Goal: Information Seeking & Learning: Understand process/instructions

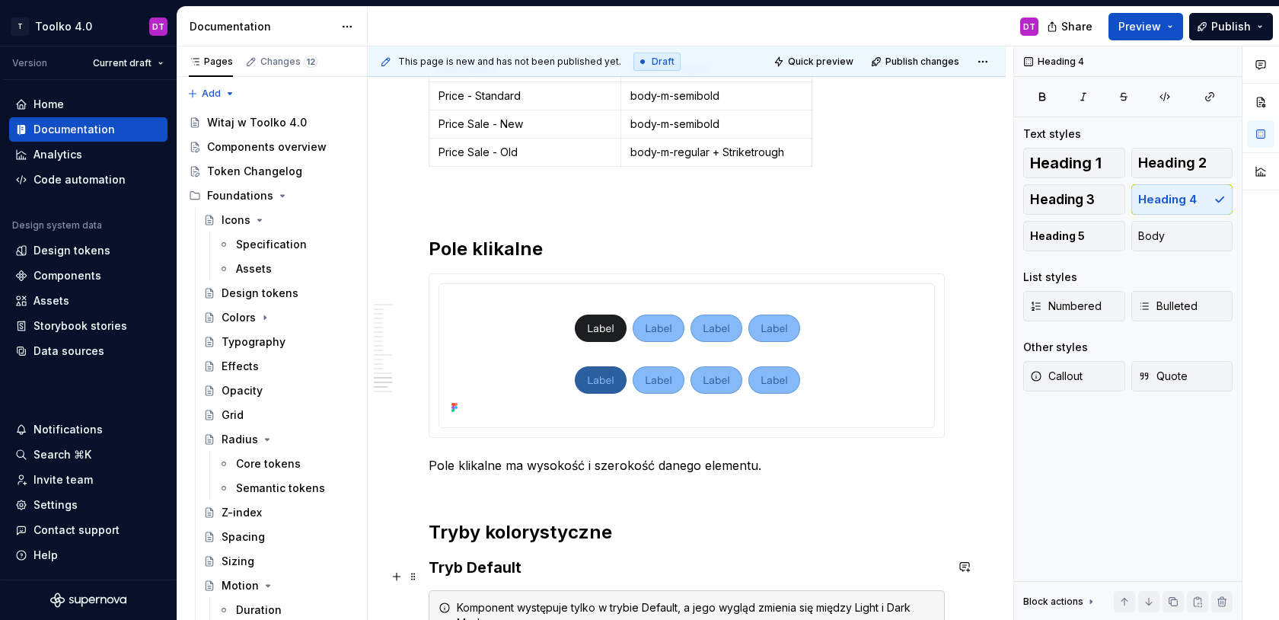
scroll to position [9712, 0]
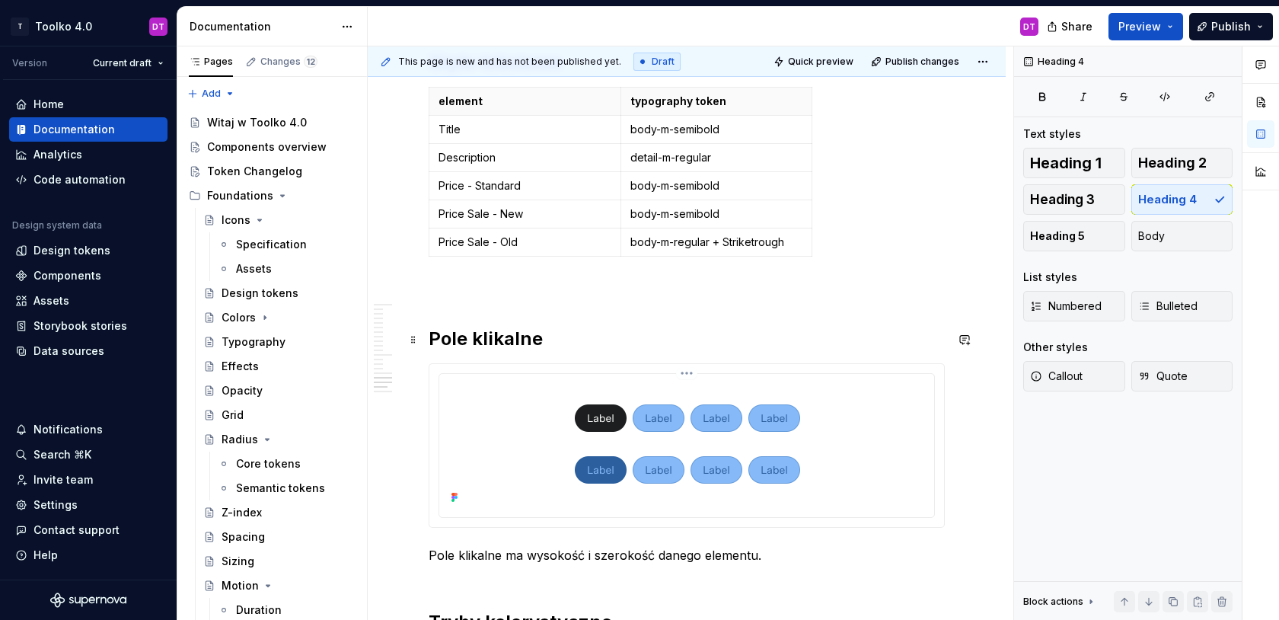
click at [705, 405] on img at bounding box center [687, 444] width 467 height 128
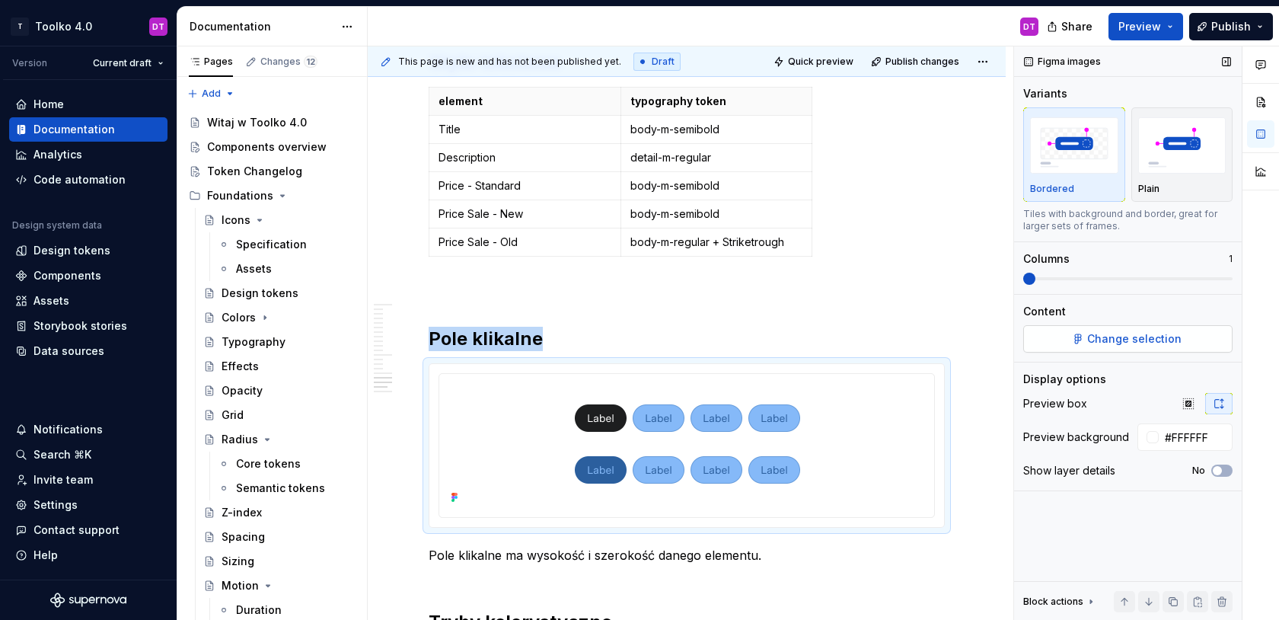
click at [1148, 344] on span "Change selection" at bounding box center [1134, 338] width 94 height 15
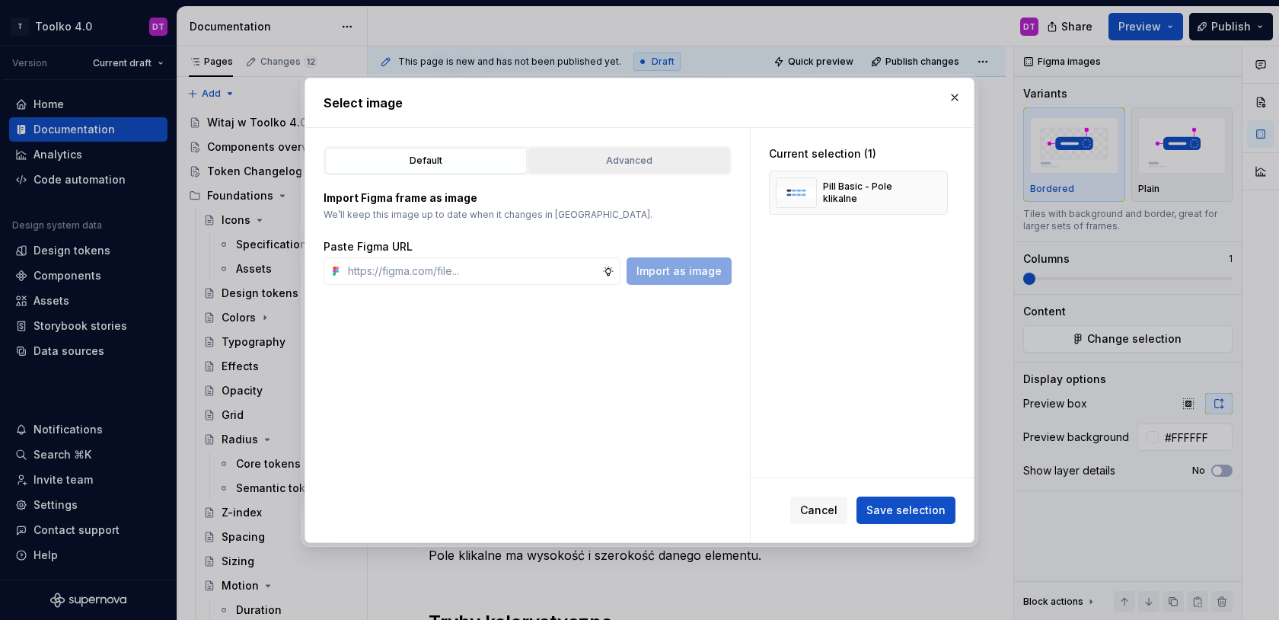
click at [656, 165] on div "Advanced" at bounding box center [629, 160] width 191 height 15
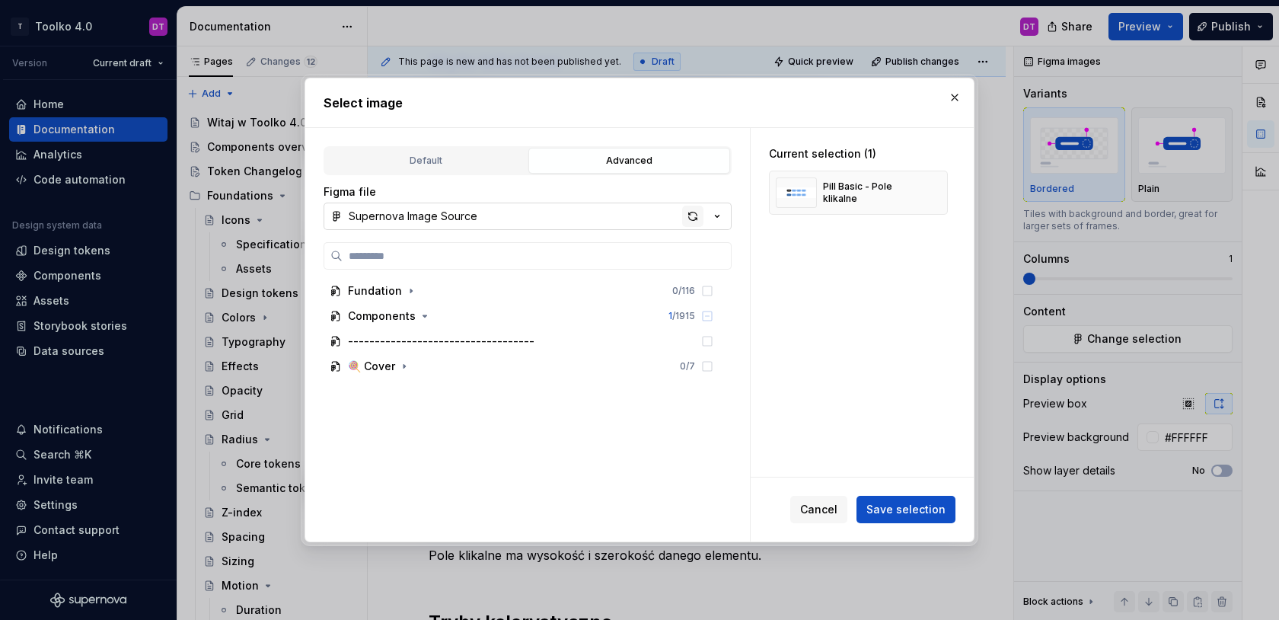
click at [690, 221] on div "button" at bounding box center [692, 216] width 21 height 21
type textarea "*"
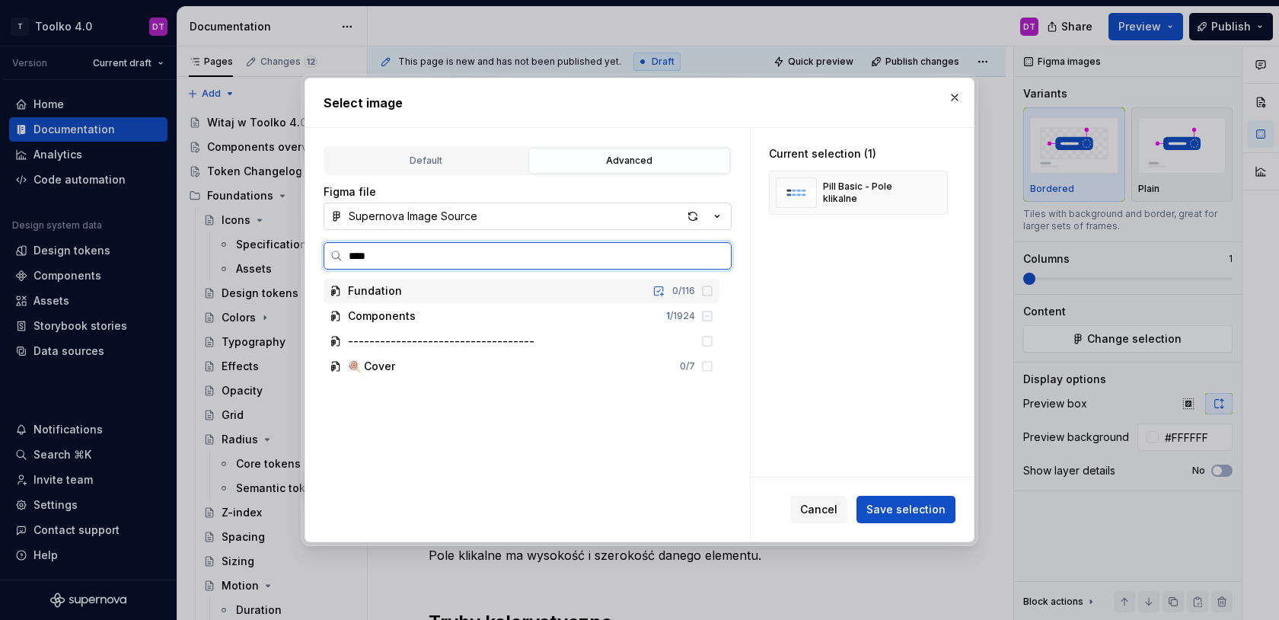
type input "****"
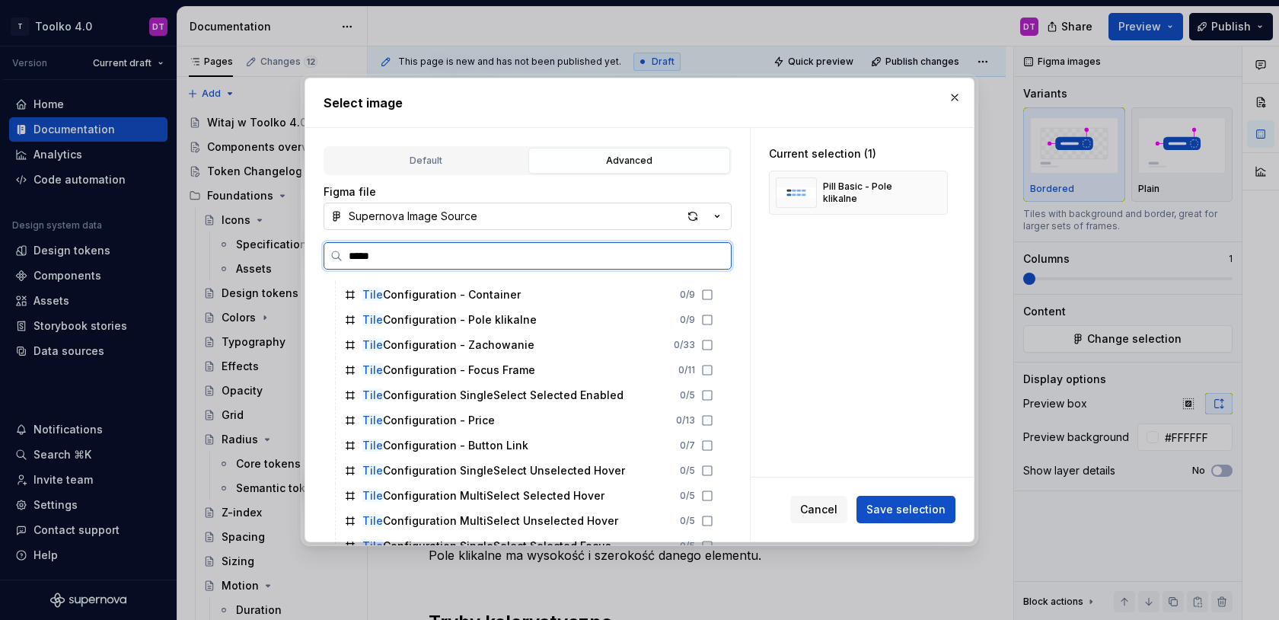
scroll to position [159, 0]
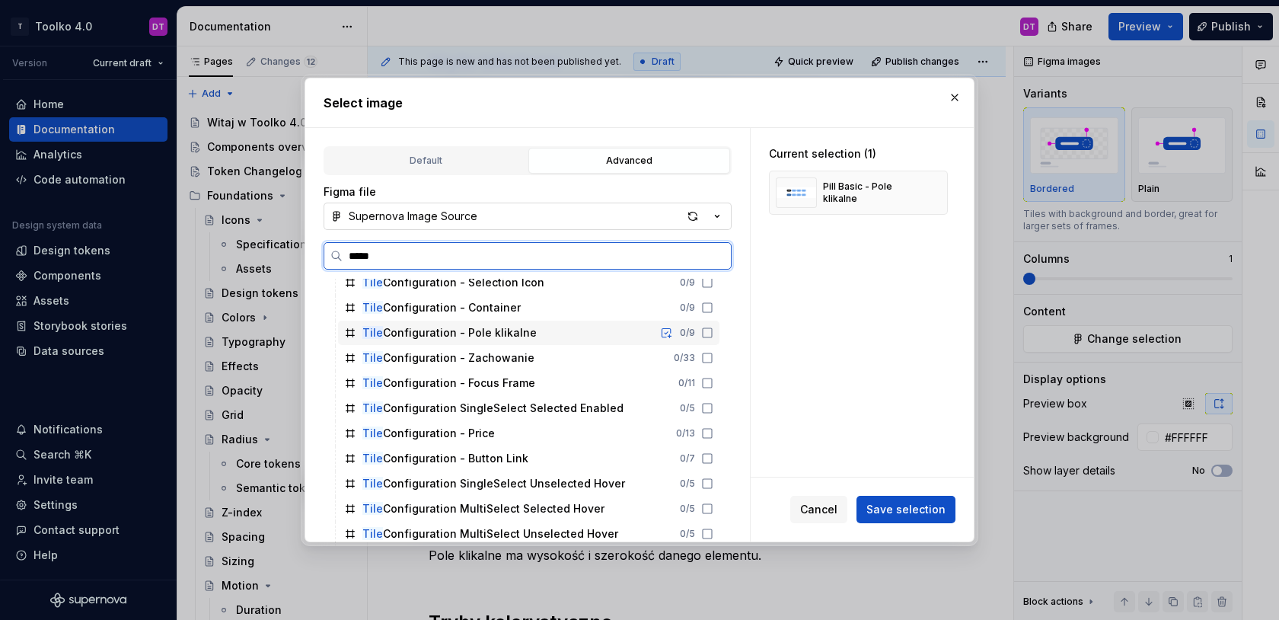
click at [452, 337] on div "Tile Configuration - Pole klikalne" at bounding box center [449, 332] width 174 height 15
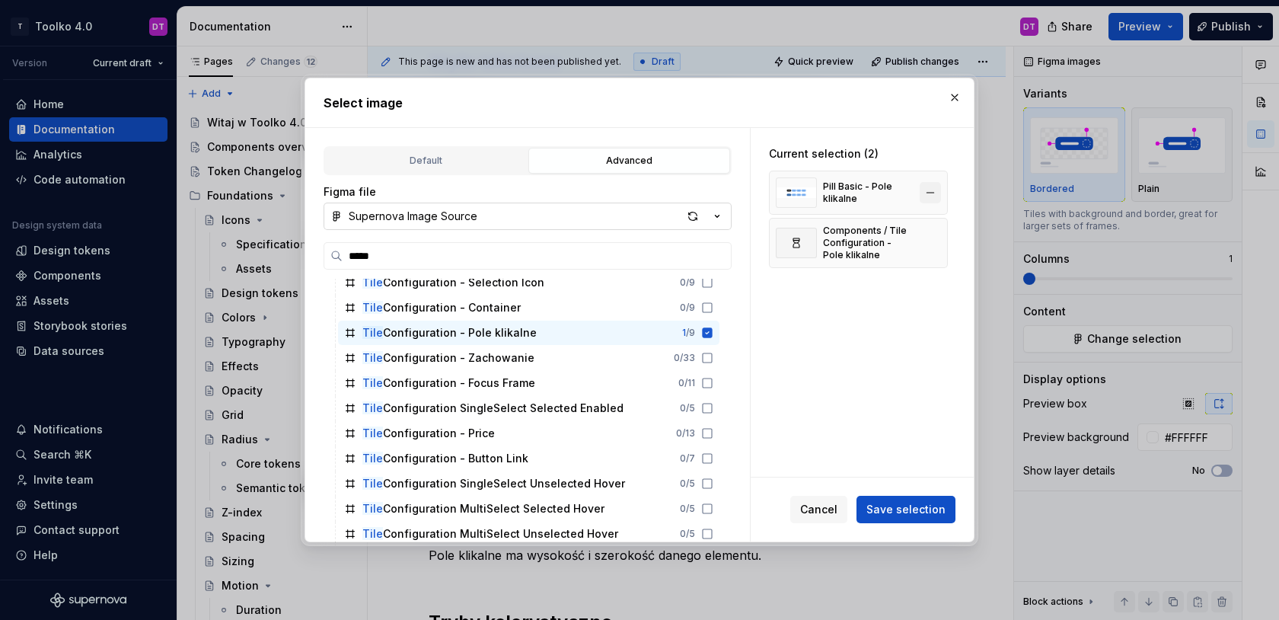
click at [941, 191] on button "button" at bounding box center [930, 192] width 21 height 21
click at [903, 512] on span "Save selection" at bounding box center [906, 509] width 79 height 15
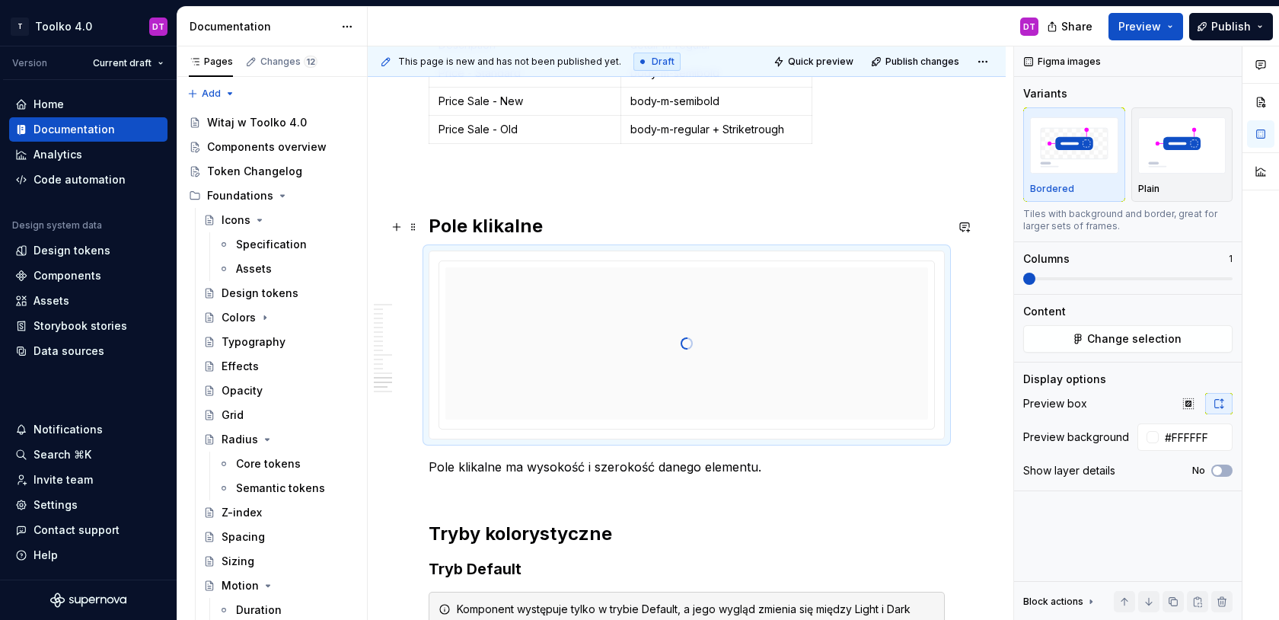
scroll to position [9824, 0]
type textarea "*"
click at [768, 458] on p "Pole klikalne ma wysokość i szerokość danego elementu." at bounding box center [687, 476] width 516 height 37
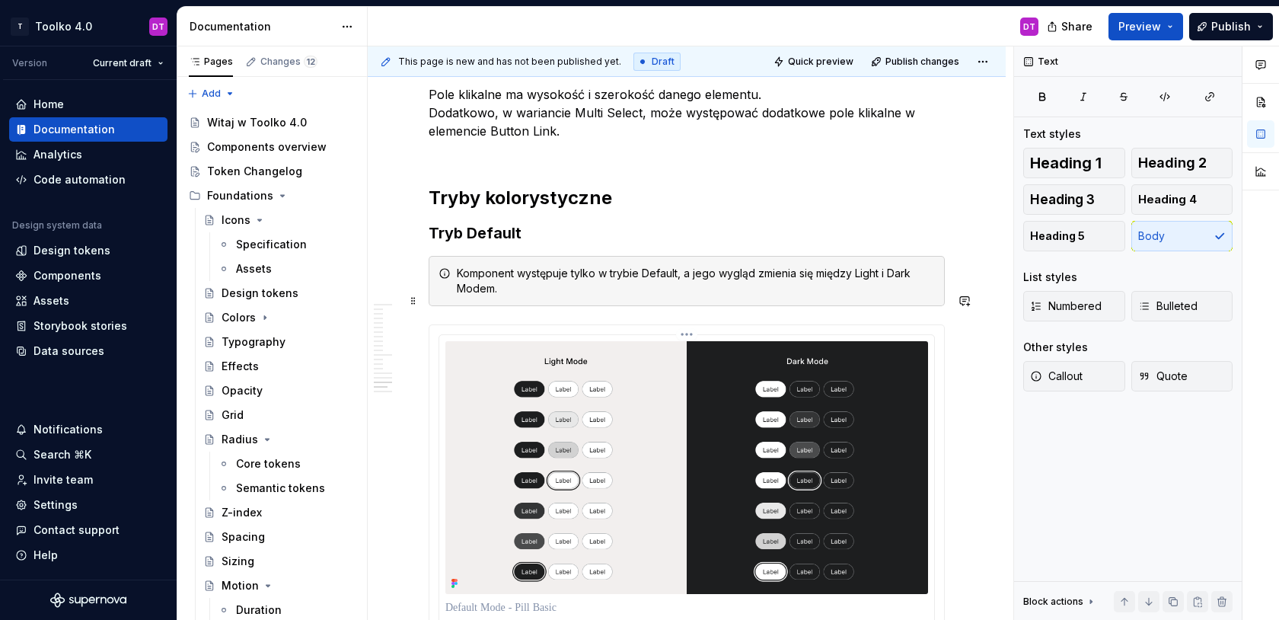
scroll to position [10379, 0]
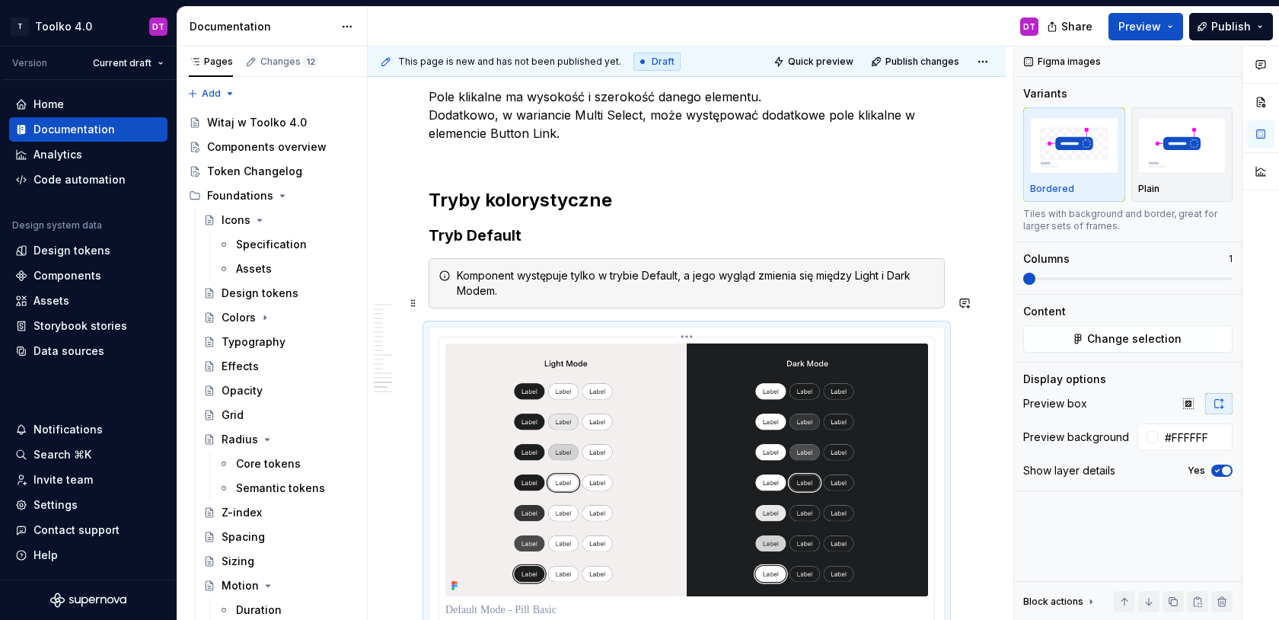
click at [690, 416] on img at bounding box center [686, 469] width 483 height 253
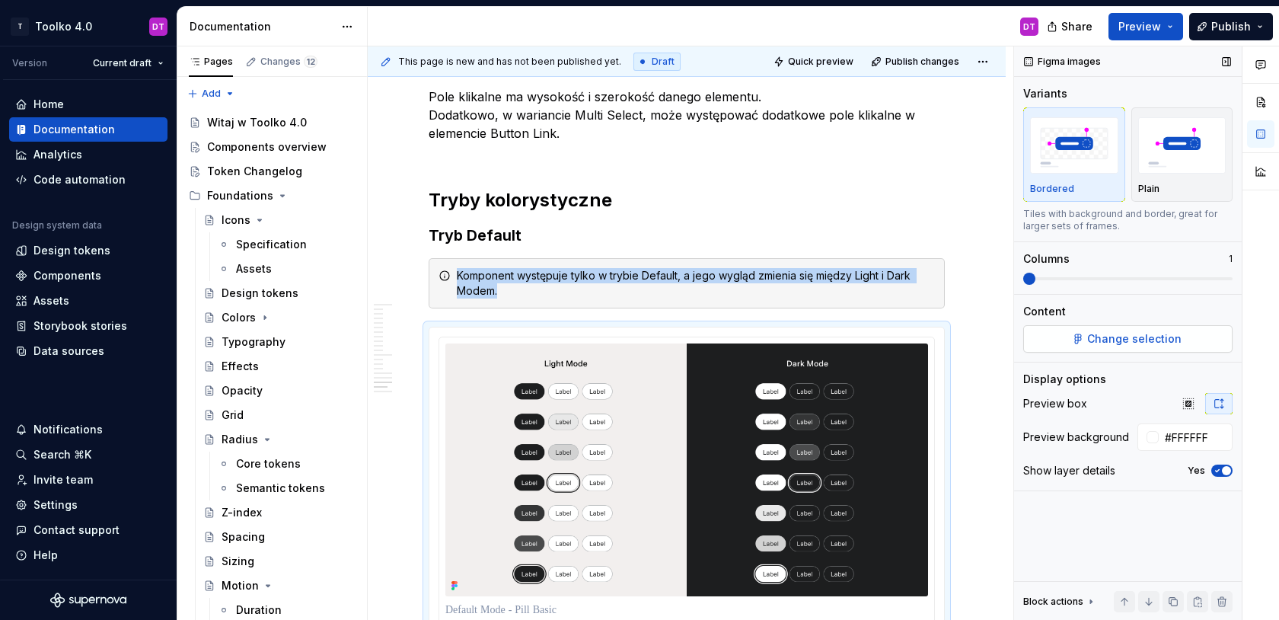
click at [1154, 340] on span "Change selection" at bounding box center [1134, 338] width 94 height 15
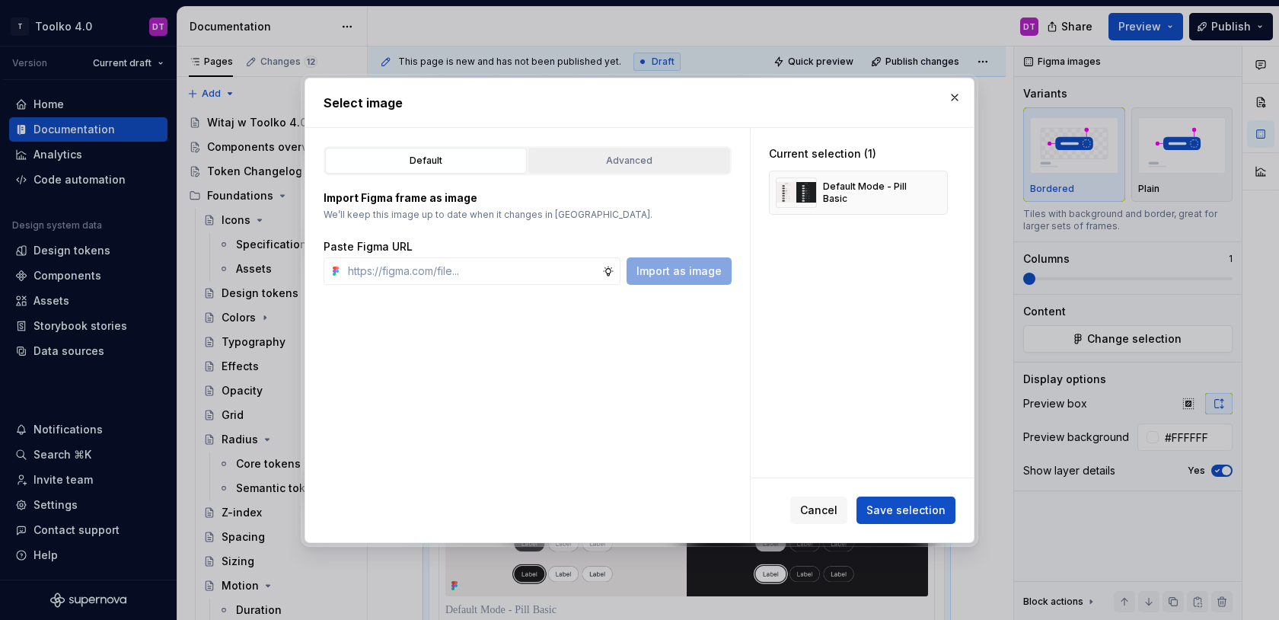
click at [644, 155] on div "Advanced" at bounding box center [629, 160] width 191 height 15
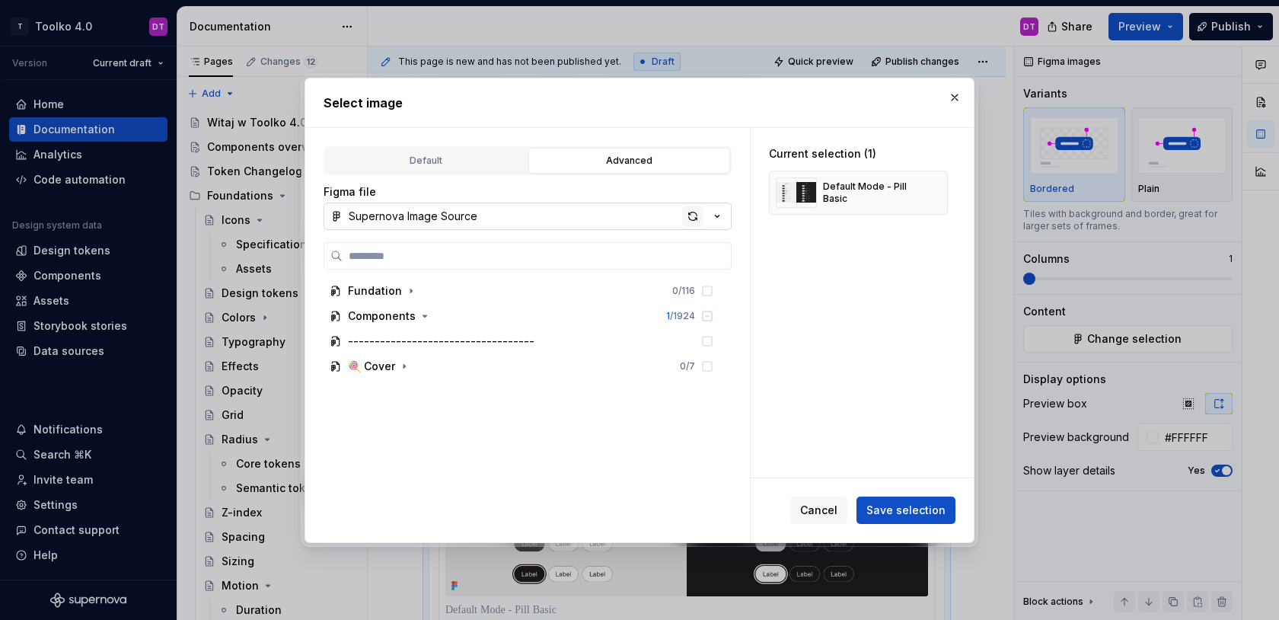
click at [689, 216] on div "button" at bounding box center [692, 216] width 21 height 21
type textarea "*"
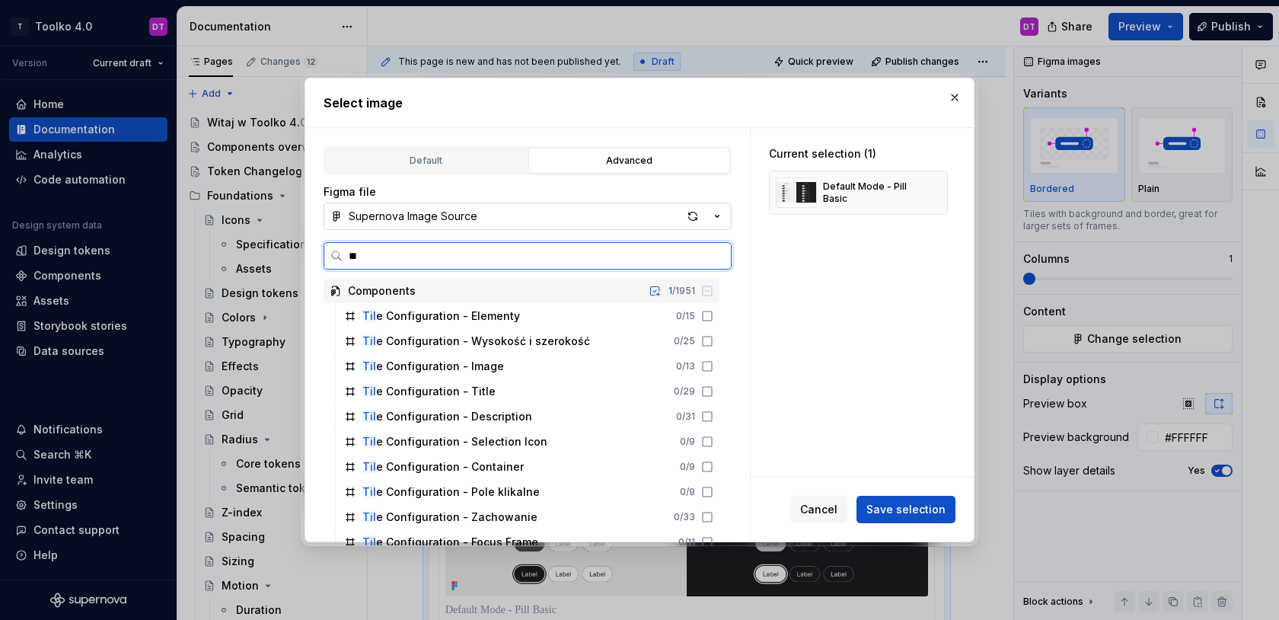
type input "*"
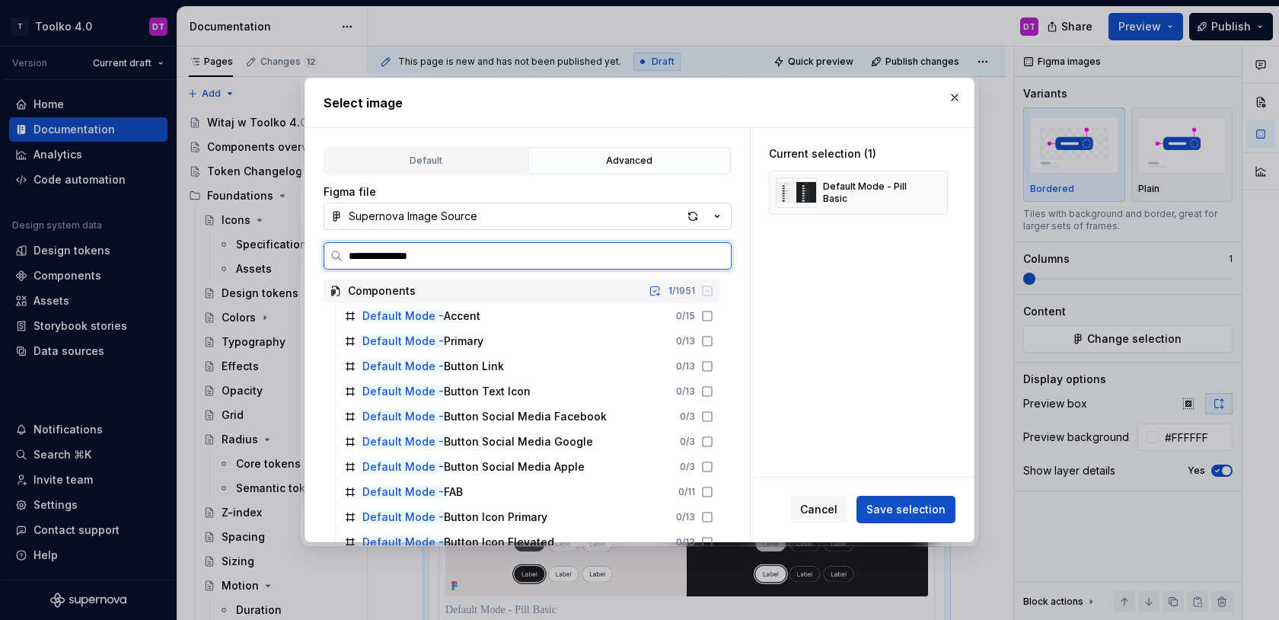
type input "**********"
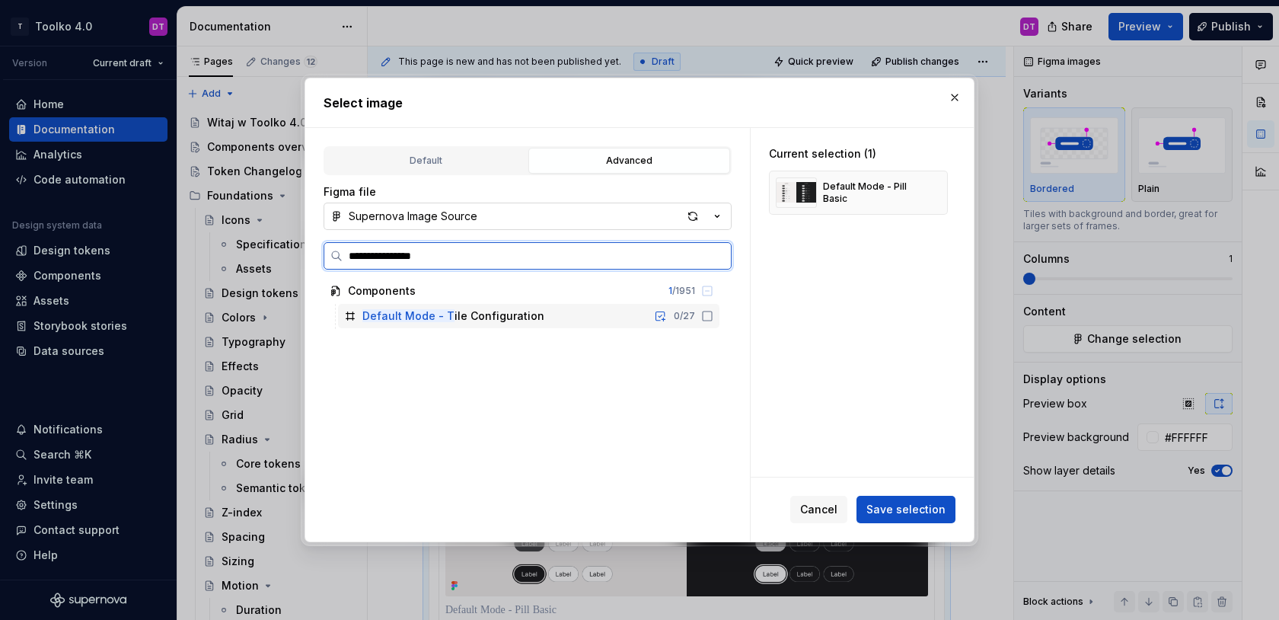
click at [624, 316] on div "Default Mode - T ile Configuration 0 / 27" at bounding box center [528, 316] width 381 height 24
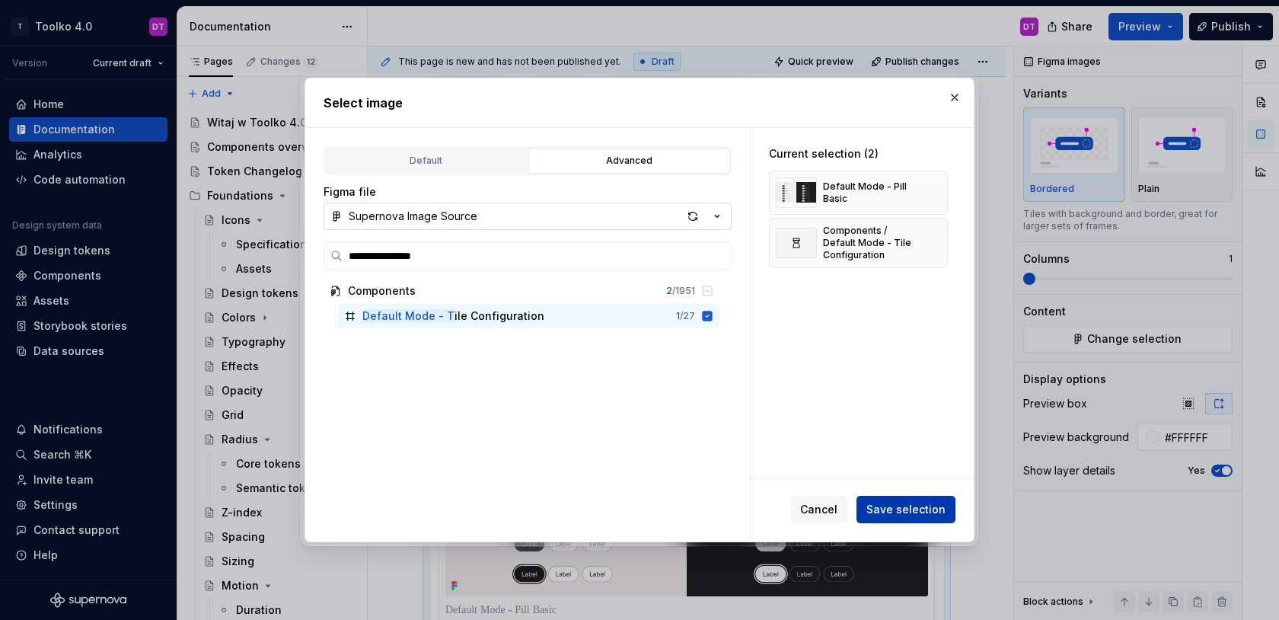
click at [911, 507] on span "Save selection" at bounding box center [906, 509] width 79 height 15
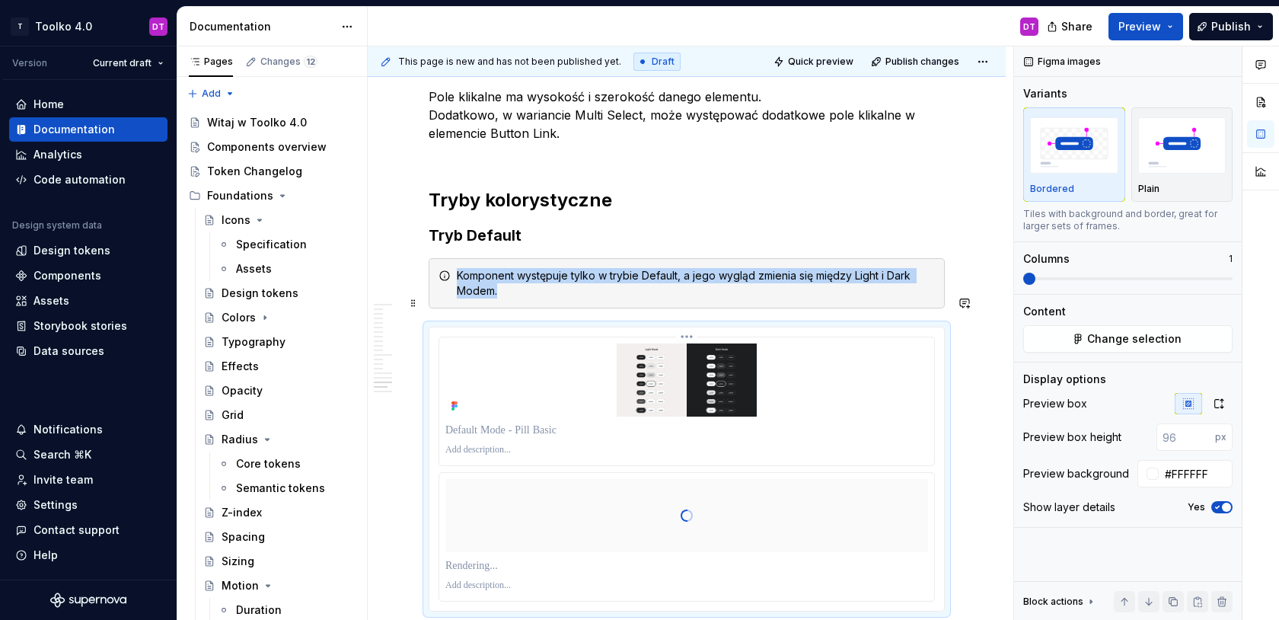
click at [814, 379] on img at bounding box center [686, 379] width 483 height 73
click at [690, 304] on html "T Toolko 4.0 DT Version Current draft Home Documentation Analytics Code automat…" at bounding box center [639, 310] width 1279 height 620
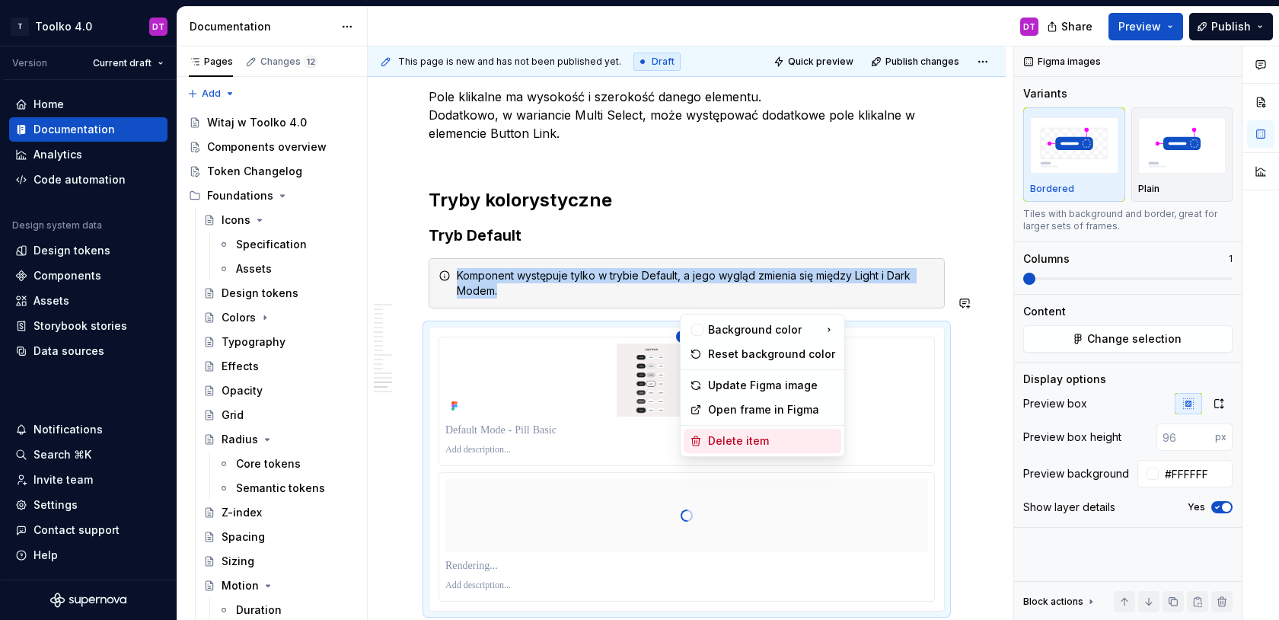
click at [701, 441] on icon at bounding box center [696, 441] width 12 height 12
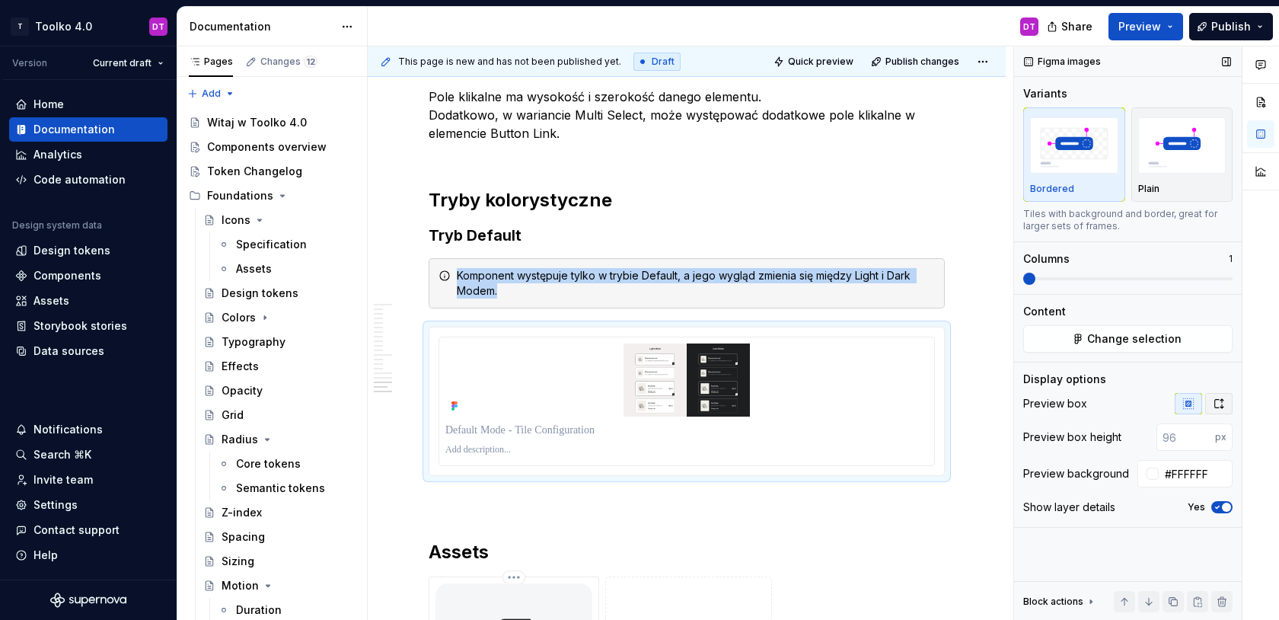
click at [1221, 401] on icon "button" at bounding box center [1219, 403] width 8 height 9
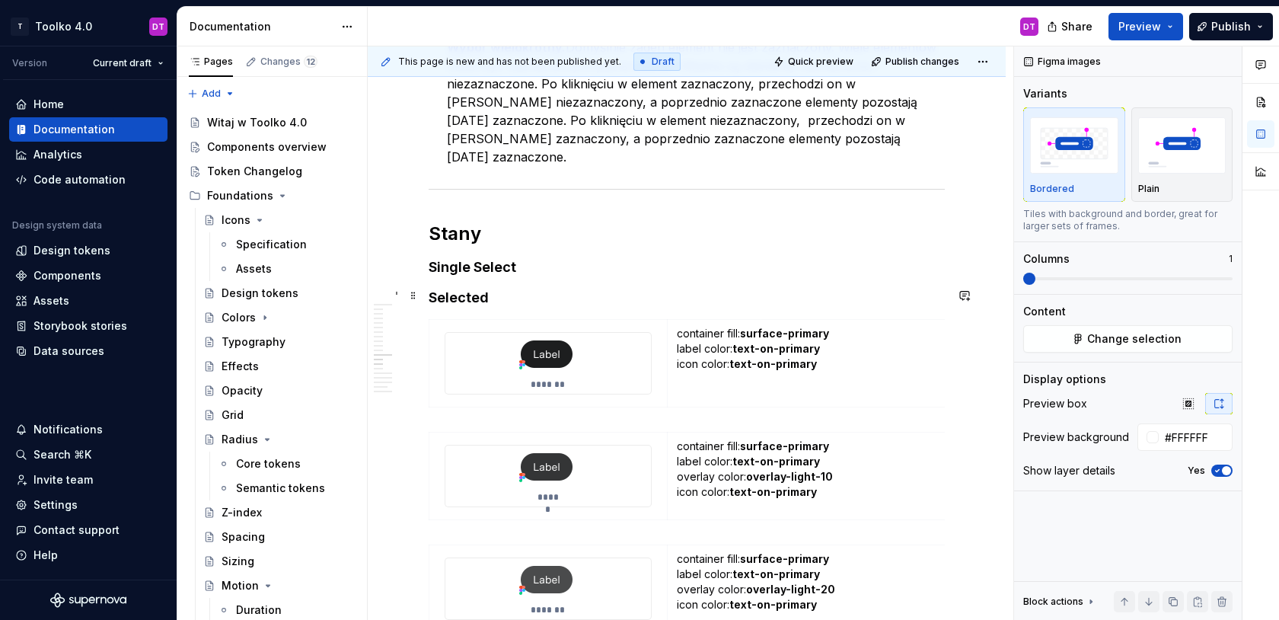
scroll to position [8412, 0]
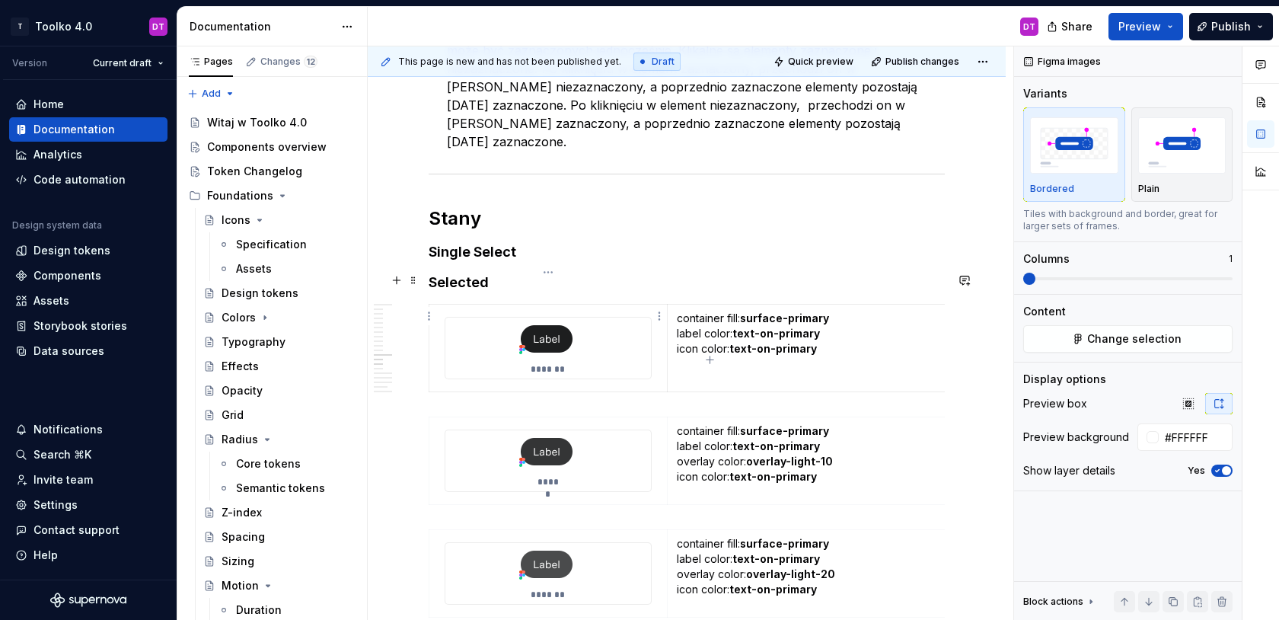
click at [614, 321] on div "*******" at bounding box center [548, 348] width 206 height 61
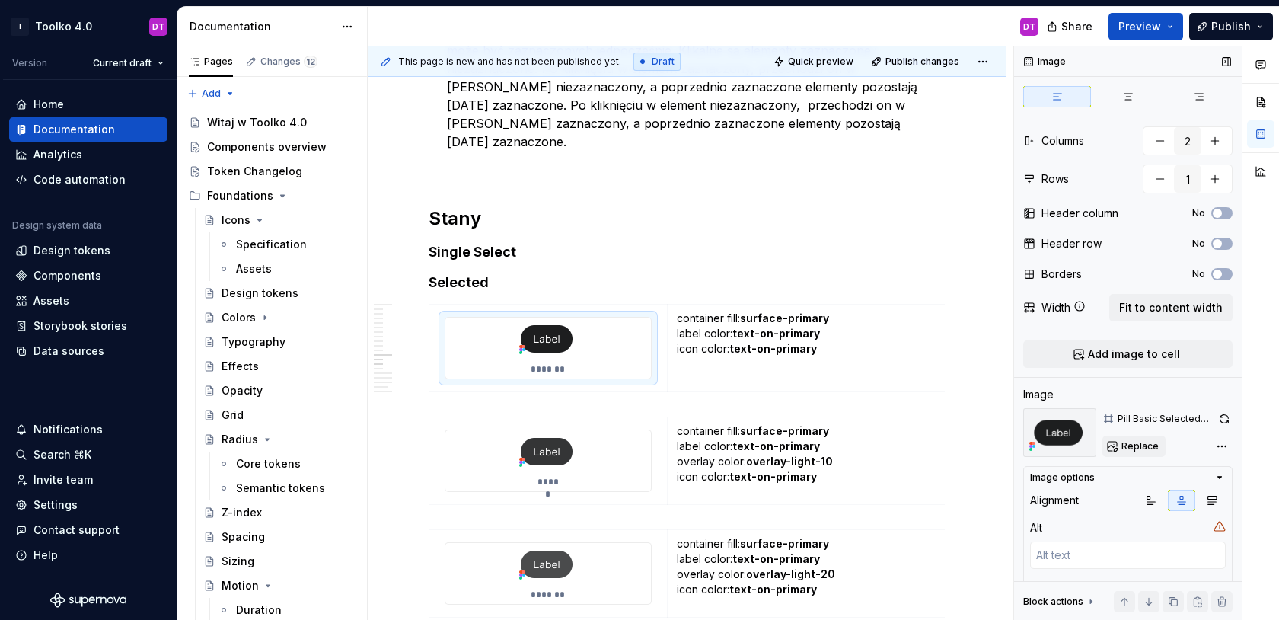
click at [1132, 448] on span "Replace" at bounding box center [1140, 446] width 37 height 12
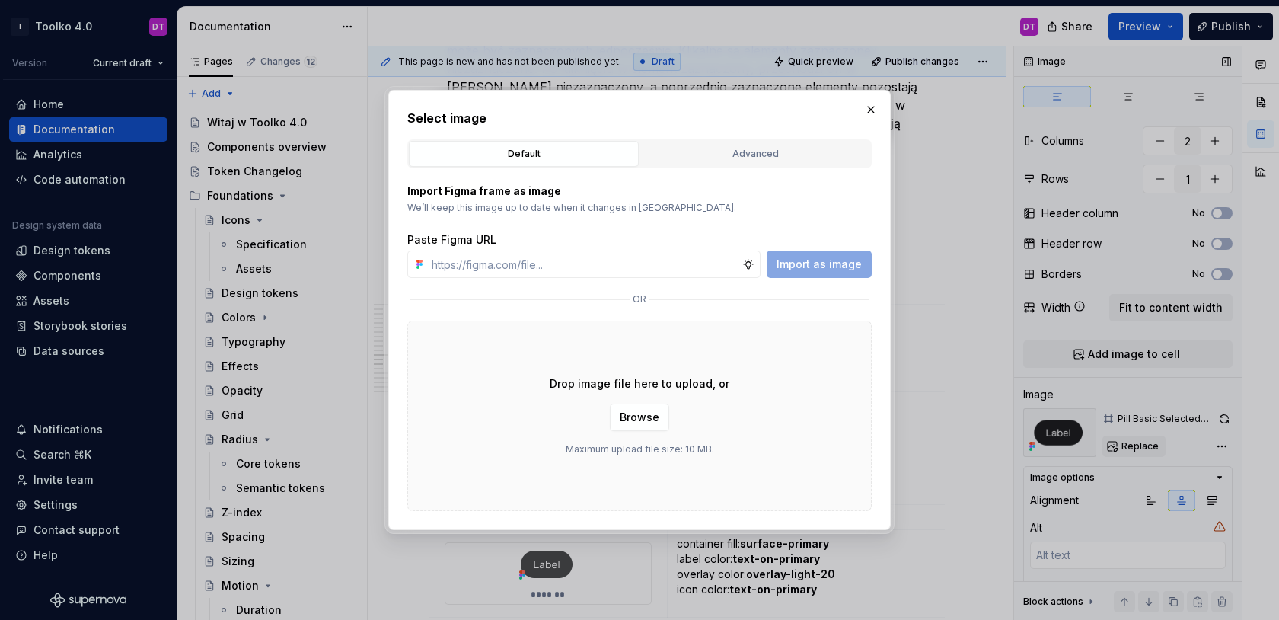
type textarea "*"
click at [723, 161] on div "Advanced" at bounding box center [755, 153] width 219 height 15
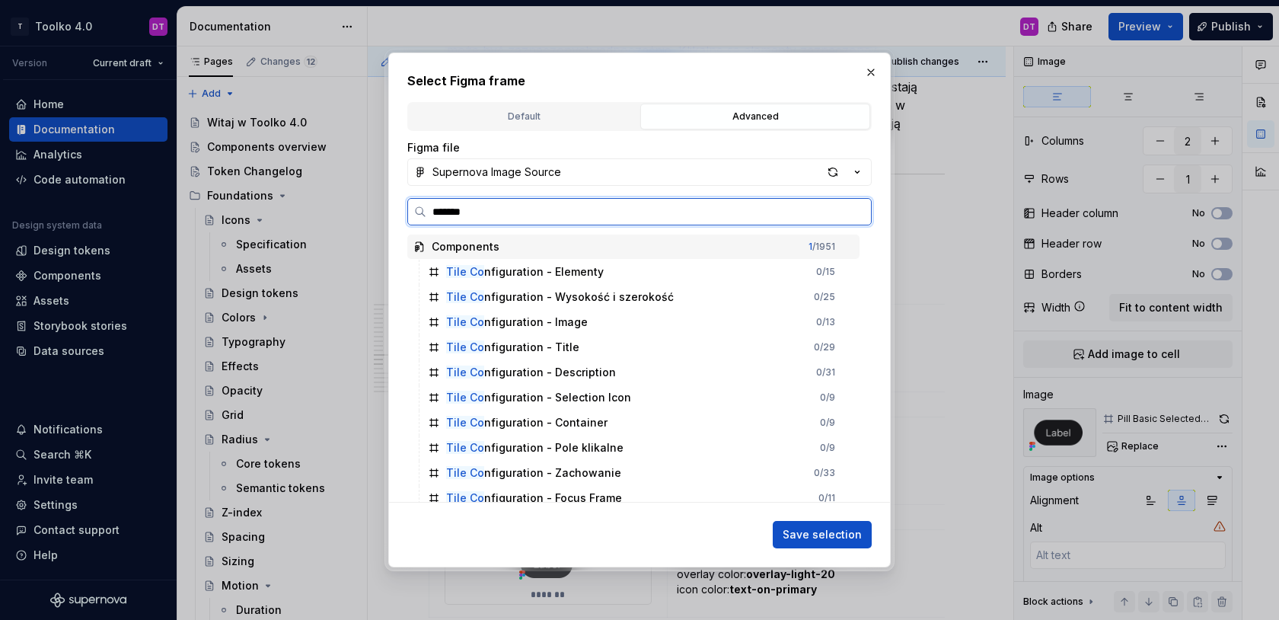
type input "********"
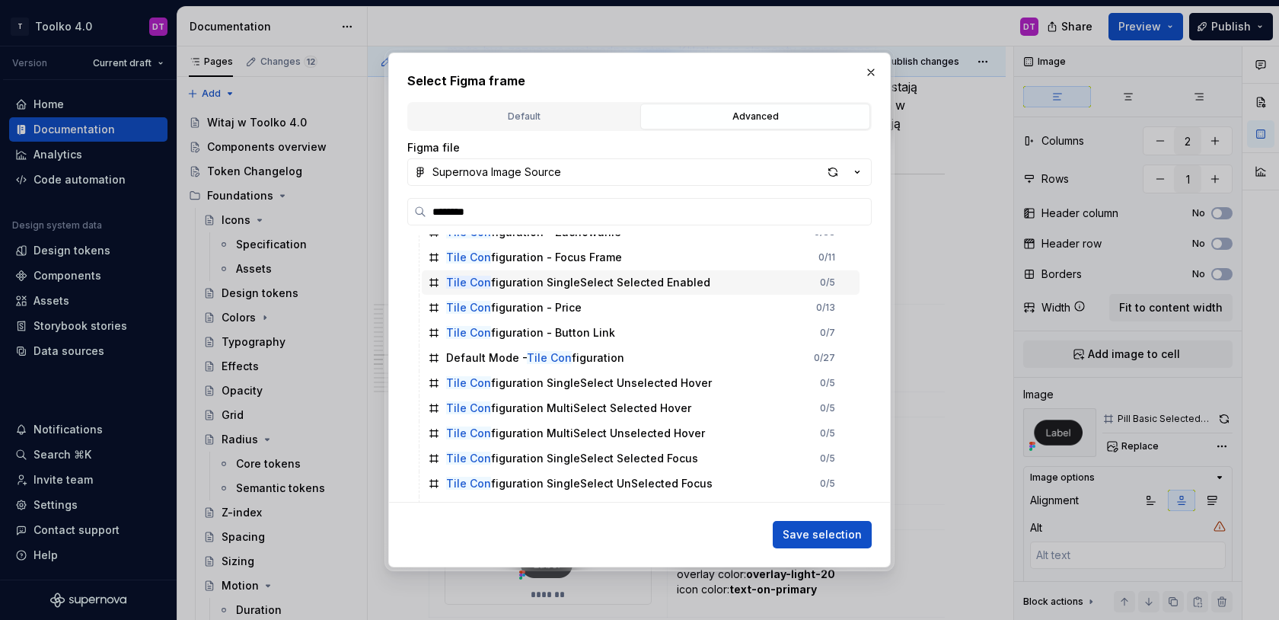
scroll to position [249, 0]
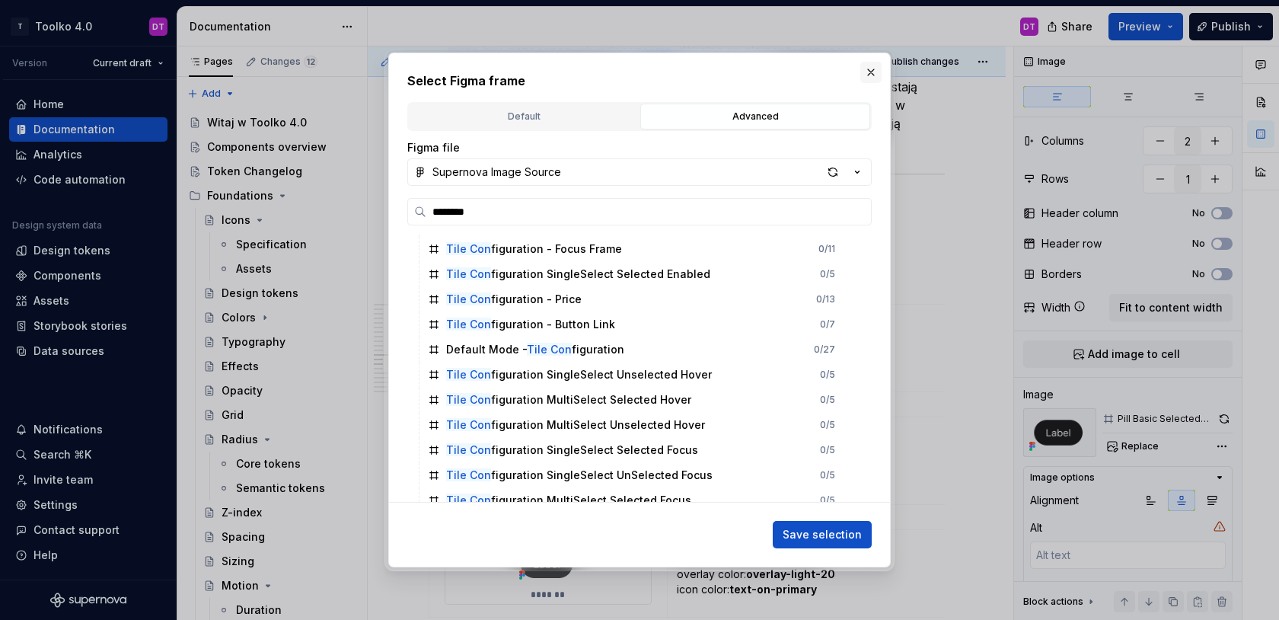
click at [870, 69] on button "button" at bounding box center [870, 72] width 21 height 21
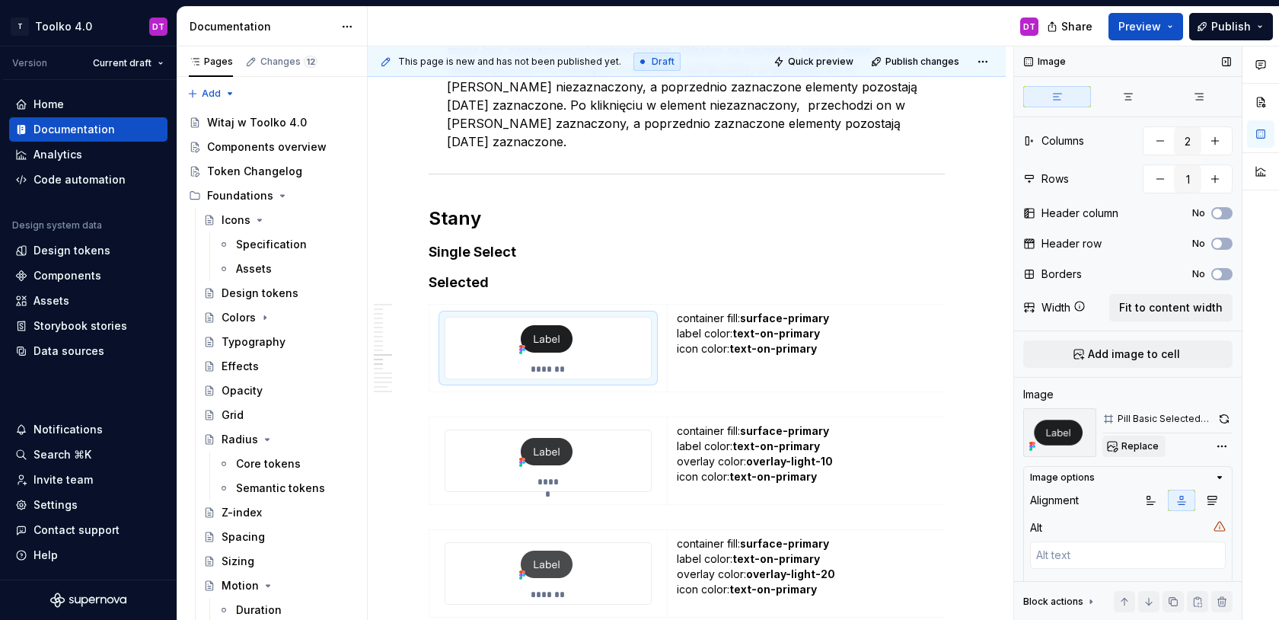
click at [1141, 442] on span "Replace" at bounding box center [1140, 446] width 37 height 12
type textarea "*"
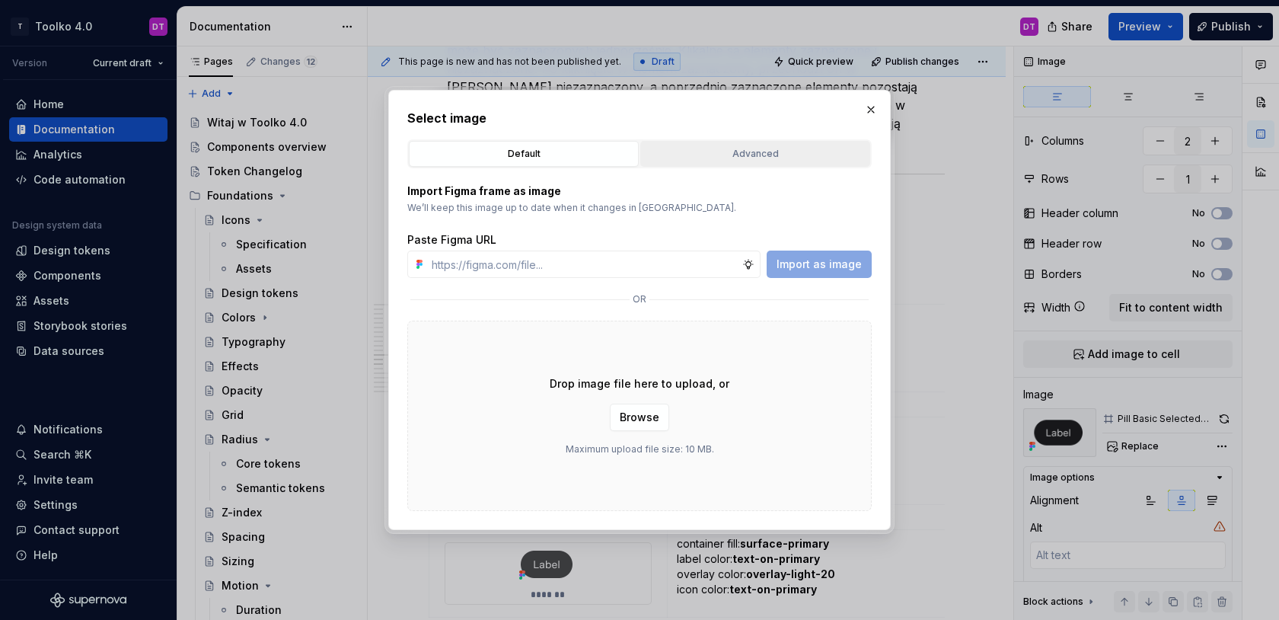
click at [717, 156] on div "Advanced" at bounding box center [755, 153] width 219 height 15
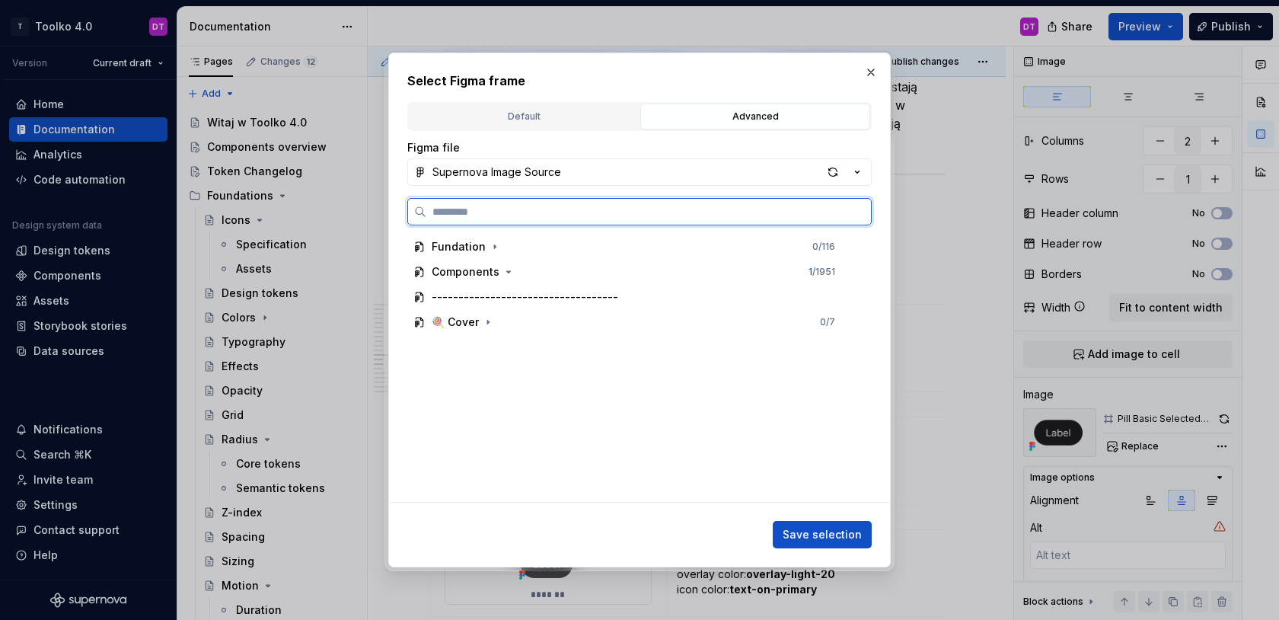
click at [590, 215] on input "search" at bounding box center [648, 211] width 445 height 15
type input "****"
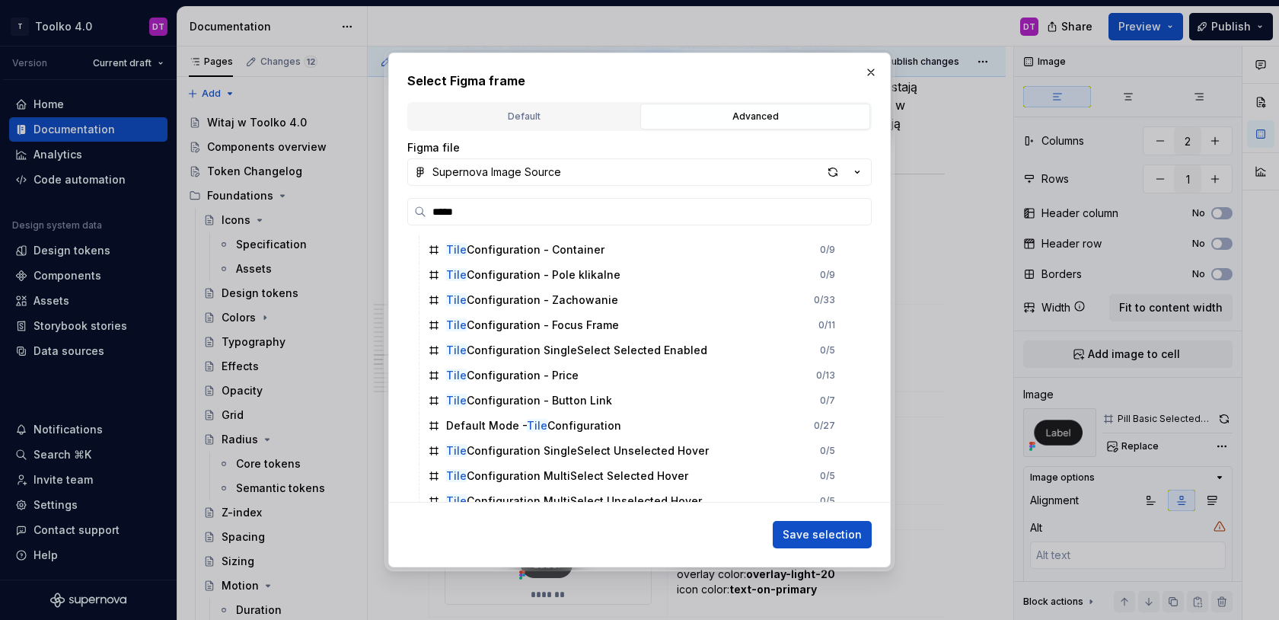
scroll to position [238, 0]
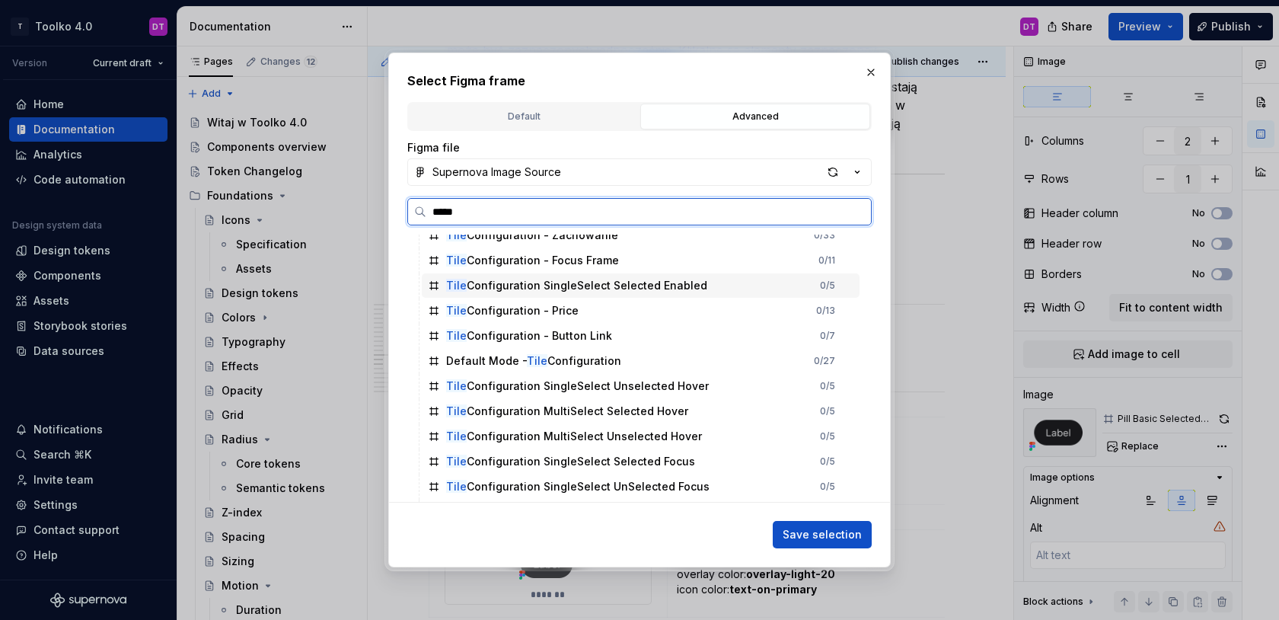
click at [598, 289] on div "Tile Configuration SingleSelect Selected Enabled" at bounding box center [576, 285] width 261 height 15
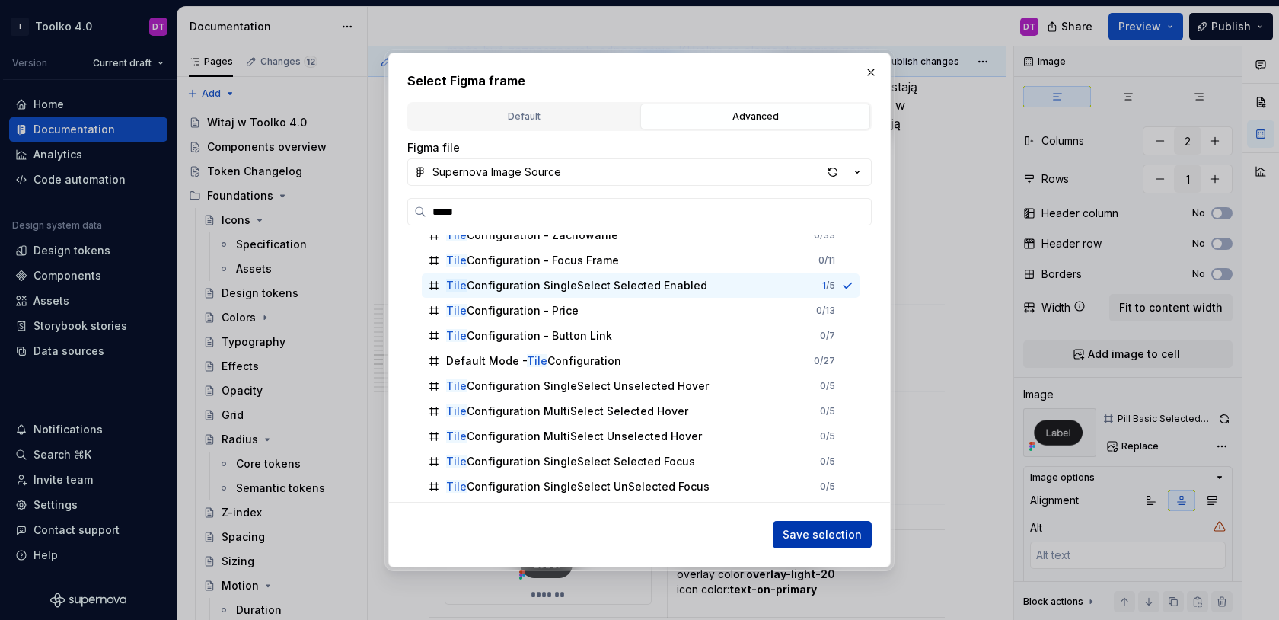
click at [817, 538] on span "Save selection" at bounding box center [822, 534] width 79 height 15
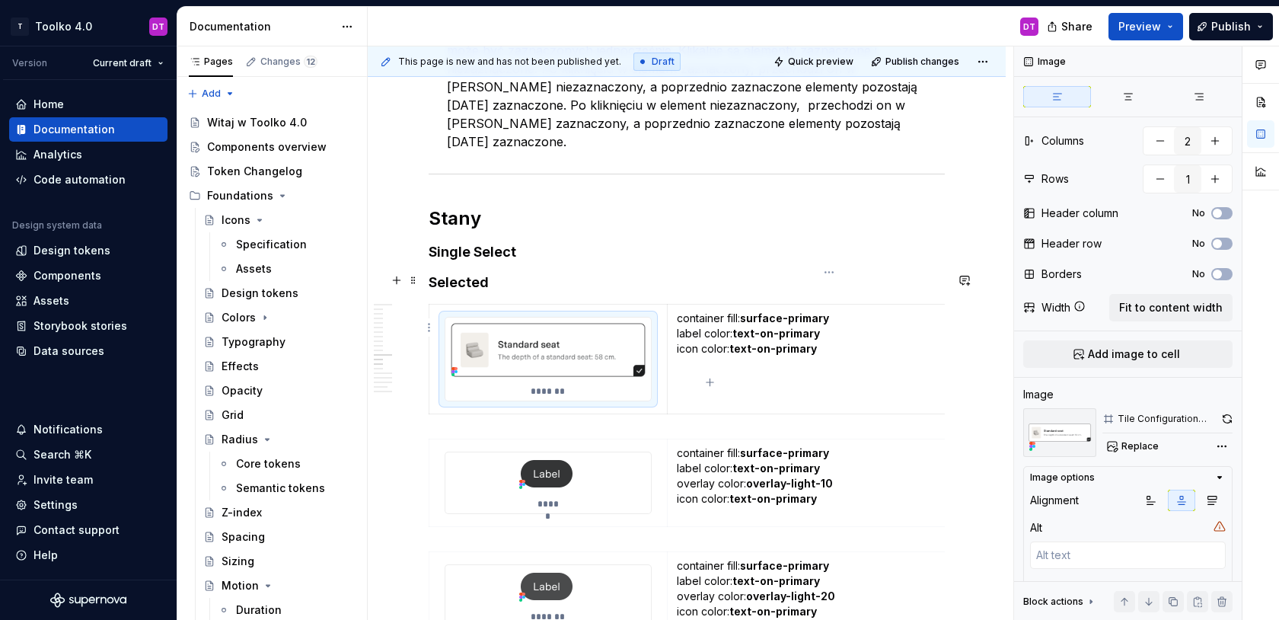
click at [846, 311] on p "container fill: surface-primary label color: text-on-primary icon color: text-o…" at bounding box center [829, 341] width 305 height 61
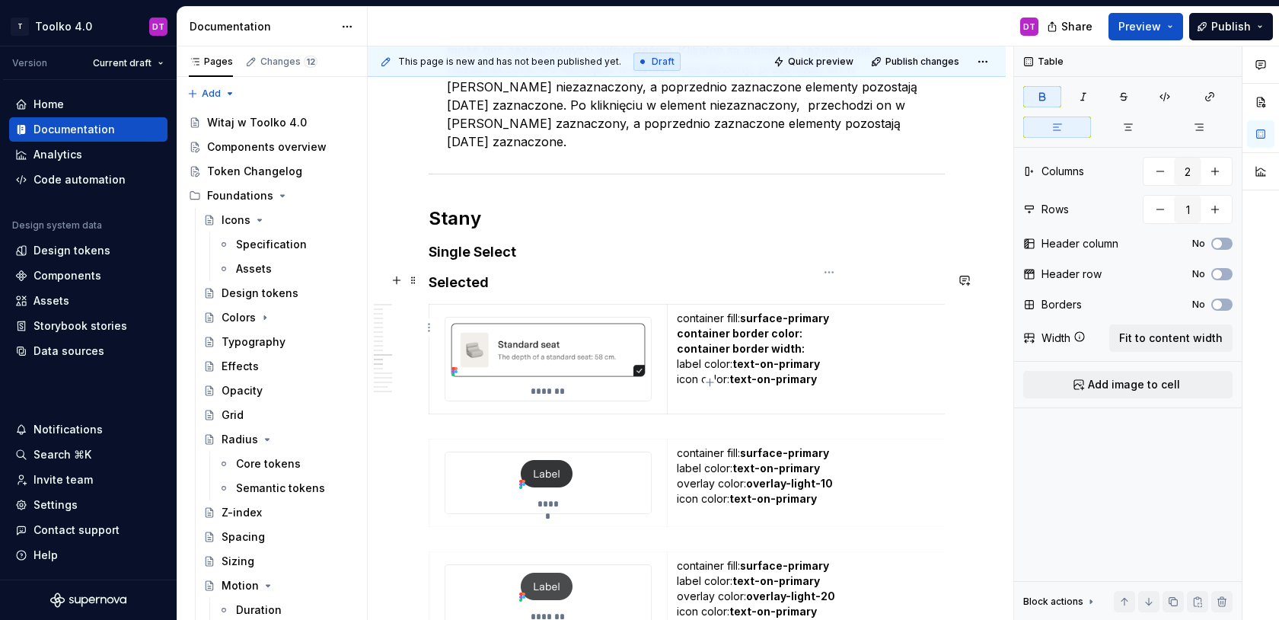
click at [691, 332] on p "container fill: surface-primary container border color: container border width:…" at bounding box center [829, 356] width 305 height 91
click at [689, 346] on p "container fill: surface-primary container border color: container border width:…" at bounding box center [829, 356] width 305 height 91
drag, startPoint x: 764, startPoint y: 347, endPoint x: 675, endPoint y: 348, distance: 89.1
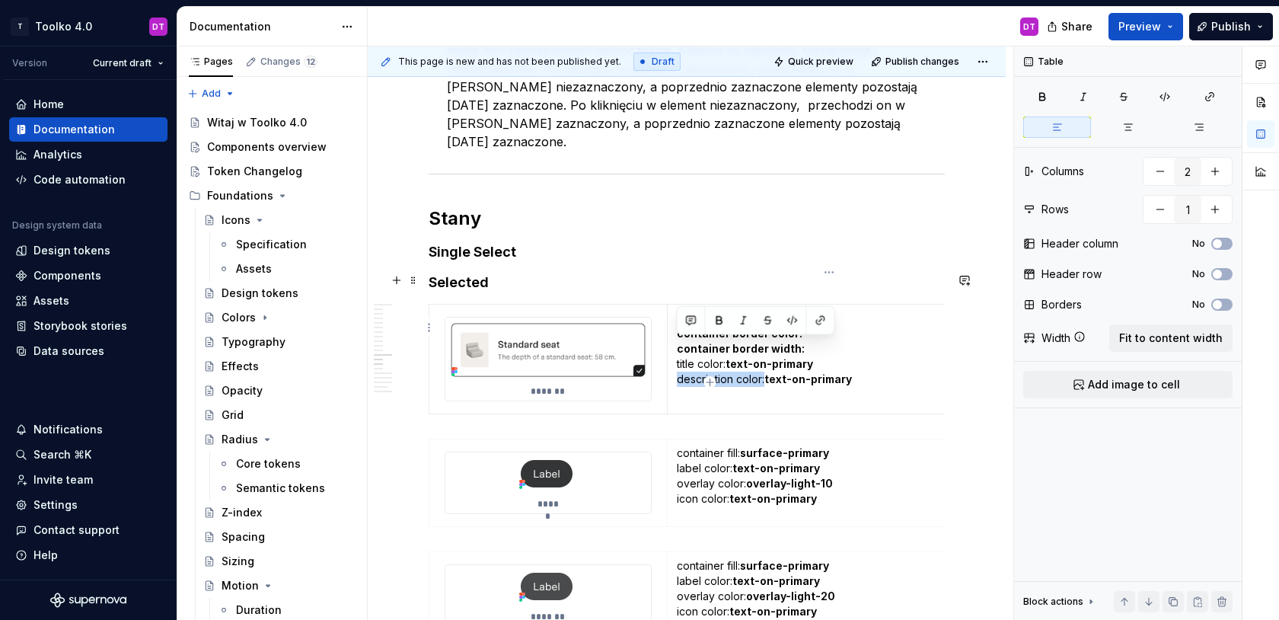
click at [675, 348] on td "container fill: surface-primary container border color: container border width:…" at bounding box center [829, 359] width 324 height 110
copy p "description color:"
click at [679, 366] on p "container fill: surface-primary container border color: container border width:…" at bounding box center [829, 356] width 305 height 91
drag, startPoint x: 761, startPoint y: 362, endPoint x: 679, endPoint y: 360, distance: 81.5
click at [679, 360] on p "container fill: surface-primary container border color: container border width:…" at bounding box center [829, 356] width 305 height 91
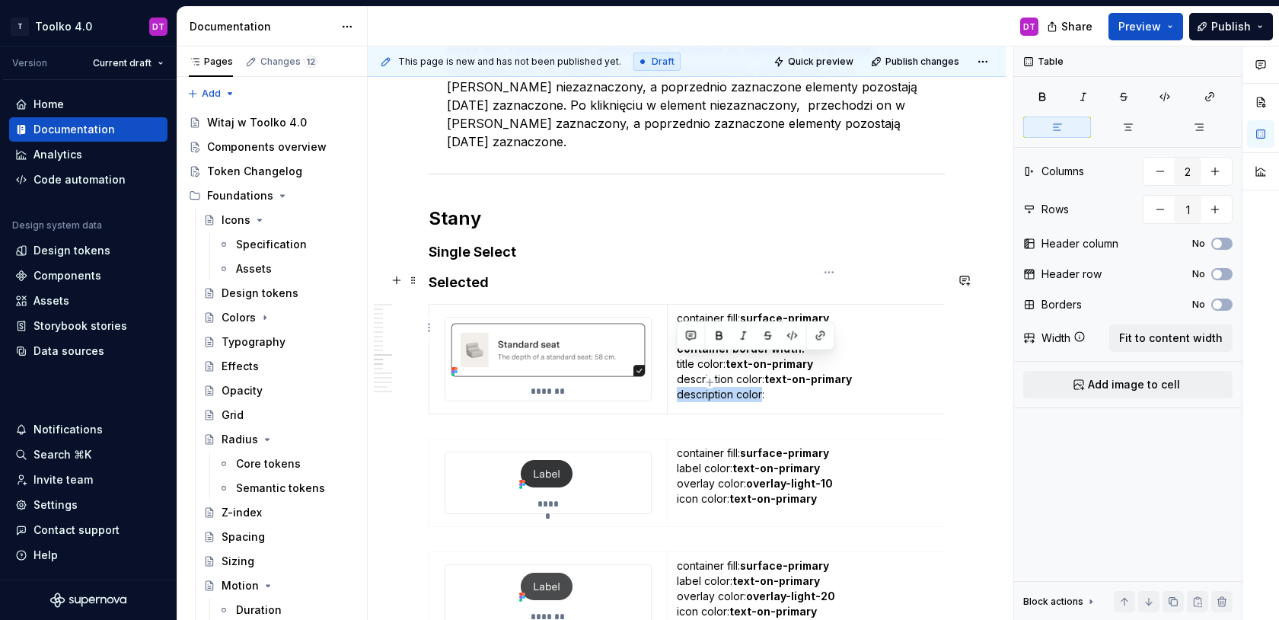
click at [694, 358] on p "container fill: surface-primary container border color: container border width:…" at bounding box center [829, 356] width 305 height 91
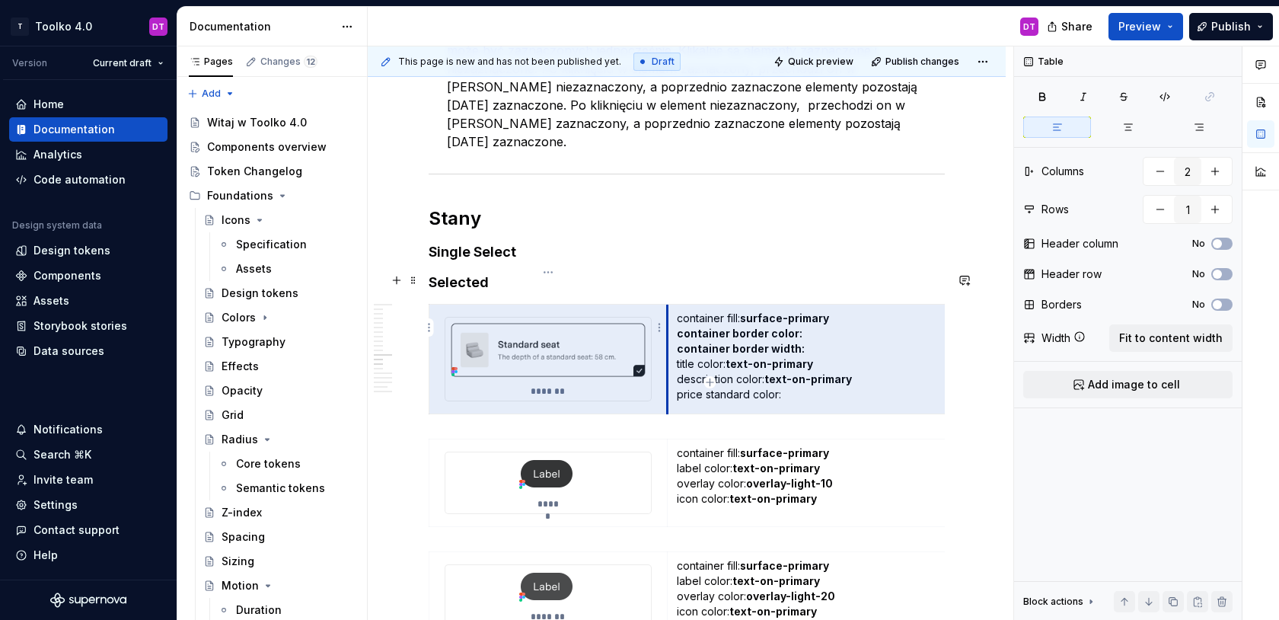
drag, startPoint x: 811, startPoint y: 360, endPoint x: 666, endPoint y: 360, distance: 144.7
click at [666, 360] on tr "******* container fill: surface-primary container border color: container borde…" at bounding box center [710, 359] width 562 height 110
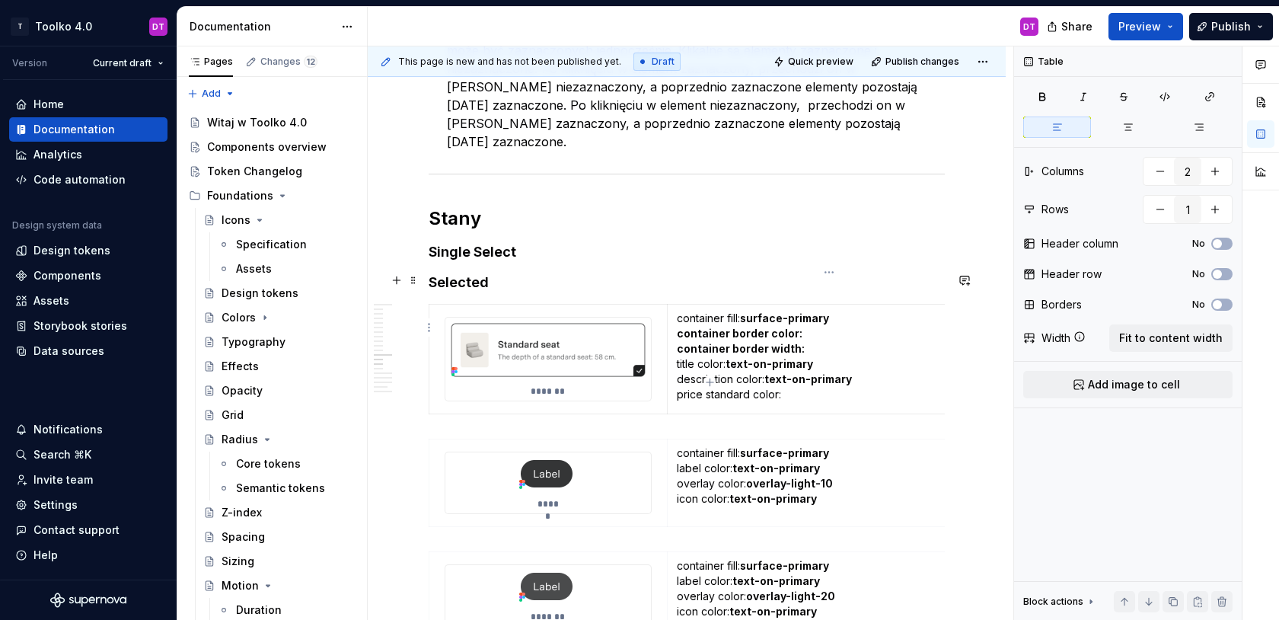
click at [715, 356] on p "container fill: surface-primary container border color: container border width:…" at bounding box center [829, 356] width 305 height 91
click at [794, 357] on p "container fill: surface-primary container border color: container border width:…" at bounding box center [829, 356] width 305 height 91
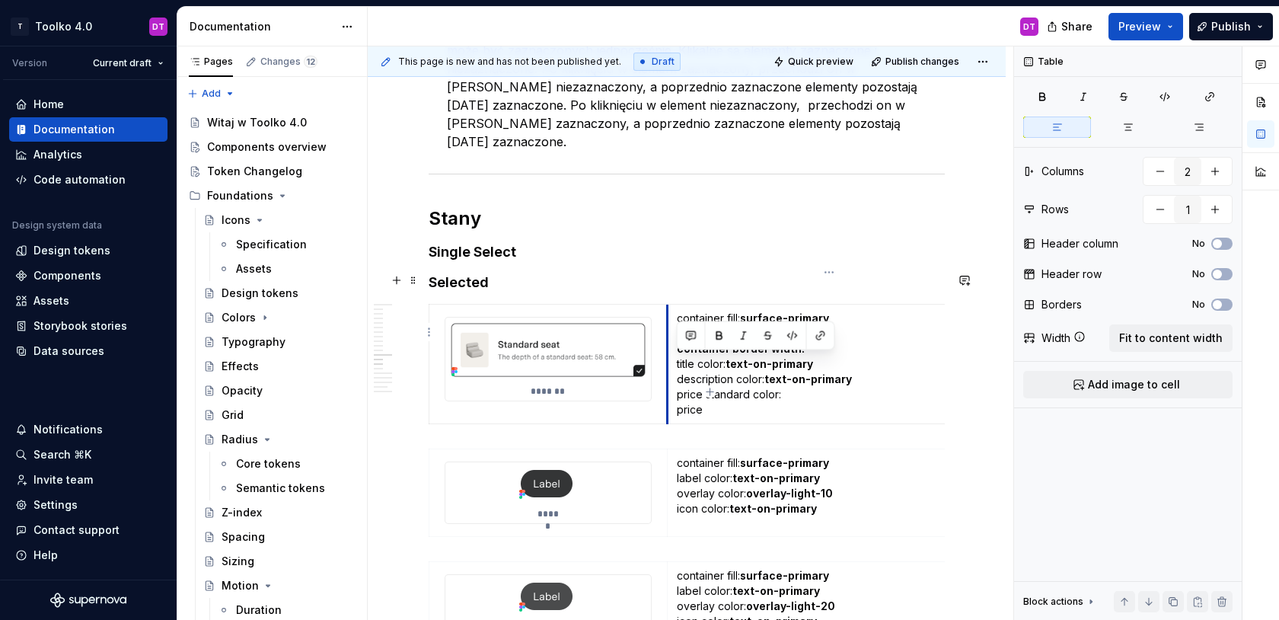
drag, startPoint x: 713, startPoint y: 374, endPoint x: 669, endPoint y: 362, distance: 45.8
click at [669, 362] on td "container fill: surface-primary container border color: container border width:…" at bounding box center [829, 364] width 324 height 120
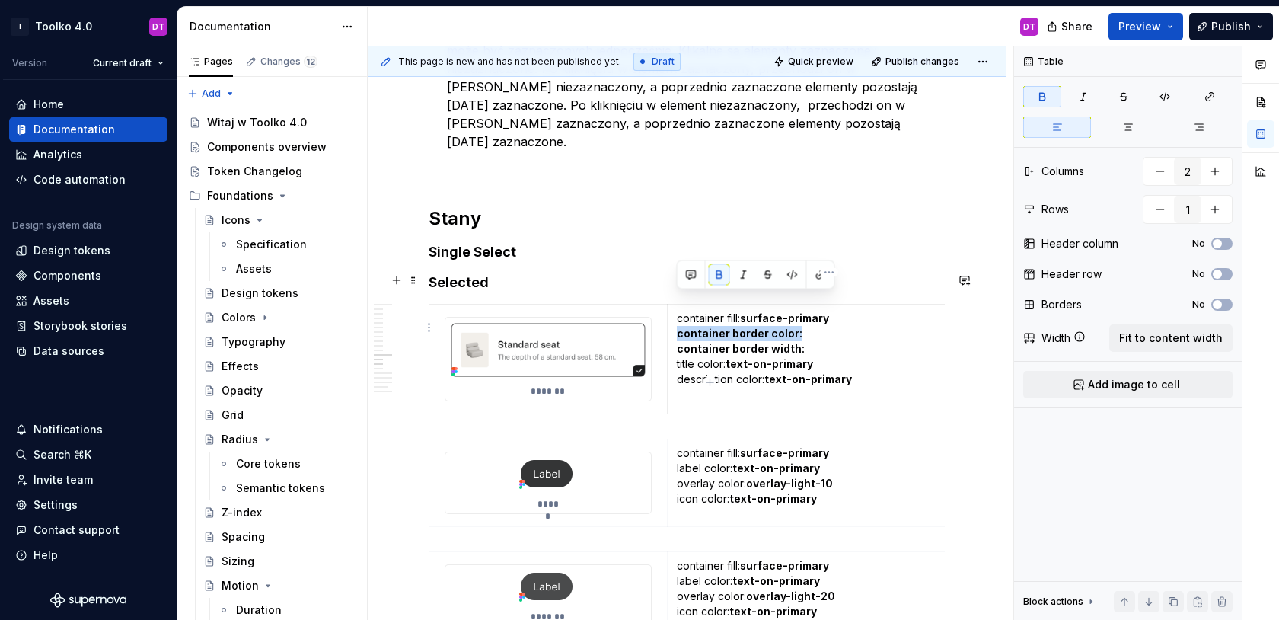
drag, startPoint x: 809, startPoint y: 307, endPoint x: 674, endPoint y: 305, distance: 134.8
click at [674, 305] on td "container fill: surface-primary container border color: container border width:…" at bounding box center [829, 359] width 324 height 110
drag, startPoint x: 803, startPoint y: 319, endPoint x: 675, endPoint y: 317, distance: 128.7
click at [675, 317] on td "container fill: surface-primary container border color: container border width:…" at bounding box center [829, 359] width 324 height 110
click at [827, 329] on p "container fill: surface-primary container border color: container border width:…" at bounding box center [829, 349] width 305 height 76
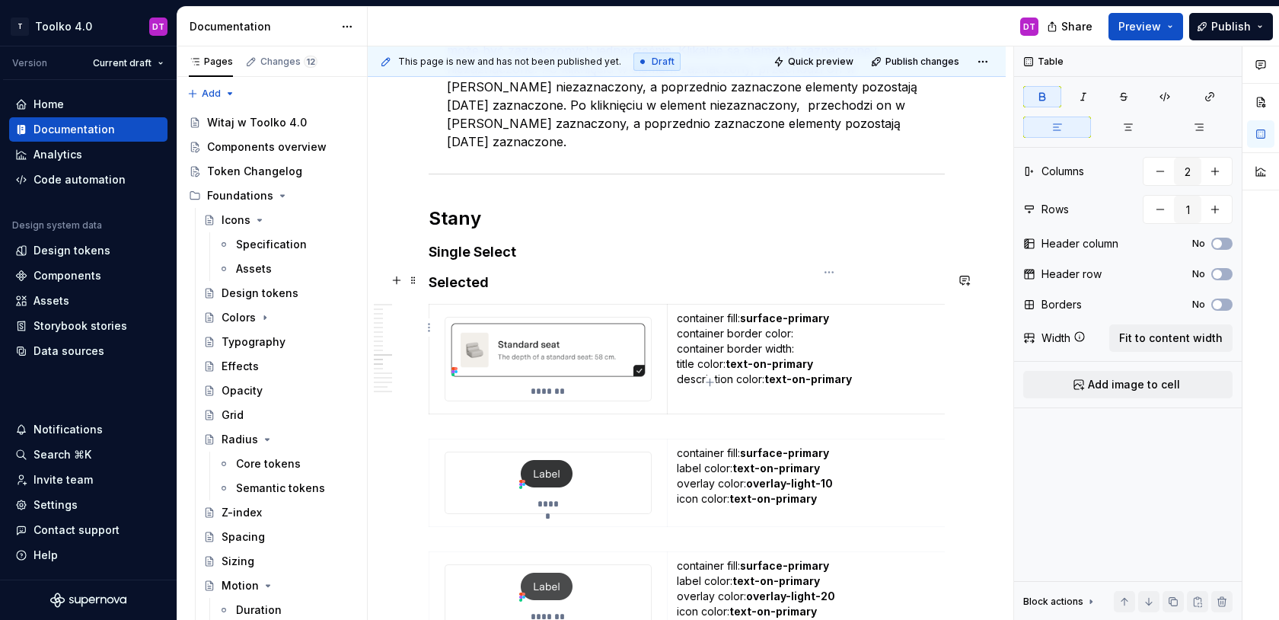
click at [836, 311] on p "container fill: surface-primary container border color: container border width:…" at bounding box center [829, 349] width 305 height 76
click at [809, 311] on p "container fill: surface-primary-invert container border color: container border…" at bounding box center [829, 349] width 305 height 76
click at [796, 311] on p "container fill: surface-primary-invert container border color: border-strong co…" at bounding box center [829, 349] width 305 height 76
click at [829, 316] on p "container fill: surface-primary-invert container border color: border-strong co…" at bounding box center [829, 349] width 305 height 76
click at [797, 318] on p "container fill: surface-primary-invert container border color: border-strong co…" at bounding box center [829, 349] width 305 height 76
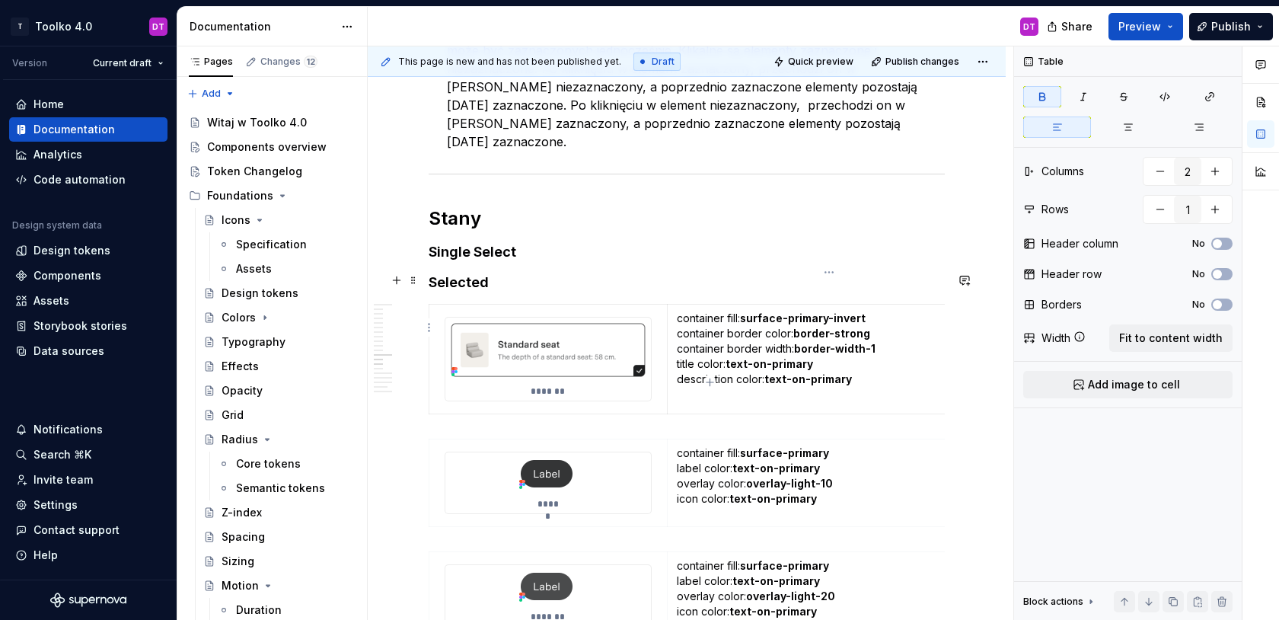
click at [815, 338] on p "container fill: surface-primary-invert container border color: border-strong co…" at bounding box center [829, 349] width 305 height 76
click at [764, 357] on strong "text-on-primary" at bounding box center [770, 363] width 88 height 13
drag, startPoint x: 794, startPoint y: 347, endPoint x: 859, endPoint y: 348, distance: 64.7
click at [859, 348] on p "container fill: surface-primary-invert container border color: border-strong co…" at bounding box center [829, 349] width 305 height 76
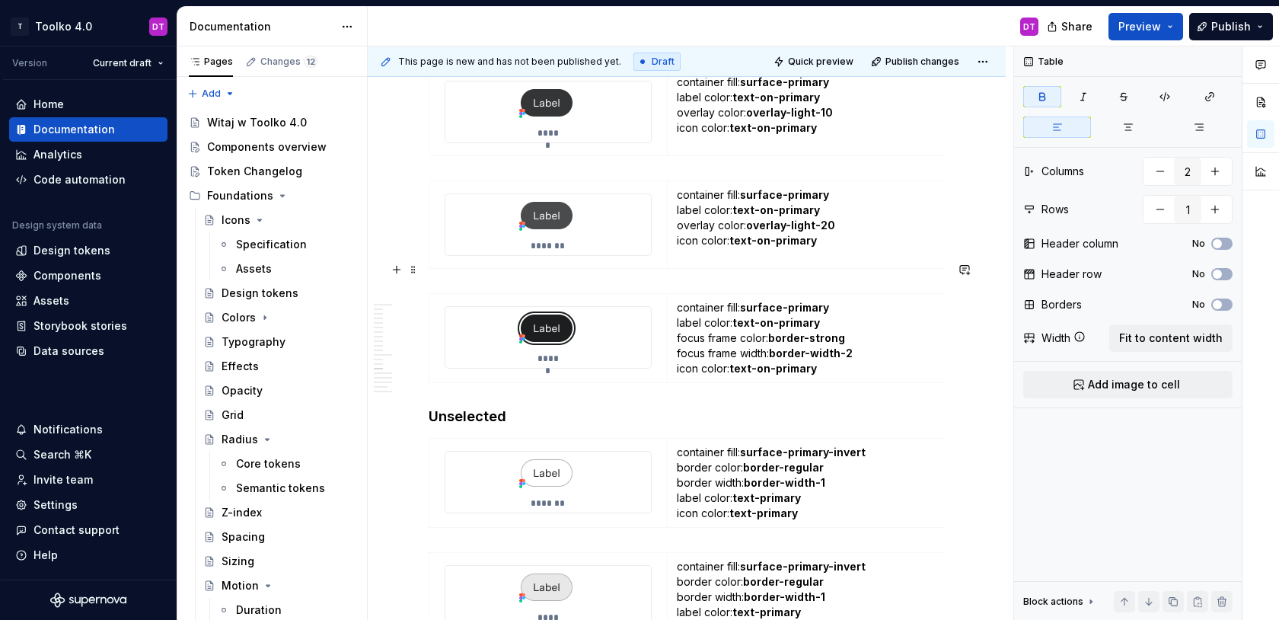
scroll to position [8753, 0]
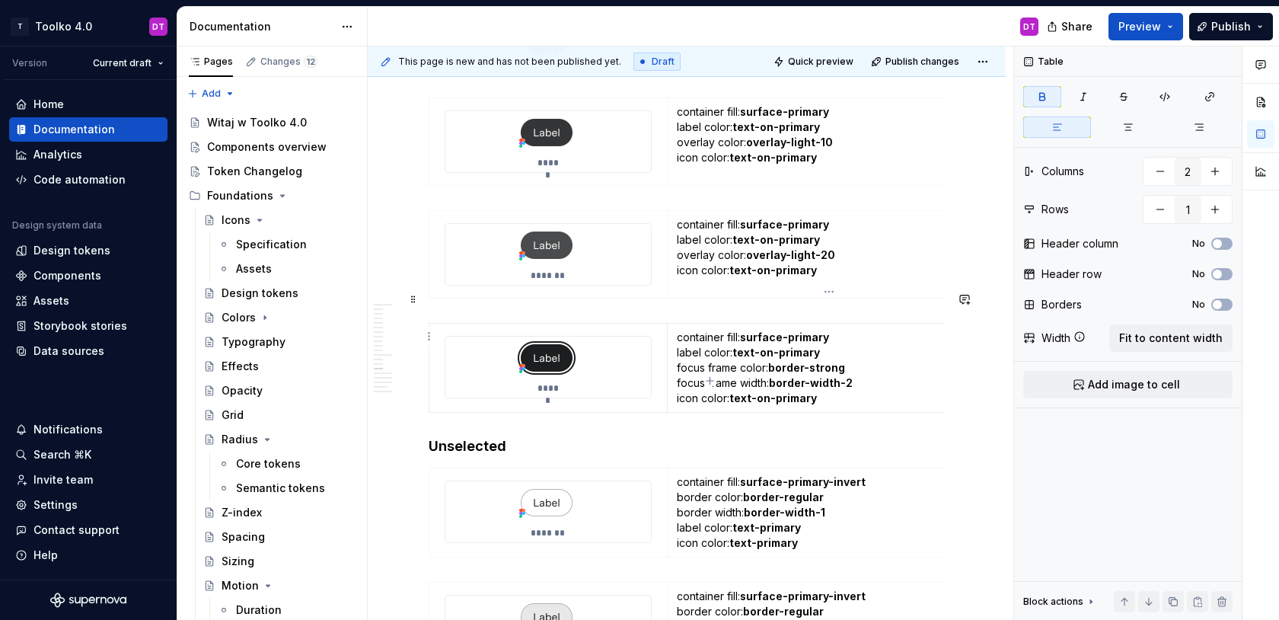
click at [929, 330] on p "container fill: surface-primary label color: text-on-primary focus frame color:…" at bounding box center [829, 368] width 305 height 76
click at [1233, 600] on div "Block actions Move up Move down Duplicate Copy (⌘C) Cut (⌘X) Delete" at bounding box center [1128, 601] width 228 height 40
click at [1222, 606] on button "button" at bounding box center [1221, 601] width 21 height 21
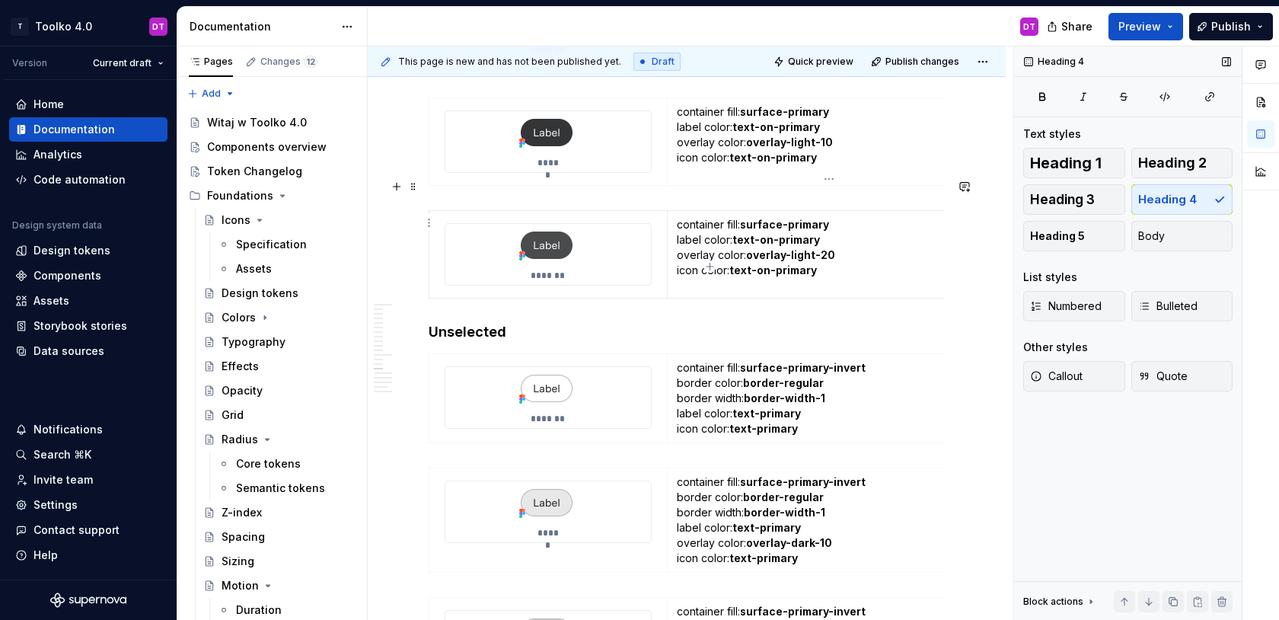
click at [800, 218] on strong "surface-primary" at bounding box center [784, 224] width 89 height 13
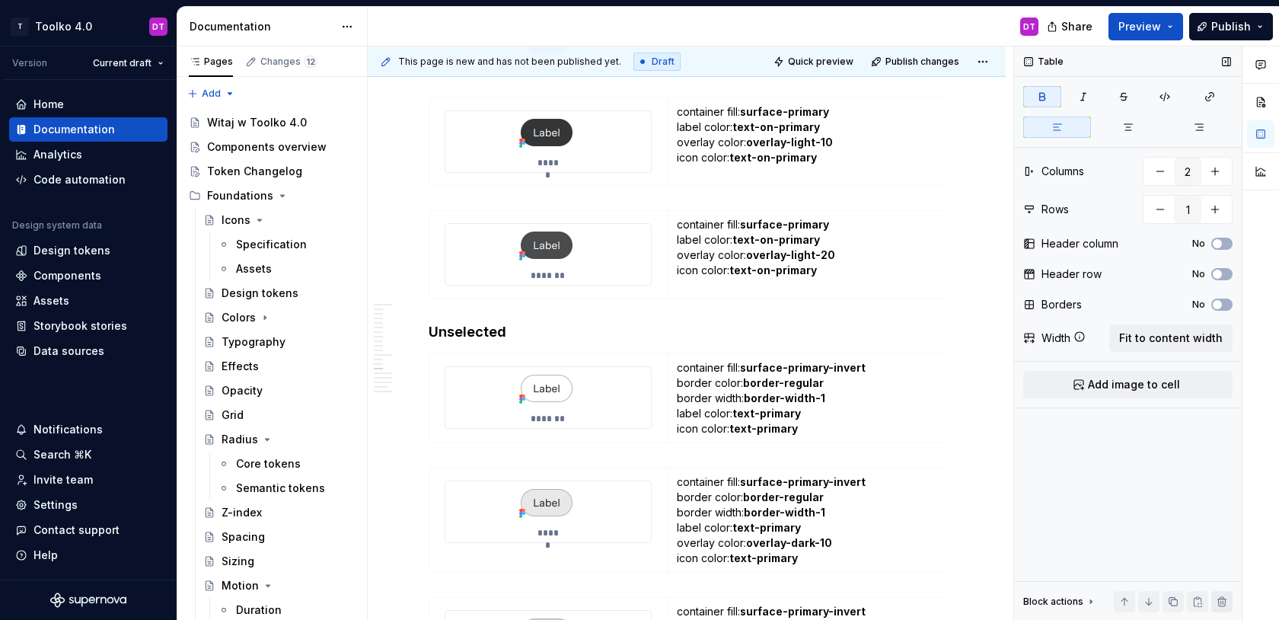
click at [1223, 605] on button "button" at bounding box center [1221, 601] width 21 height 21
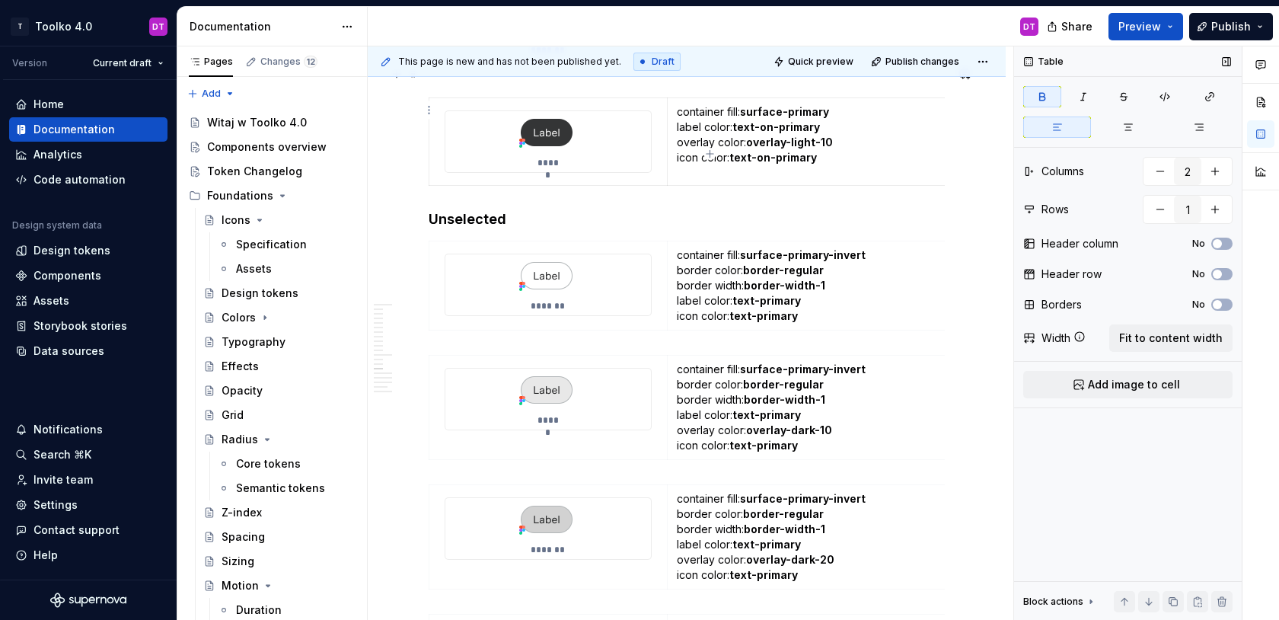
click at [835, 110] on p "container fill: surface-primary label color: text-on-primary overlay color: ove…" at bounding box center [829, 134] width 305 height 61
click at [1222, 598] on button "button" at bounding box center [1221, 601] width 21 height 21
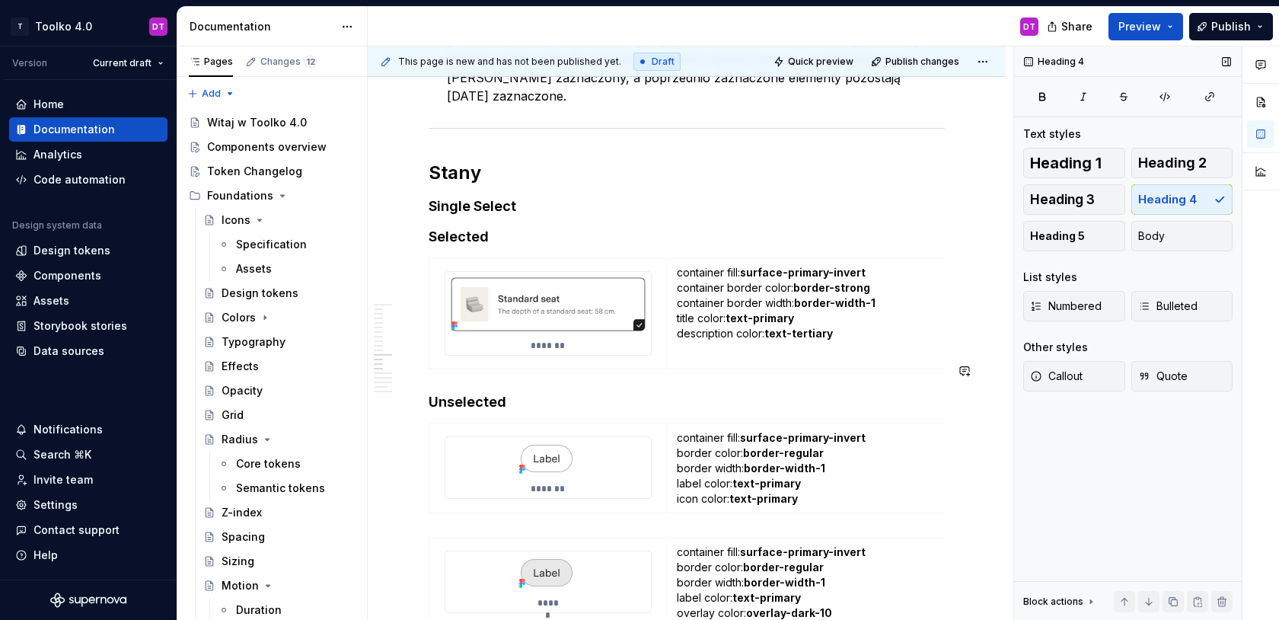
scroll to position [8422, 0]
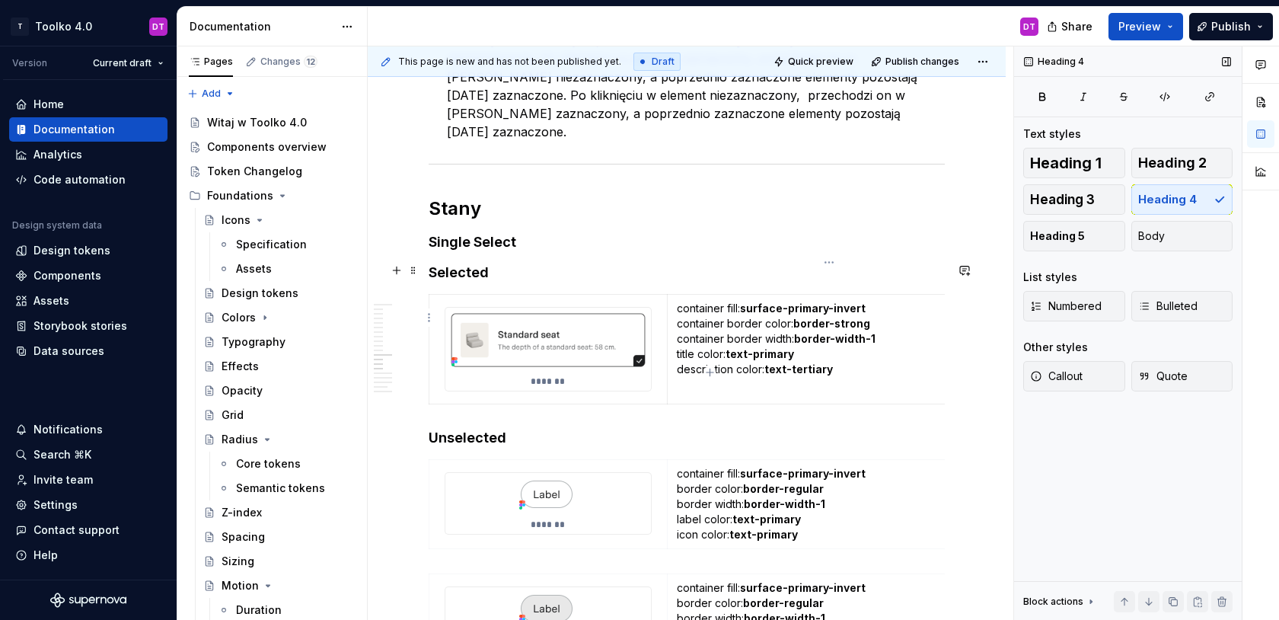
click at [883, 335] on p "container fill: surface-primary-invert container border color: border-strong co…" at bounding box center [829, 339] width 305 height 76
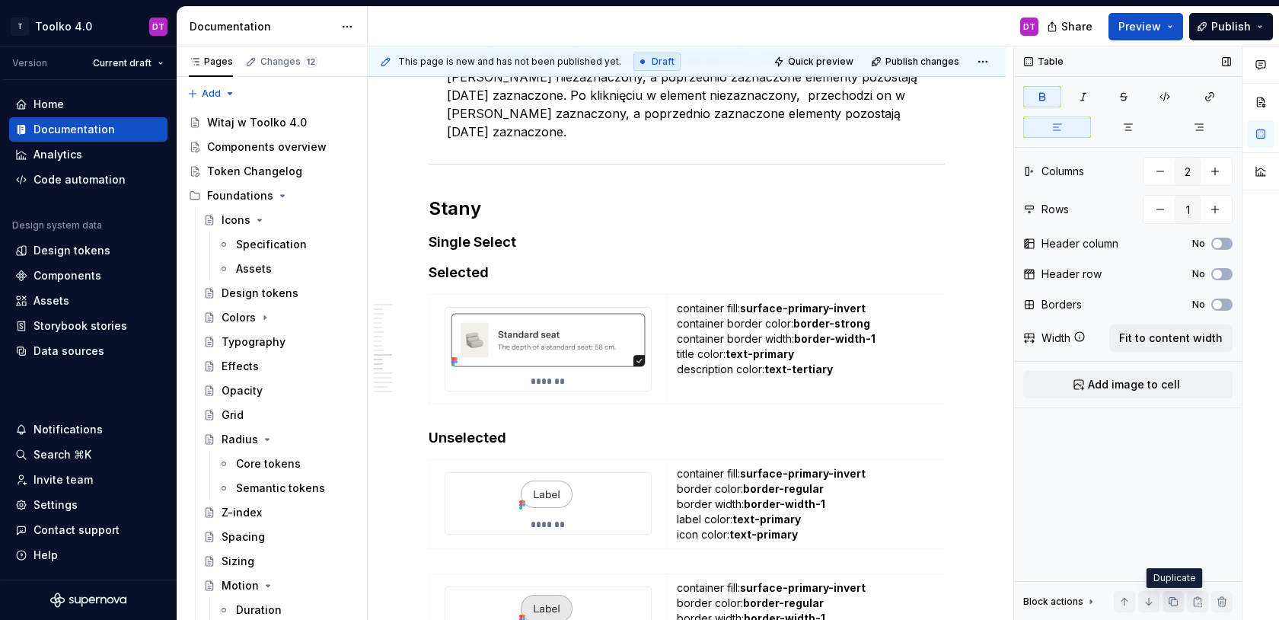
click at [1175, 602] on button "button" at bounding box center [1173, 601] width 21 height 21
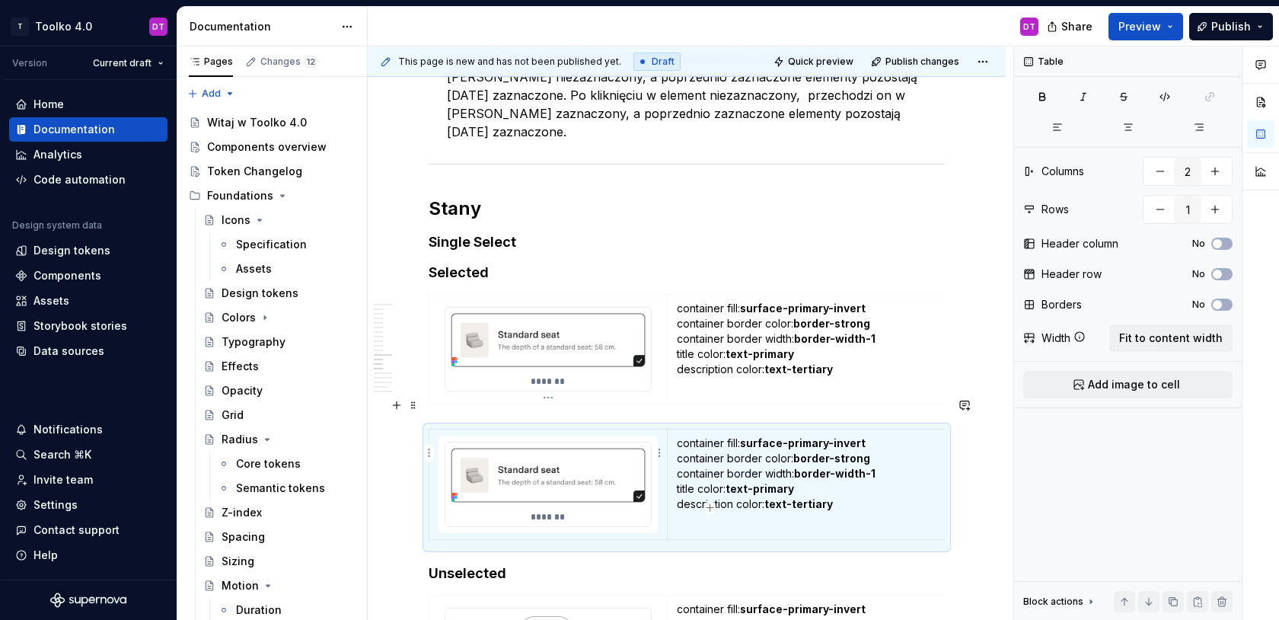
click at [563, 442] on img at bounding box center [548, 474] width 206 height 65
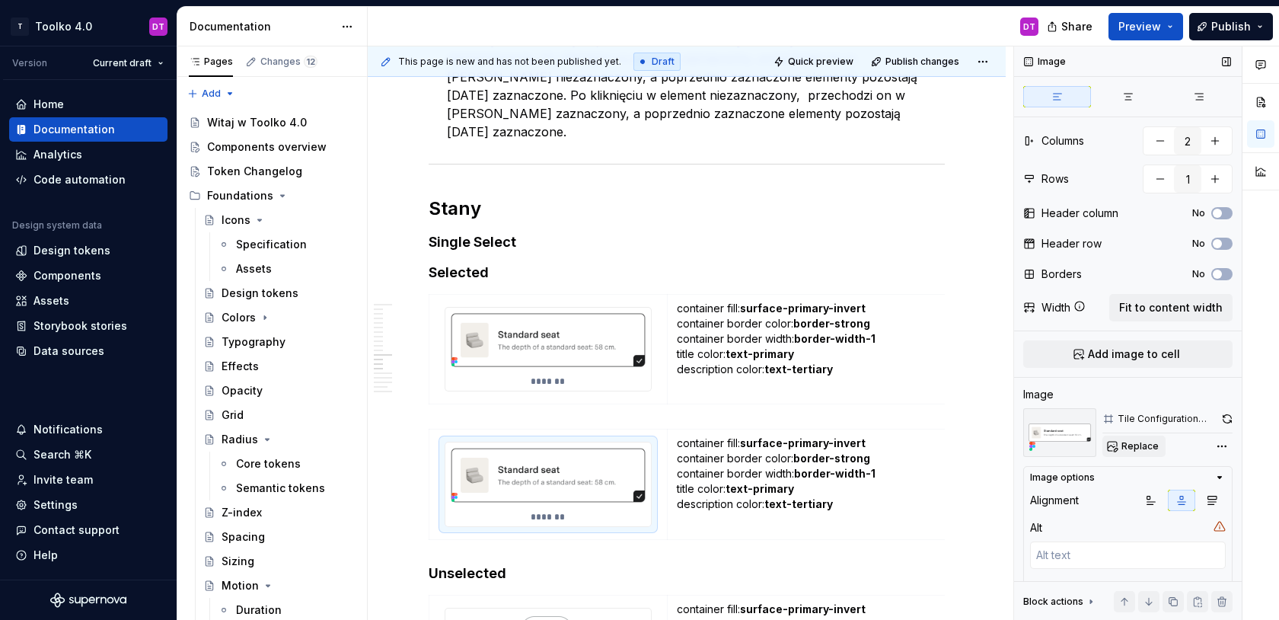
click at [1128, 449] on span "Replace" at bounding box center [1140, 446] width 37 height 12
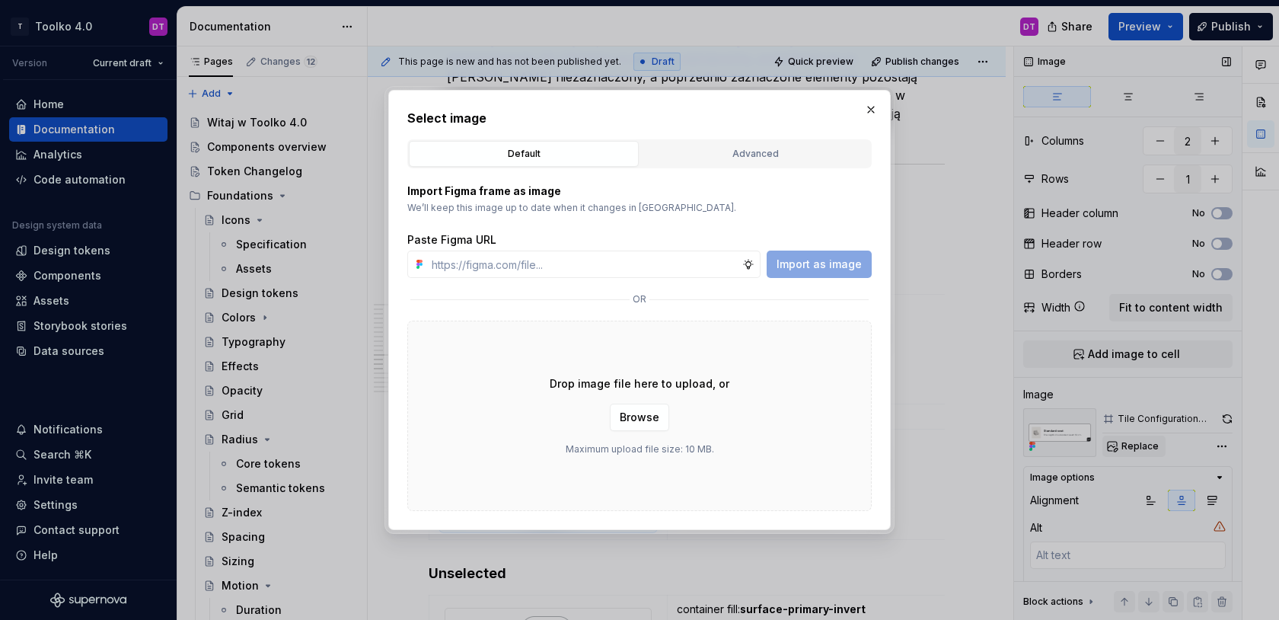
type textarea "*"
type input "title"
click at [691, 151] on div "Advanced" at bounding box center [755, 153] width 219 height 15
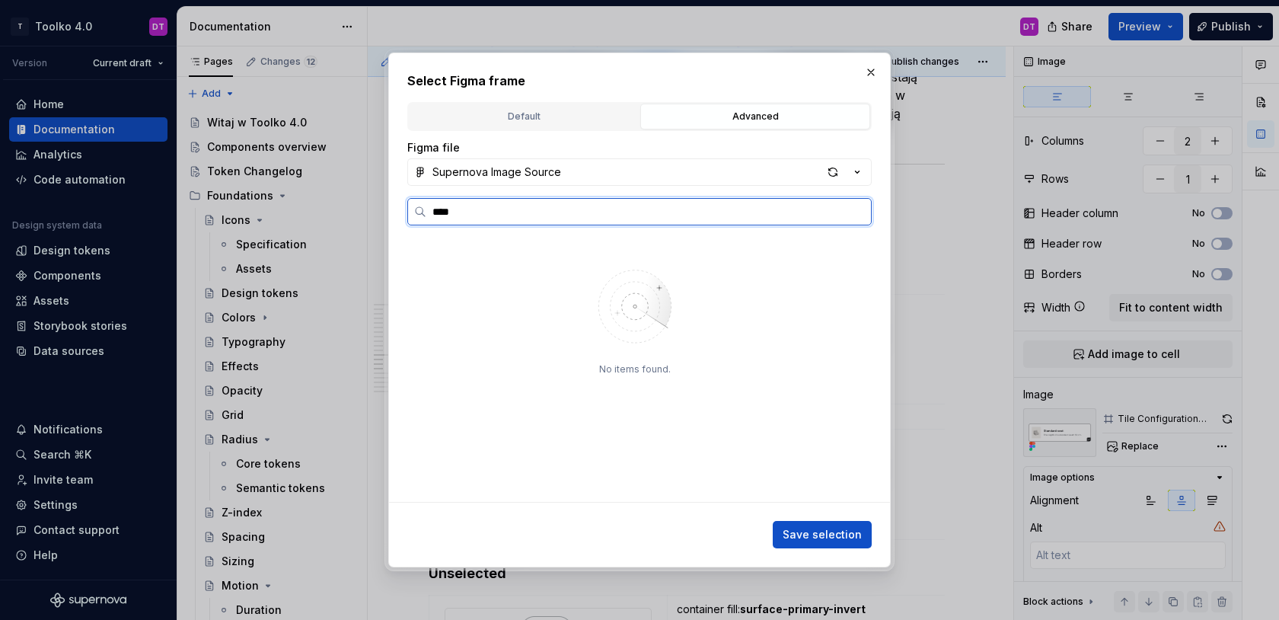
type input "****"
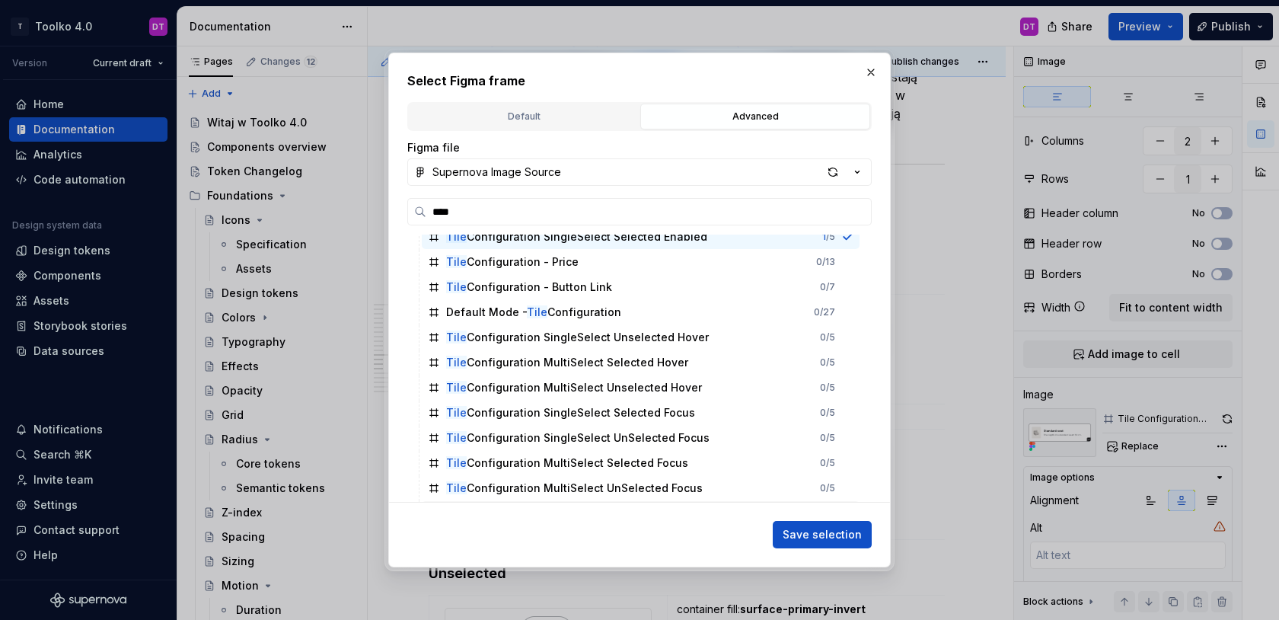
scroll to position [303, 0]
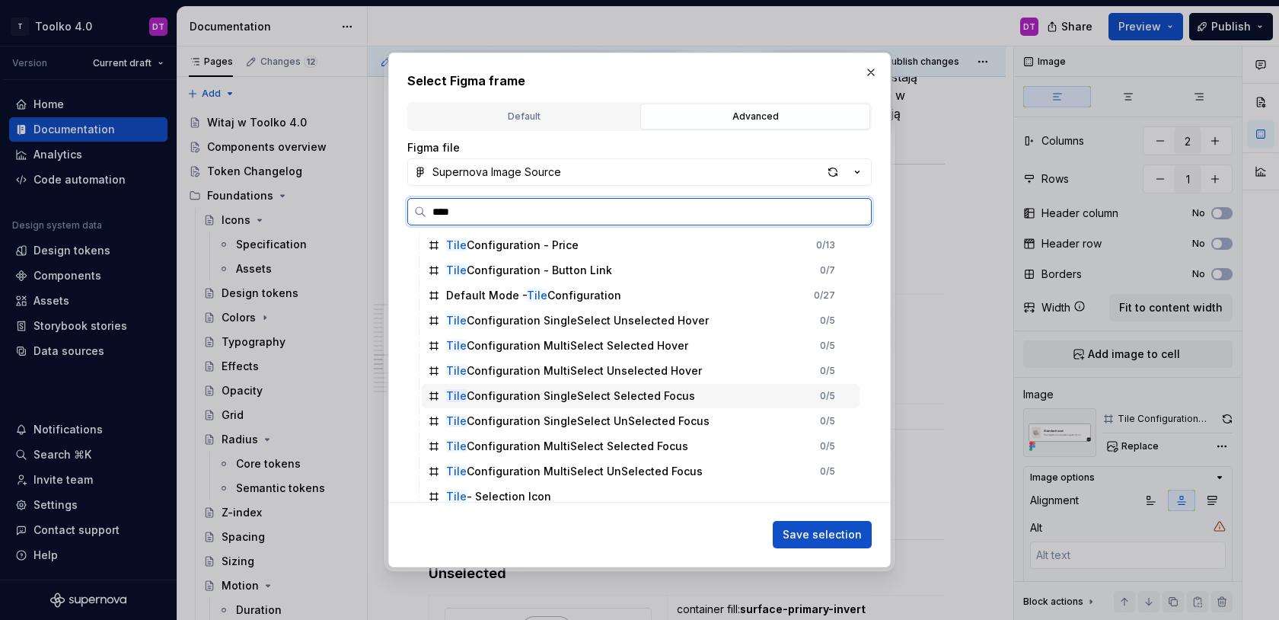
click at [780, 397] on div "Tile Configuration SingleSelect Selected Focus 0 / 5" at bounding box center [641, 396] width 438 height 24
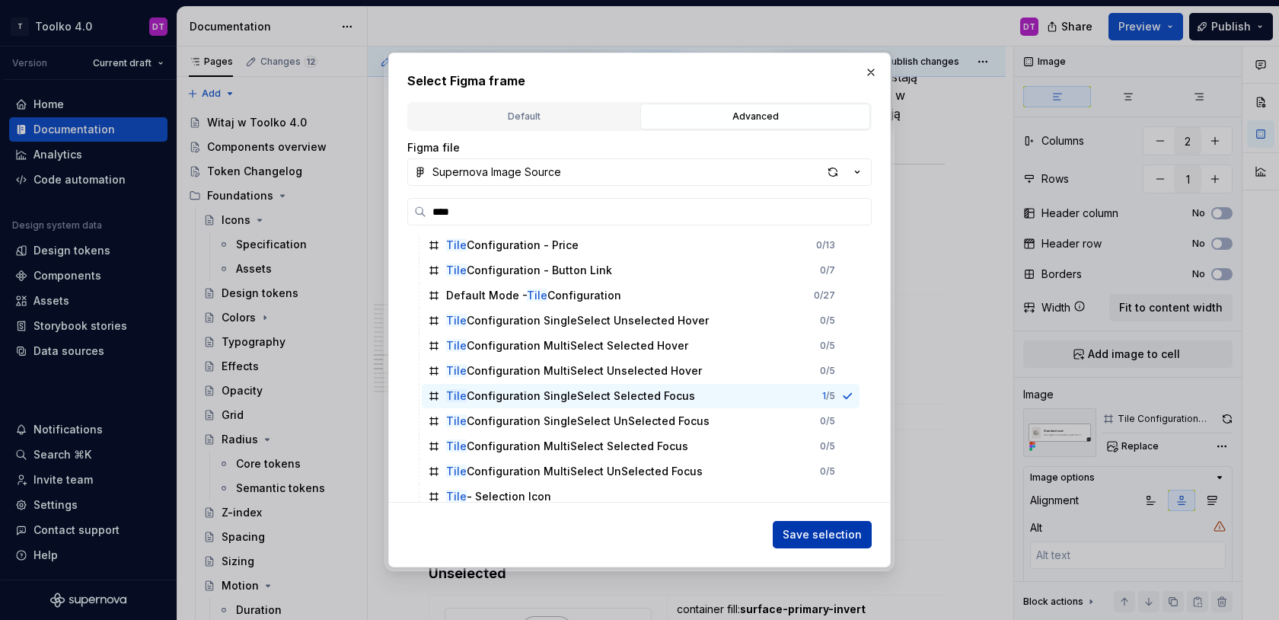
click at [822, 544] on button "Save selection" at bounding box center [822, 534] width 99 height 27
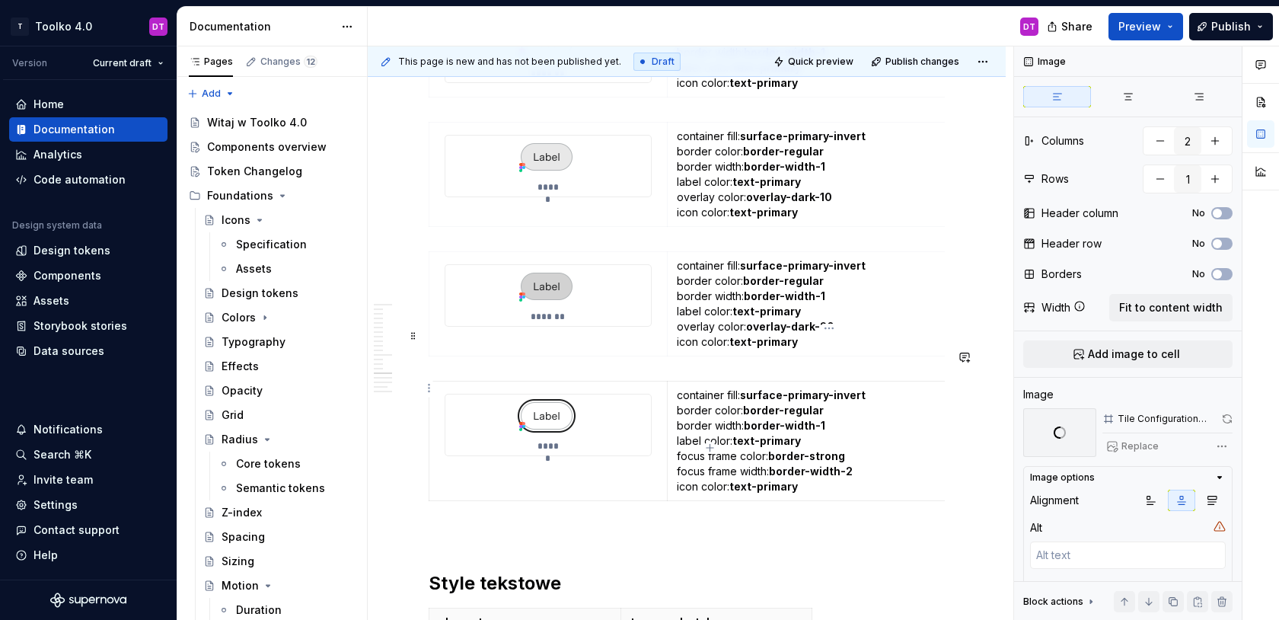
scroll to position [9031, 0]
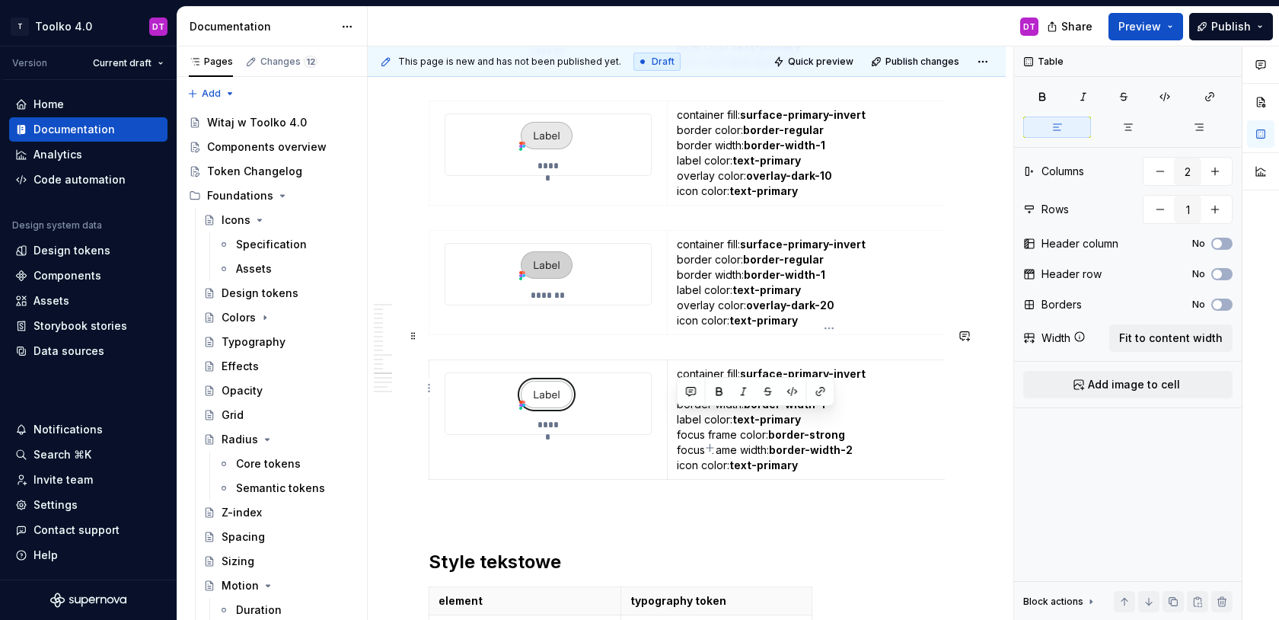
drag, startPoint x: 815, startPoint y: 436, endPoint x: 672, endPoint y: 418, distance: 144.2
click at [672, 418] on td "container fill: surface-primary-invert border color: border-regular border widt…" at bounding box center [829, 419] width 324 height 120
copy p "focus frame width: border-width-2 icon color: text-primary"
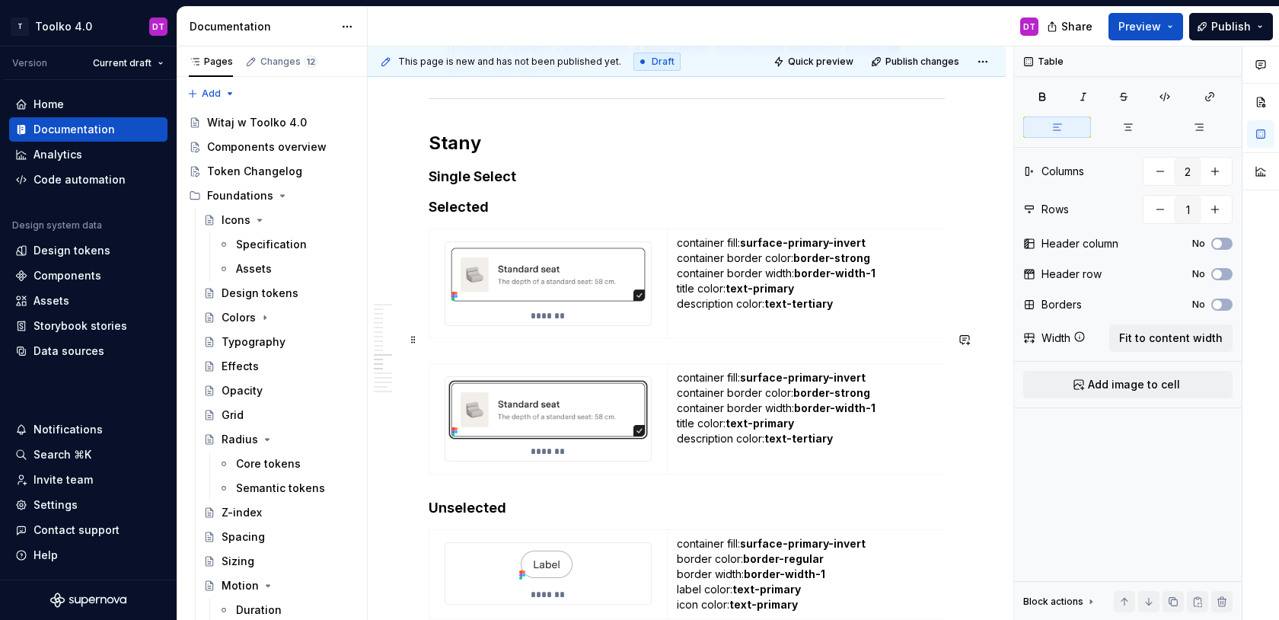
scroll to position [8477, 0]
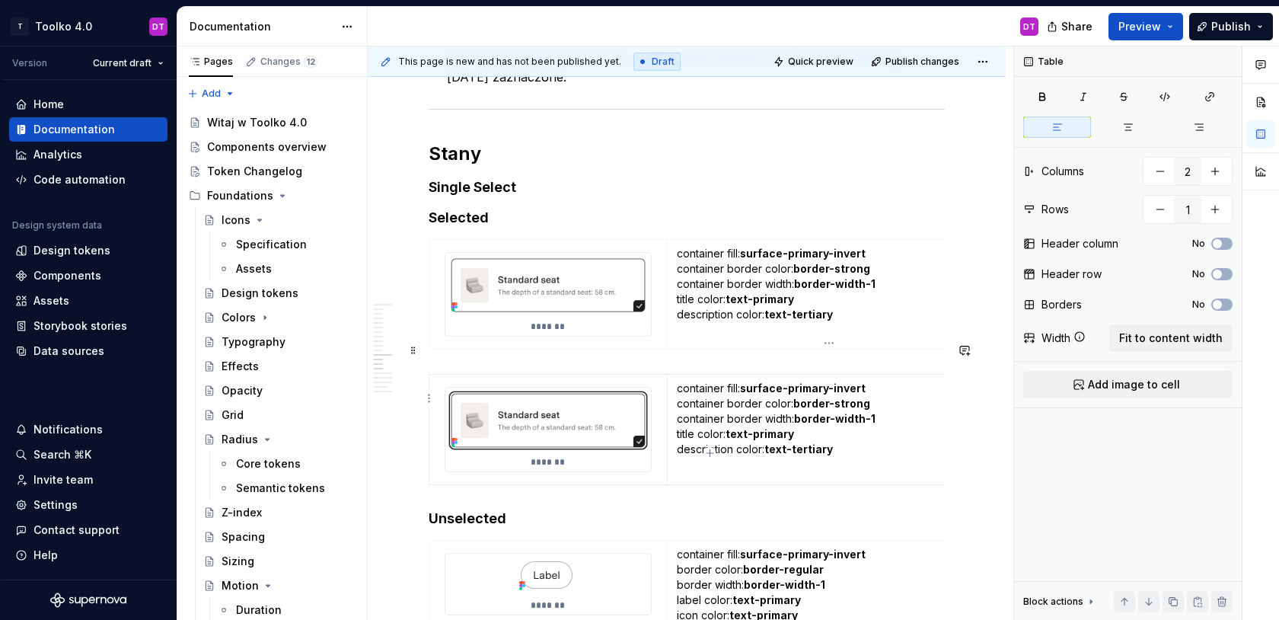
click at [847, 416] on p "container fill: surface-primary-invert container border color: border-strong co…" at bounding box center [829, 419] width 305 height 76
click at [564, 402] on img at bounding box center [548, 420] width 206 height 65
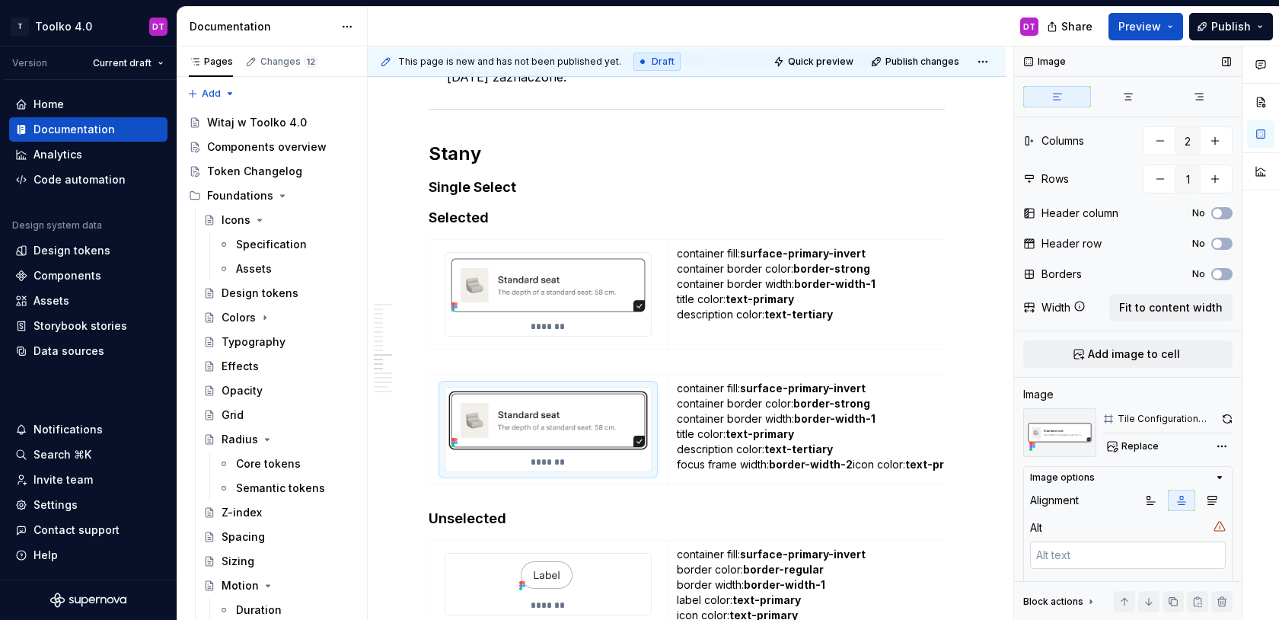
scroll to position [79, 0]
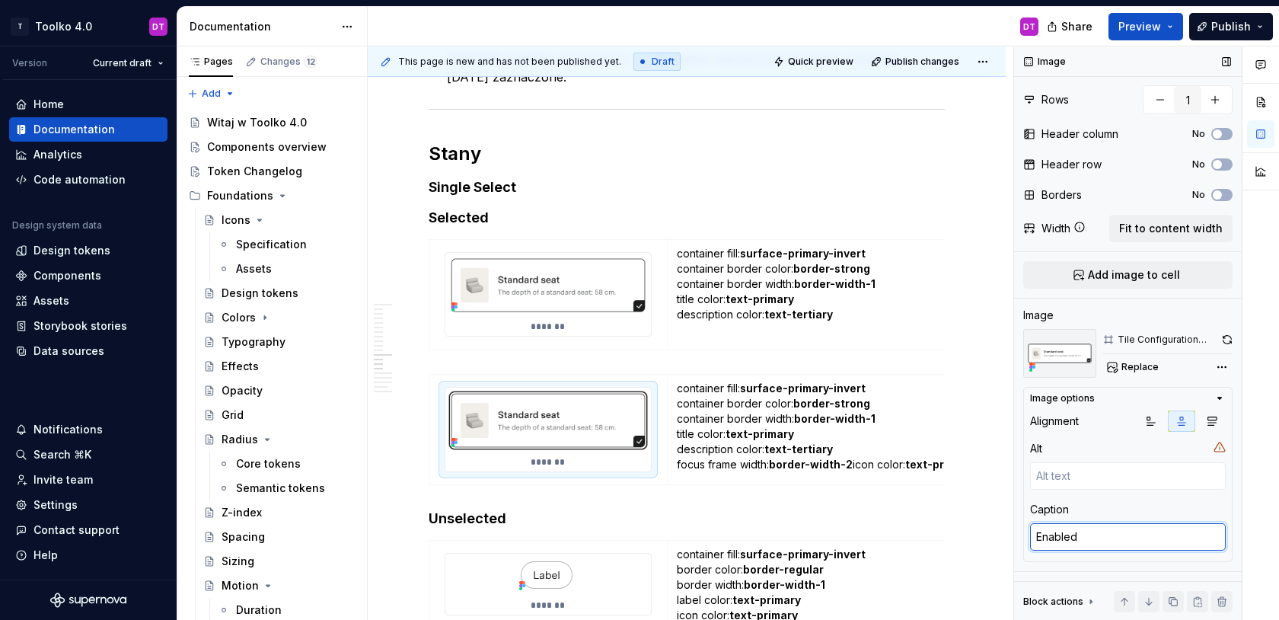
click at [1060, 539] on textarea "Enabled" at bounding box center [1128, 536] width 196 height 27
type textarea "*"
type textarea "F"
type textarea "*"
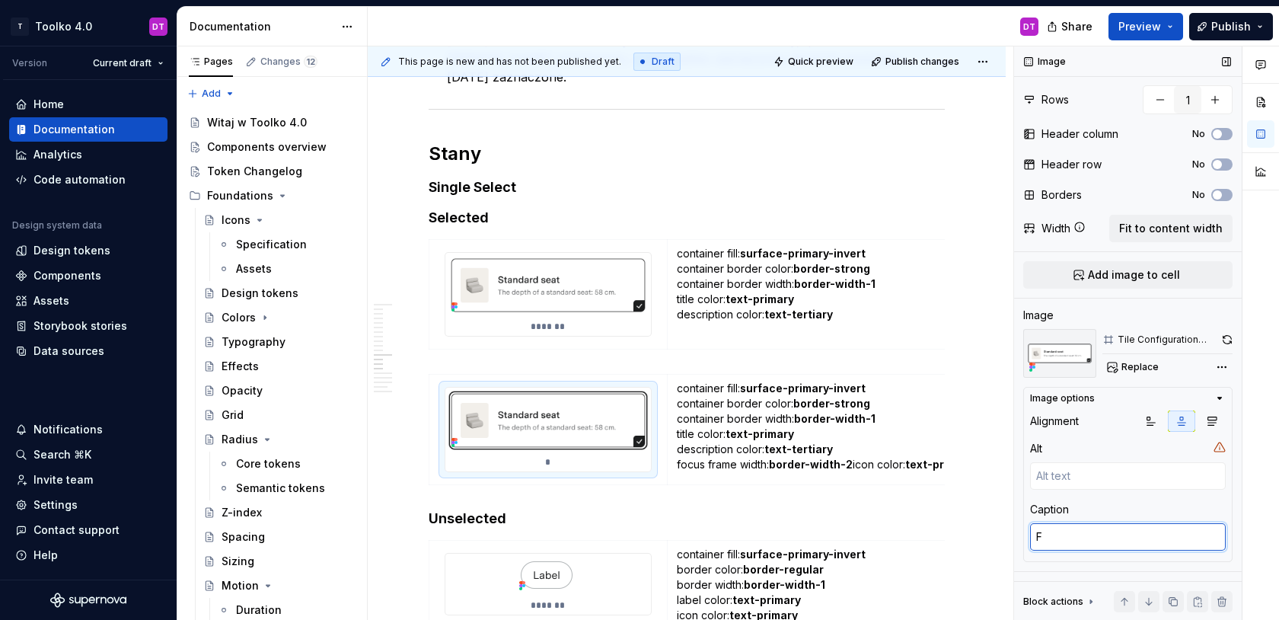
type textarea "Fo"
type textarea "*"
type textarea "Foc"
type textarea "*"
type textarea "Focu"
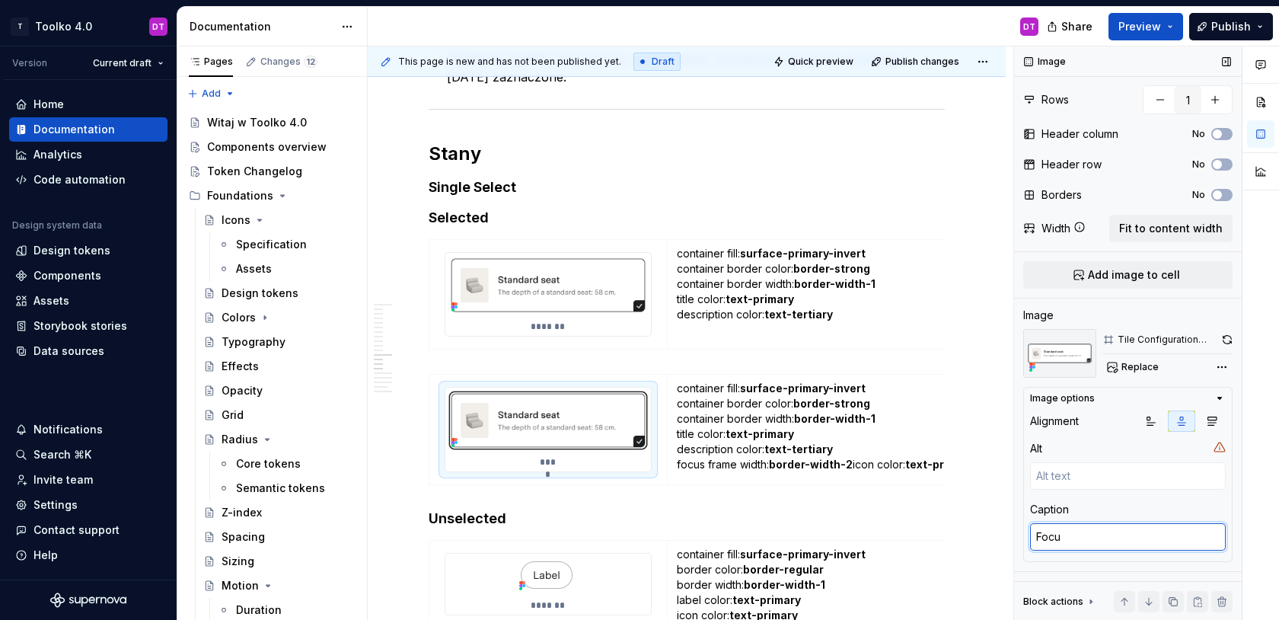
type textarea "*"
type textarea "Focus"
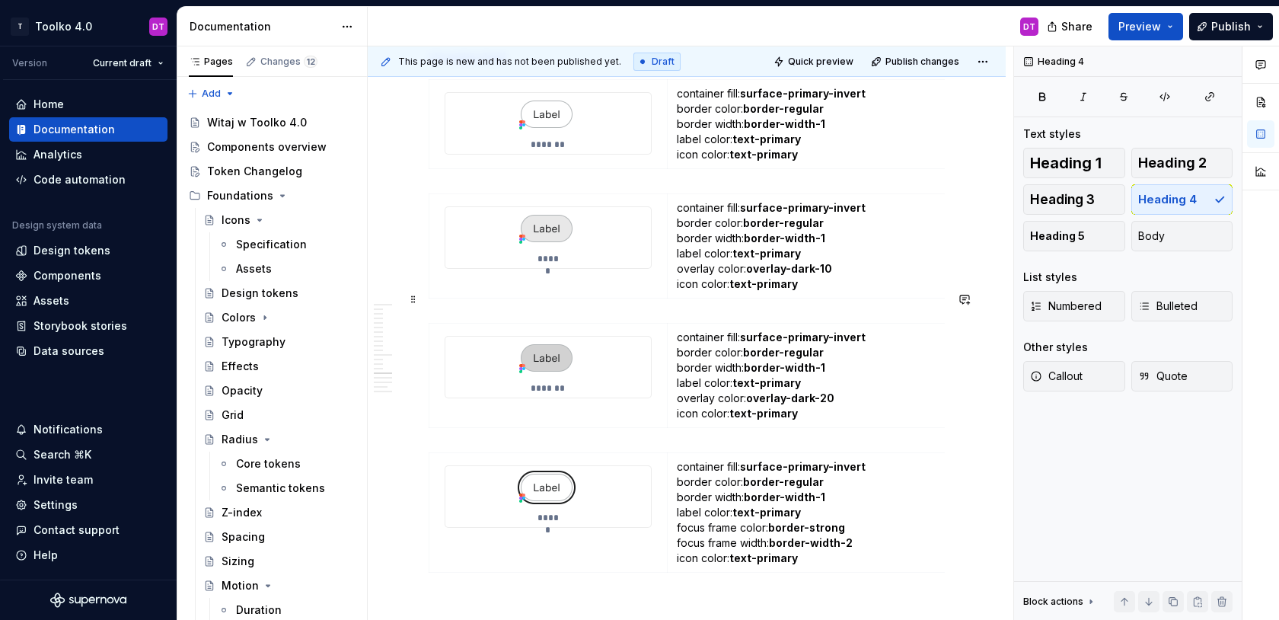
scroll to position [8999, 0]
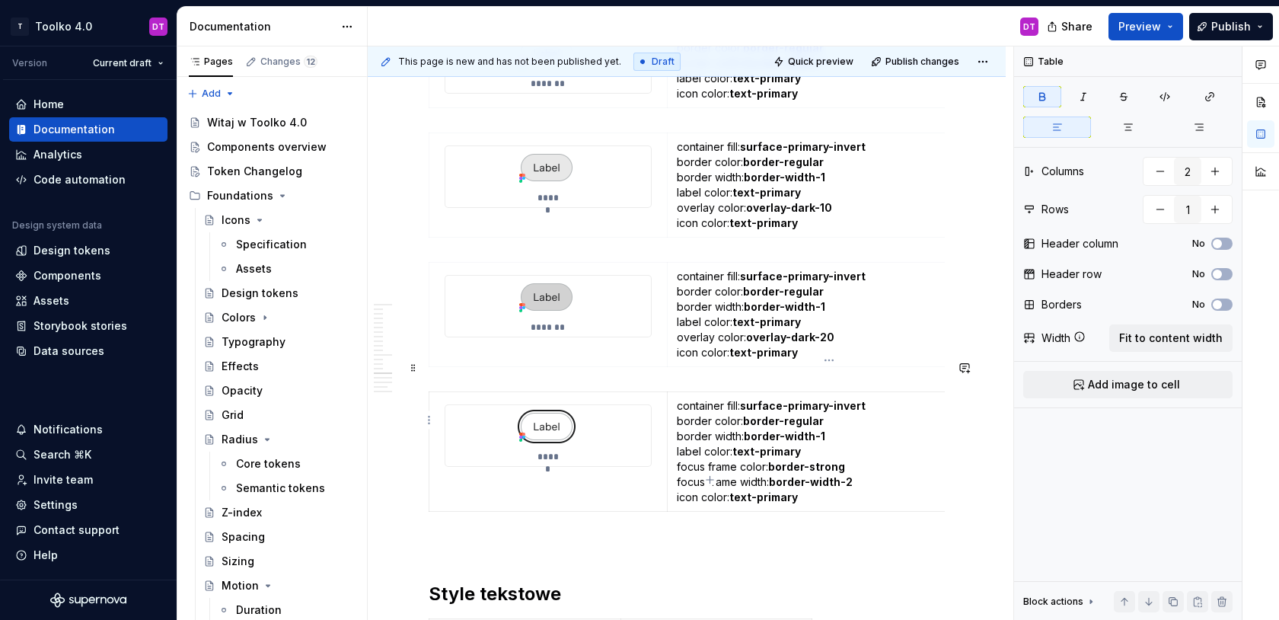
click at [815, 460] on strong "border-strong" at bounding box center [806, 466] width 77 height 13
click at [1223, 602] on button "button" at bounding box center [1221, 601] width 21 height 21
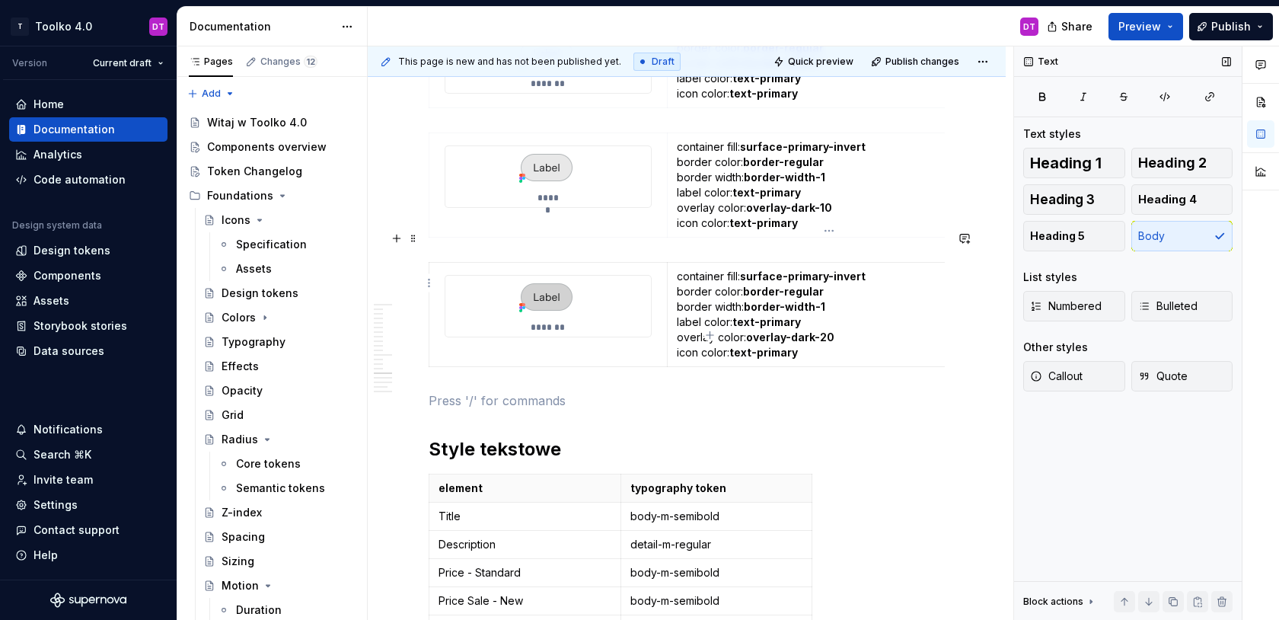
click at [803, 285] on strong "border-regular" at bounding box center [783, 291] width 81 height 13
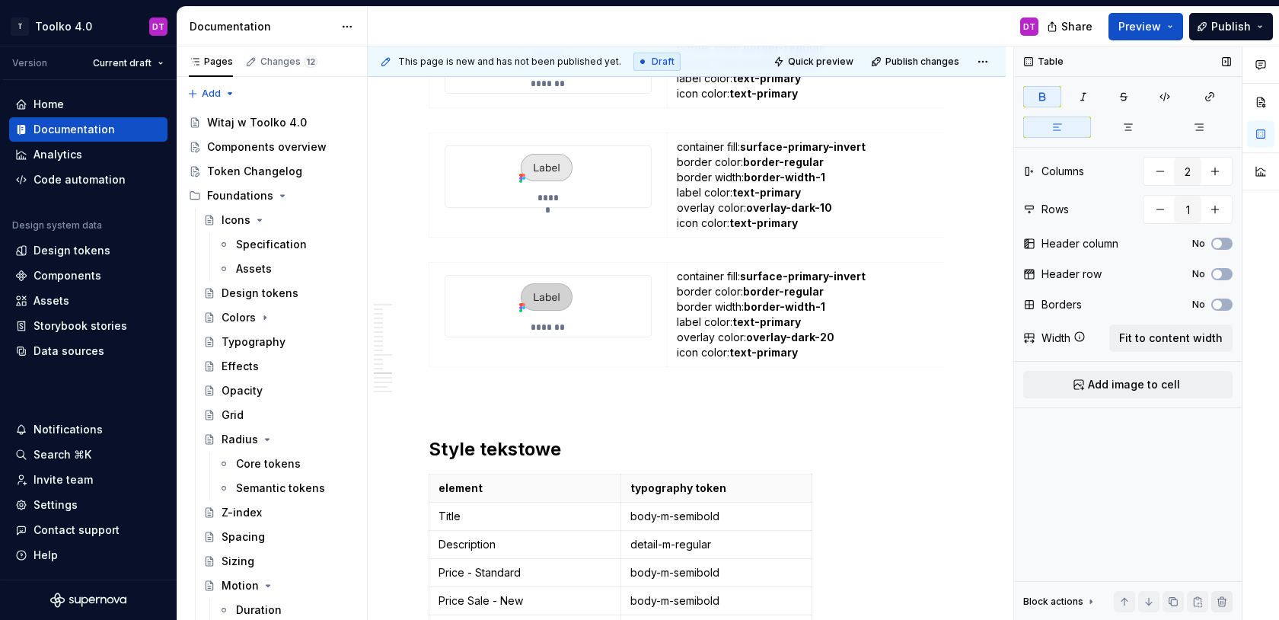
click at [1220, 602] on button "button" at bounding box center [1221, 601] width 21 height 21
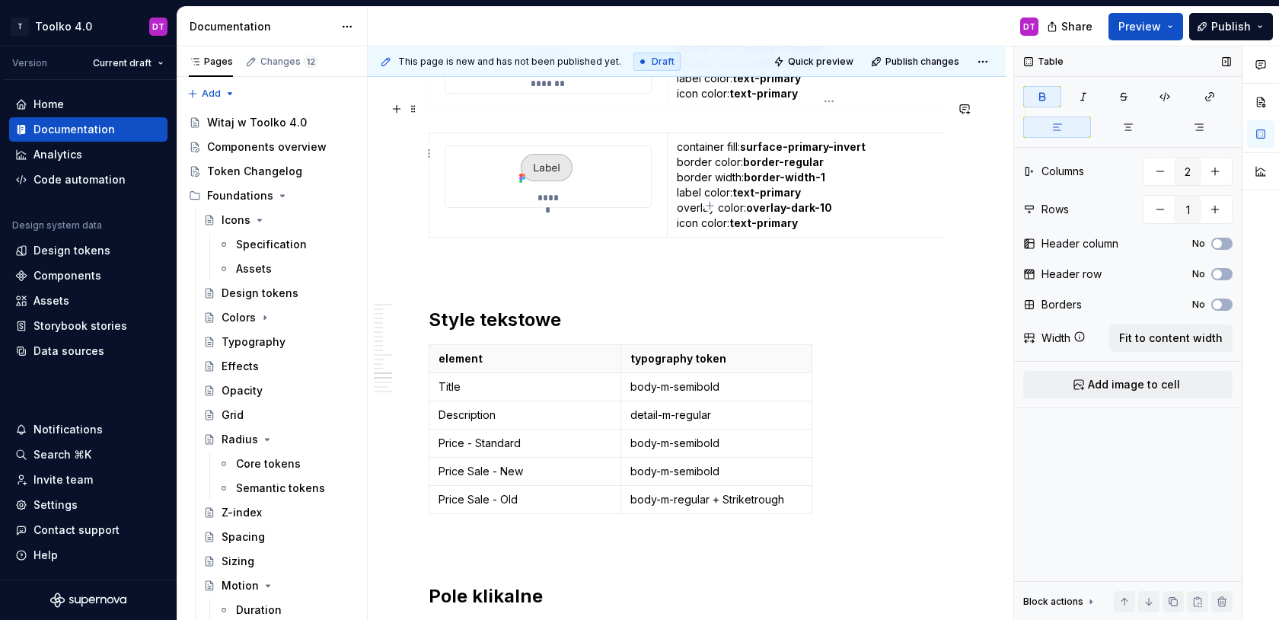
click at [874, 174] on p "container fill: surface-primary-invert border color: border-regular border widt…" at bounding box center [829, 184] width 305 height 91
click at [1223, 605] on button "button" at bounding box center [1221, 601] width 21 height 21
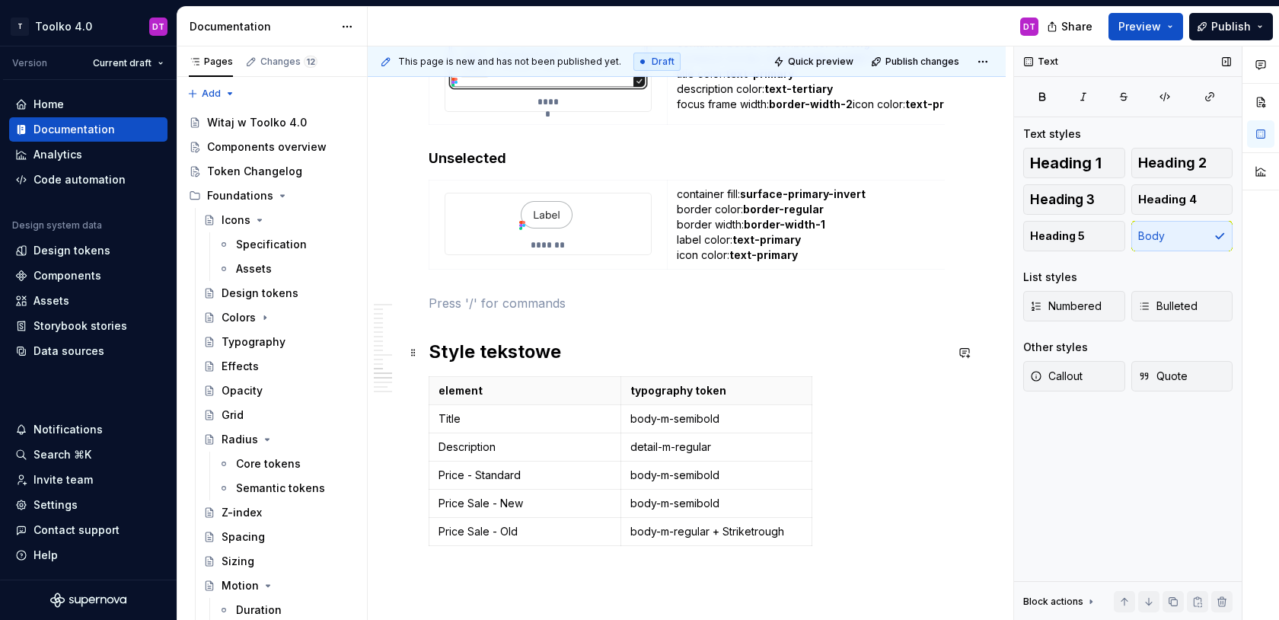
scroll to position [8831, 0]
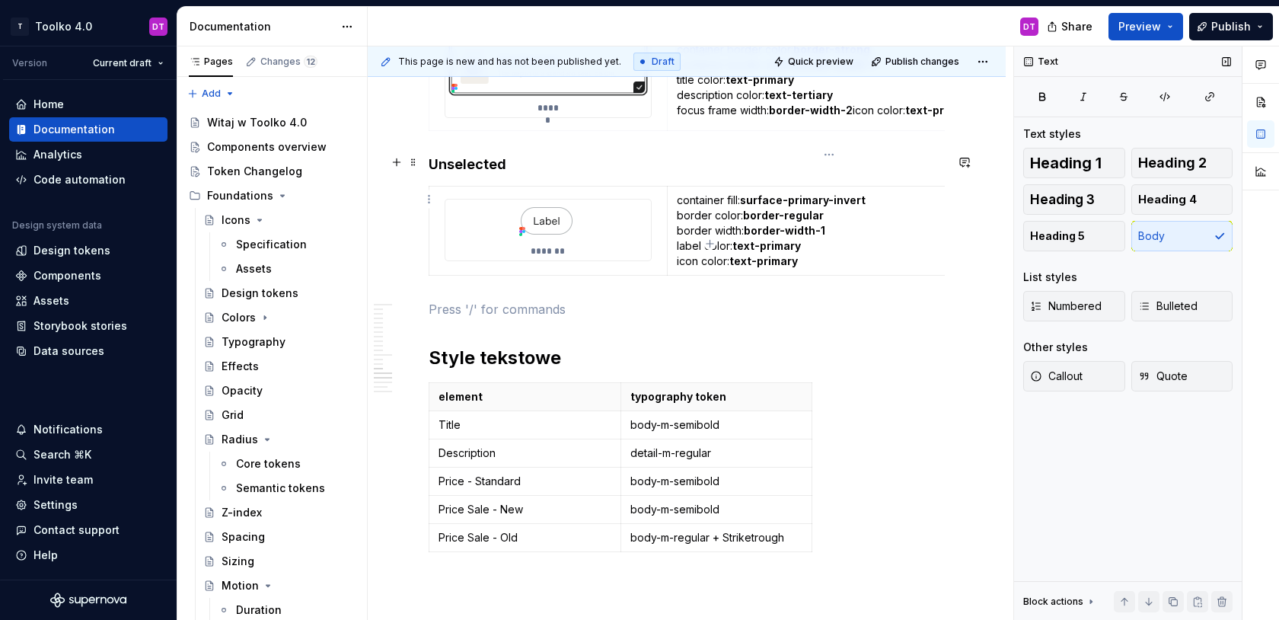
click at [854, 238] on td "container fill: surface-primary-invert border color: border-regular border widt…" at bounding box center [829, 230] width 324 height 89
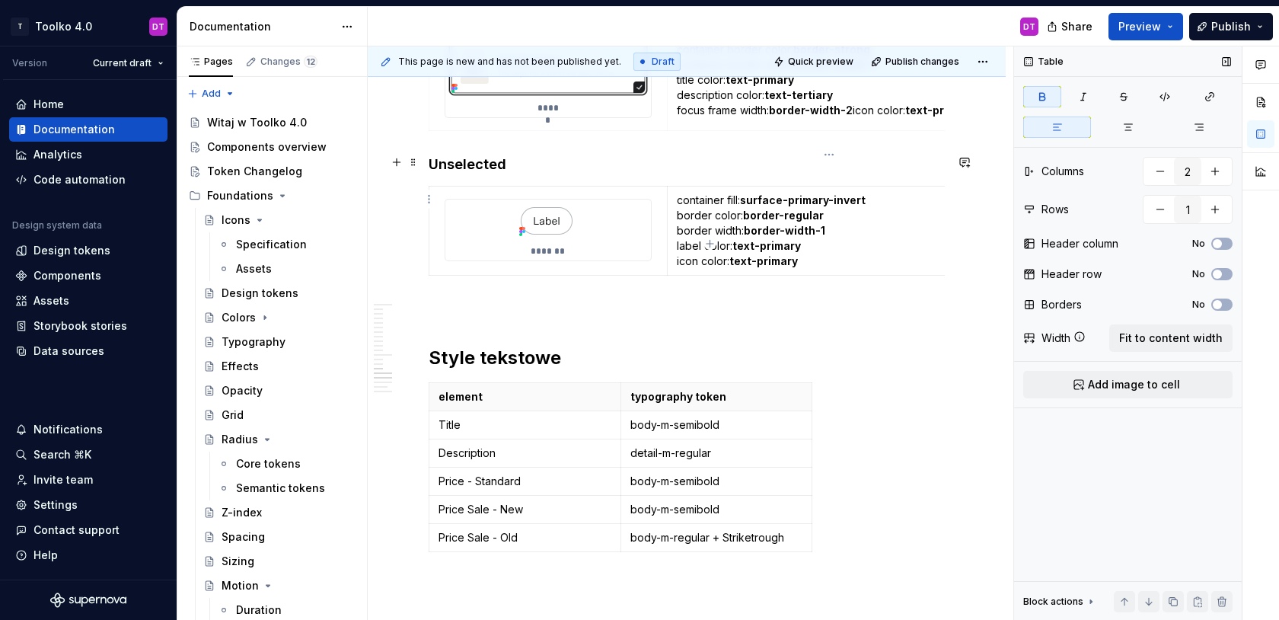
click at [854, 229] on p "container fill: surface-primary-invert border color: border-regular border widt…" at bounding box center [829, 231] width 305 height 76
click at [1225, 606] on button "button" at bounding box center [1221, 601] width 21 height 21
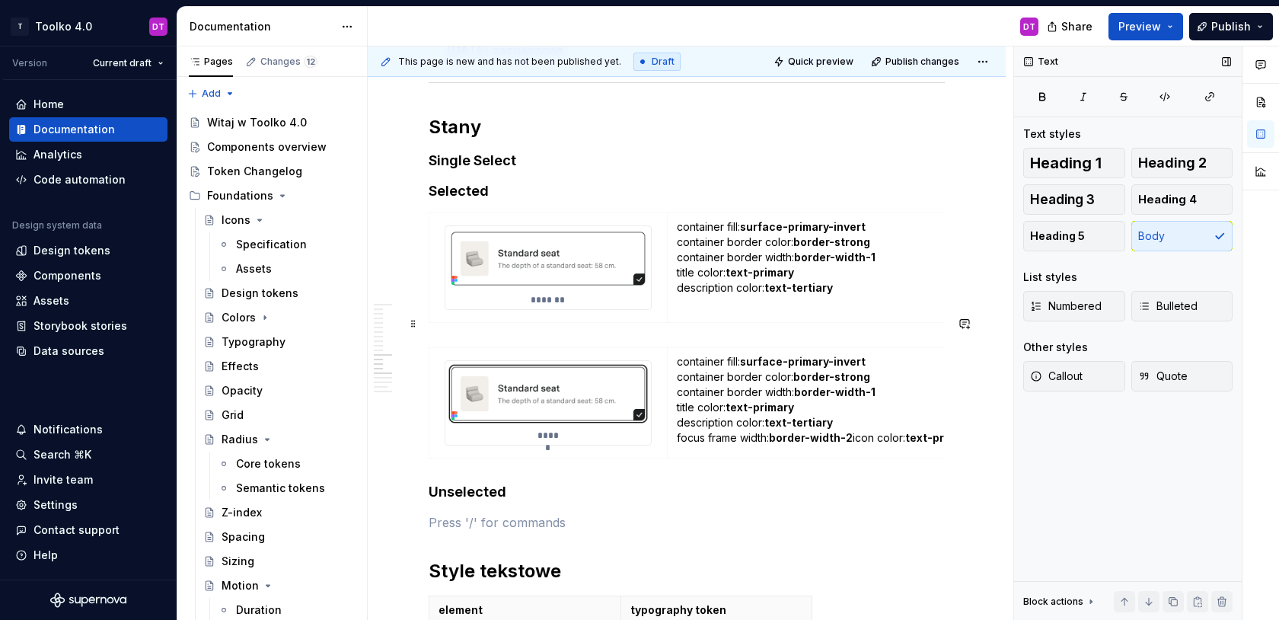
scroll to position [8494, 0]
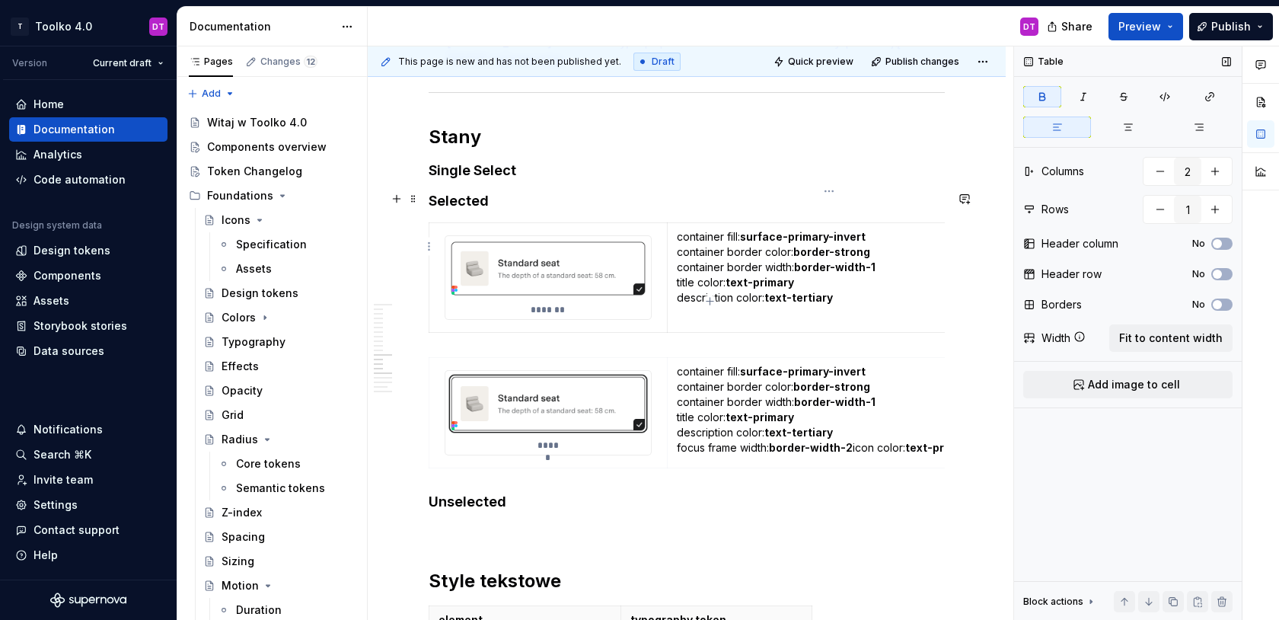
click at [828, 256] on p "container fill: surface-primary-invert container border color: border-strong co…" at bounding box center [829, 267] width 305 height 76
click at [1200, 603] on button "button" at bounding box center [1197, 601] width 21 height 21
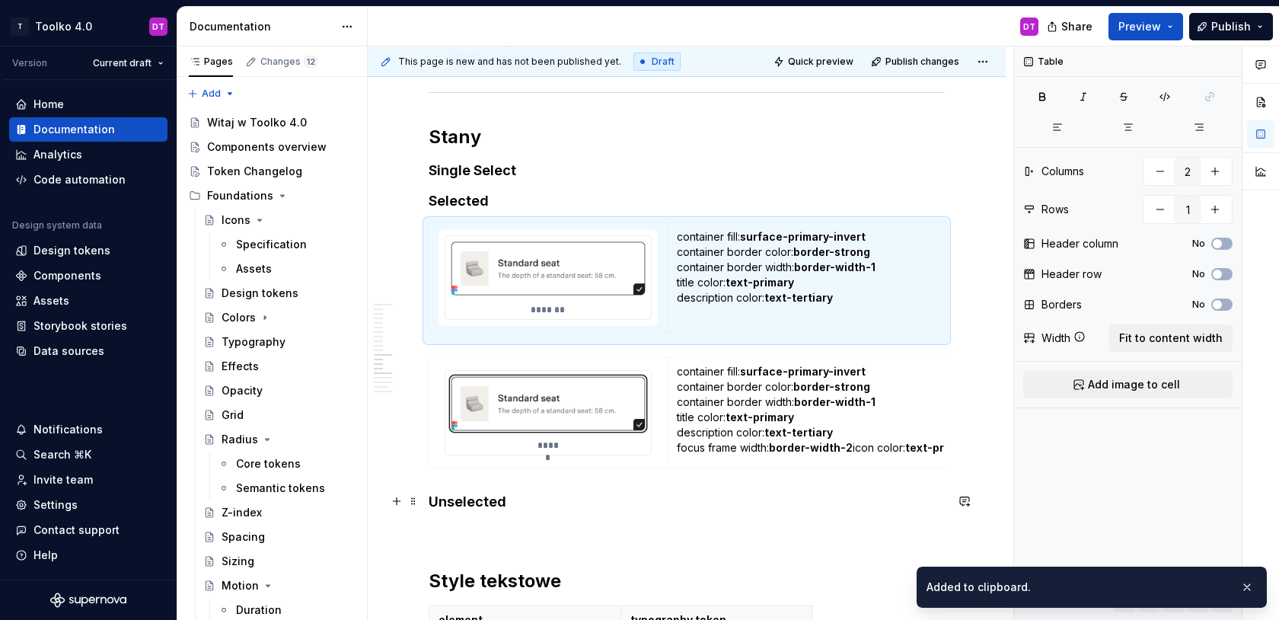
click at [491, 523] on p at bounding box center [687, 532] width 516 height 18
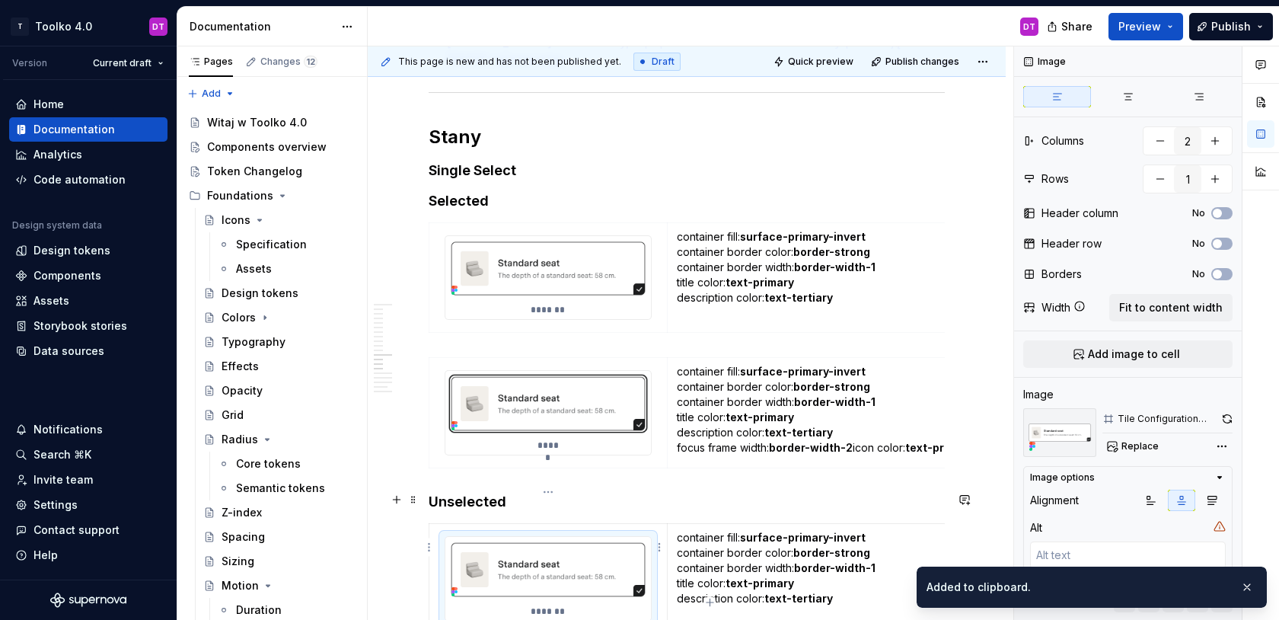
click at [527, 537] on img at bounding box center [548, 569] width 206 height 65
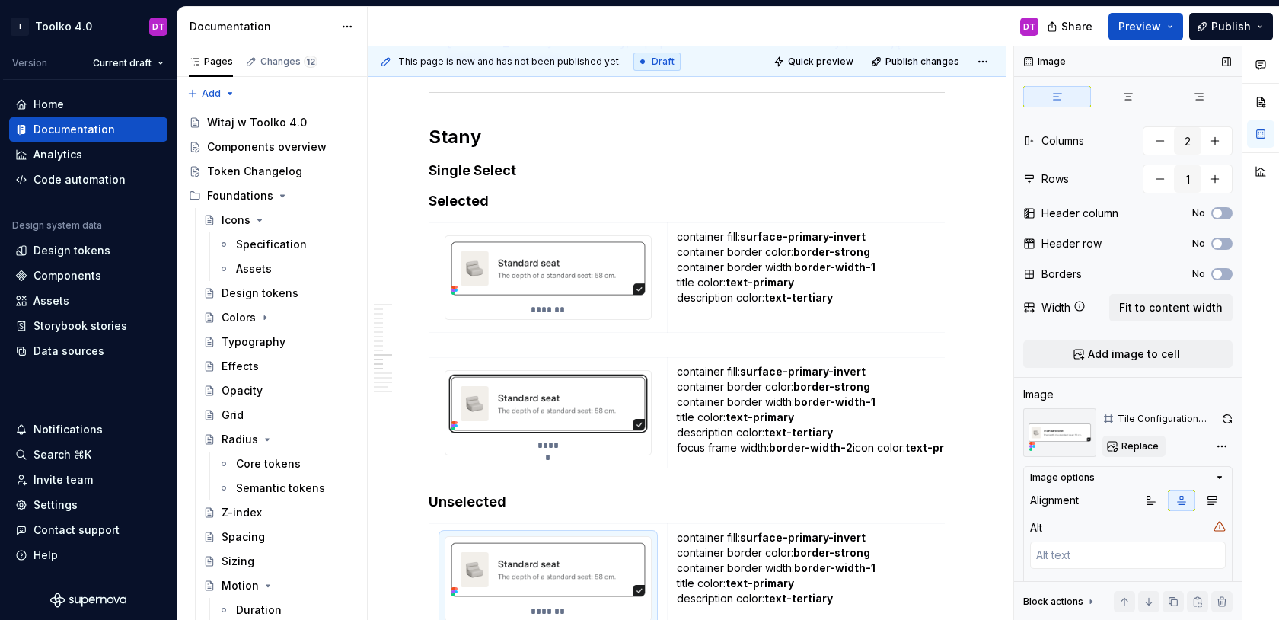
click at [1136, 443] on span "Replace" at bounding box center [1140, 446] width 37 height 12
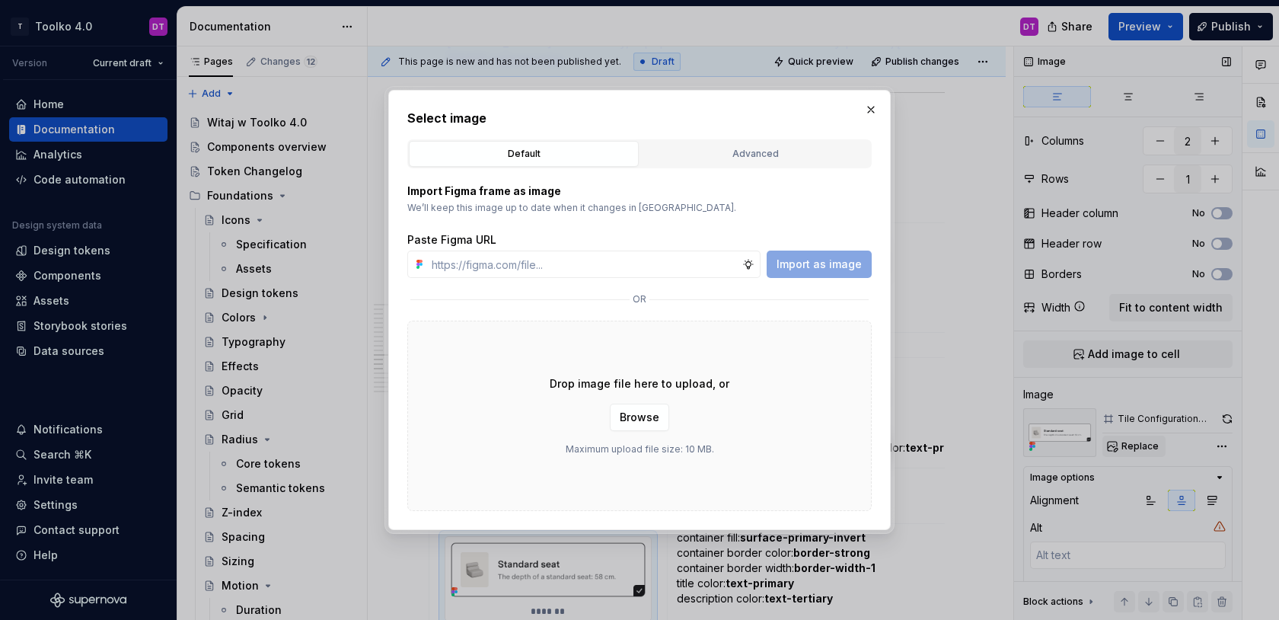
type textarea "*"
click at [701, 152] on div "Advanced" at bounding box center [755, 153] width 219 height 15
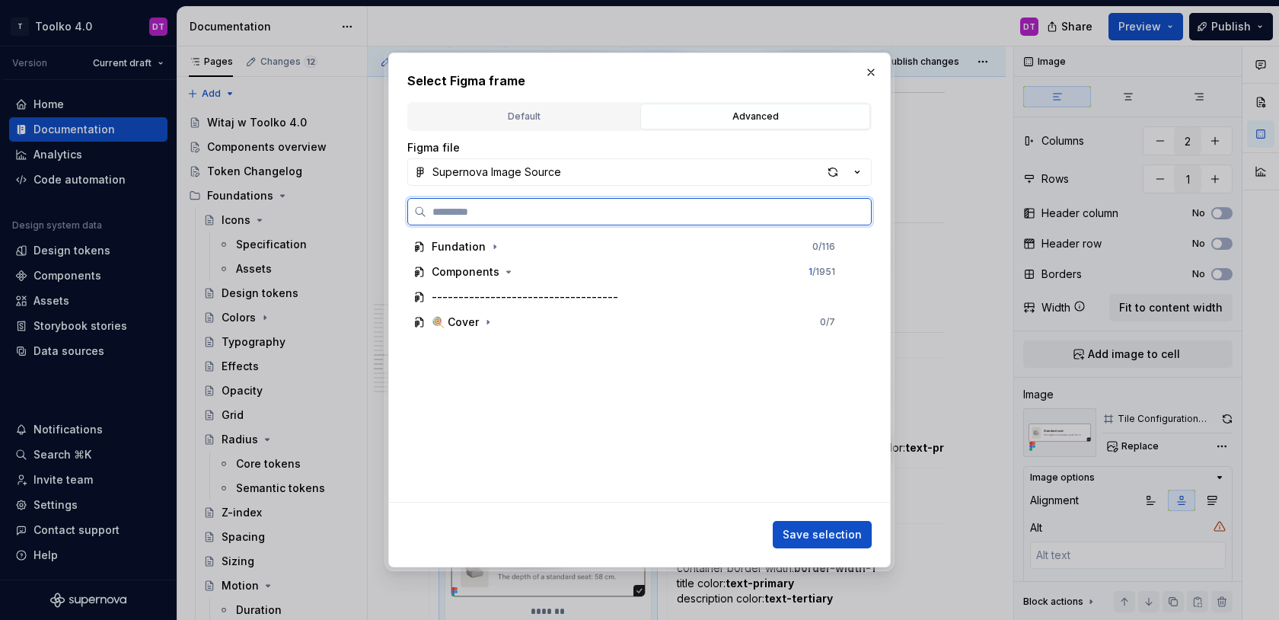
click at [602, 210] on input "search" at bounding box center [648, 211] width 445 height 15
type input "****"
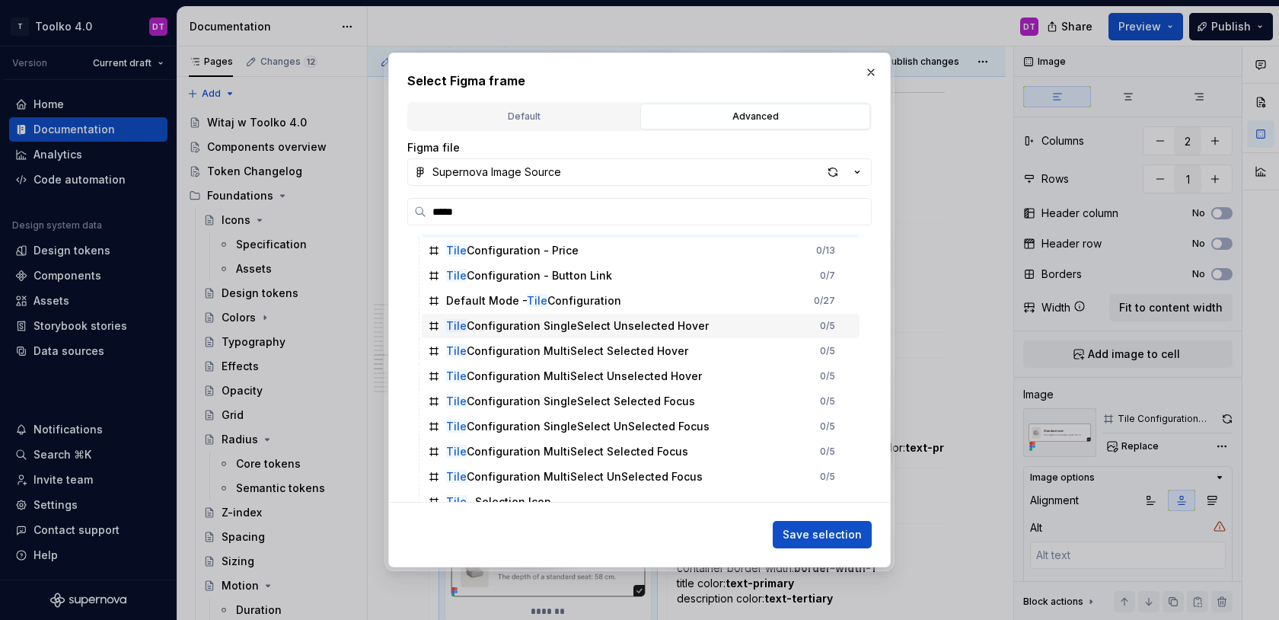
scroll to position [311, 0]
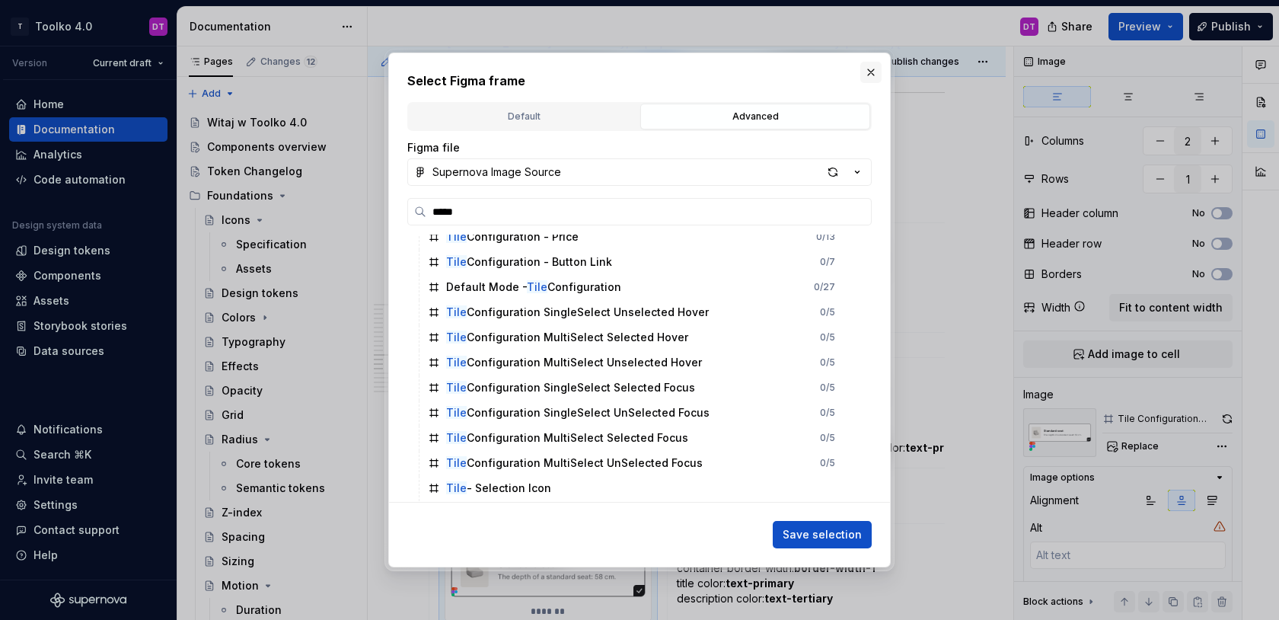
click at [876, 75] on button "button" at bounding box center [870, 72] width 21 height 21
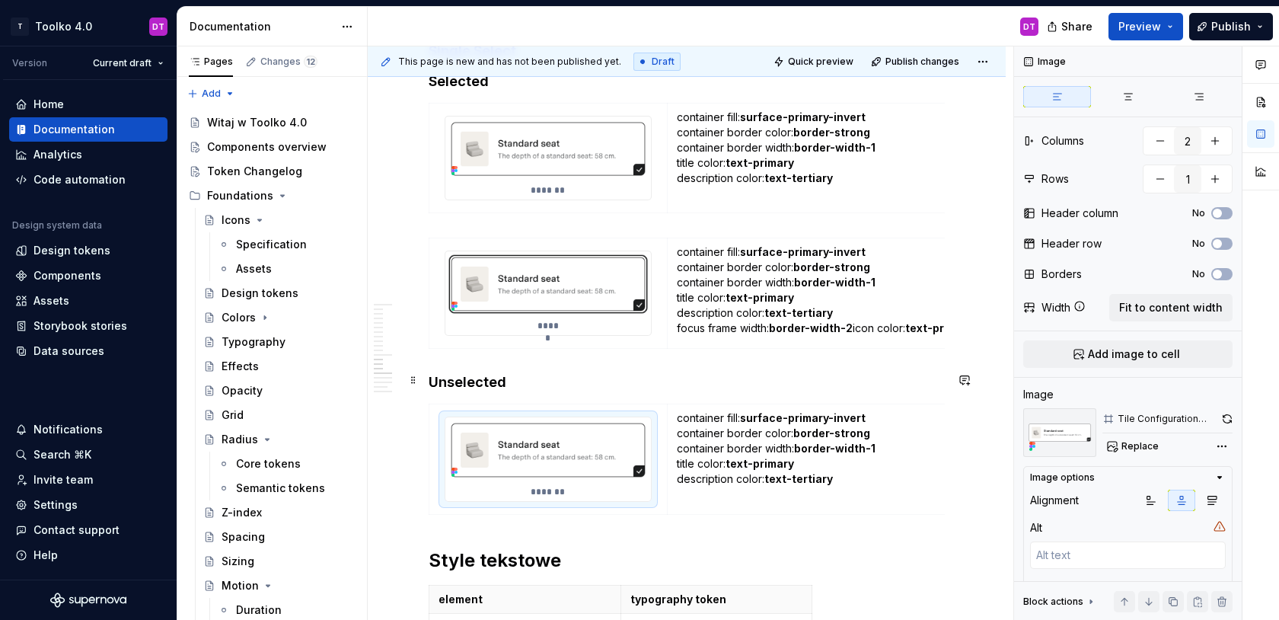
scroll to position [8619, 0]
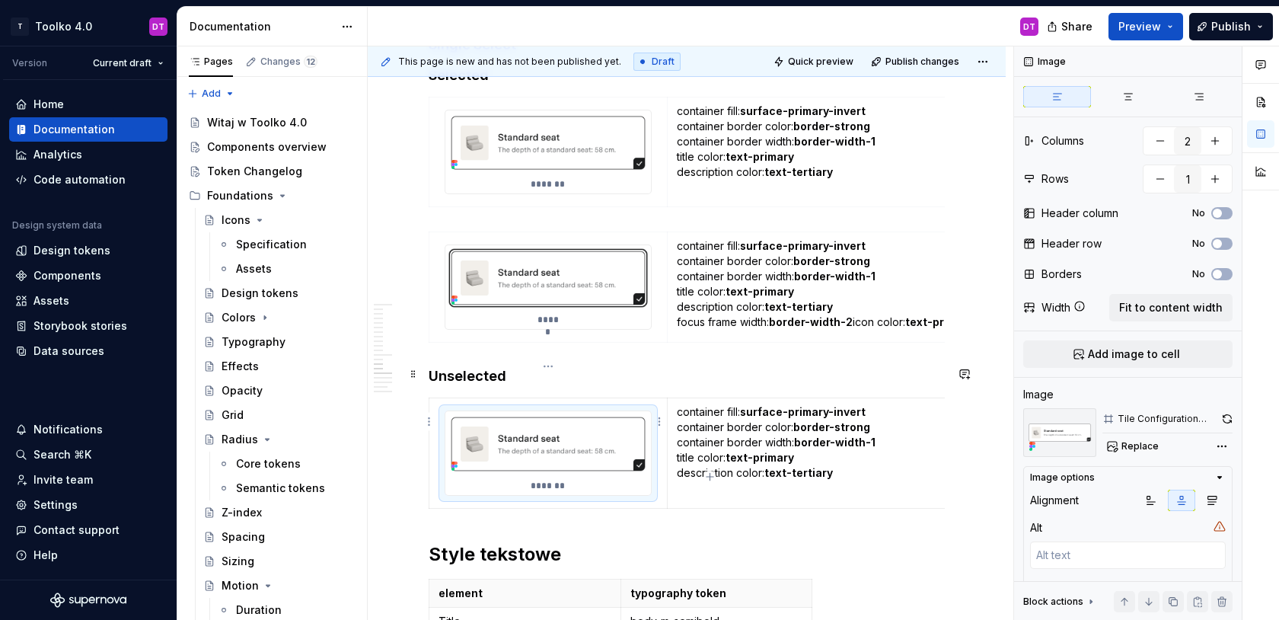
click at [564, 419] on img at bounding box center [548, 443] width 206 height 65
click at [1136, 444] on span "Replace" at bounding box center [1140, 446] width 37 height 12
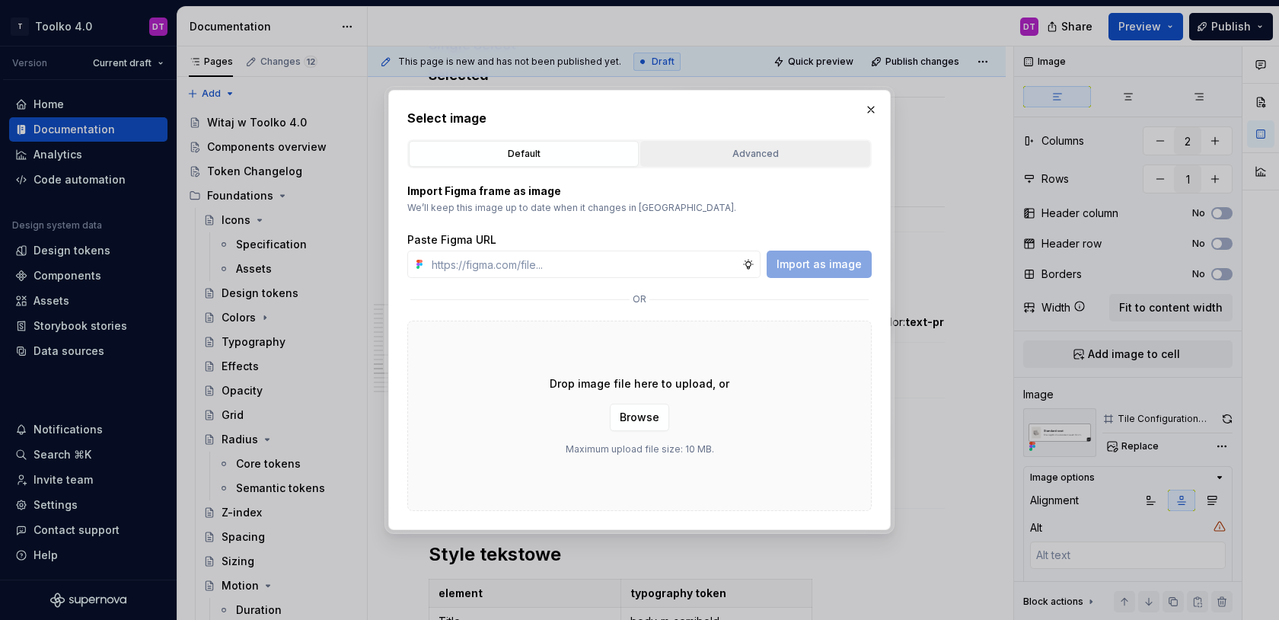
click at [714, 155] on div "Advanced" at bounding box center [755, 153] width 219 height 15
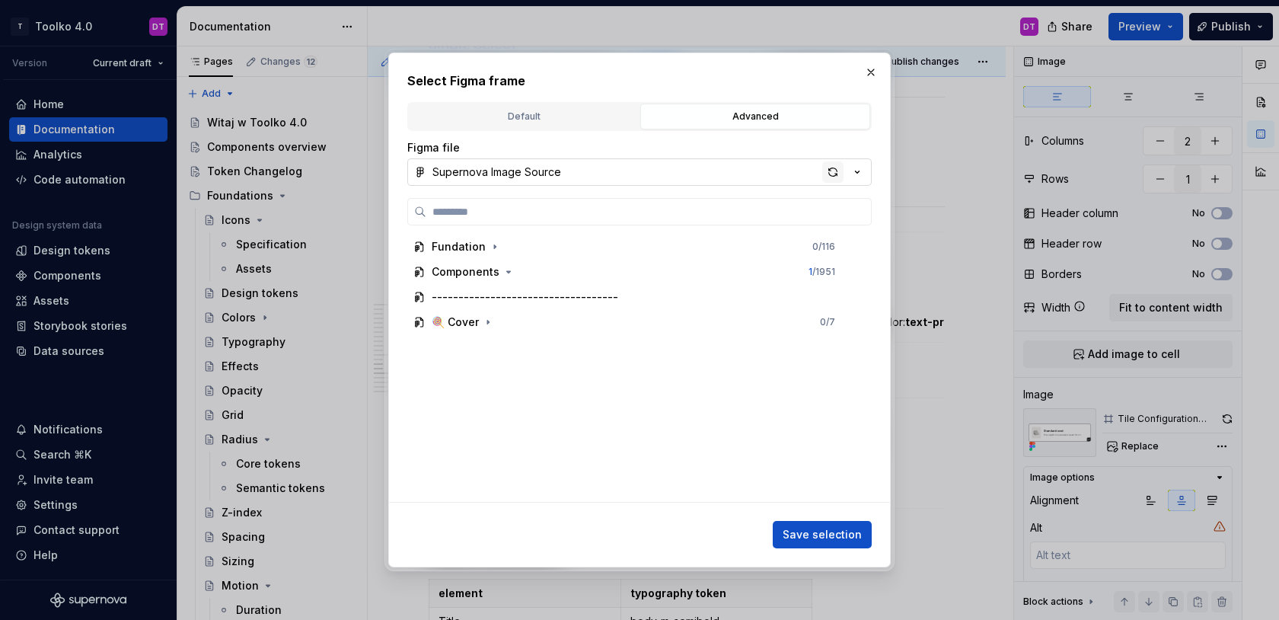
click at [835, 171] on div "button" at bounding box center [832, 171] width 21 height 21
type textarea "*"
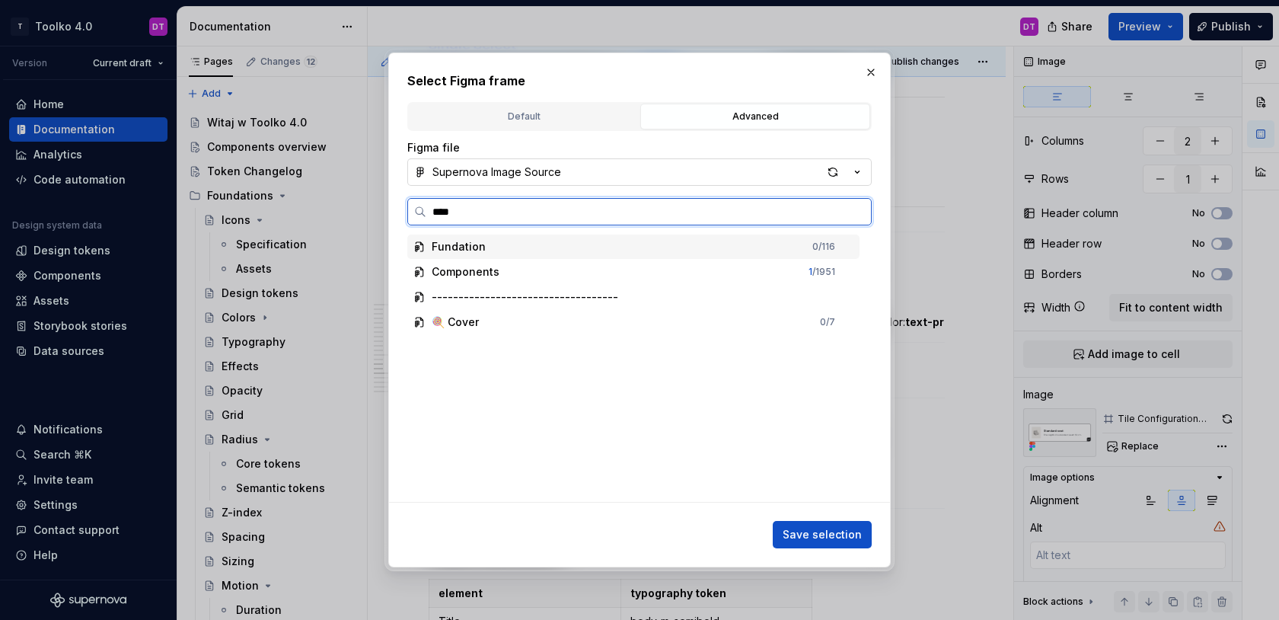
type input "****"
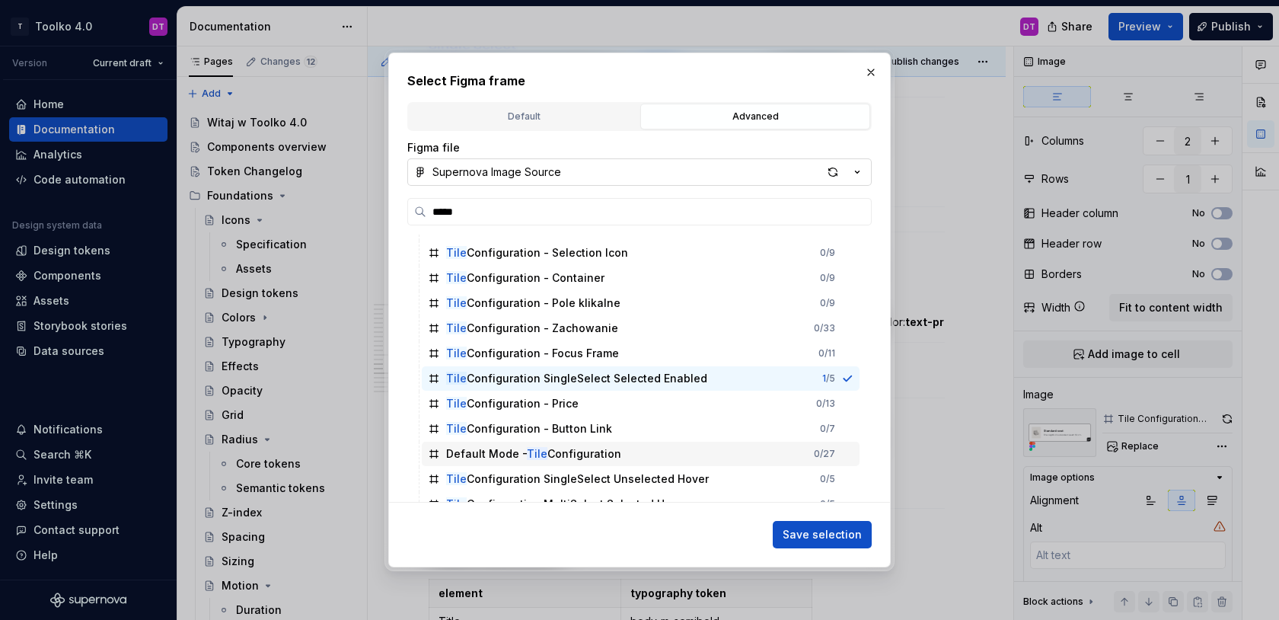
scroll to position [0, 0]
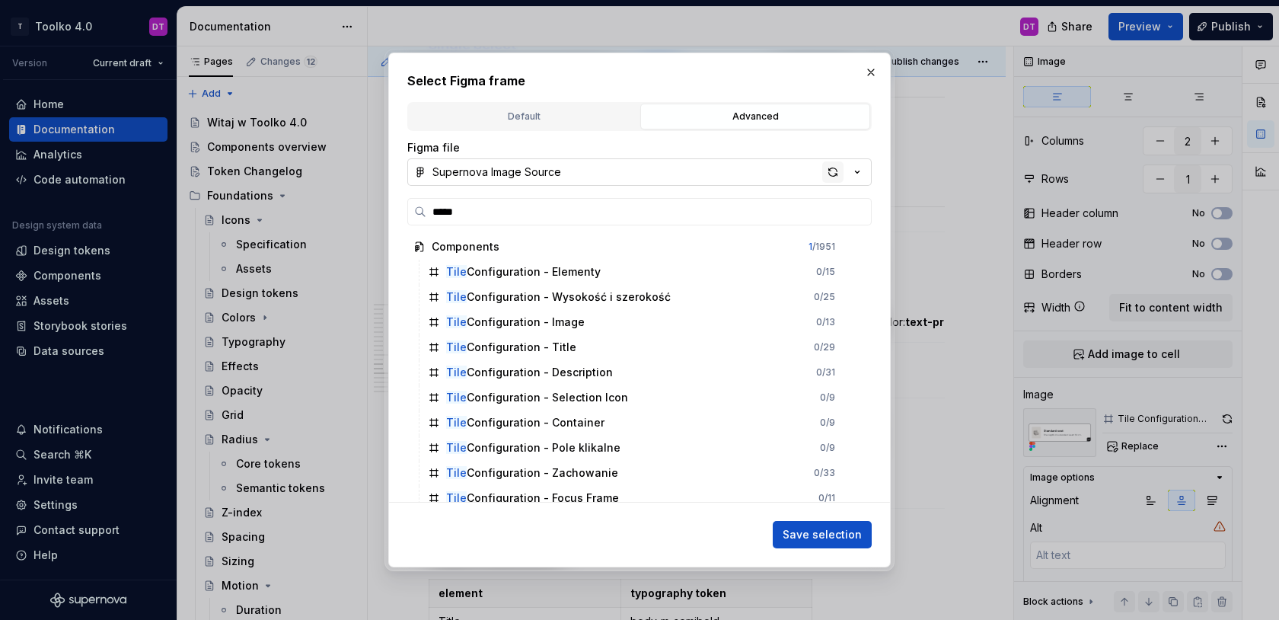
click at [834, 174] on div "button" at bounding box center [832, 171] width 21 height 21
type textarea "*"
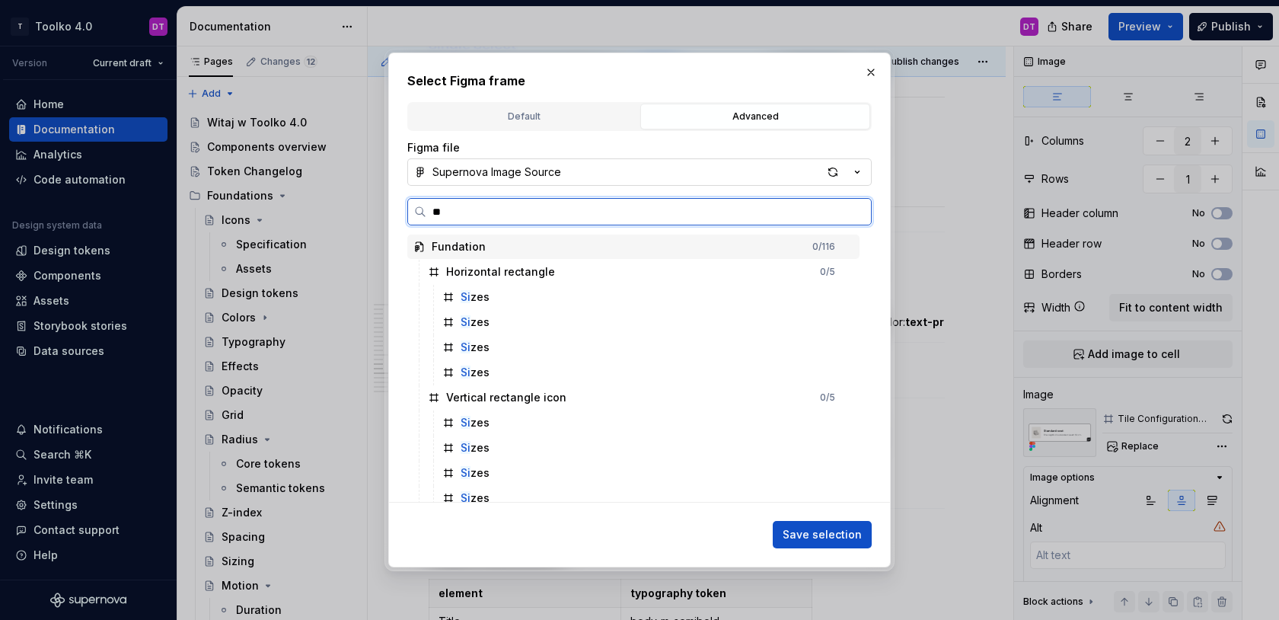
type input "*"
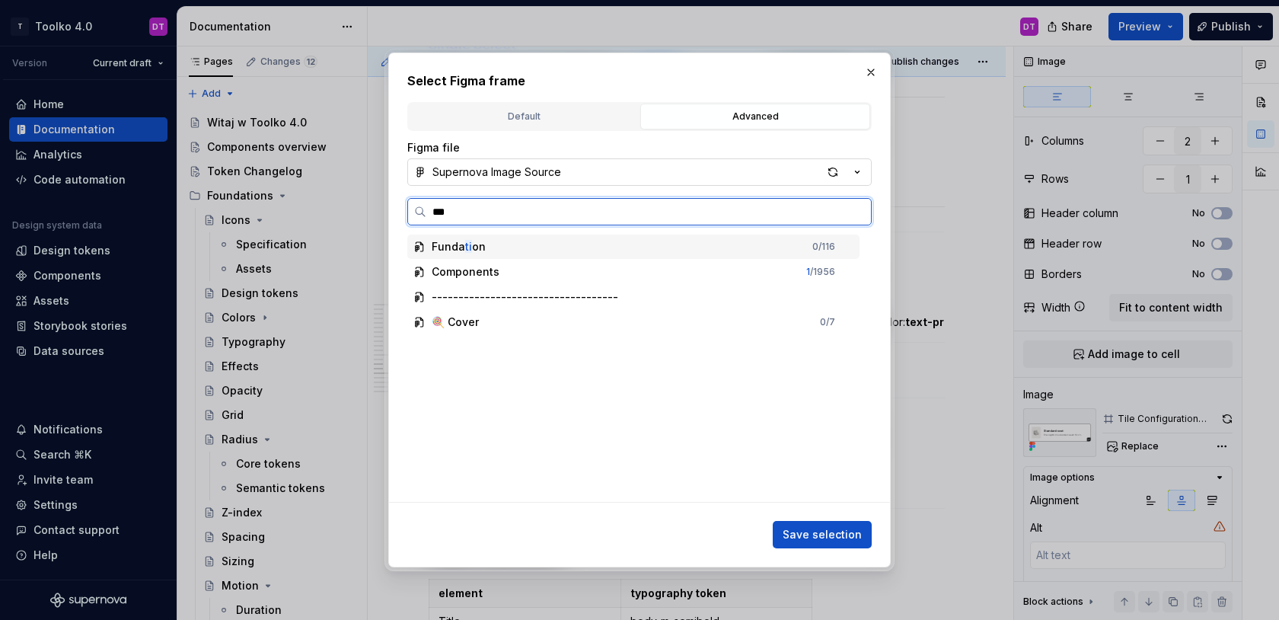
type input "****"
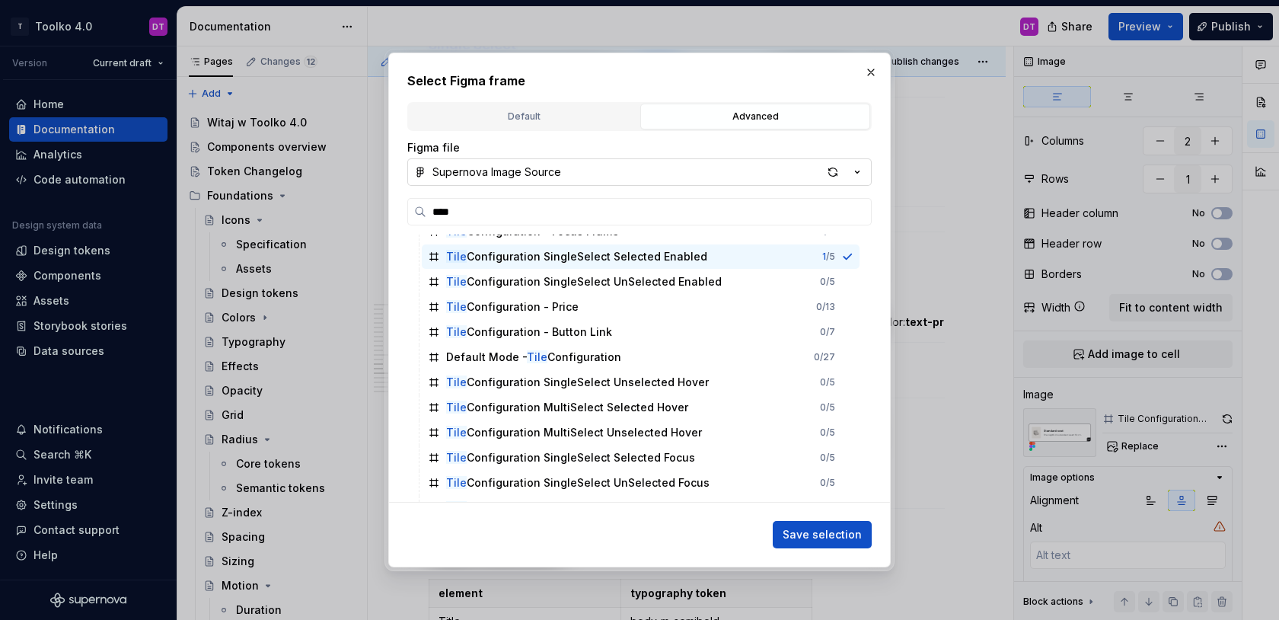
scroll to position [261, 0]
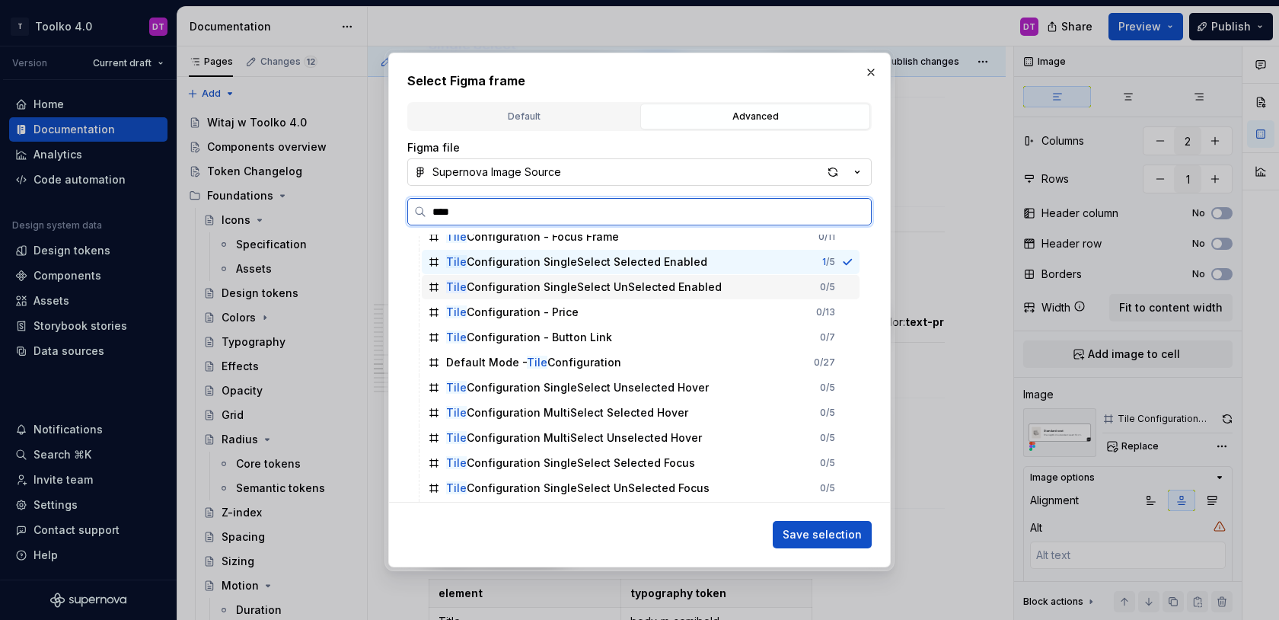
click at [646, 288] on div "Tile Configuration SingleSelect UnSelected Enabled" at bounding box center [584, 286] width 276 height 15
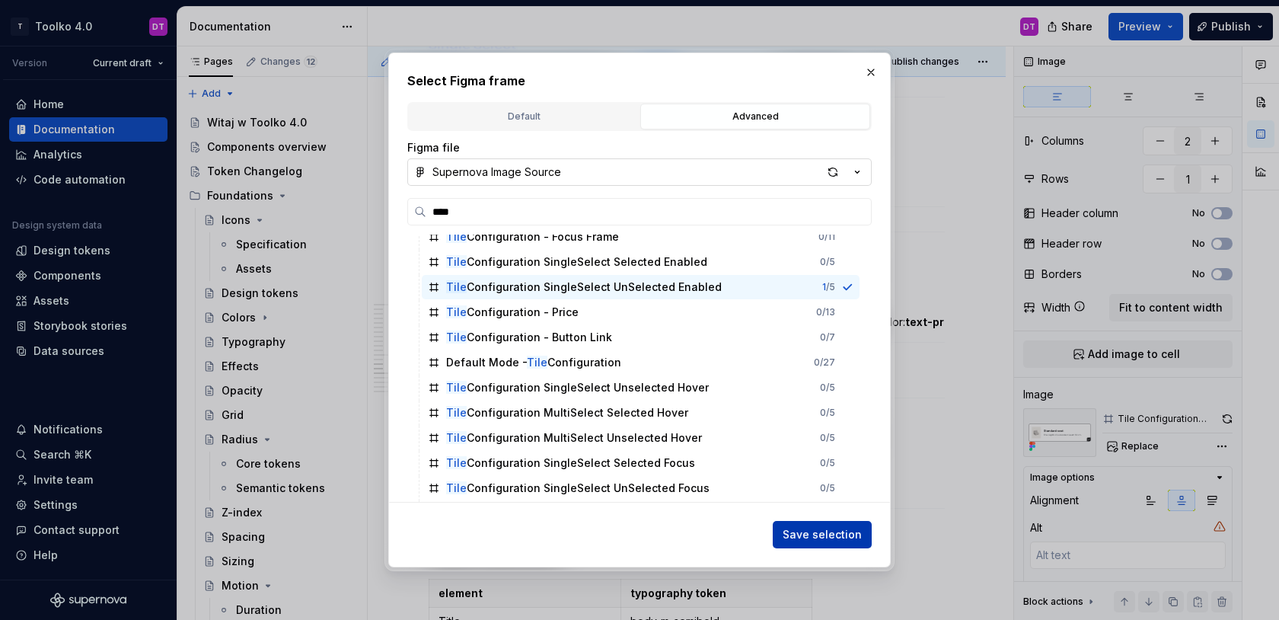
click at [799, 533] on span "Save selection" at bounding box center [822, 534] width 79 height 15
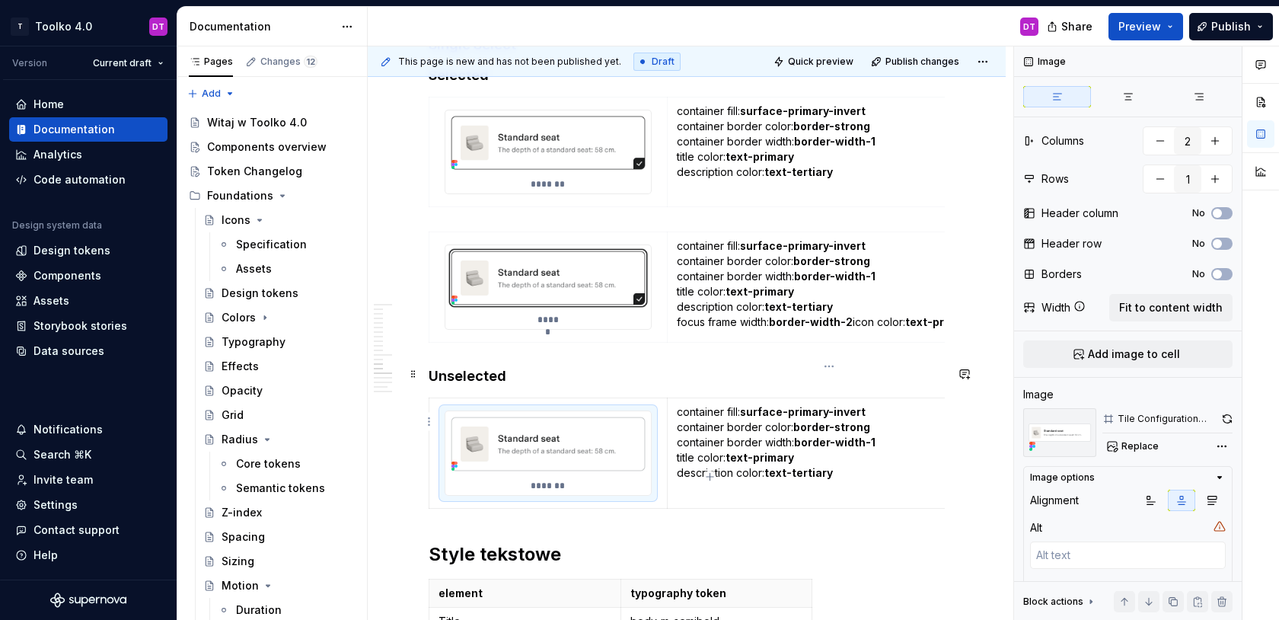
click at [849, 420] on strong "border-strong" at bounding box center [831, 426] width 77 height 13
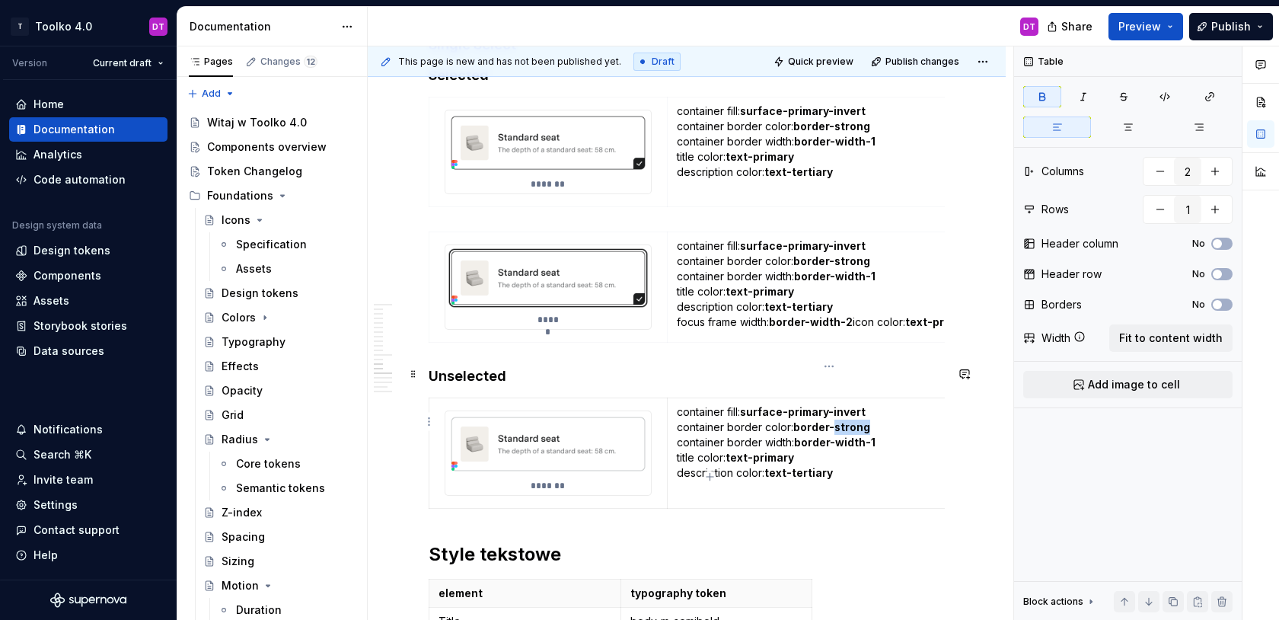
click at [849, 420] on strong "border-strong" at bounding box center [831, 426] width 77 height 13
click at [819, 468] on td "container fill: surface-primary-invert container border color: border-regular c…" at bounding box center [829, 452] width 324 height 110
click at [1170, 600] on button "button" at bounding box center [1173, 601] width 21 height 21
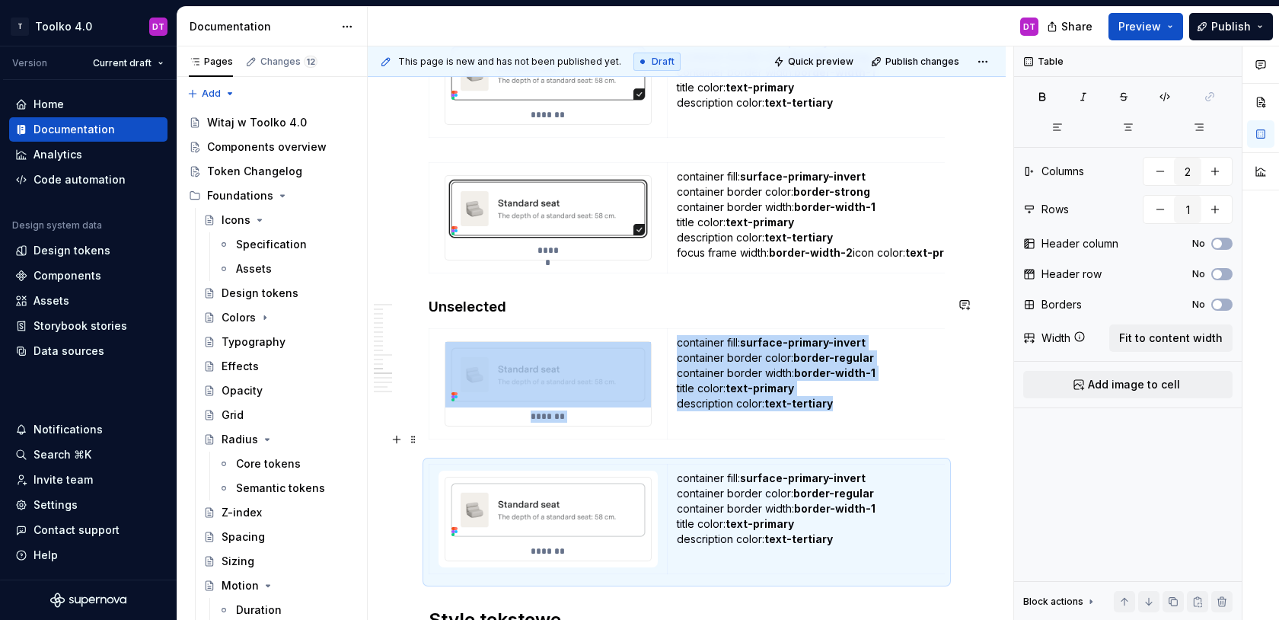
scroll to position [8816, 0]
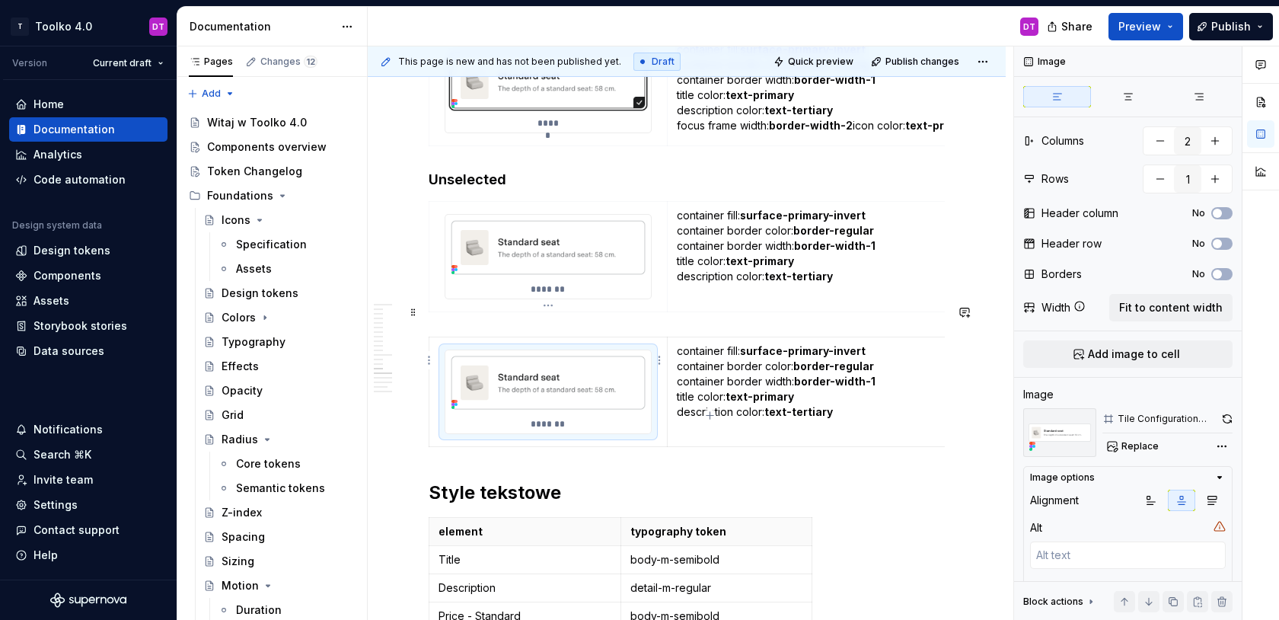
click at [531, 350] on img at bounding box center [548, 382] width 206 height 65
click at [1141, 441] on span "Replace" at bounding box center [1140, 446] width 37 height 12
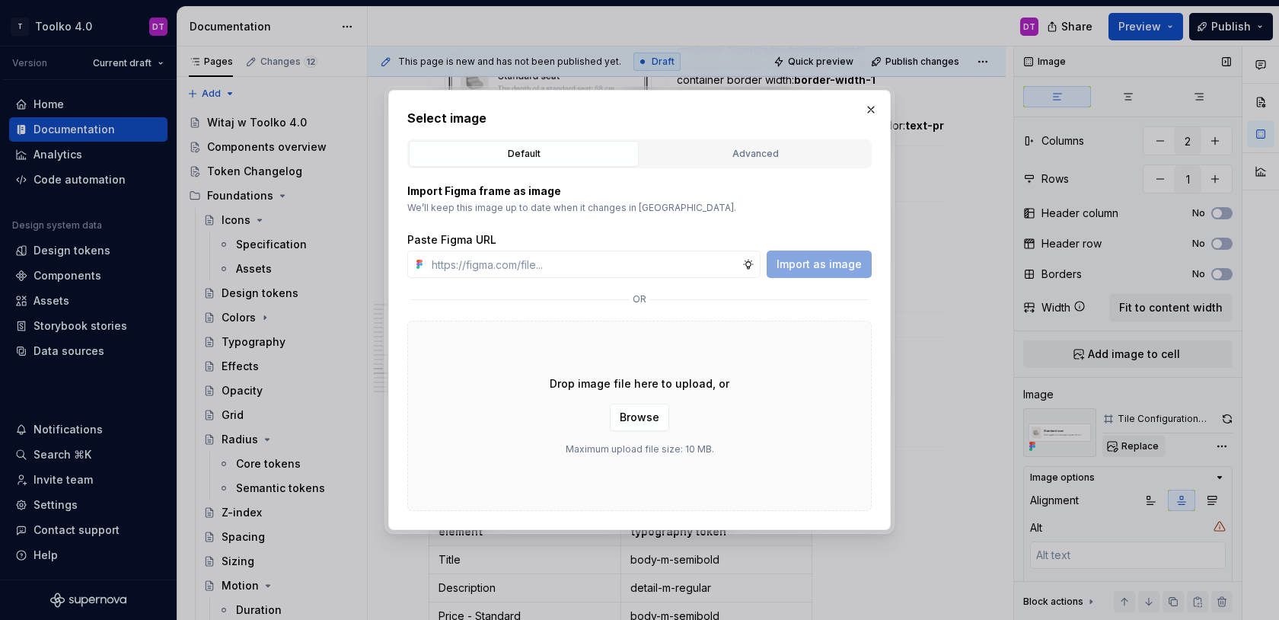
type textarea "*"
click at [732, 148] on div "Advanced" at bounding box center [755, 153] width 219 height 15
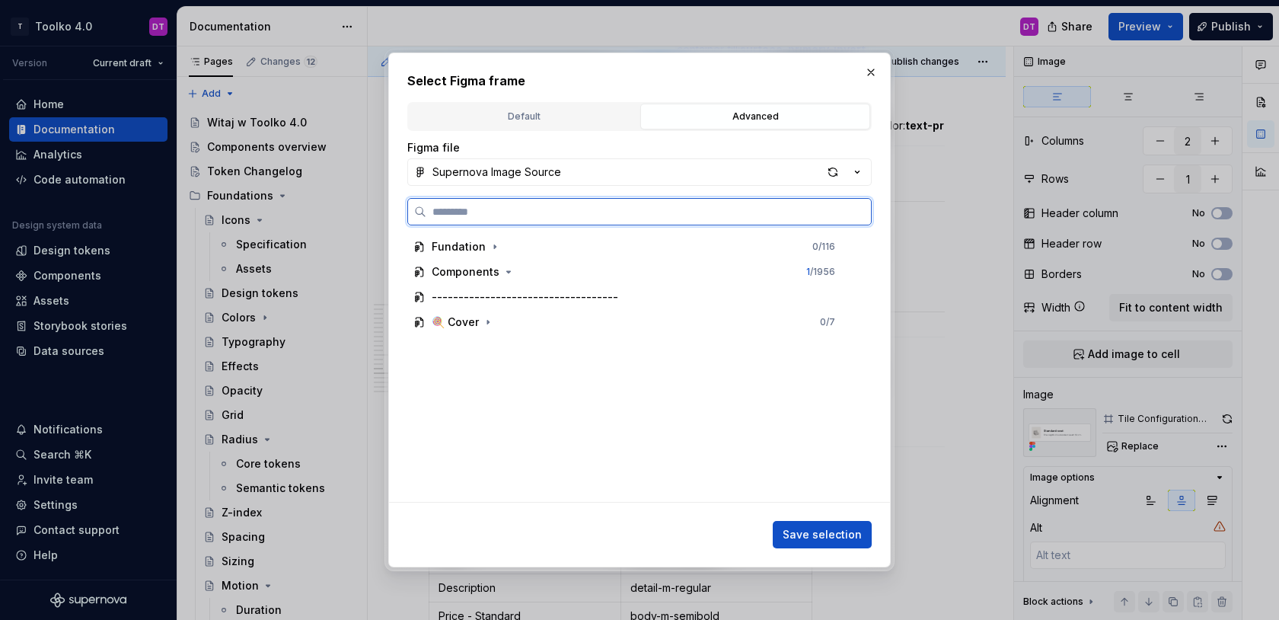
click at [496, 215] on input "search" at bounding box center [648, 211] width 445 height 15
type input "****"
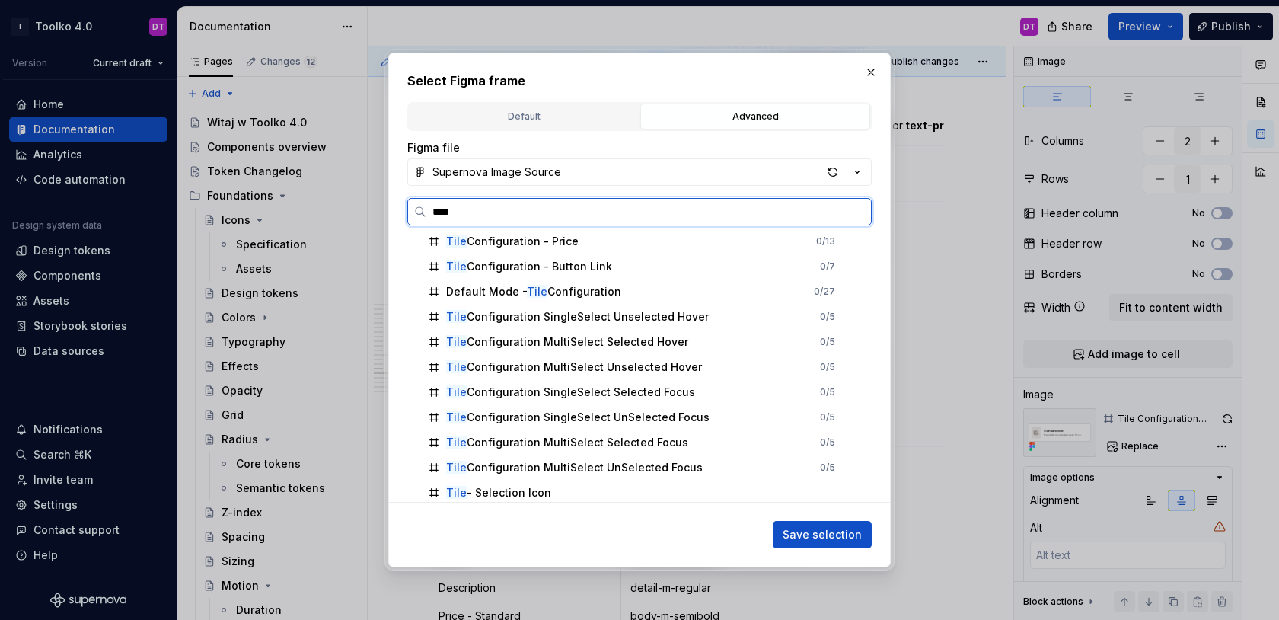
scroll to position [331, 0]
click at [727, 313] on div "Tile Configuration SingleSelect Unselected Hover 0 / 5" at bounding box center [641, 317] width 438 height 24
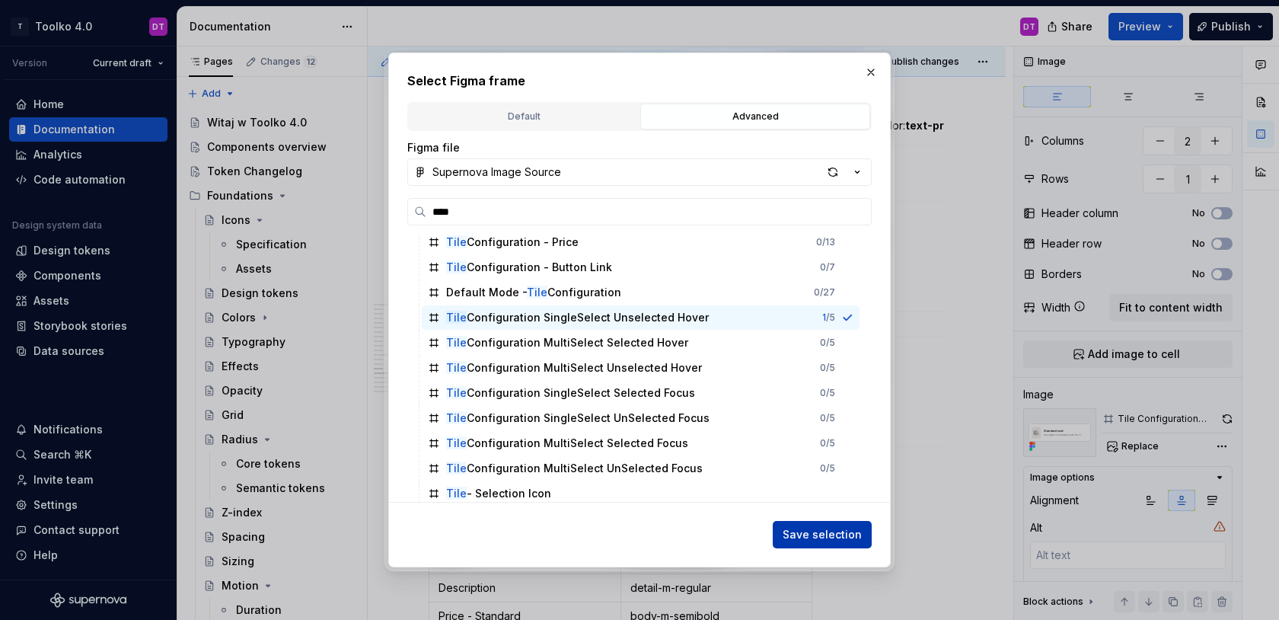
click at [820, 535] on span "Save selection" at bounding box center [822, 534] width 79 height 15
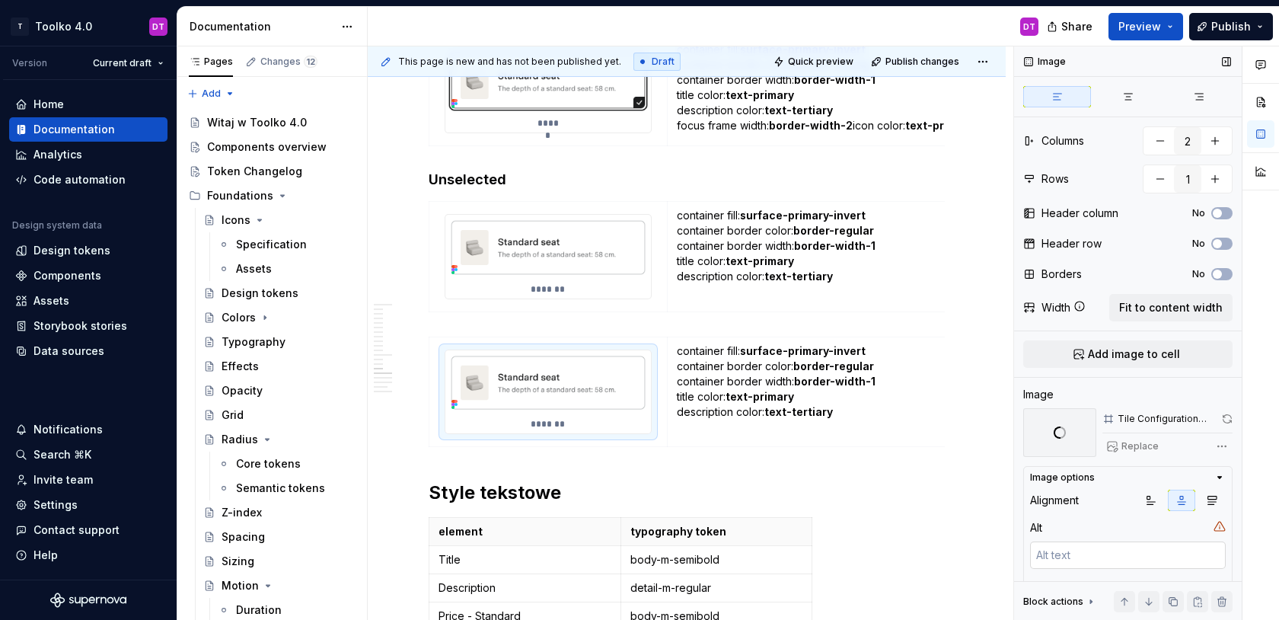
scroll to position [79, 0]
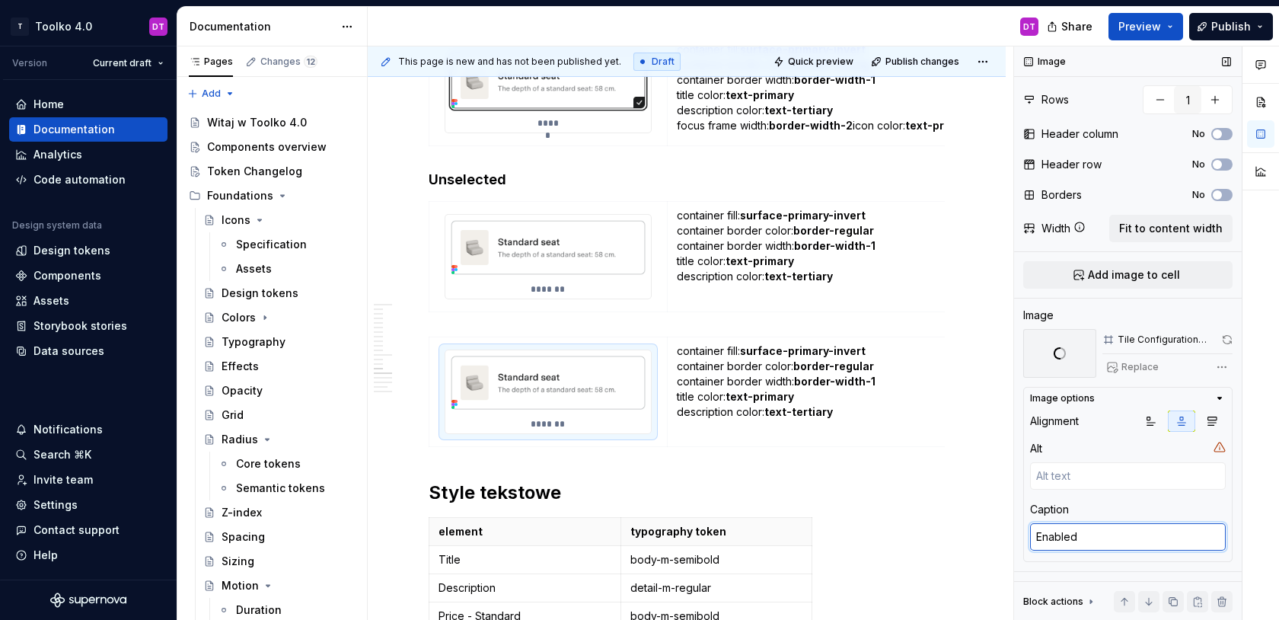
click at [1058, 538] on textarea "Enabled" at bounding box center [1128, 536] width 196 height 27
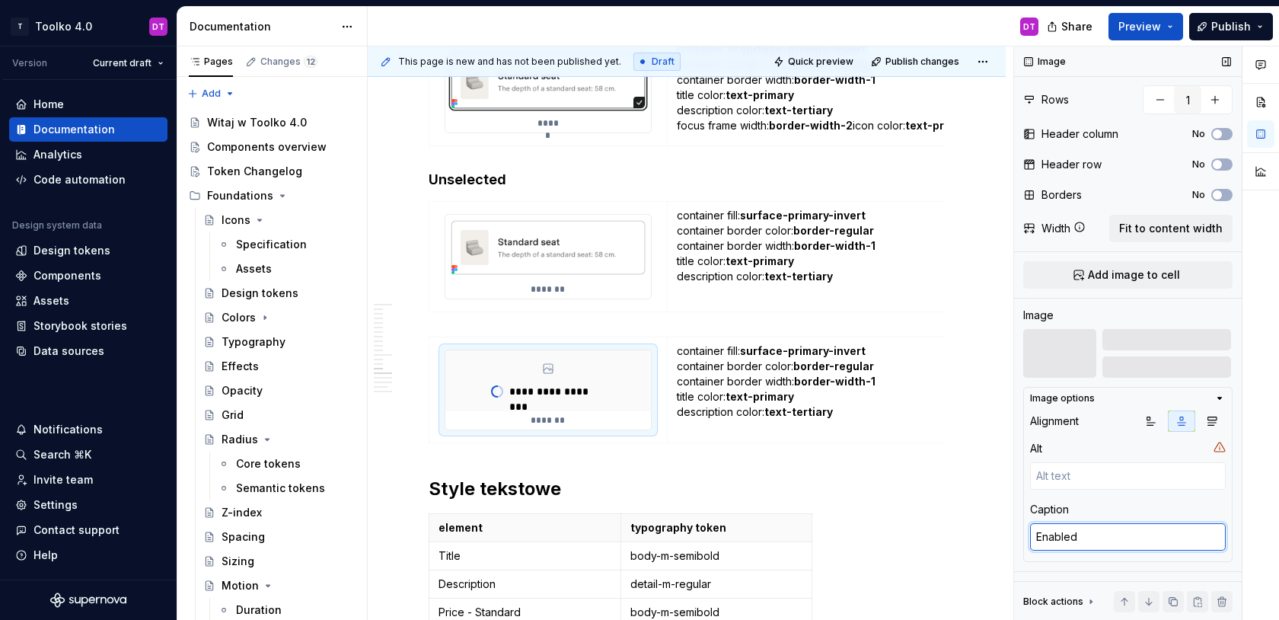
click at [1058, 538] on textarea "Enabled" at bounding box center [1128, 536] width 196 height 27
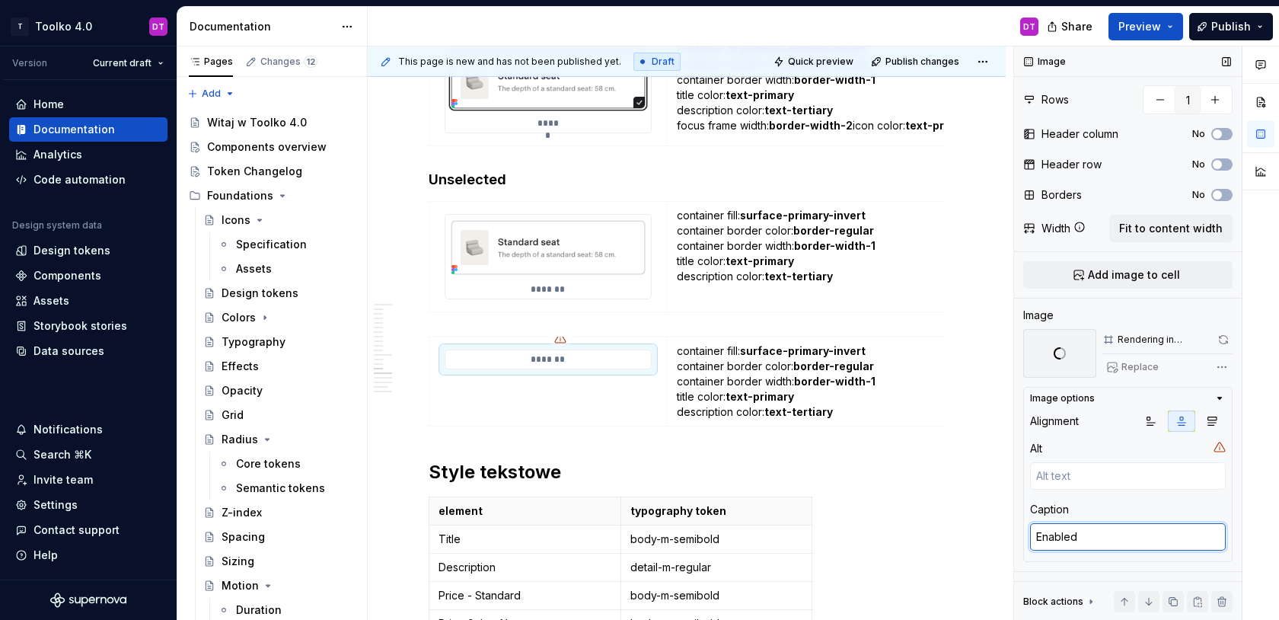
type textarea "*"
type textarea "H"
type textarea "*"
type textarea "Ho"
type textarea "*"
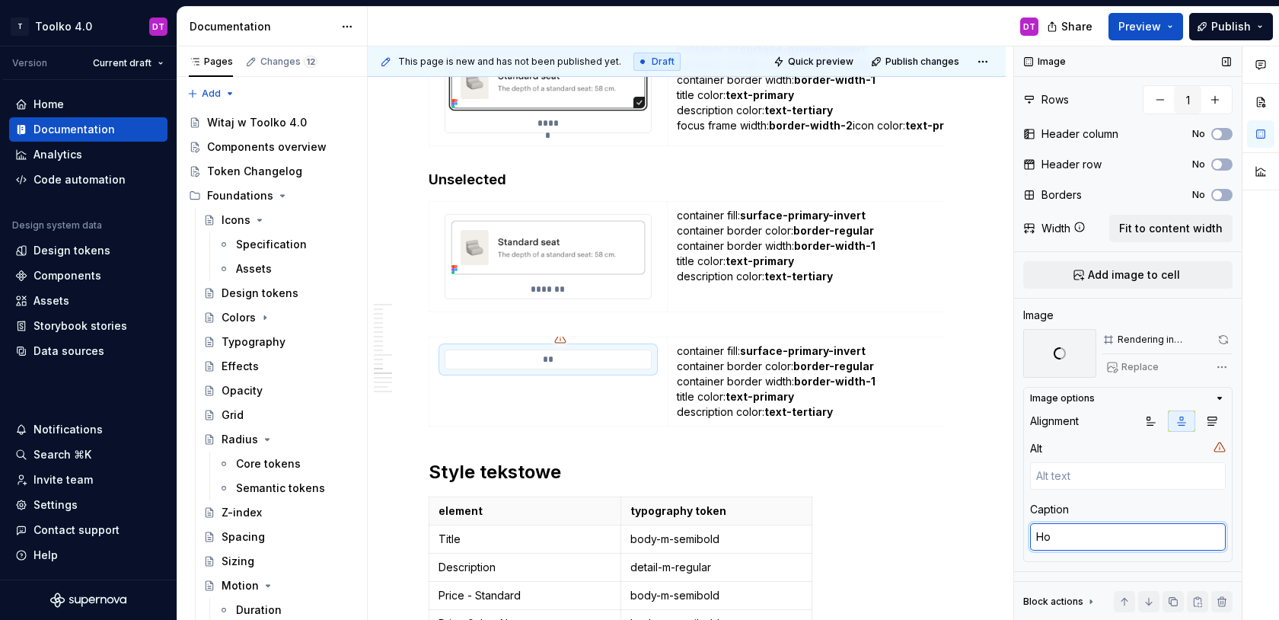
type textarea "Hov"
type textarea "*"
type textarea "Hove"
type textarea "*"
type textarea "Hover"
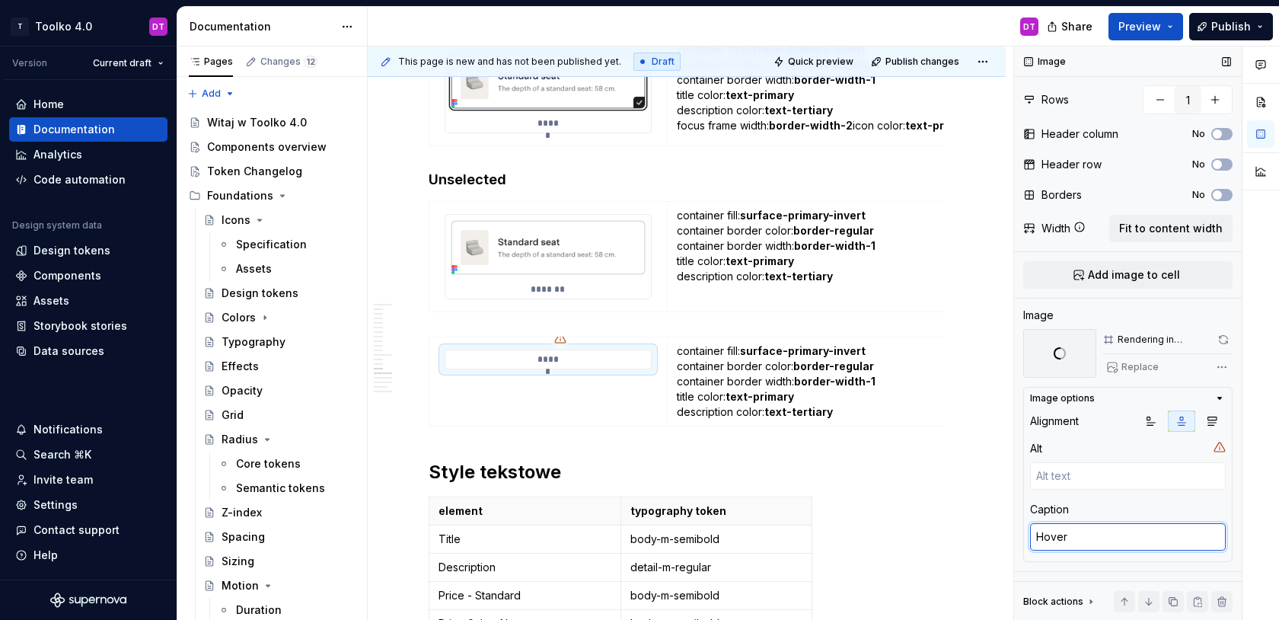
type textarea "*"
type textarea "Hover"
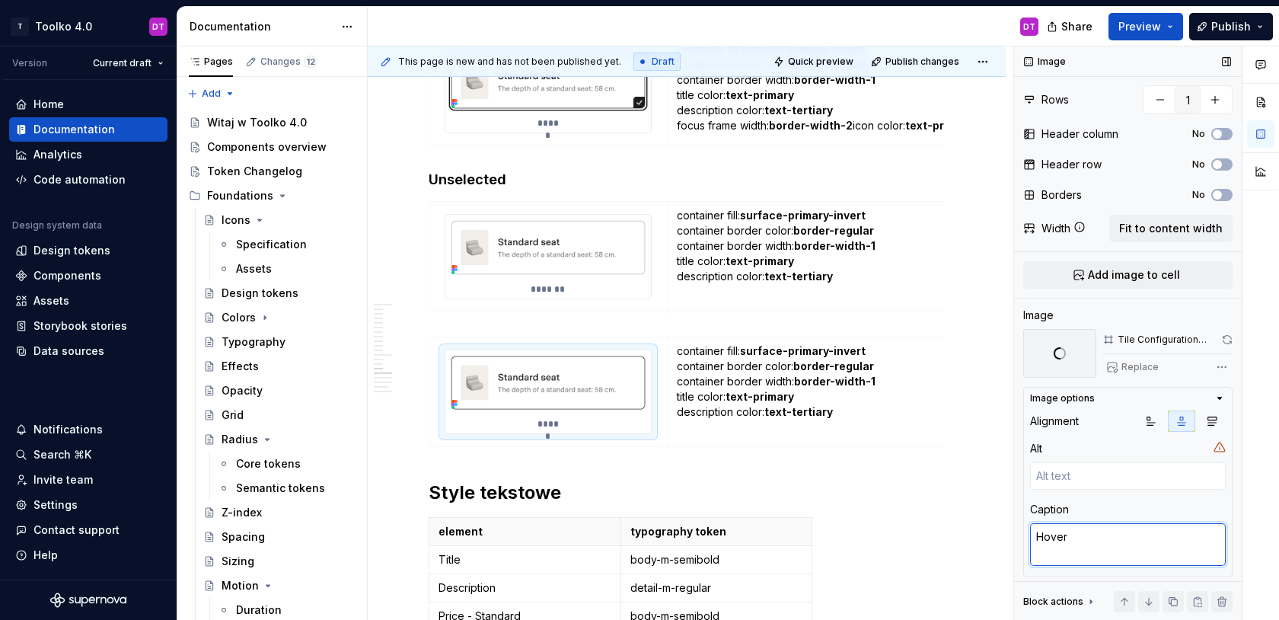
type textarea "*"
type textarea "Hover"
click at [851, 359] on strong "border-regular" at bounding box center [833, 365] width 81 height 13
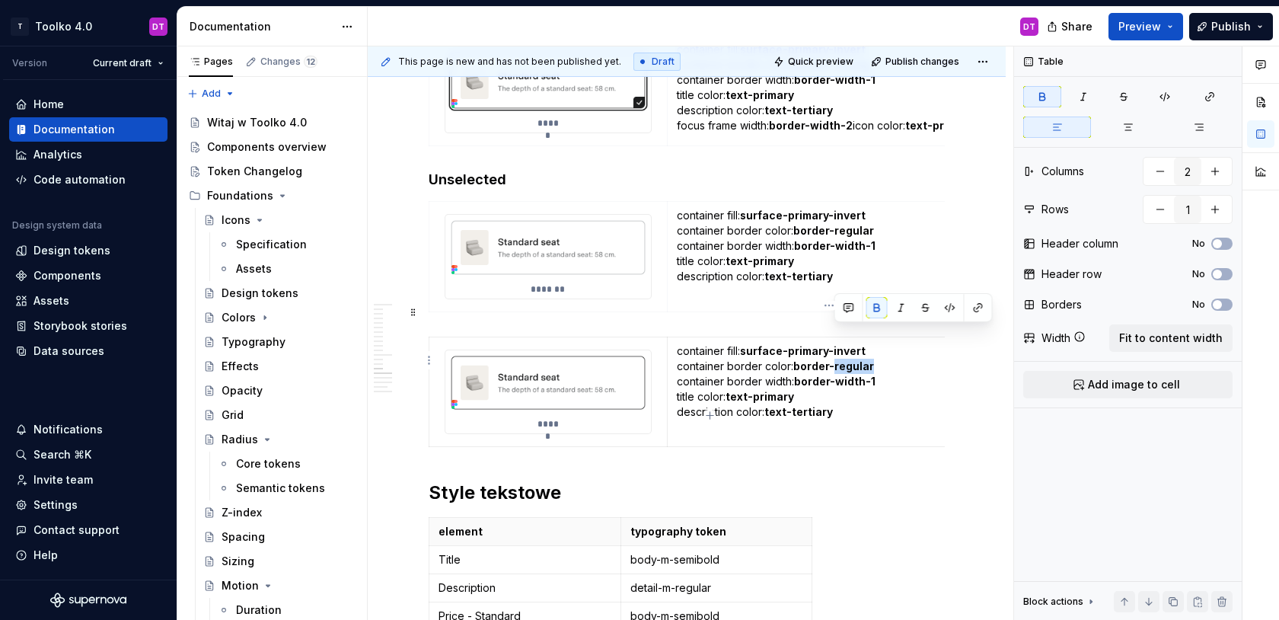
click at [851, 359] on strong "border-regular" at bounding box center [833, 365] width 81 height 13
click at [857, 401] on td "container fill: surface-primary-invert container border color: border-strong co…" at bounding box center [829, 392] width 324 height 110
click at [884, 237] on p "container fill: surface-primary-invert container border color: border-regular c…" at bounding box center [829, 246] width 305 height 76
click at [1174, 605] on button "button" at bounding box center [1173, 601] width 21 height 21
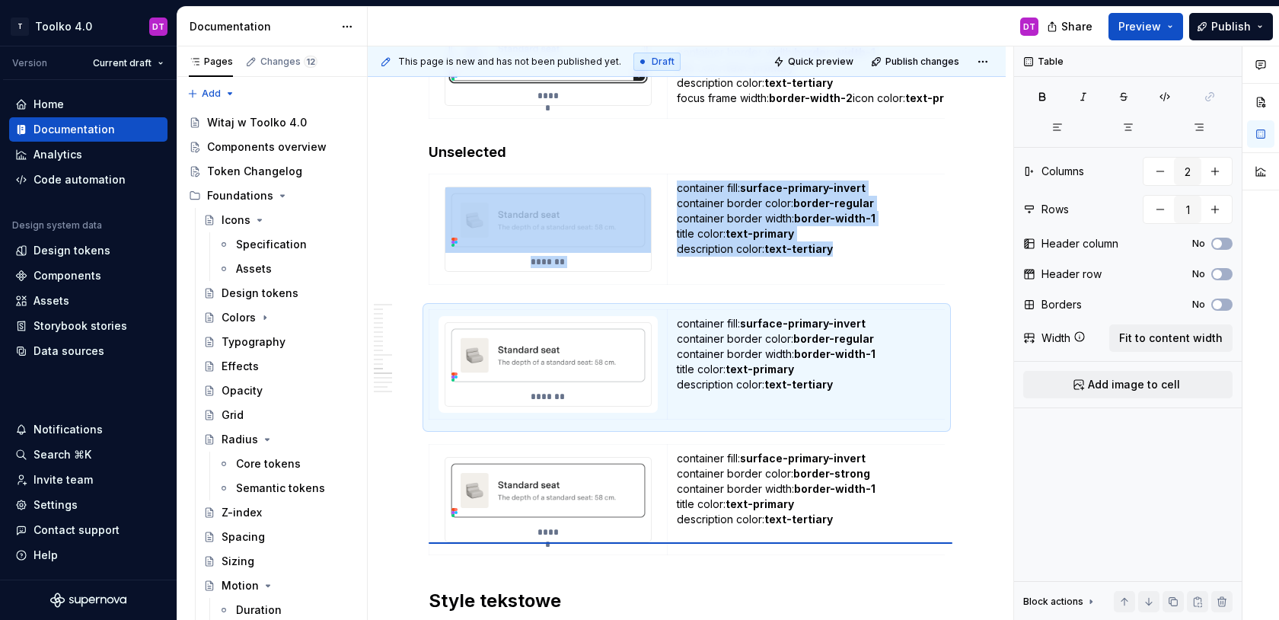
scroll to position [8847, 0]
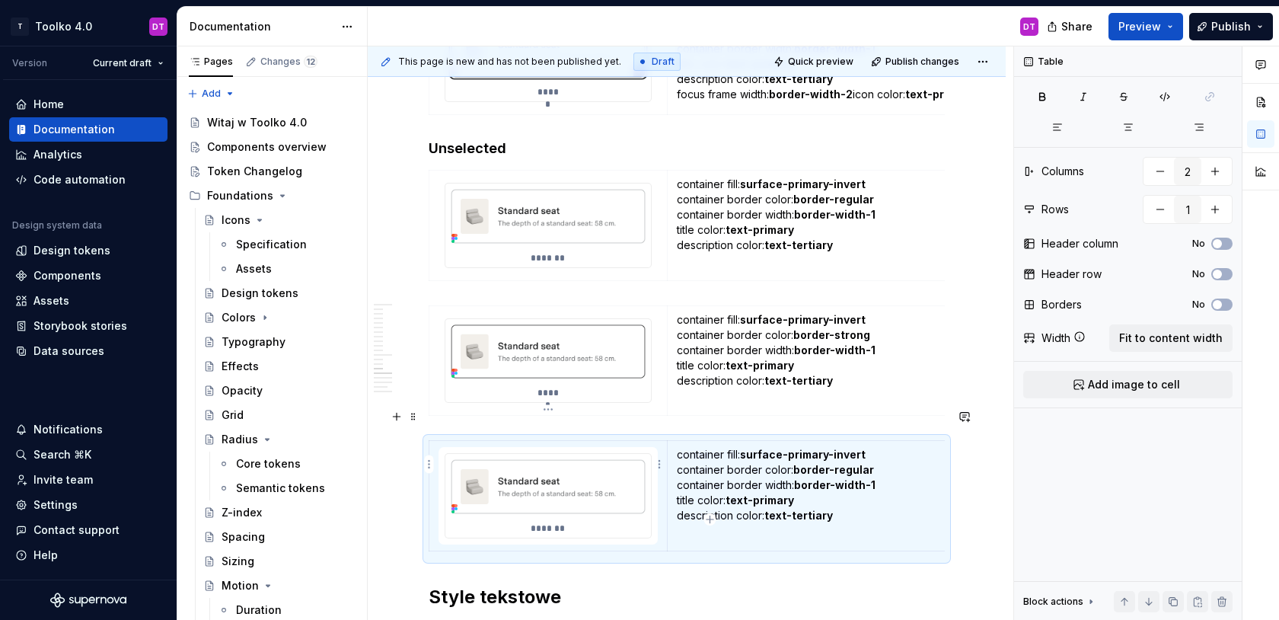
click at [500, 454] on img at bounding box center [548, 486] width 206 height 65
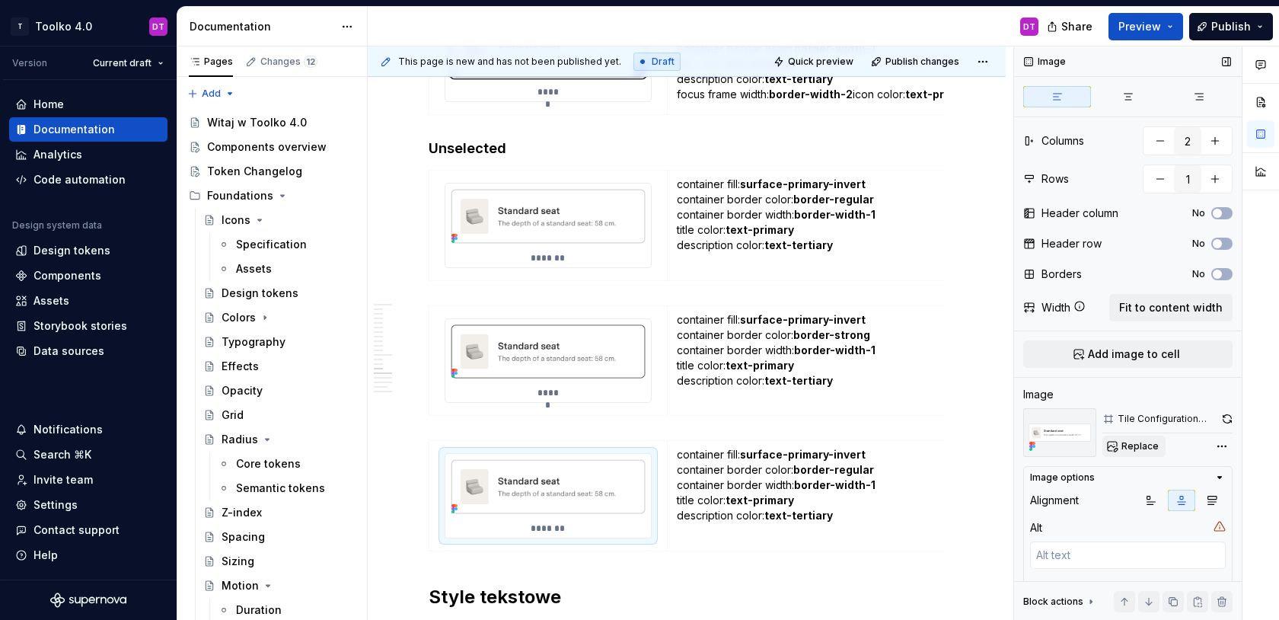
click at [1136, 445] on span "Replace" at bounding box center [1140, 446] width 37 height 12
type textarea "*"
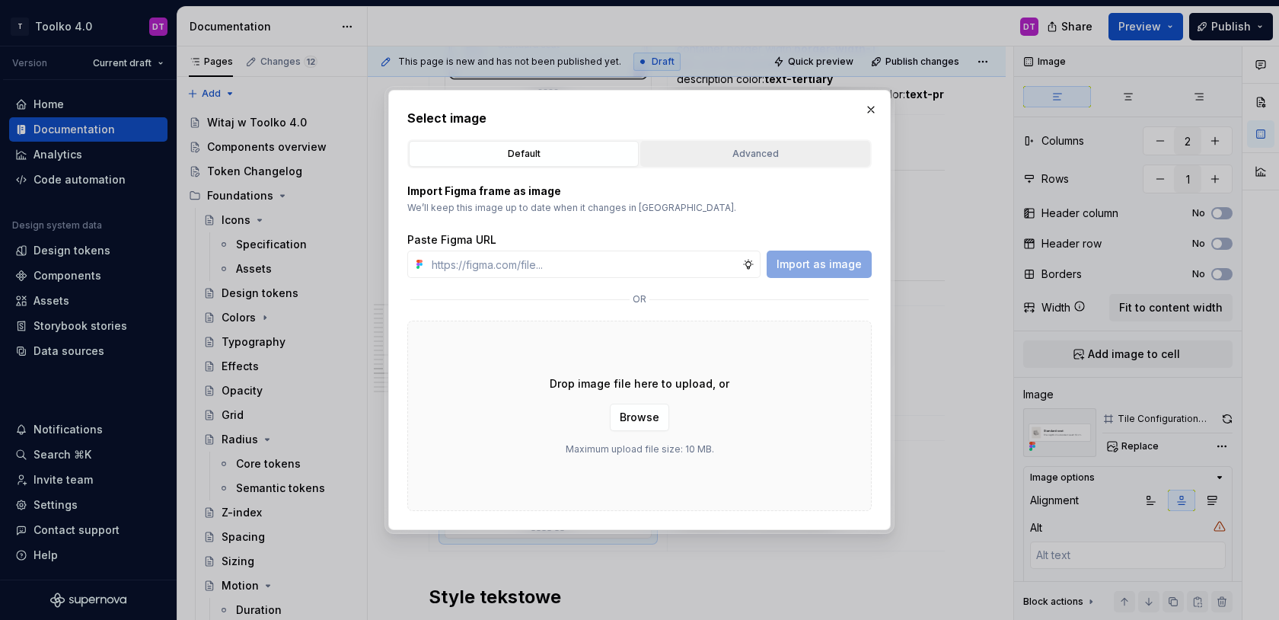
click at [680, 148] on div "Advanced" at bounding box center [755, 153] width 219 height 15
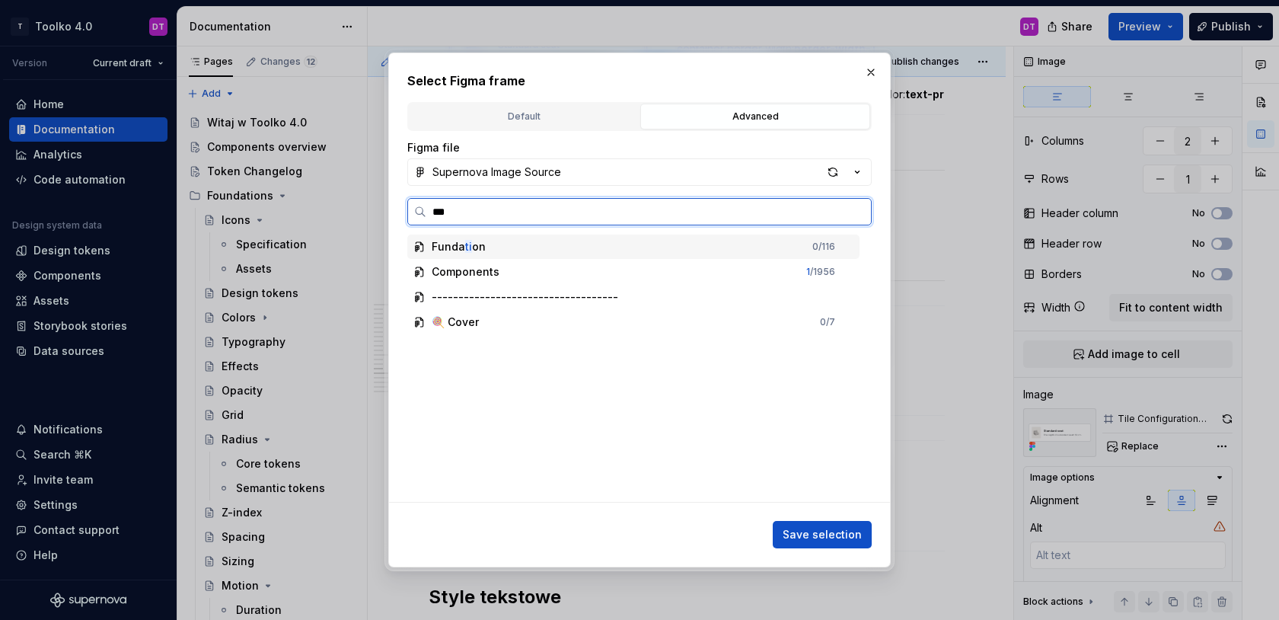
type input "****"
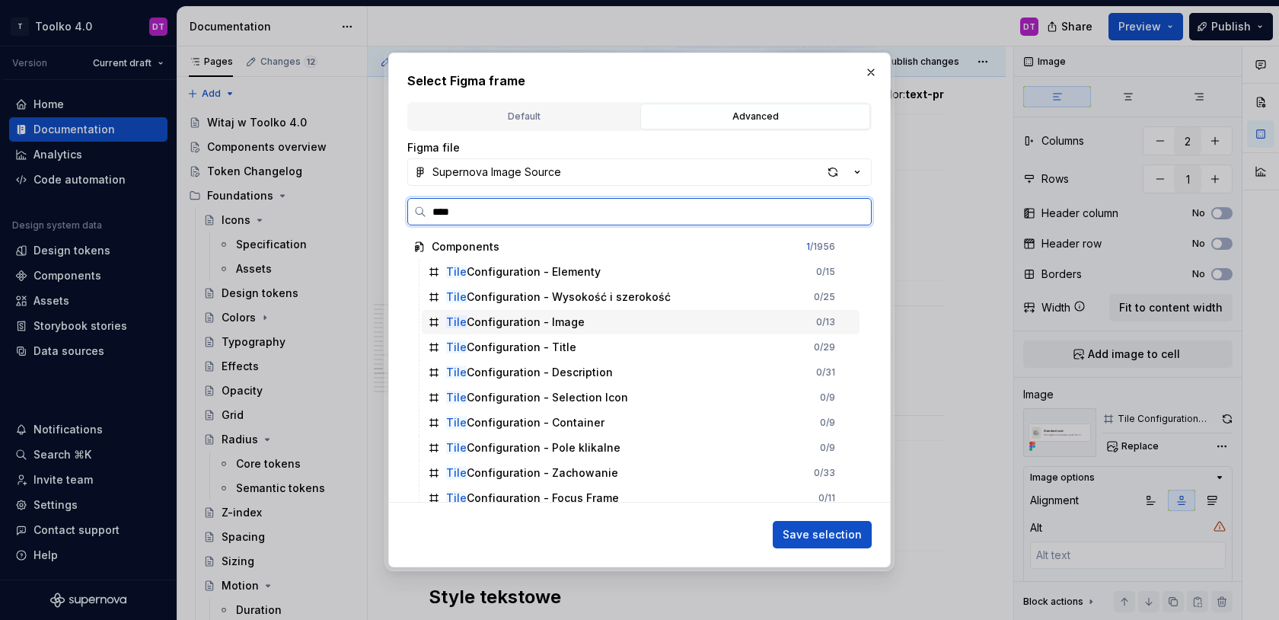
scroll to position [337, 0]
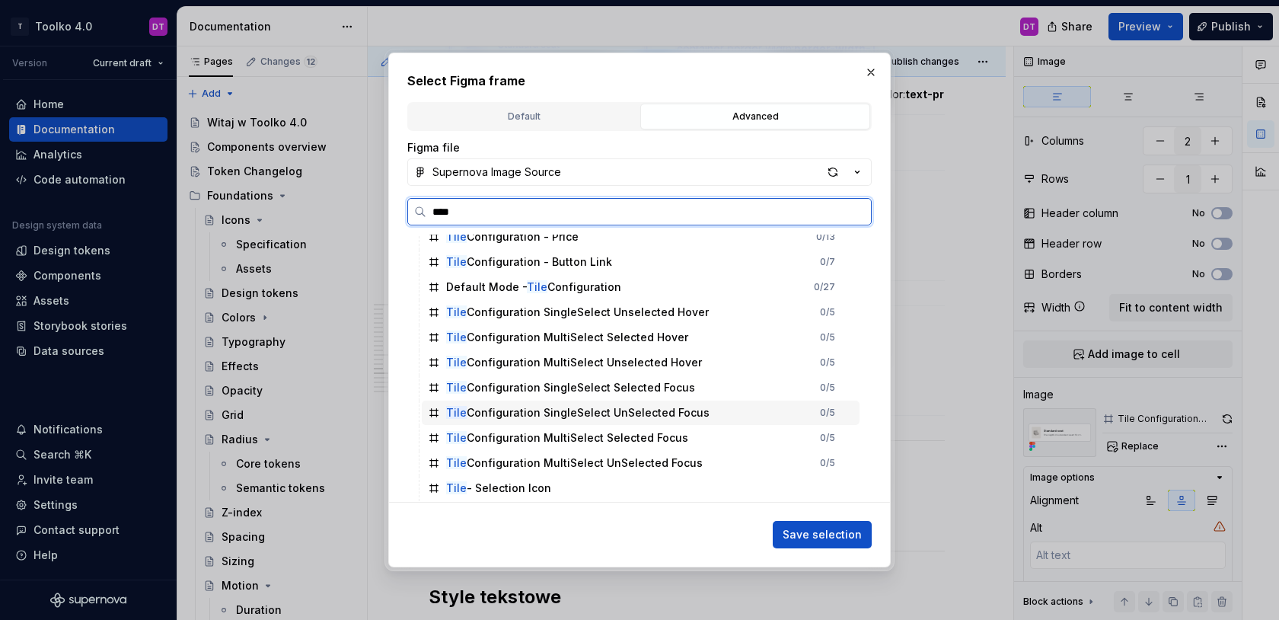
click at [631, 413] on div "Tile Configuration SingleSelect UnSelected Focus" at bounding box center [577, 412] width 263 height 15
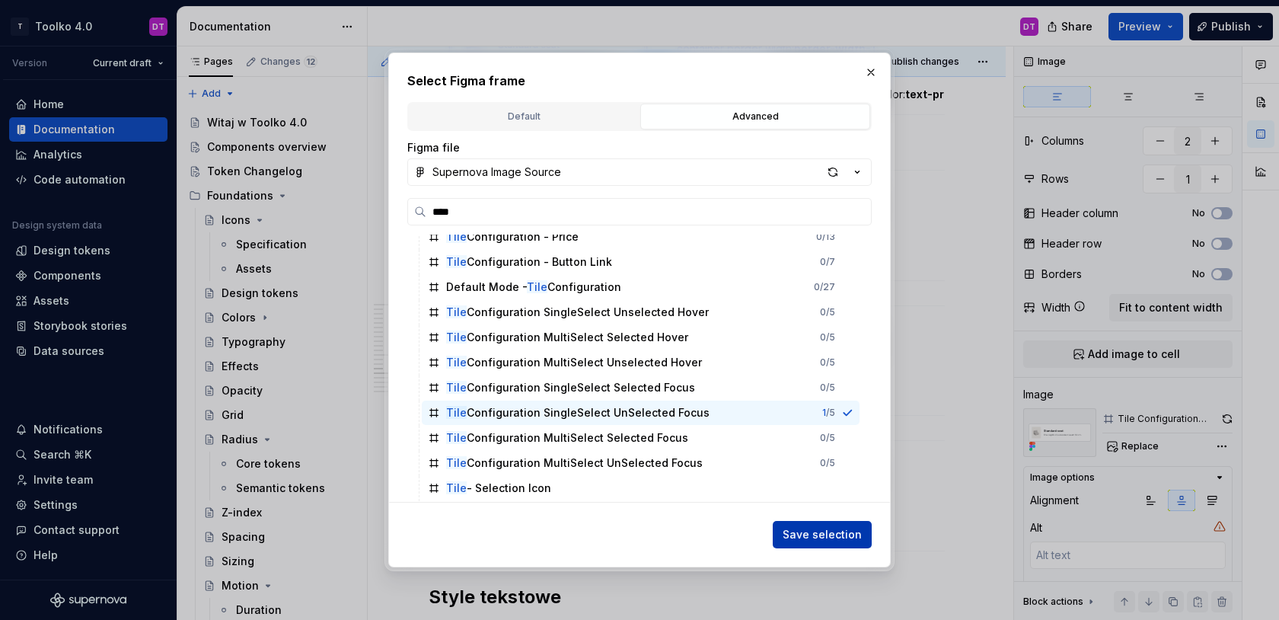
click at [820, 524] on button "Save selection" at bounding box center [822, 534] width 99 height 27
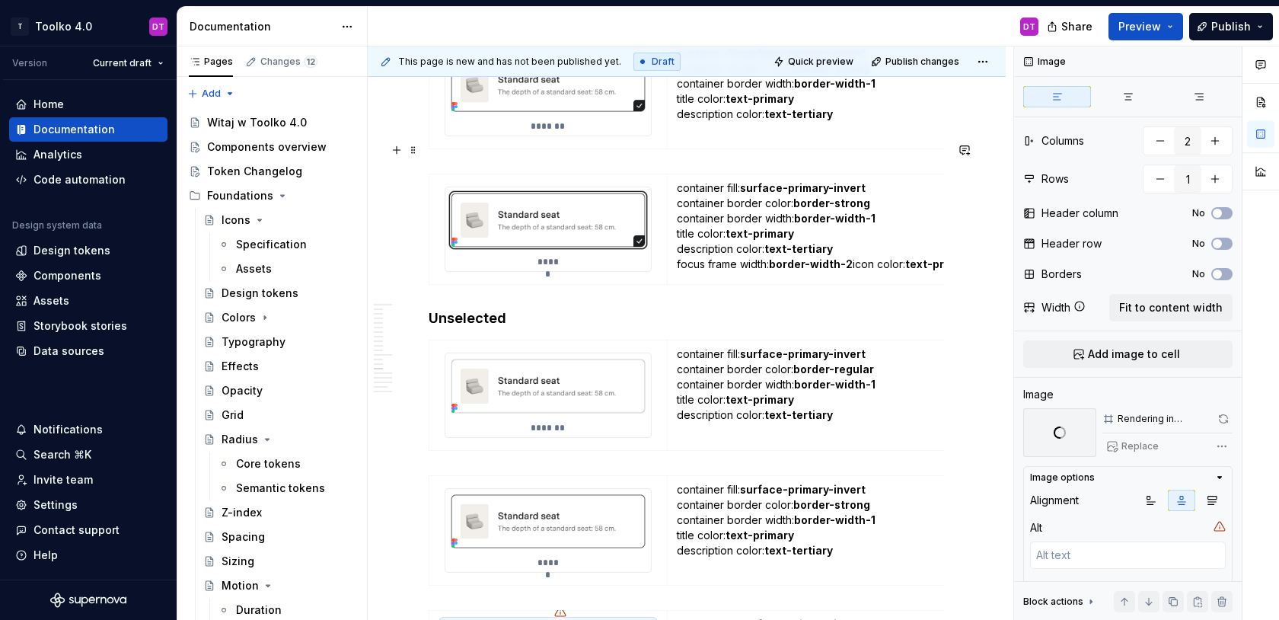
scroll to position [8657, 0]
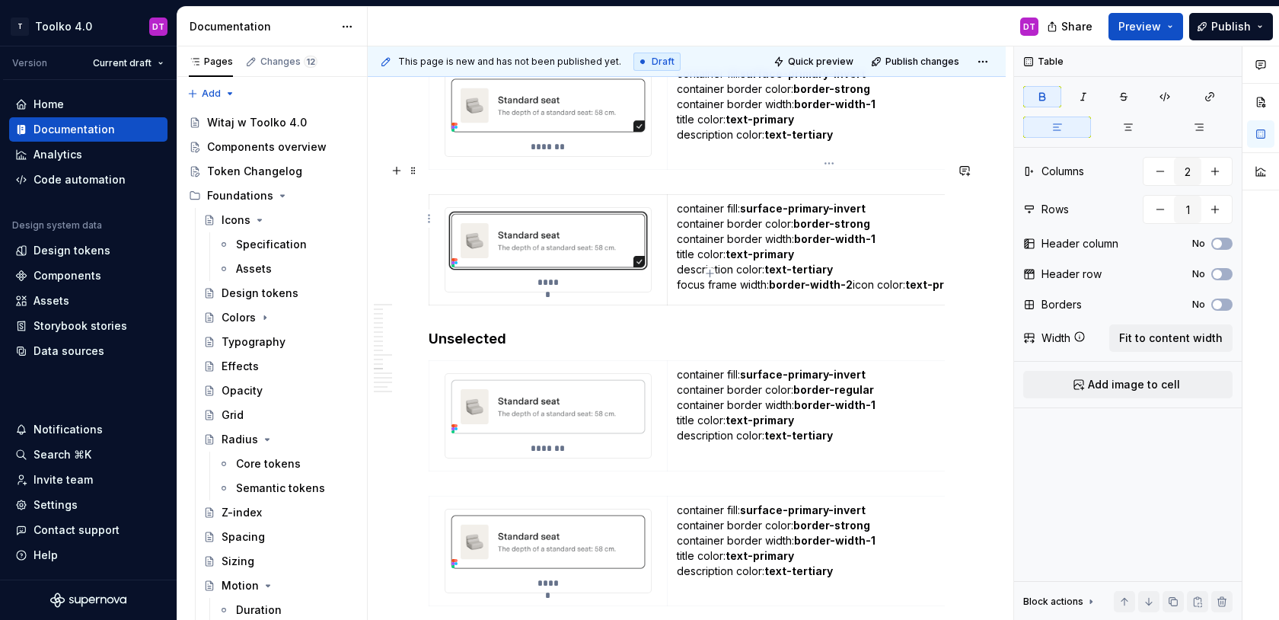
click at [914, 278] on strong "text-primary" at bounding box center [939, 284] width 69 height 13
click at [853, 253] on p "container fill: surface-primary-invert container border color: border-strong co…" at bounding box center [829, 246] width 305 height 91
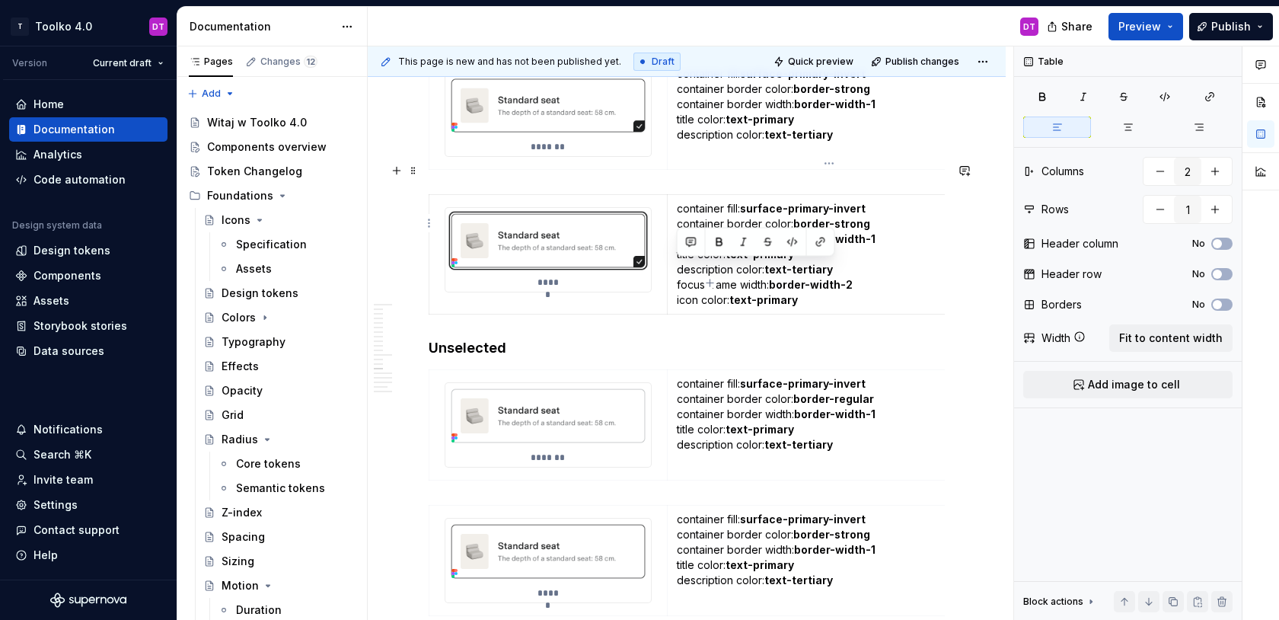
drag, startPoint x: 814, startPoint y: 270, endPoint x: 672, endPoint y: 265, distance: 141.7
click at [672, 265] on td "container fill: surface-primary-invert container border color: border-strong co…" at bounding box center [829, 255] width 324 height 120
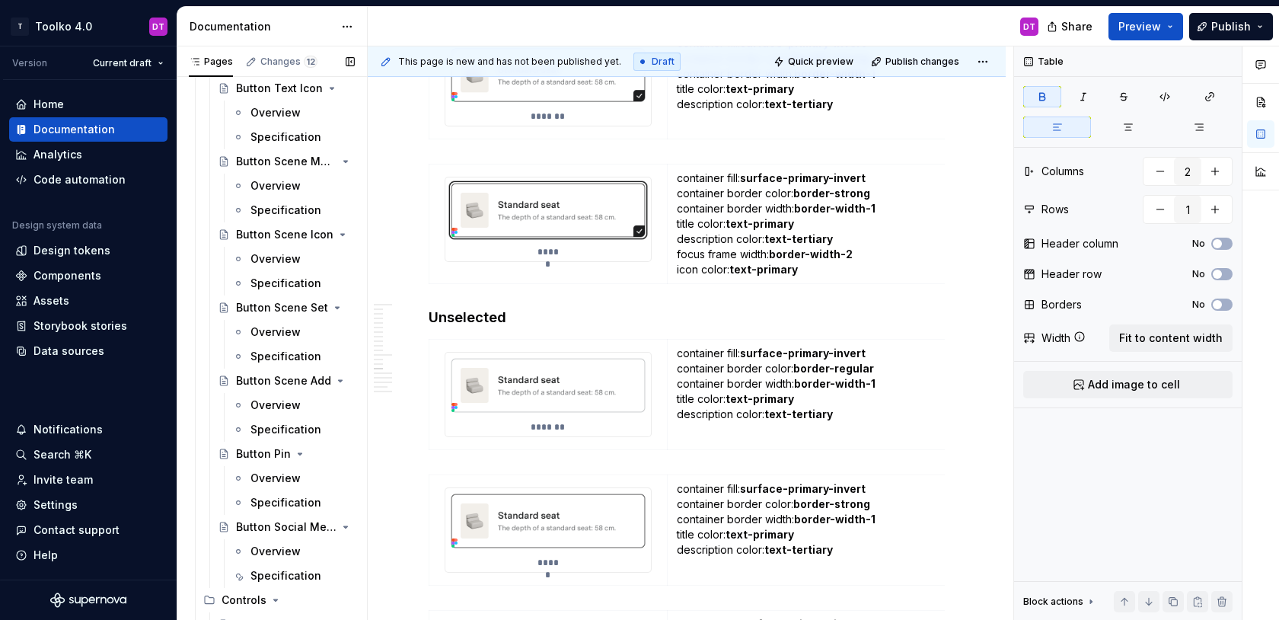
scroll to position [1460, 0]
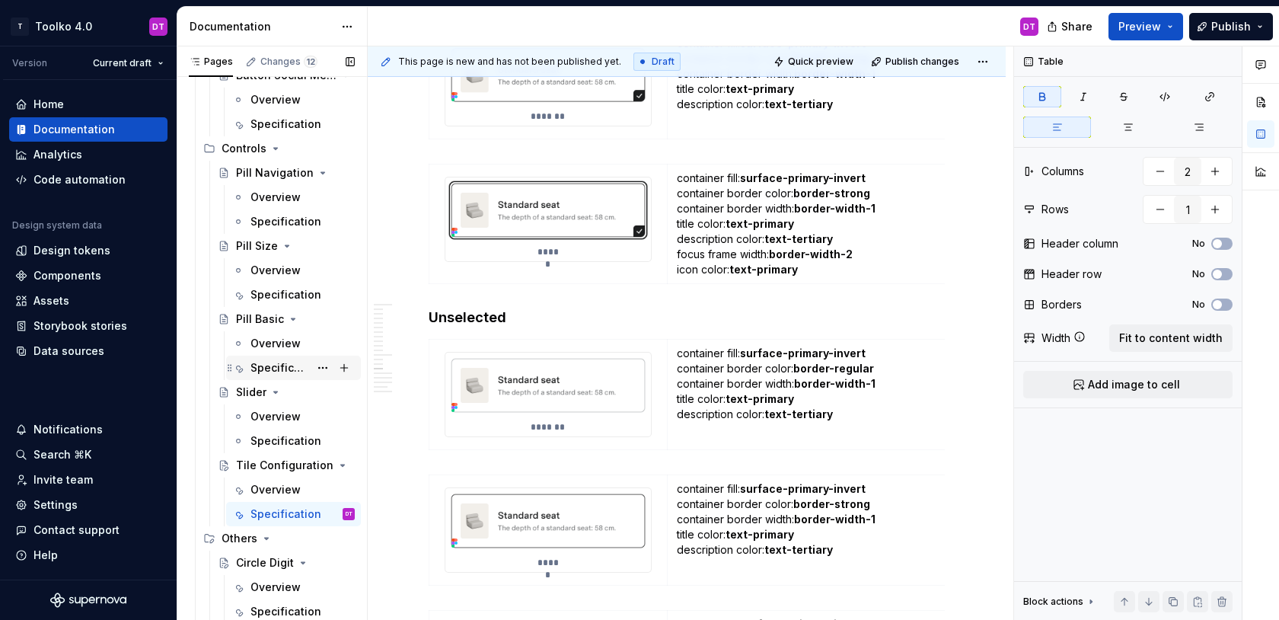
click at [272, 362] on div "Specification" at bounding box center [280, 367] width 59 height 15
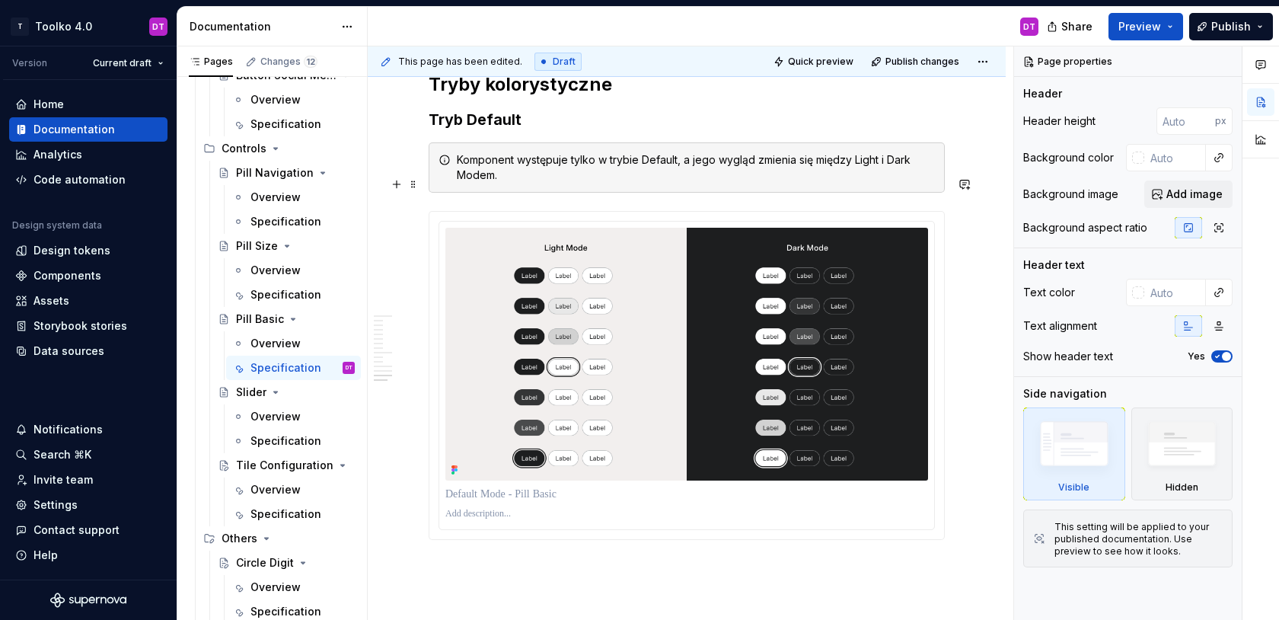
scroll to position [5151, 0]
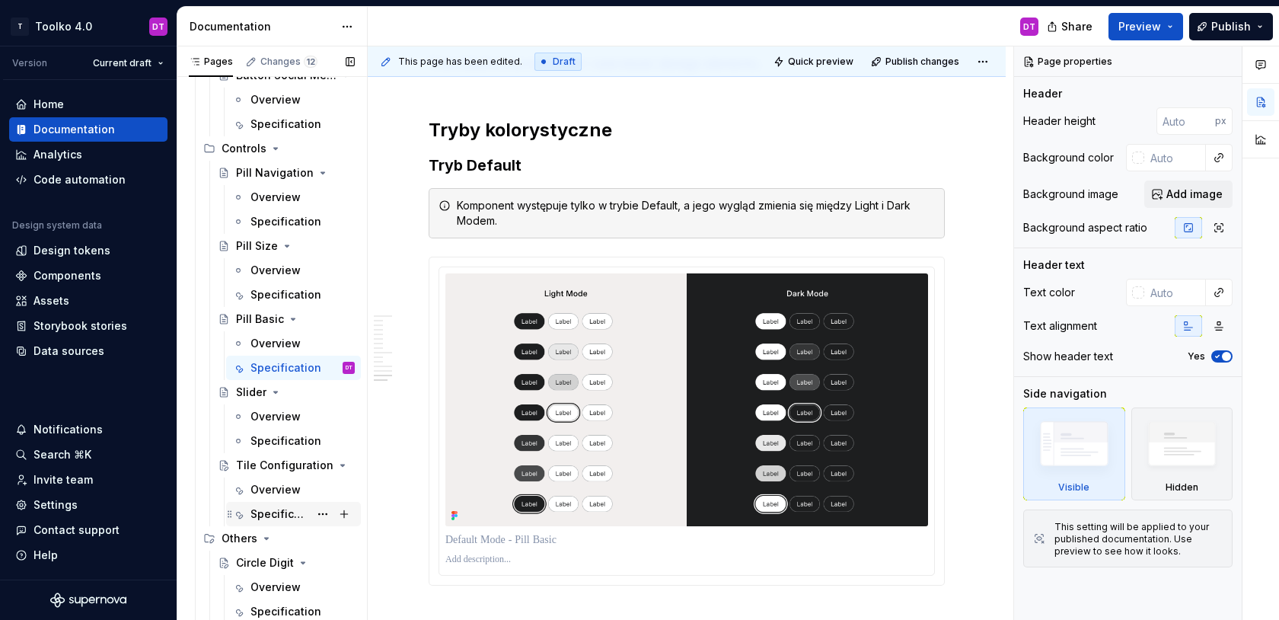
click at [293, 510] on div "Specification" at bounding box center [280, 513] width 59 height 15
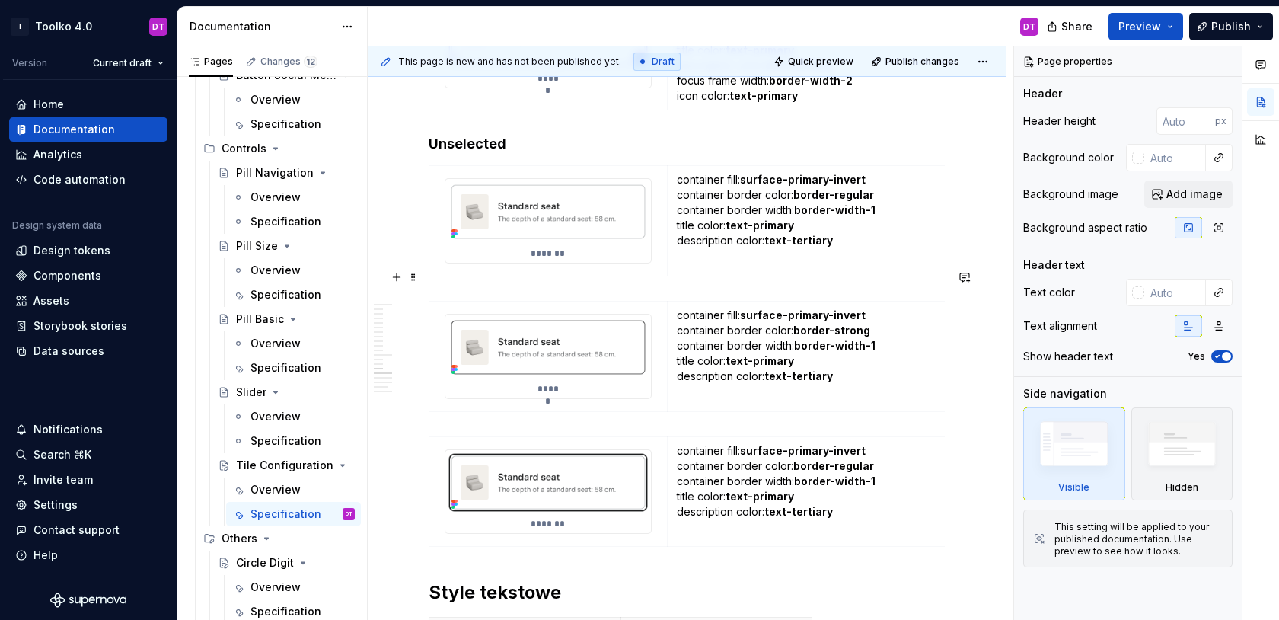
scroll to position [8862, 0]
click at [518, 459] on img at bounding box center [548, 480] width 206 height 65
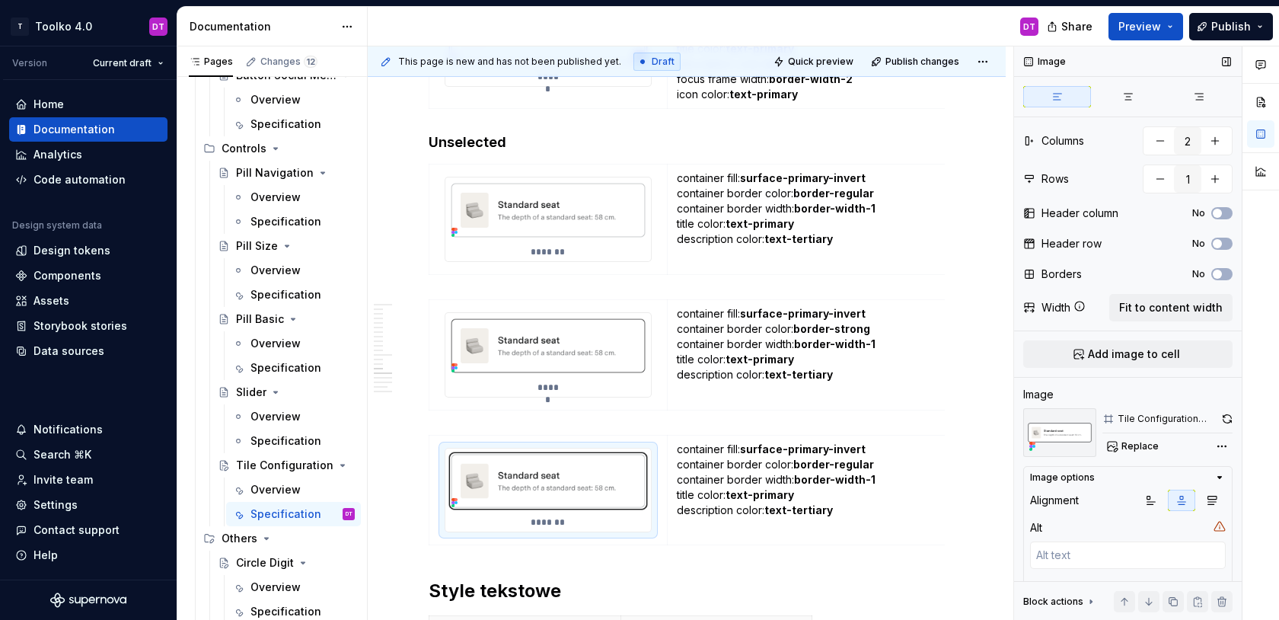
scroll to position [79, 0]
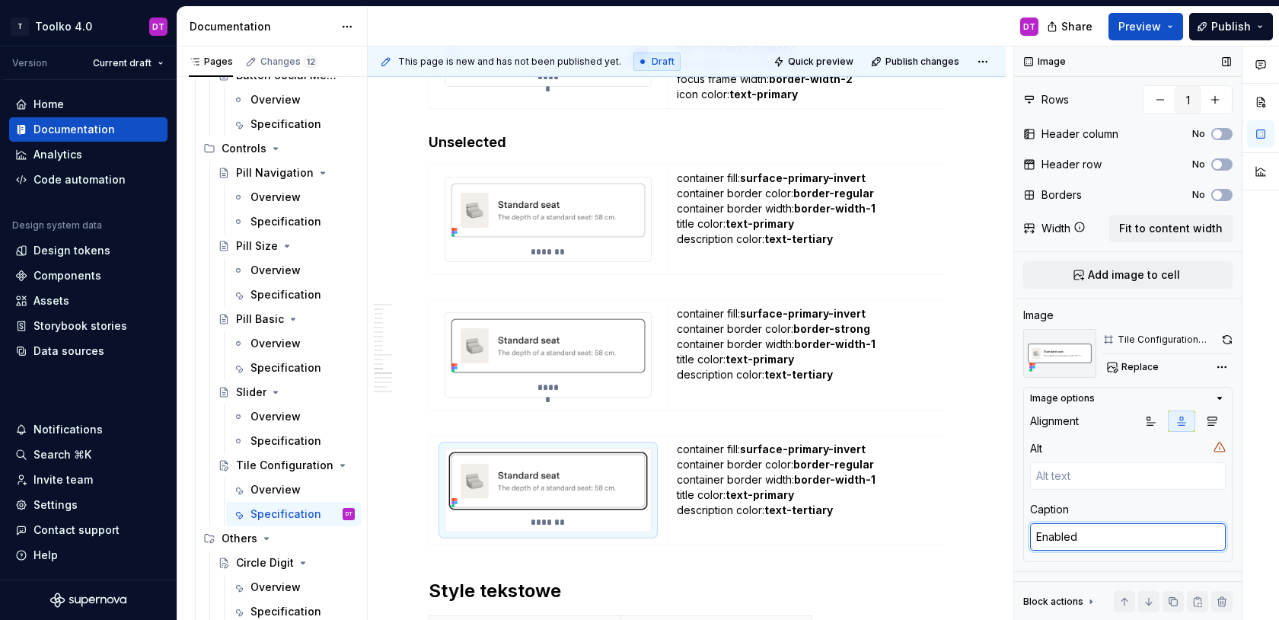
click at [1061, 535] on textarea "Enabled" at bounding box center [1128, 536] width 196 height 27
type textarea "*"
type textarea "F"
type textarea "*"
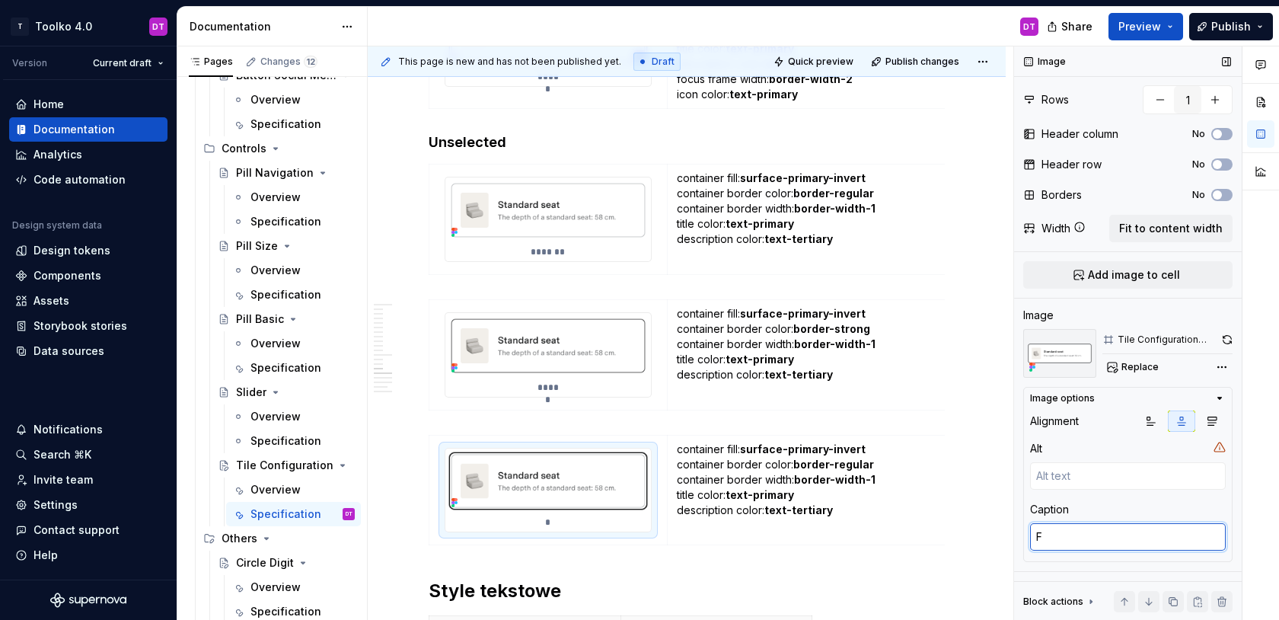
type textarea "Fo"
type textarea "*"
type textarea "Foc"
type textarea "*"
type textarea "Focu"
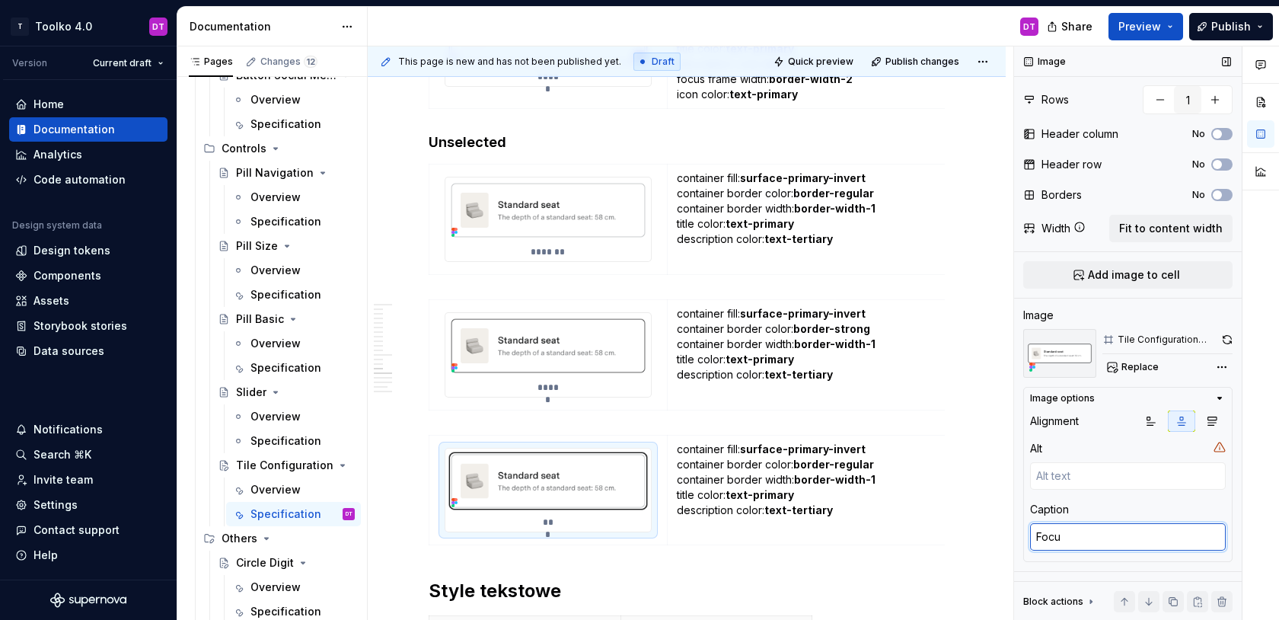
type textarea "*"
type textarea "Focus"
type textarea "*"
type textarea "Focus"
type textarea "*"
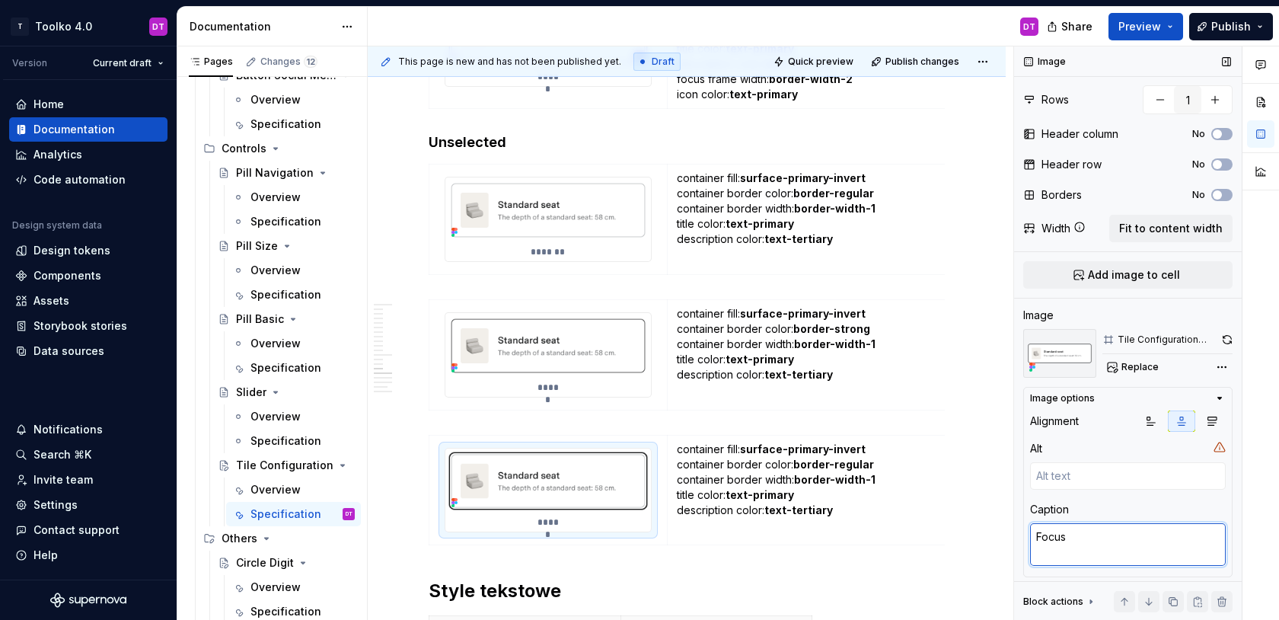
type textarea "Focus"
type textarea "*"
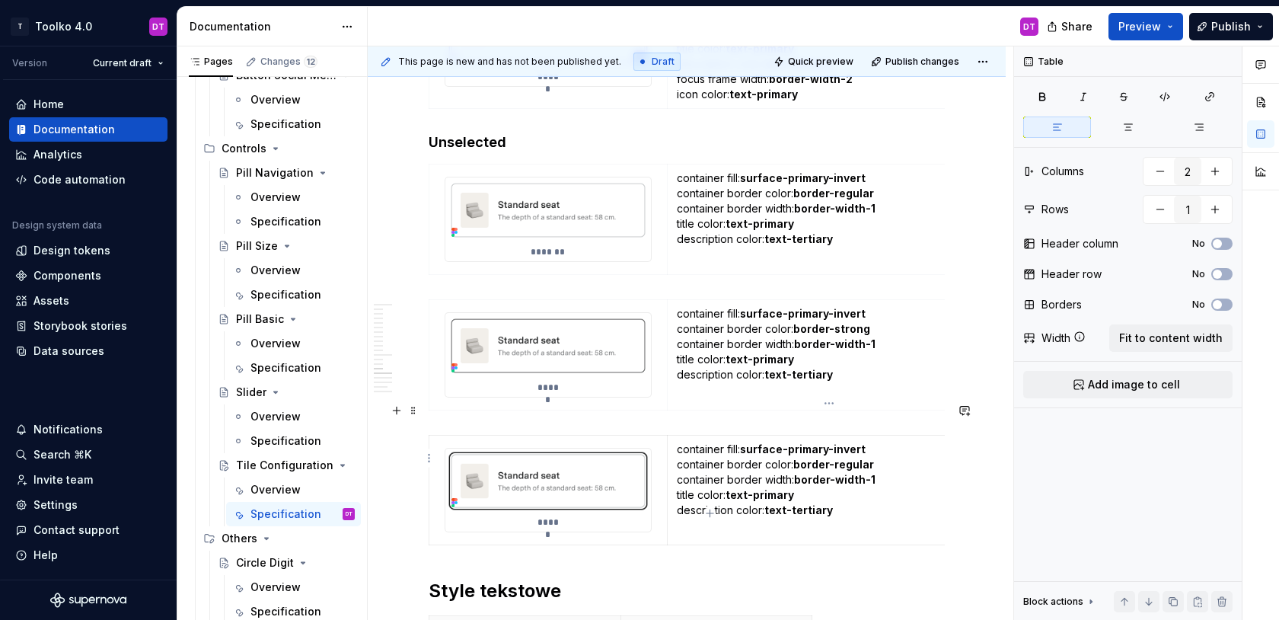
click at [744, 442] on p "container fill: surface-primary-invert container border color: border-regular c…" at bounding box center [829, 480] width 305 height 76
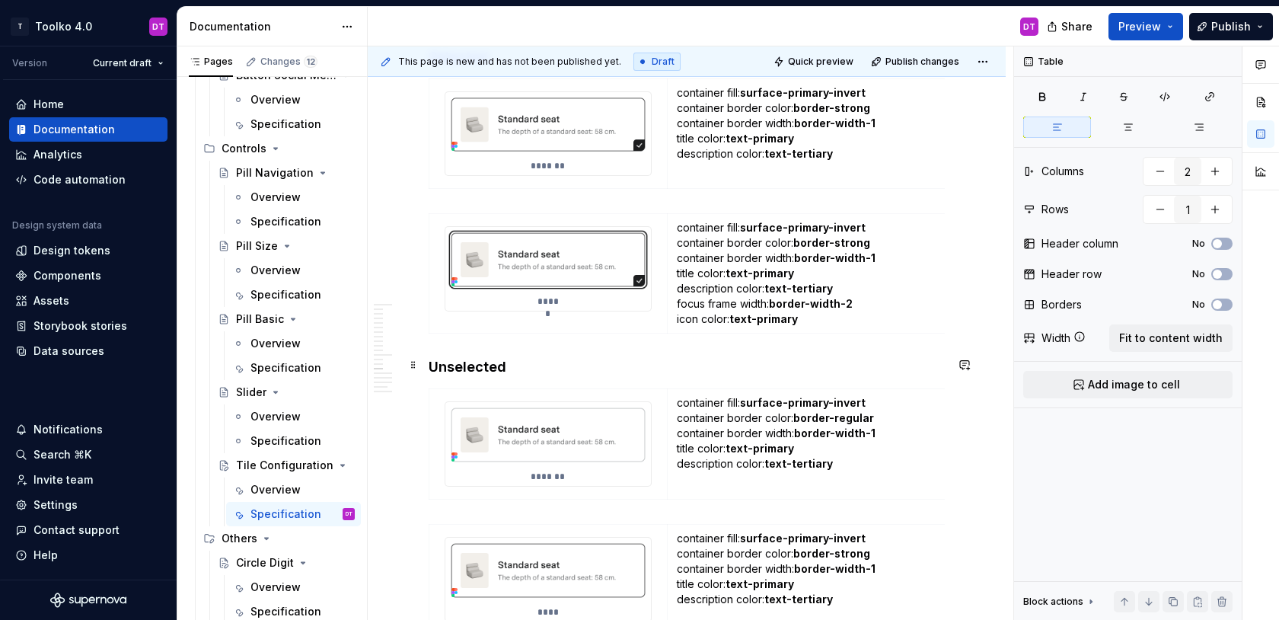
scroll to position [8632, 0]
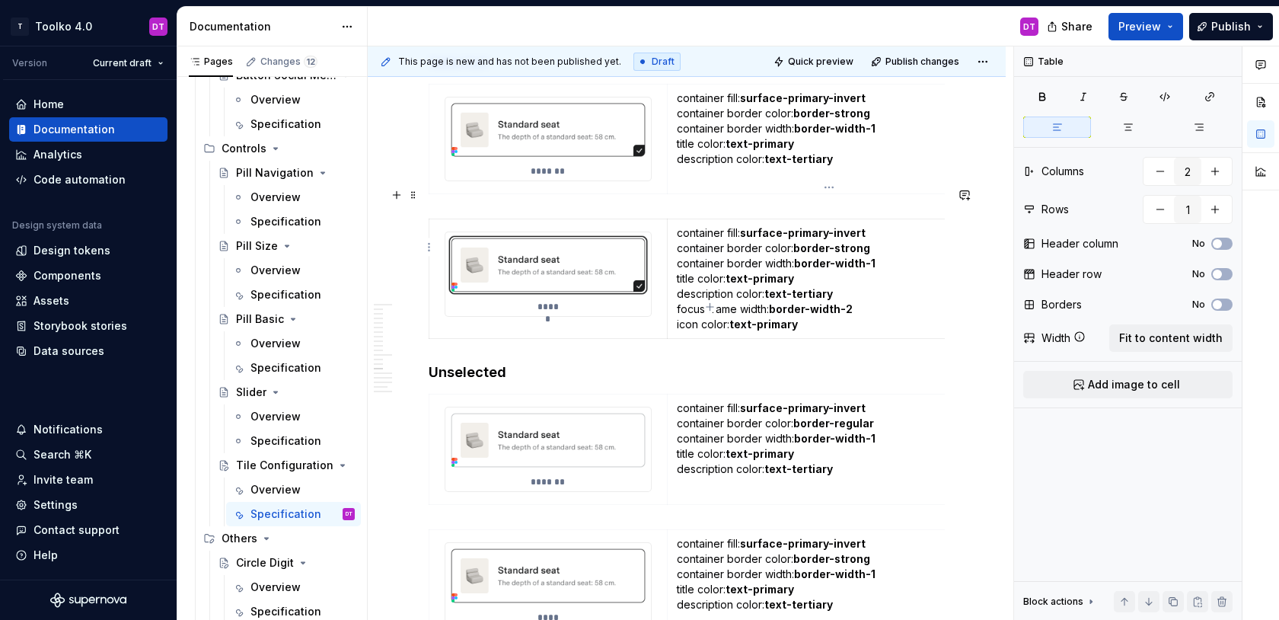
click at [742, 318] on strong "text-primary" at bounding box center [763, 324] width 69 height 13
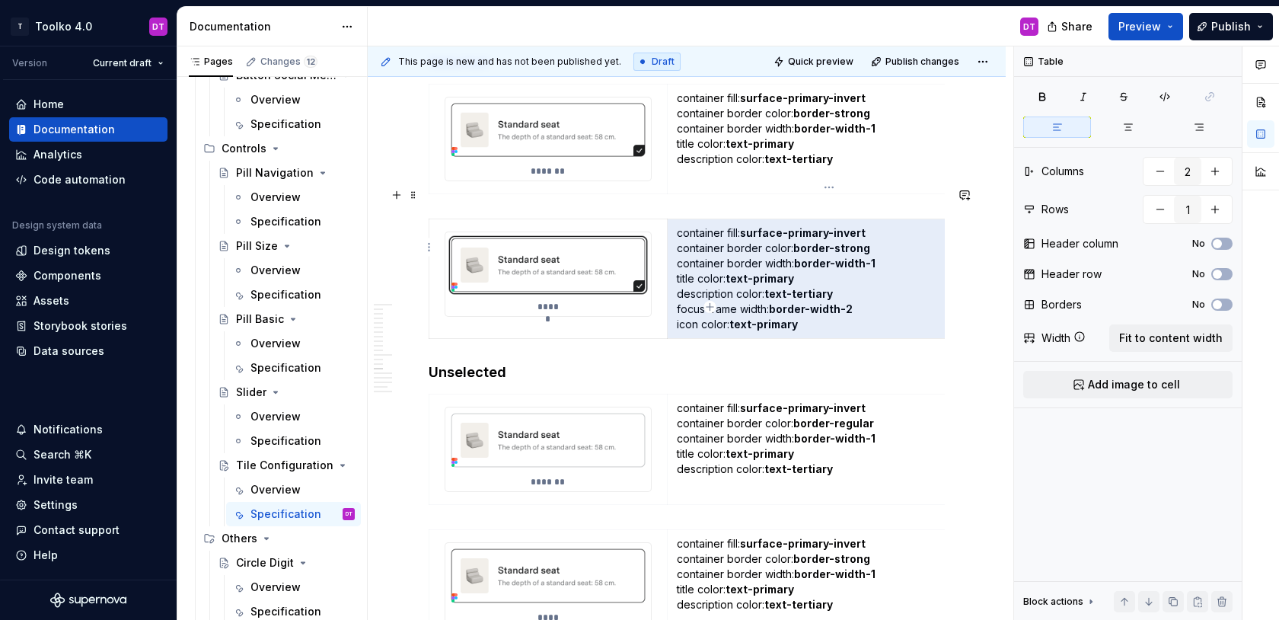
click at [802, 302] on strong "border-width-2" at bounding box center [811, 308] width 84 height 13
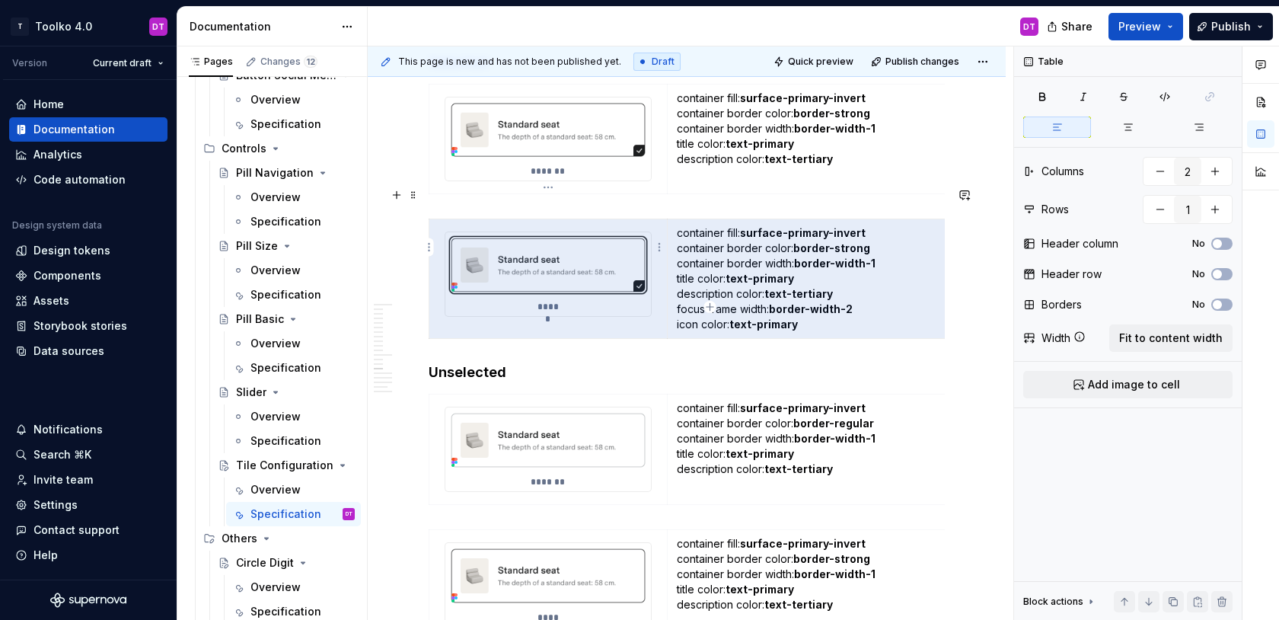
drag, startPoint x: 817, startPoint y: 295, endPoint x: 659, endPoint y: 292, distance: 158.4
click at [659, 292] on tr "***** container fill: surface-primary-invert container border color: border-str…" at bounding box center [710, 279] width 562 height 120
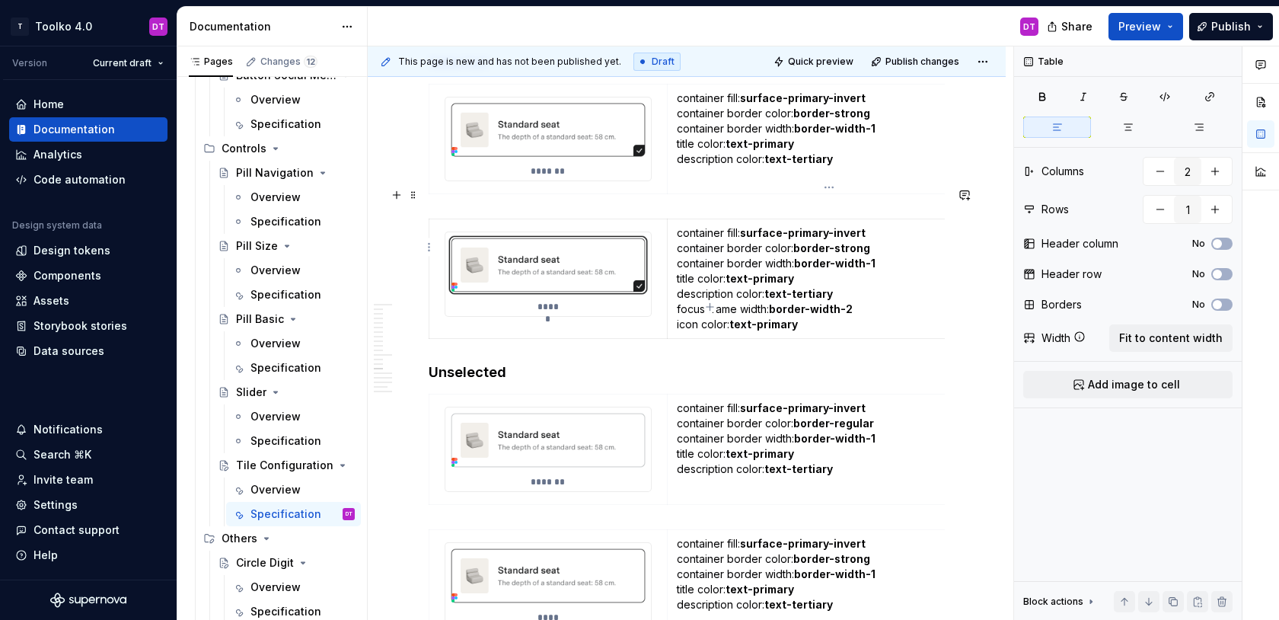
click at [686, 292] on p "container fill: surface-primary-invert container border color: border-strong co…" at bounding box center [829, 278] width 305 height 107
drag, startPoint x: 676, startPoint y: 292, endPoint x: 813, endPoint y: 299, distance: 137.2
click at [813, 300] on td "container fill: surface-primary-invert container border color: border-strong co…" at bounding box center [829, 279] width 324 height 120
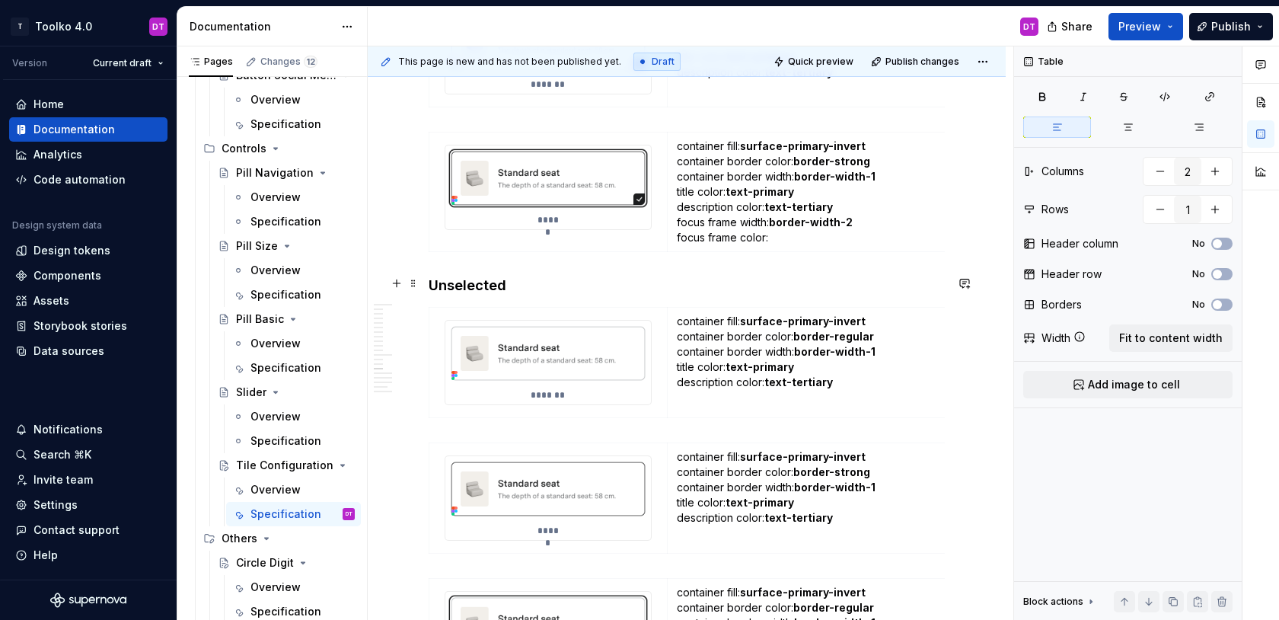
scroll to position [8727, 0]
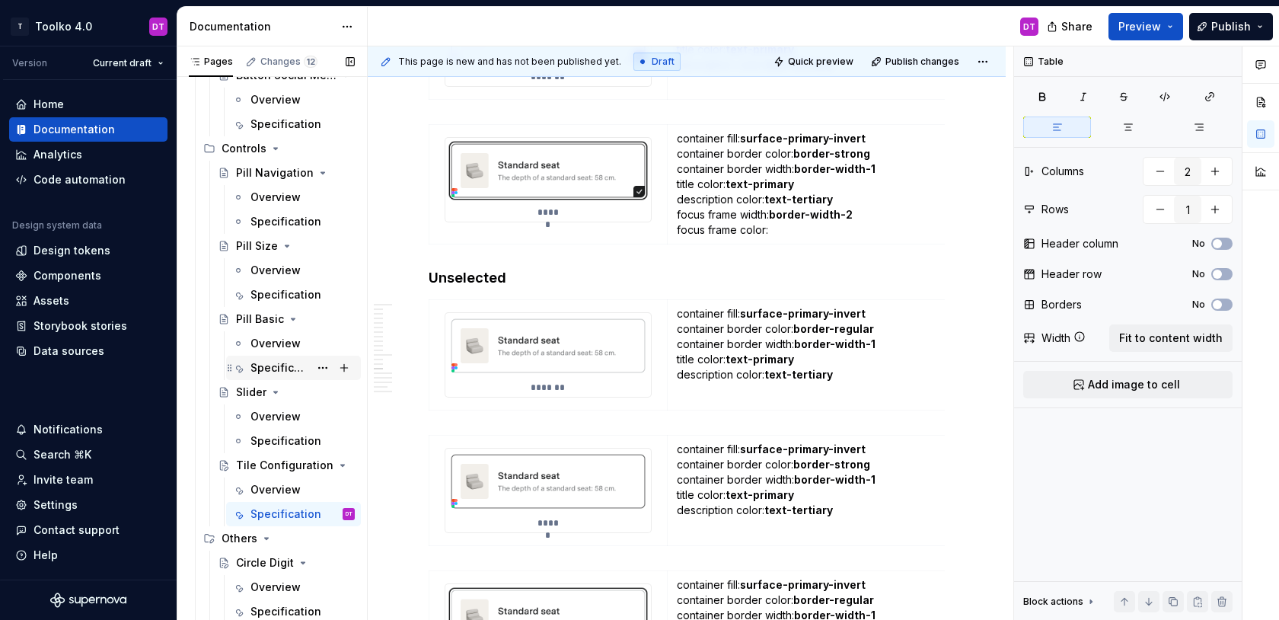
click at [283, 372] on div "Specification" at bounding box center [280, 367] width 59 height 15
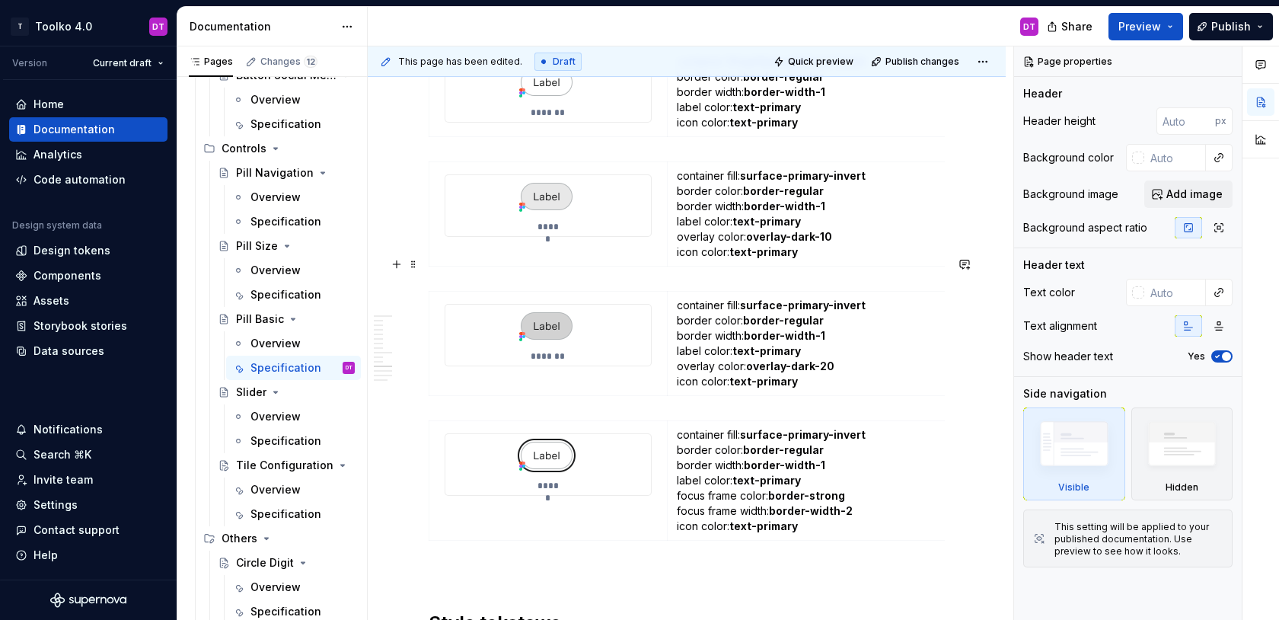
scroll to position [4176, 0]
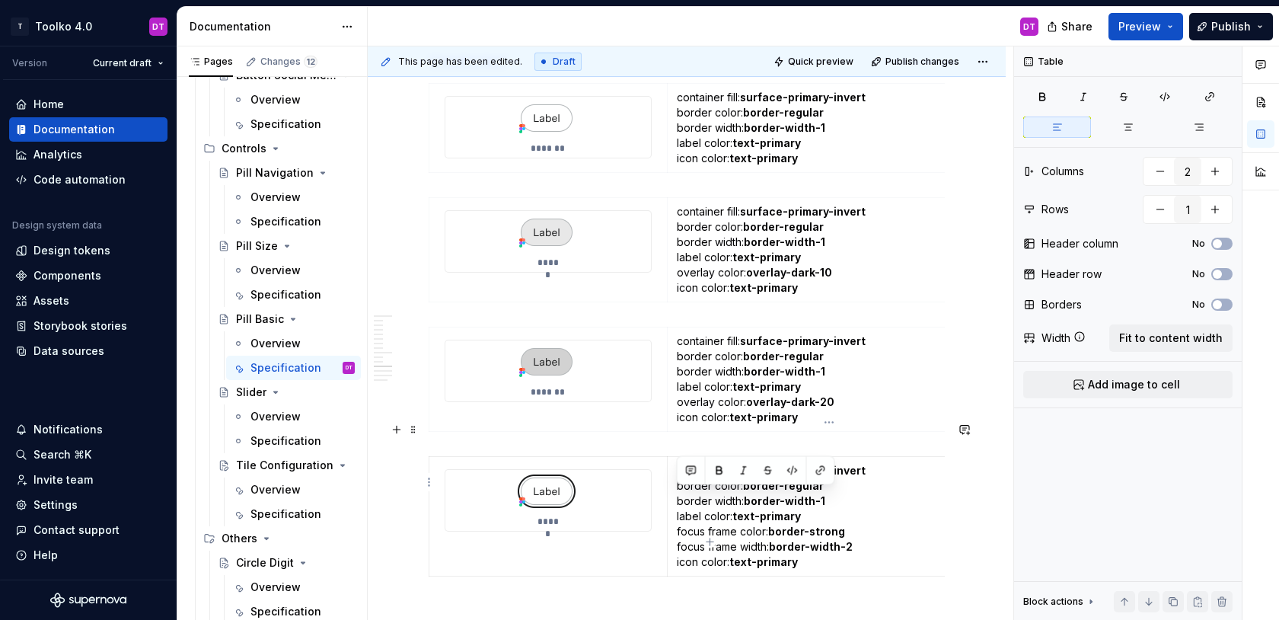
drag, startPoint x: 872, startPoint y: 516, endPoint x: 675, endPoint y: 494, distance: 197.7
click at [675, 494] on td "container fill: surface-primary-invert border color: border-regular border widt…" at bounding box center [829, 517] width 324 height 120
copy p "focus frame color: border-strong focus frame width: border-width-2"
click at [784, 540] on strong "border-width-2" at bounding box center [811, 546] width 84 height 13
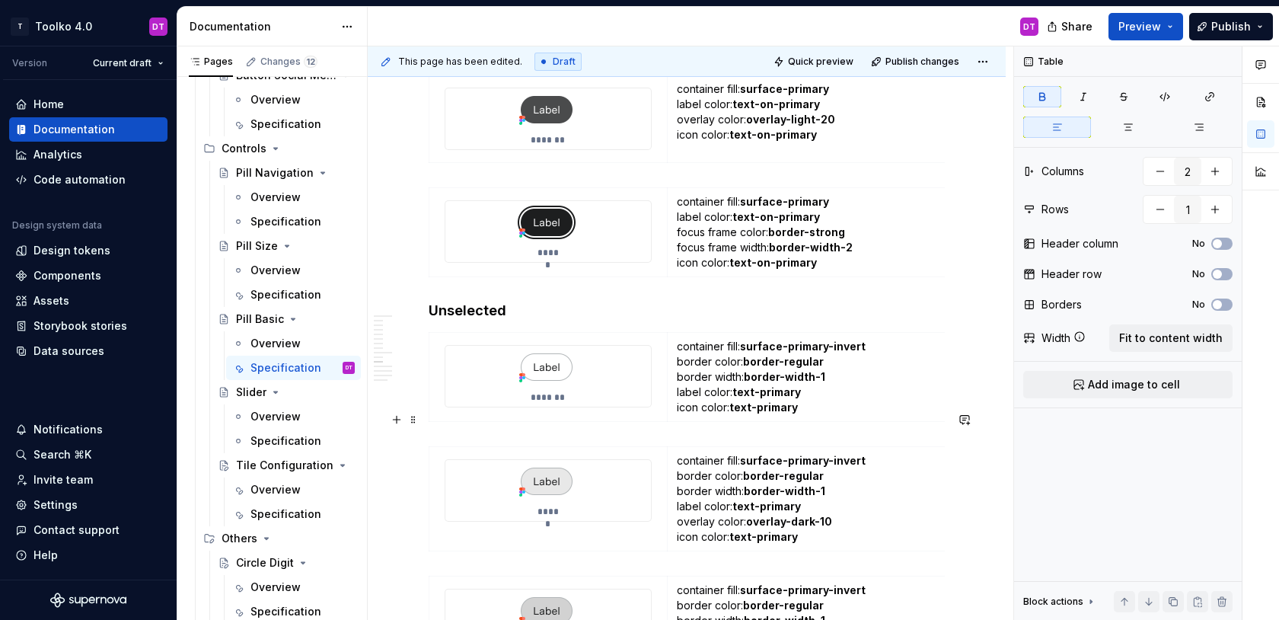
scroll to position [3921, 0]
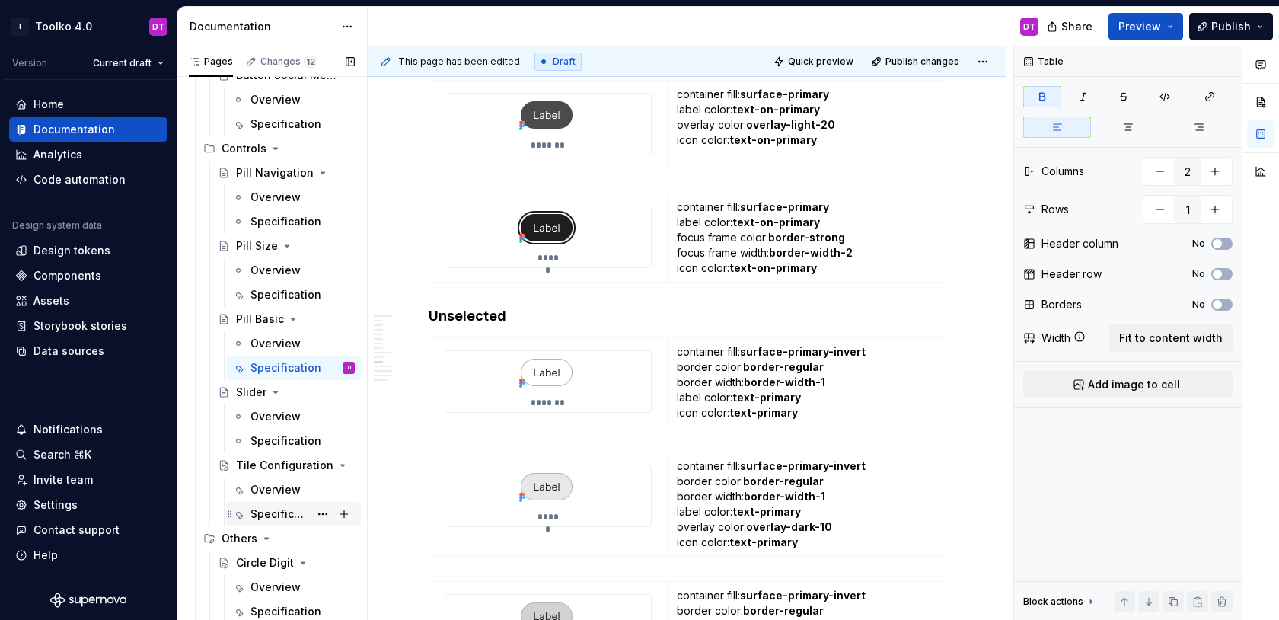
click at [282, 516] on div "Specification" at bounding box center [280, 513] width 59 height 15
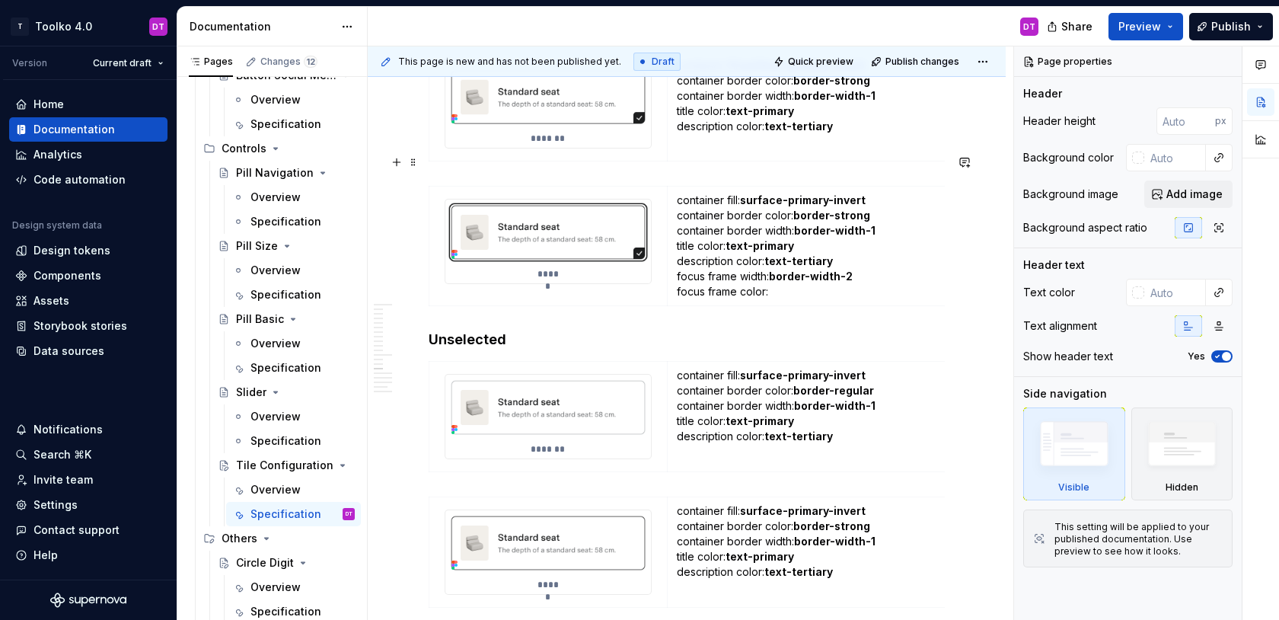
scroll to position [8657, 0]
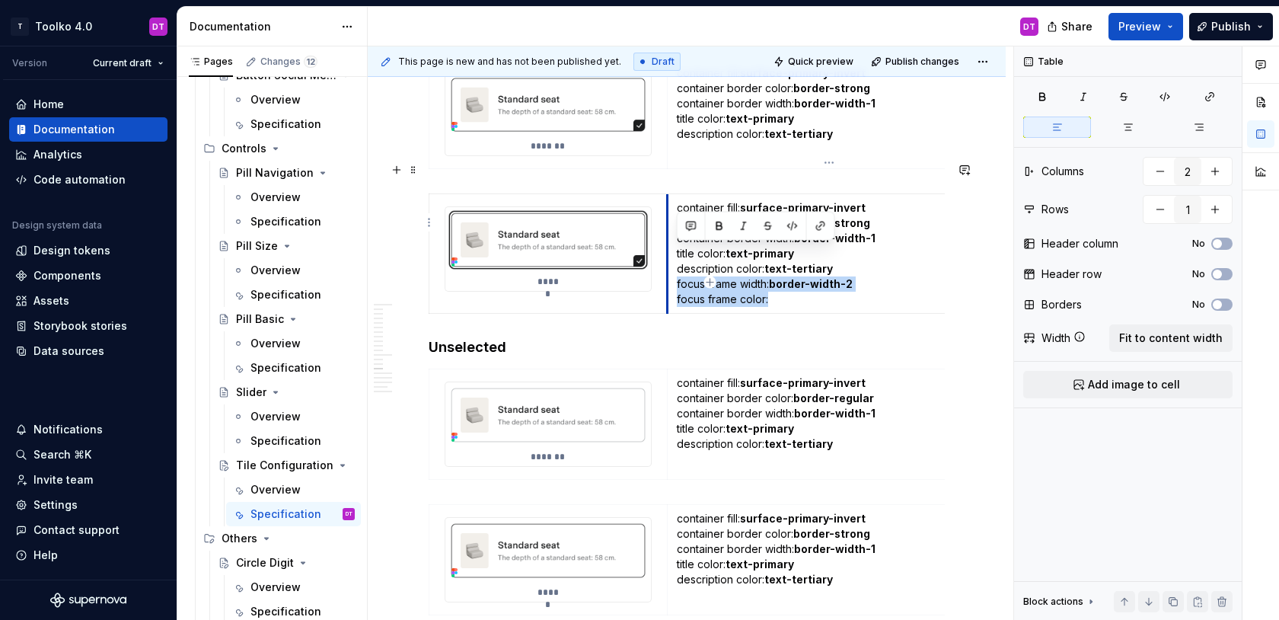
drag, startPoint x: 787, startPoint y: 267, endPoint x: 670, endPoint y: 253, distance: 117.4
click at [670, 252] on td "container fill: surface-primary-invert container border color: border-strong co…" at bounding box center [829, 254] width 324 height 120
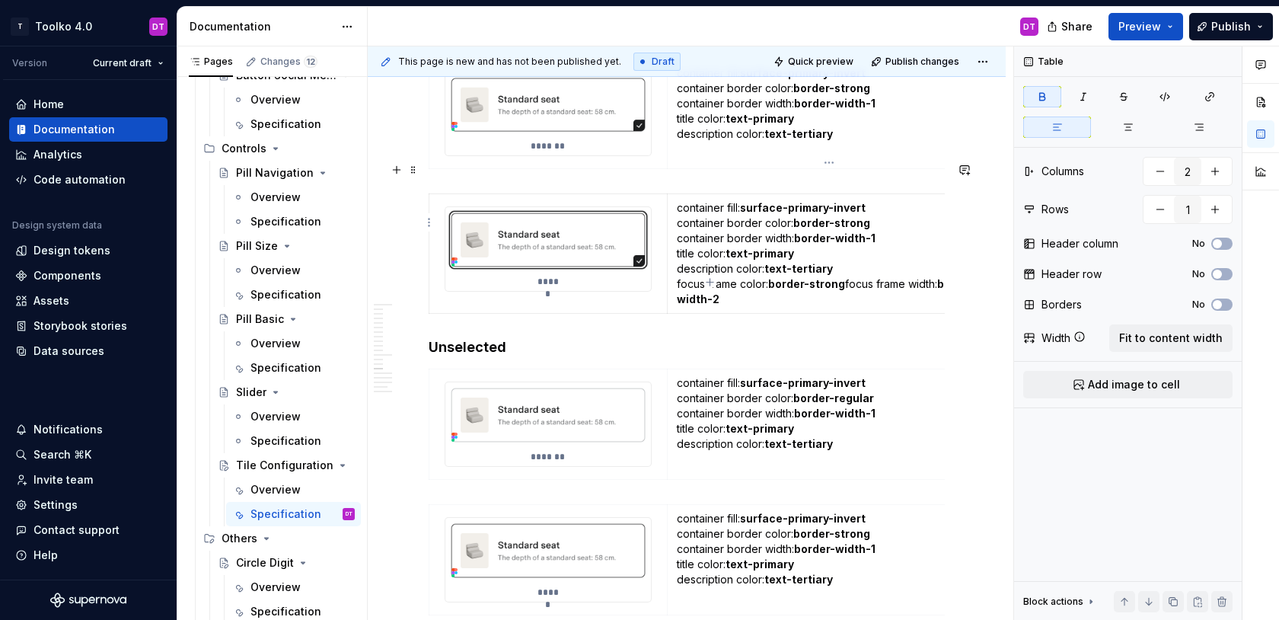
click at [843, 277] on strong "border-strong" at bounding box center [806, 283] width 77 height 13
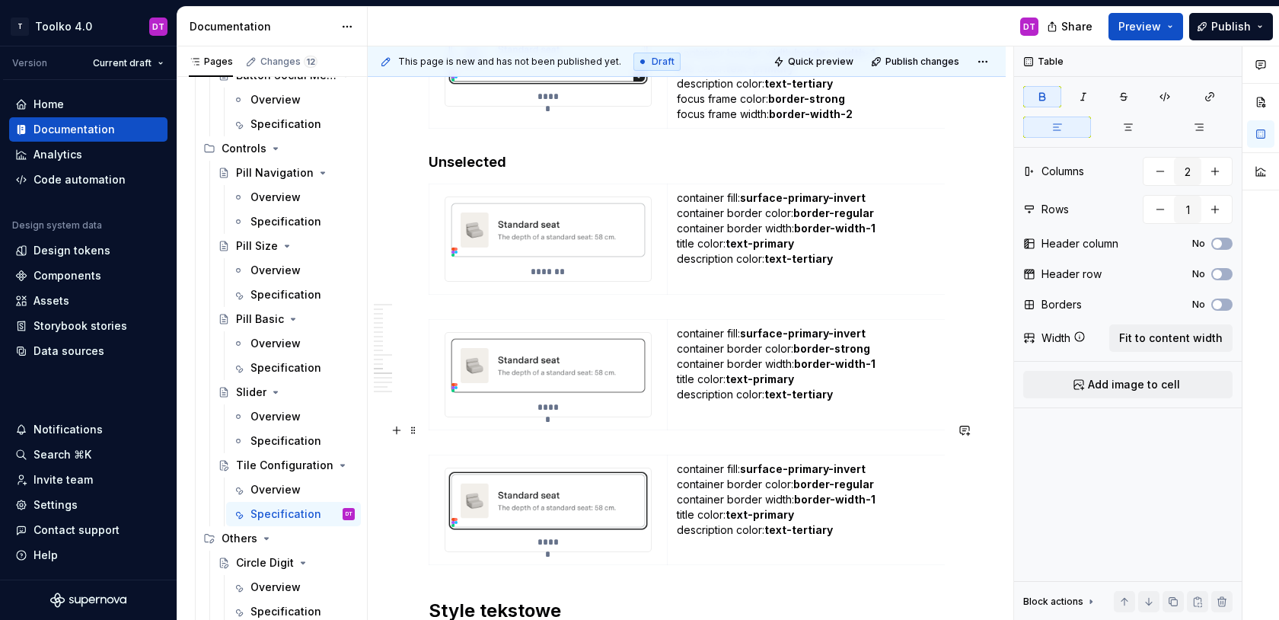
scroll to position [8918, 0]
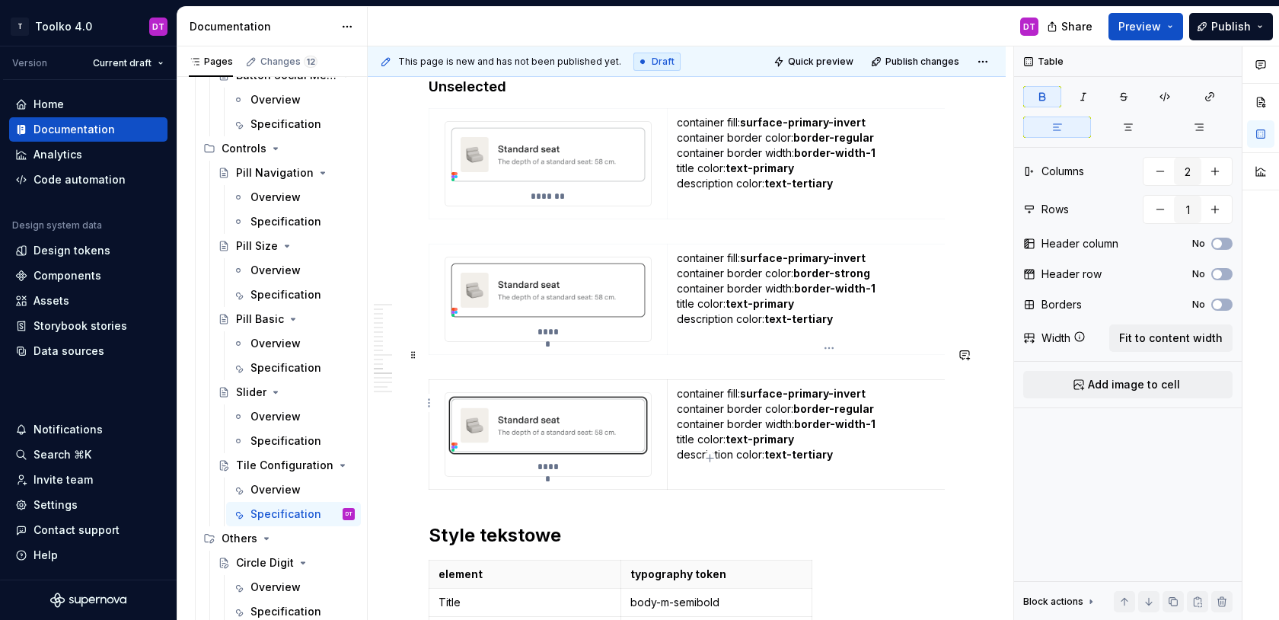
click at [841, 429] on p "container fill: surface-primary-invert container border color: border-regular c…" at bounding box center [829, 424] width 305 height 76
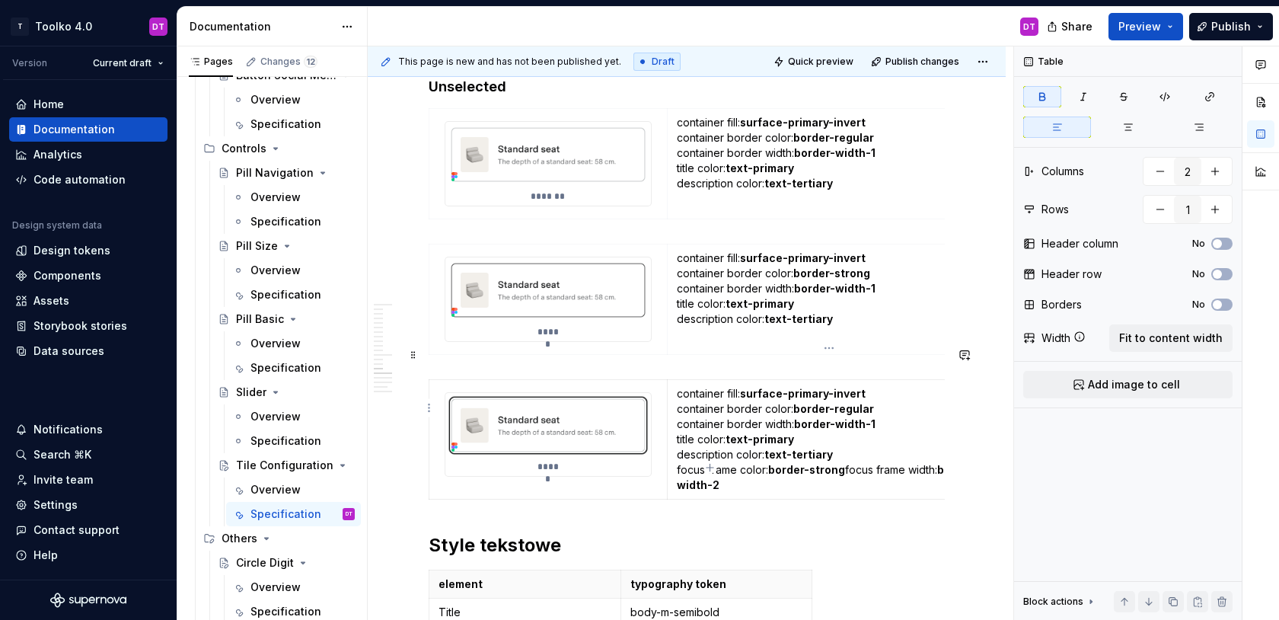
click at [843, 463] on strong "border-strong" at bounding box center [806, 469] width 77 height 13
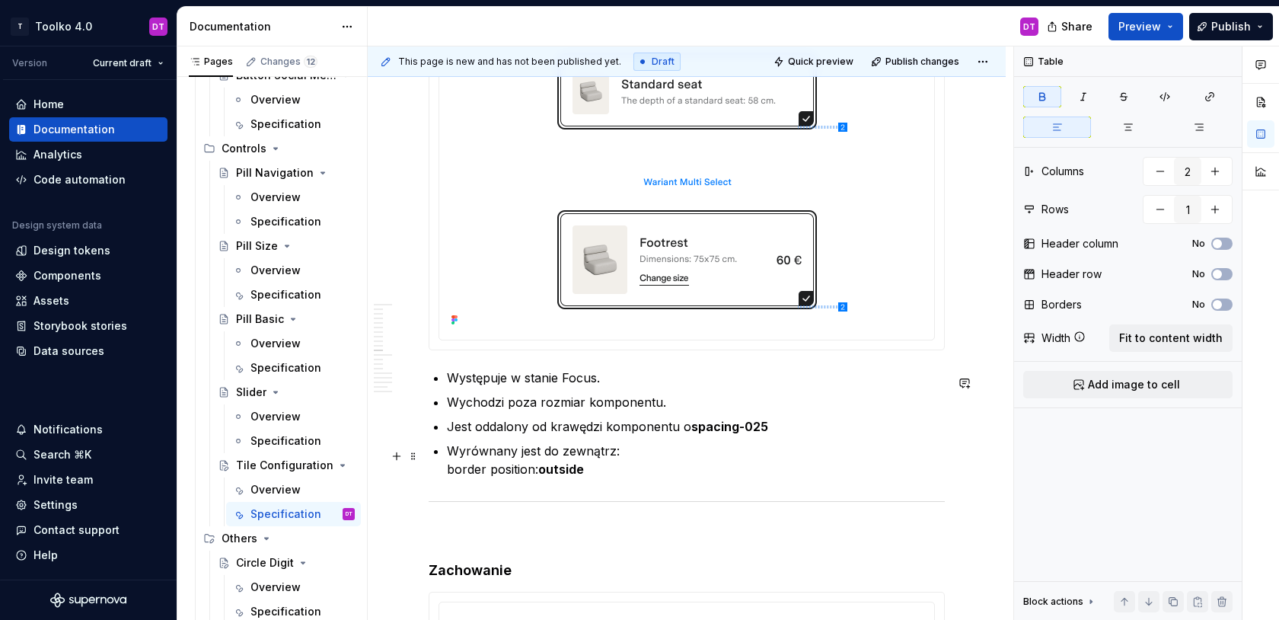
scroll to position [6650, 0]
click at [882, 464] on p "Wyrównany jest do zewnątrz: border position: outside" at bounding box center [696, 461] width 498 height 37
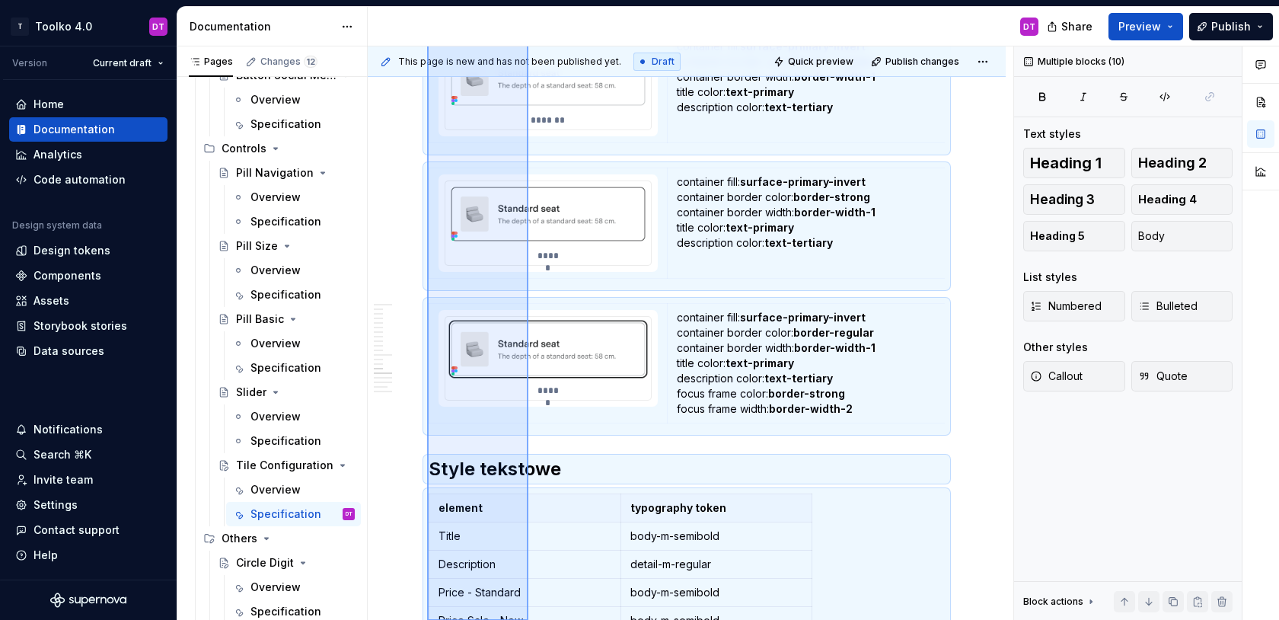
scroll to position [9026, 0]
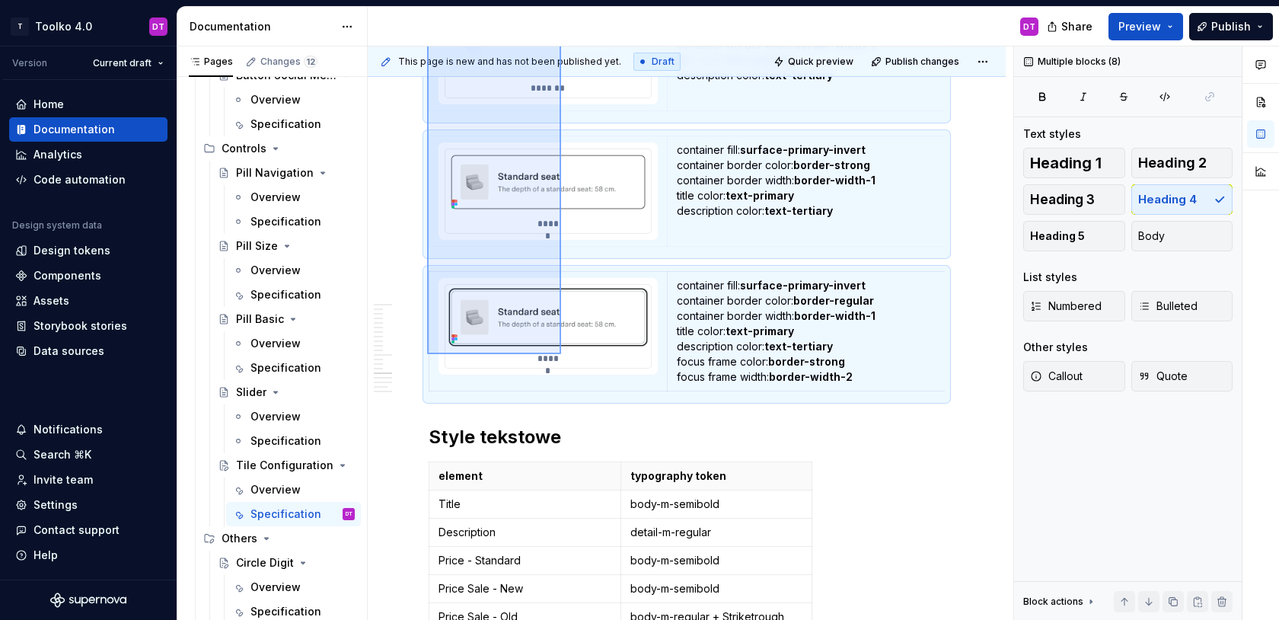
drag, startPoint x: 427, startPoint y: 208, endPoint x: 561, endPoint y: 354, distance: 198.3
click at [561, 354] on div "**********" at bounding box center [691, 333] width 646 height 574
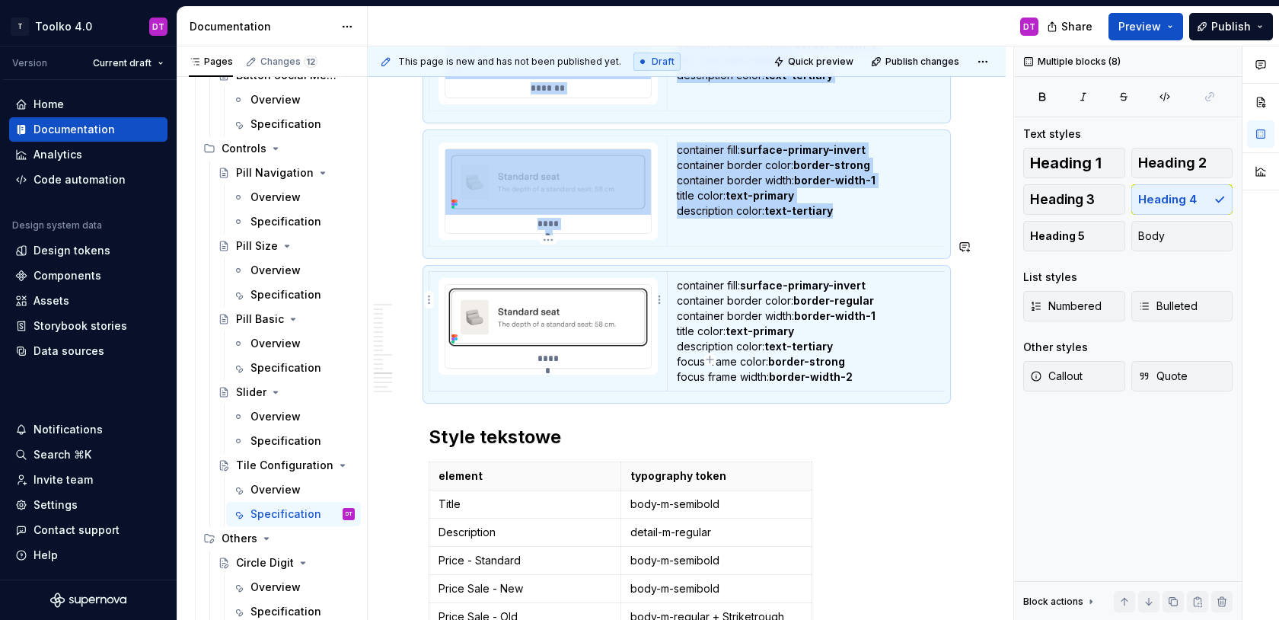
copy div "Stany Single Select Selected ******* container fill: surface-primary-invert con…"
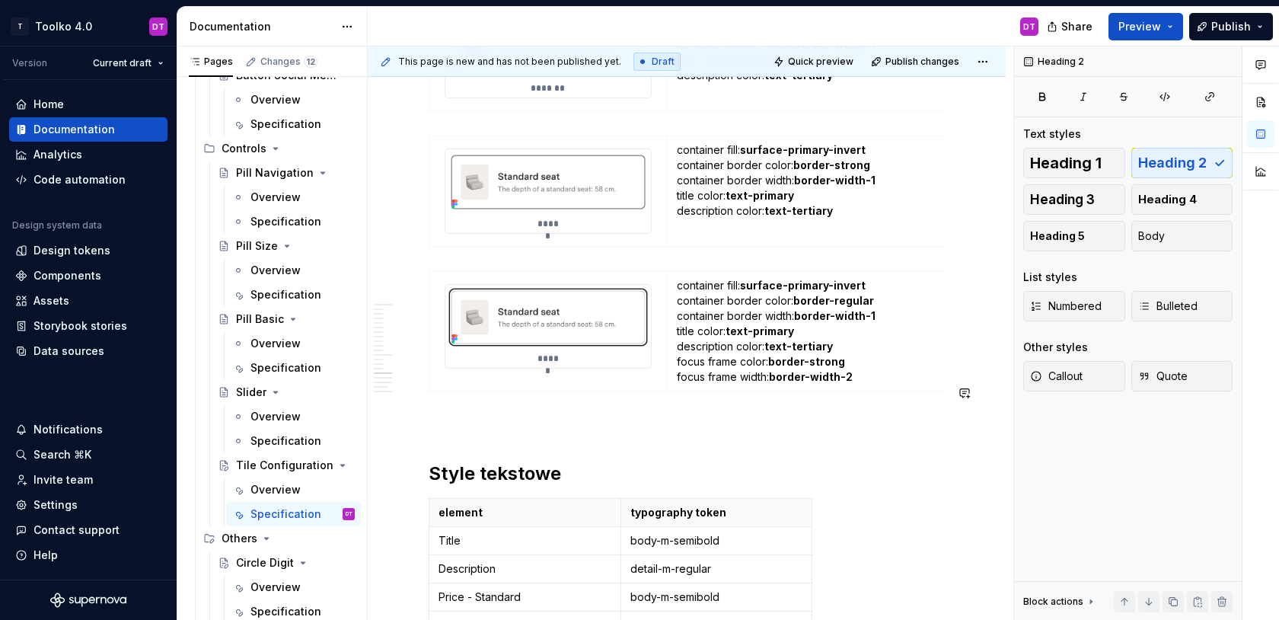
click at [452, 416] on p at bounding box center [687, 425] width 516 height 18
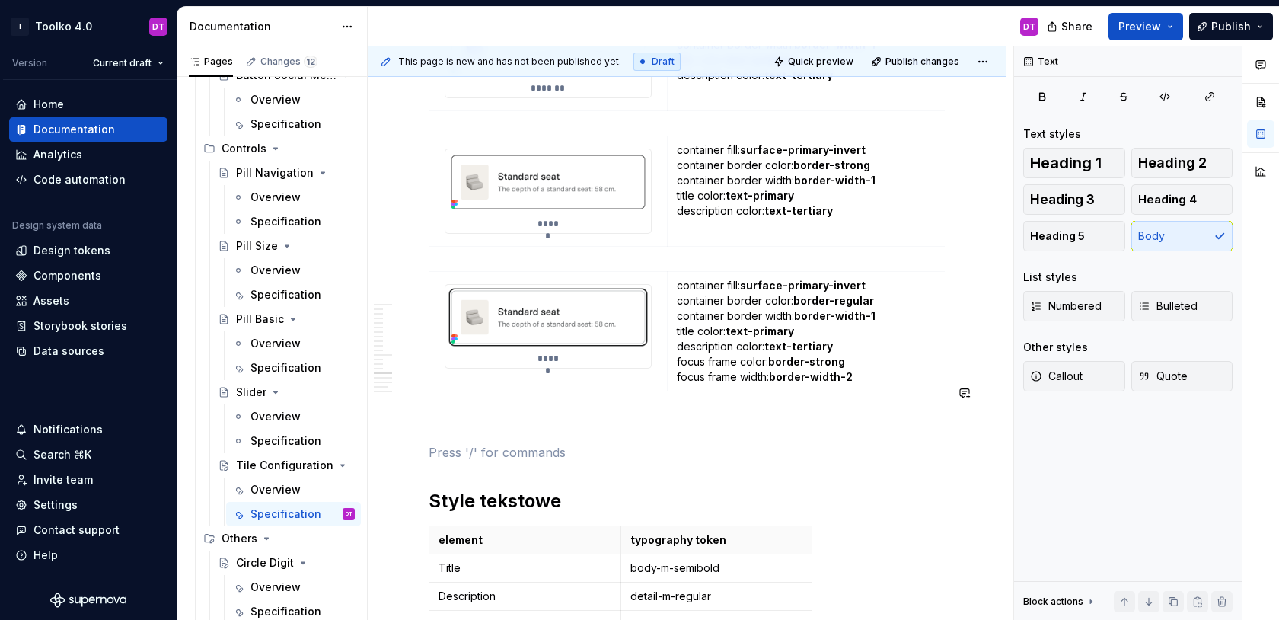
paste div
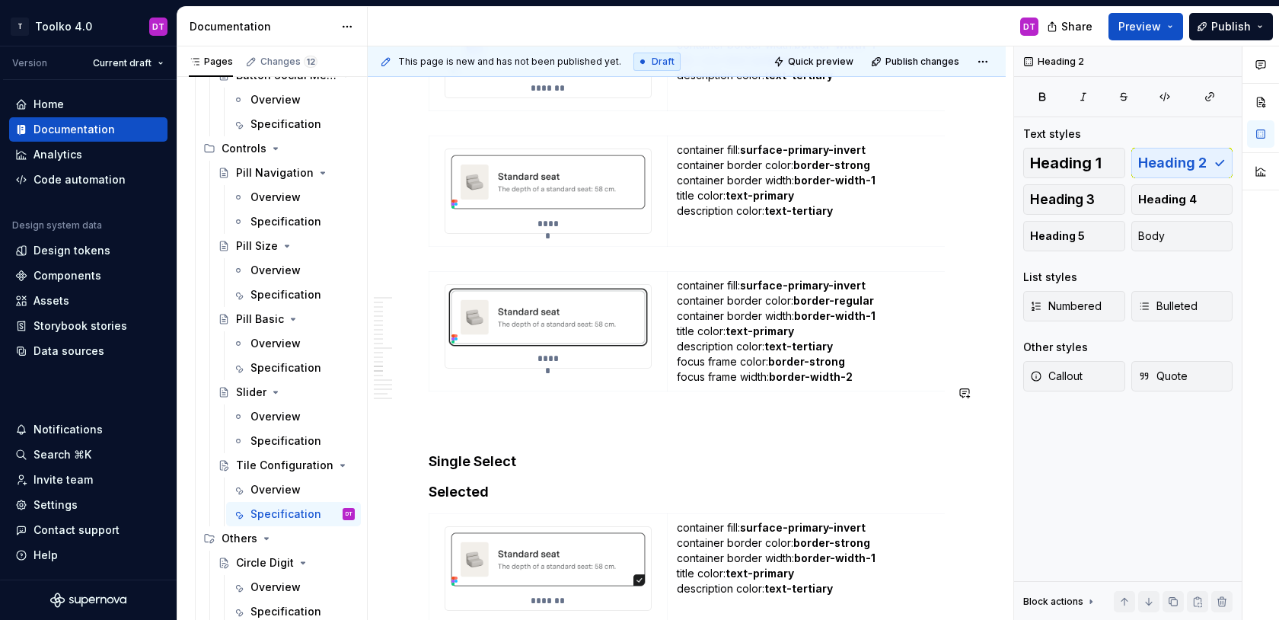
type textarea "*"
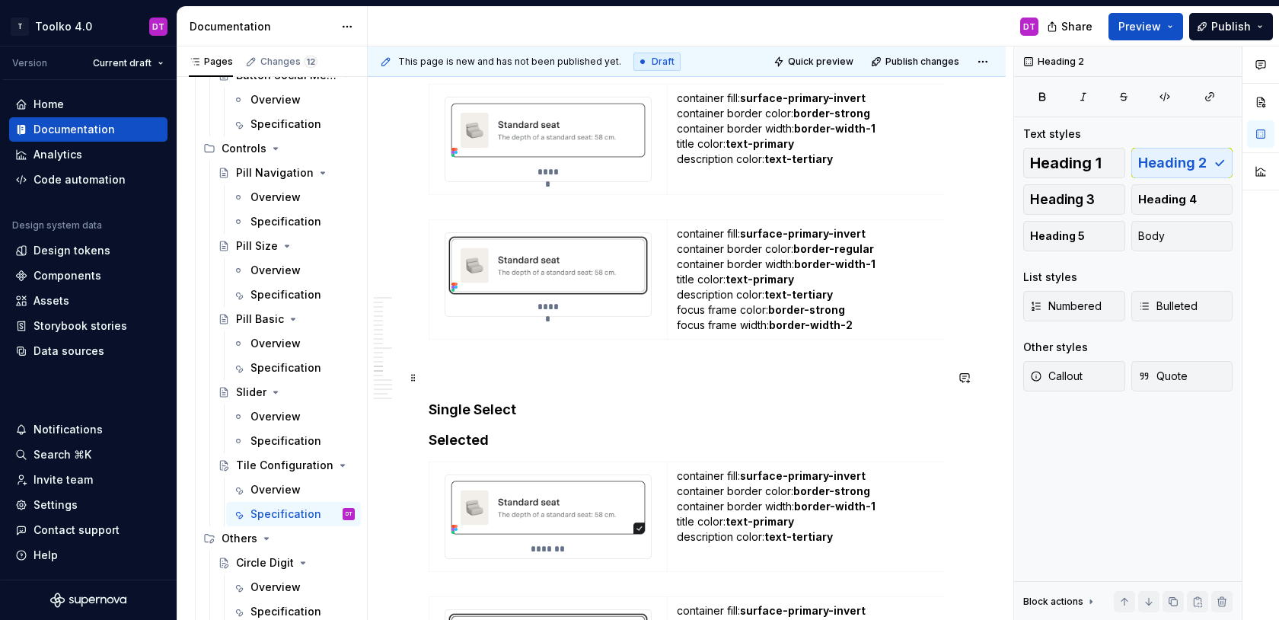
click at [445, 401] on h4 "Single Select" at bounding box center [687, 410] width 516 height 18
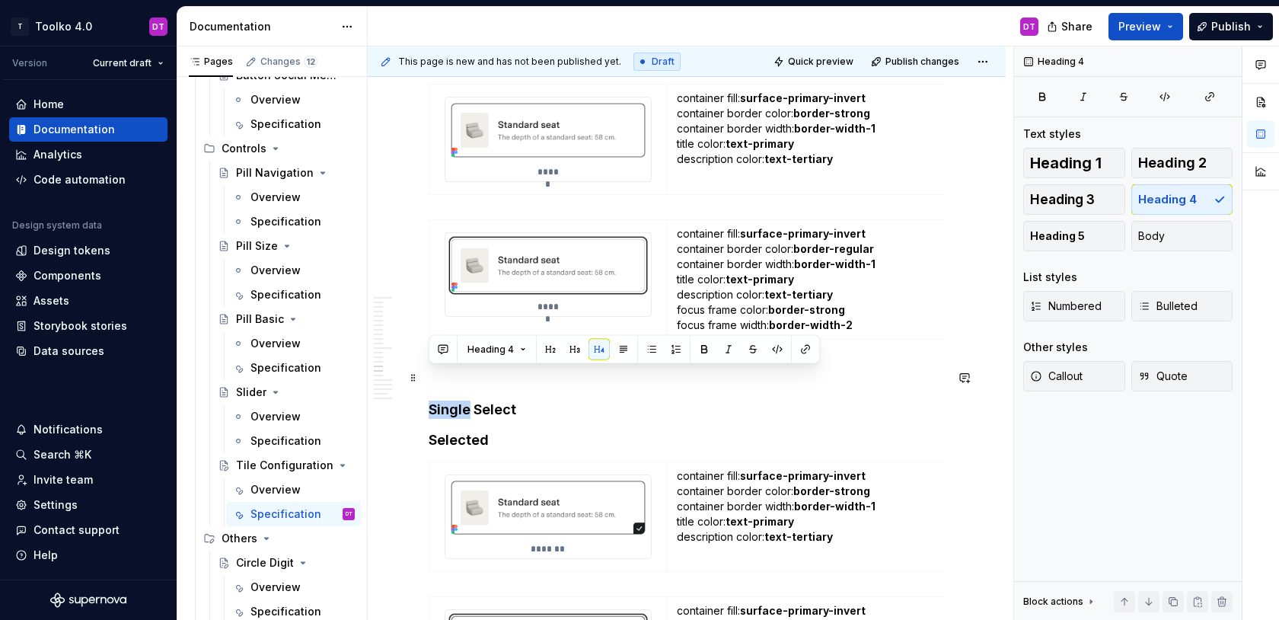
click at [445, 401] on h4 "Single Select" at bounding box center [687, 410] width 516 height 18
click at [445, 401] on h4 "Multi Select" at bounding box center [687, 410] width 516 height 18
drag, startPoint x: 522, startPoint y: 372, endPoint x: 422, endPoint y: 380, distance: 100.0
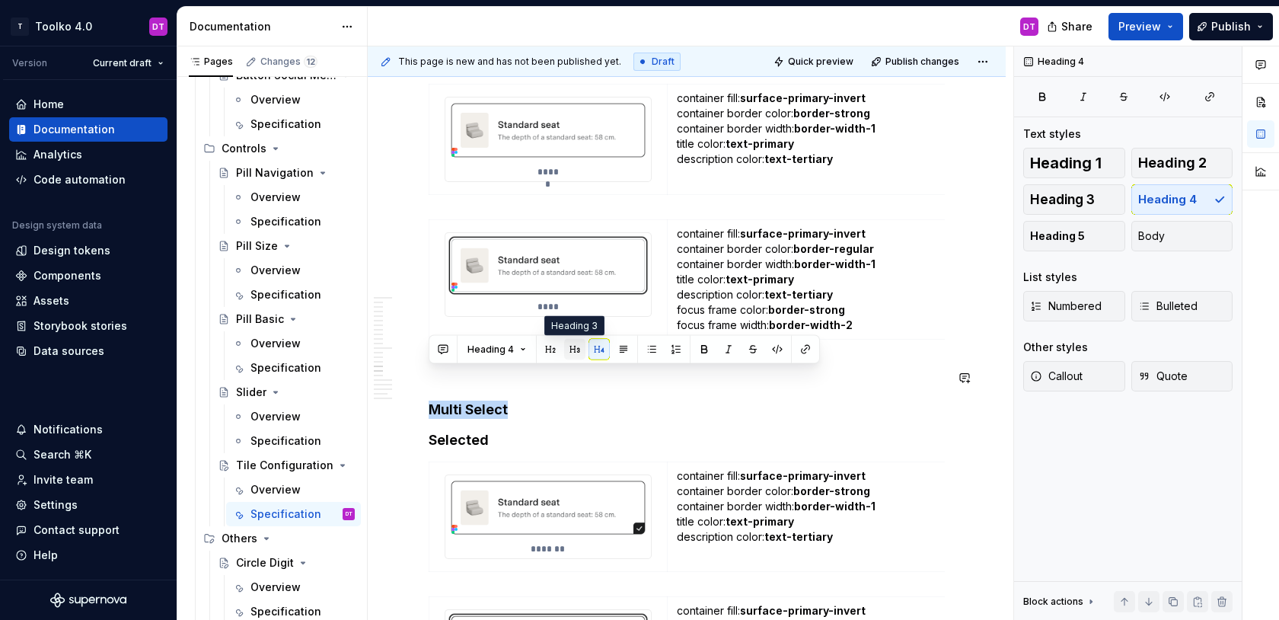
click at [576, 352] on button "button" at bounding box center [574, 349] width 21 height 21
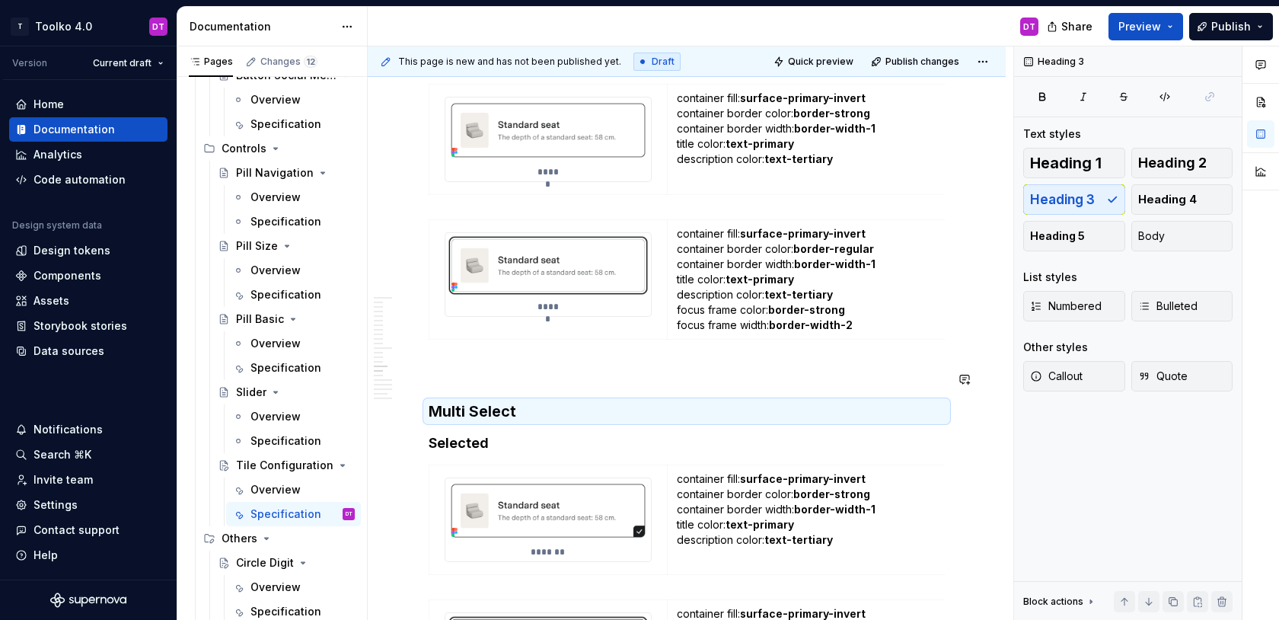
click at [501, 434] on h4 "Selected" at bounding box center [687, 443] width 516 height 18
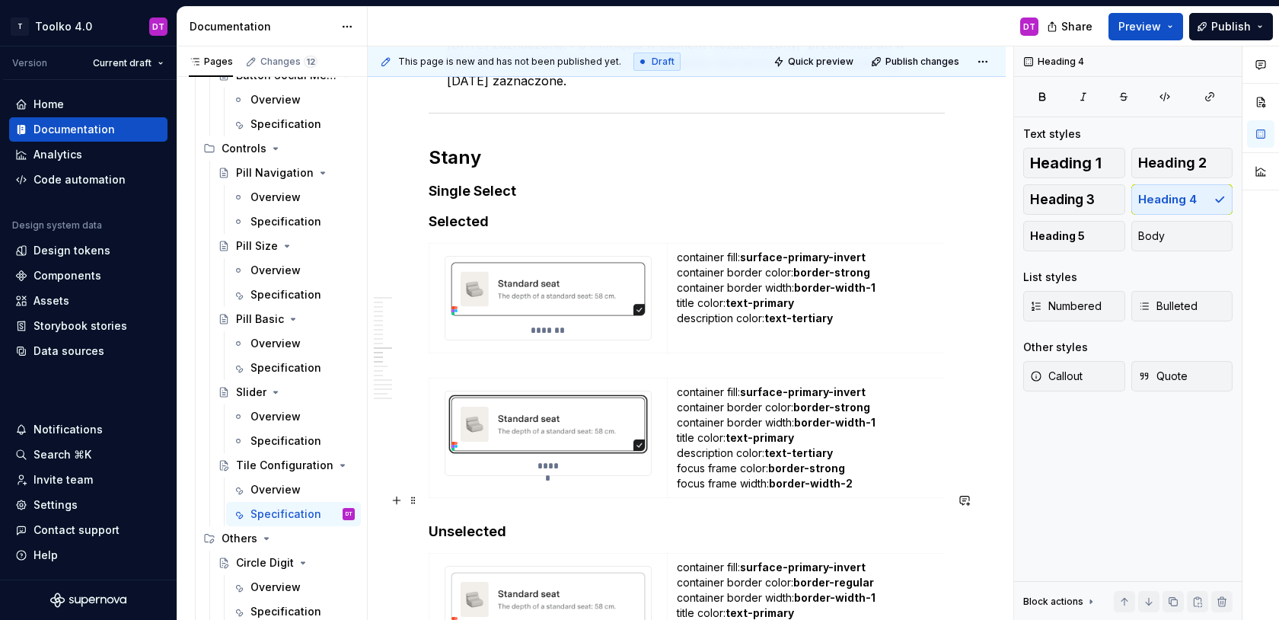
scroll to position [8475, 0]
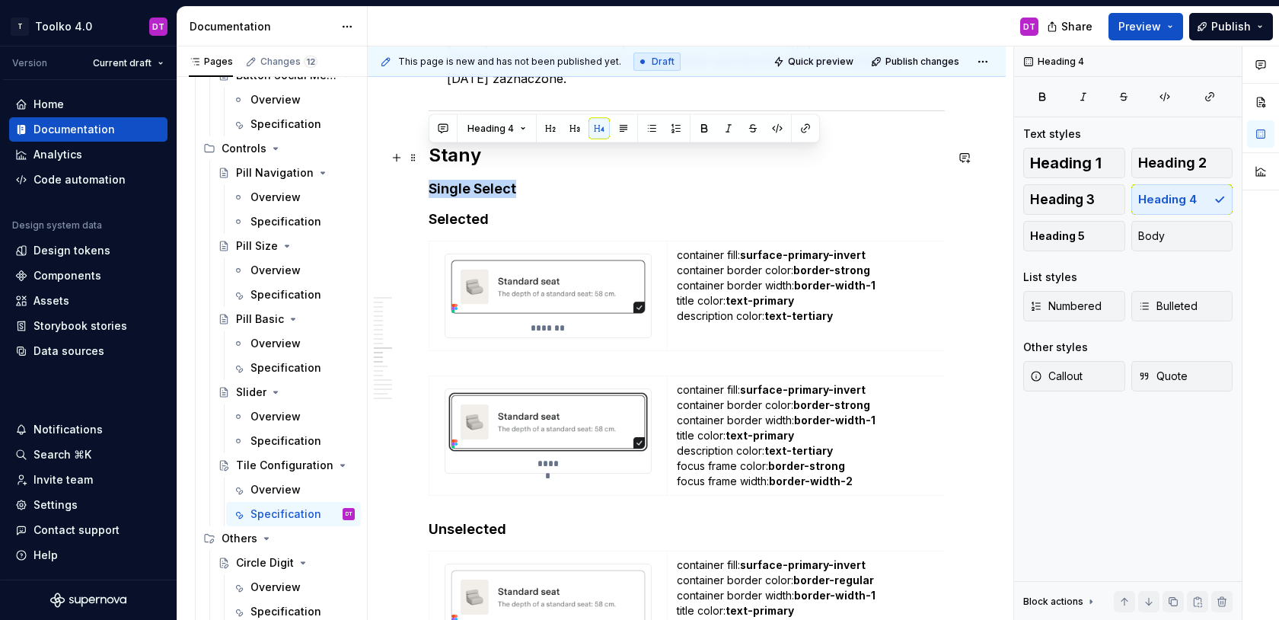
drag, startPoint x: 525, startPoint y: 158, endPoint x: 431, endPoint y: 157, distance: 93.7
click at [431, 180] on h4 "Single Select" at bounding box center [687, 189] width 516 height 18
click at [575, 132] on button "button" at bounding box center [574, 128] width 21 height 21
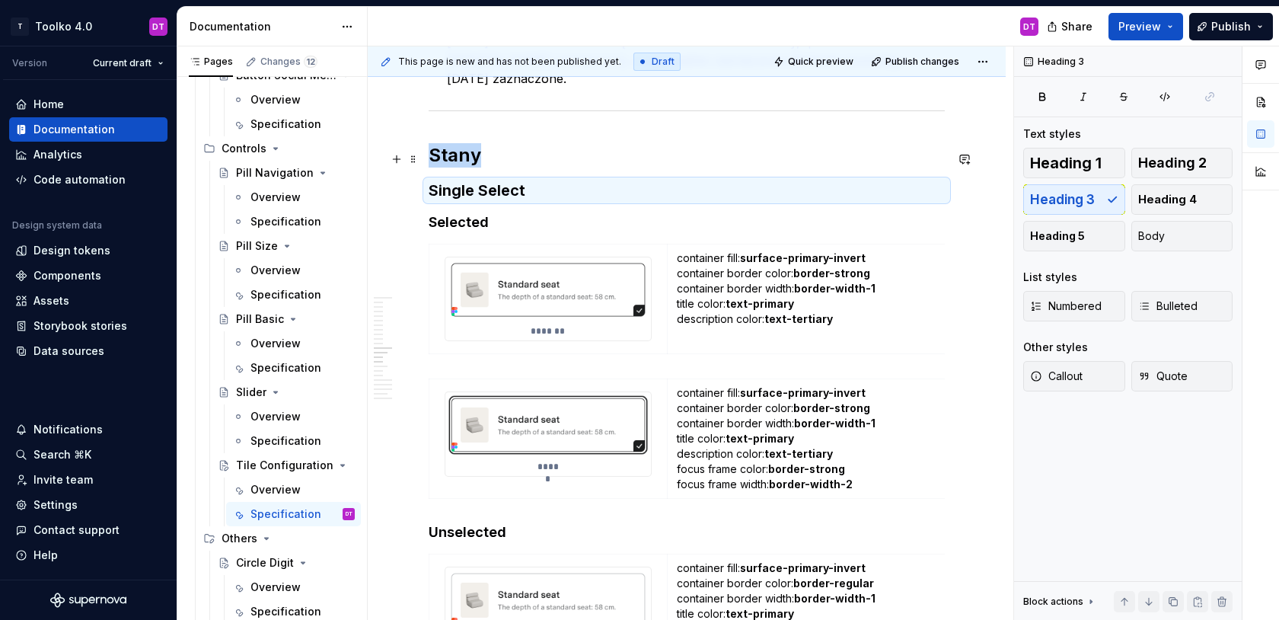
click at [527, 180] on h3 "Single Select" at bounding box center [687, 190] width 516 height 21
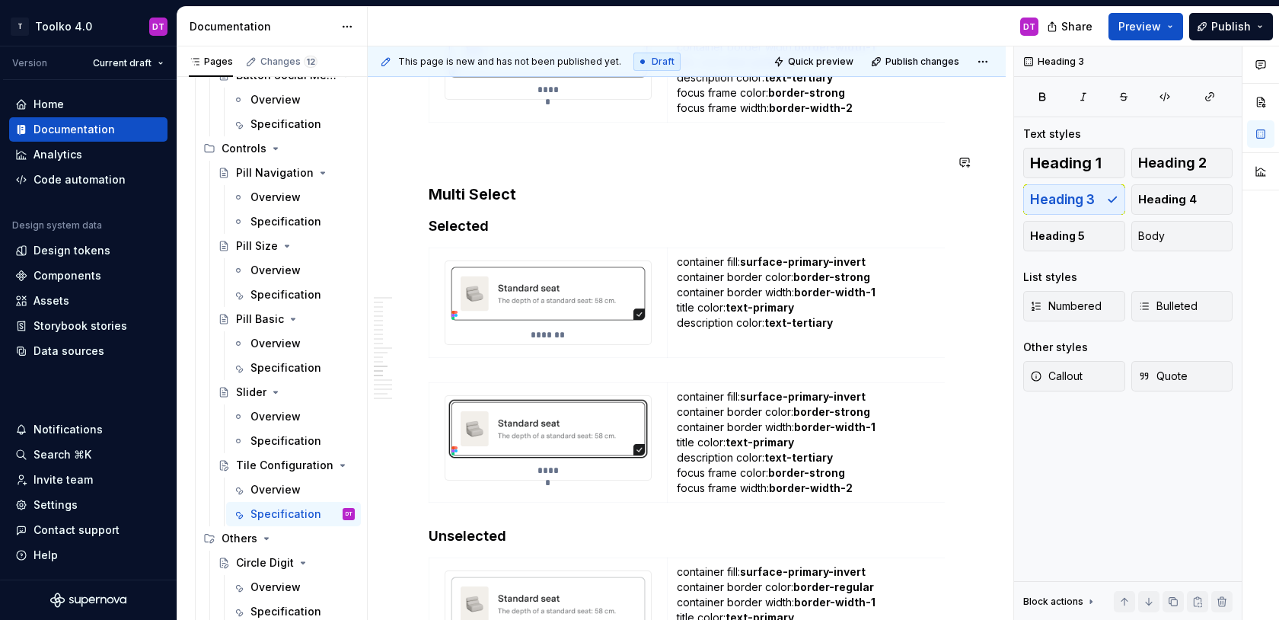
scroll to position [9299, 0]
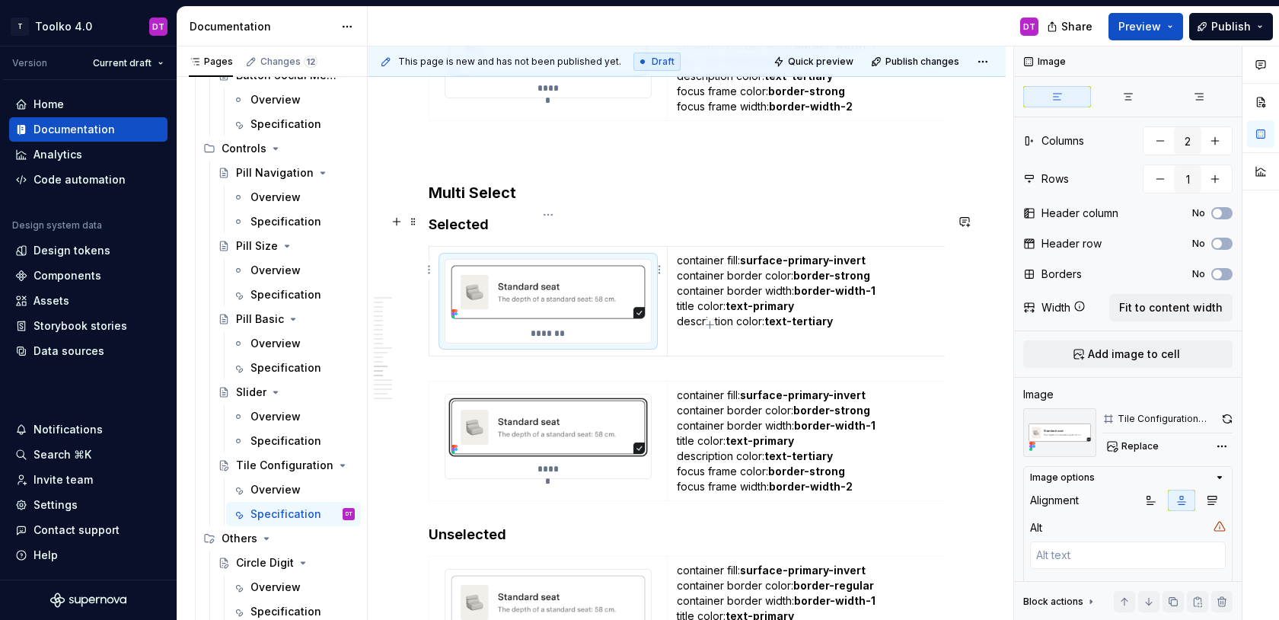
click at [569, 279] on img at bounding box center [548, 292] width 206 height 65
click at [1132, 445] on span "Replace" at bounding box center [1140, 446] width 37 height 12
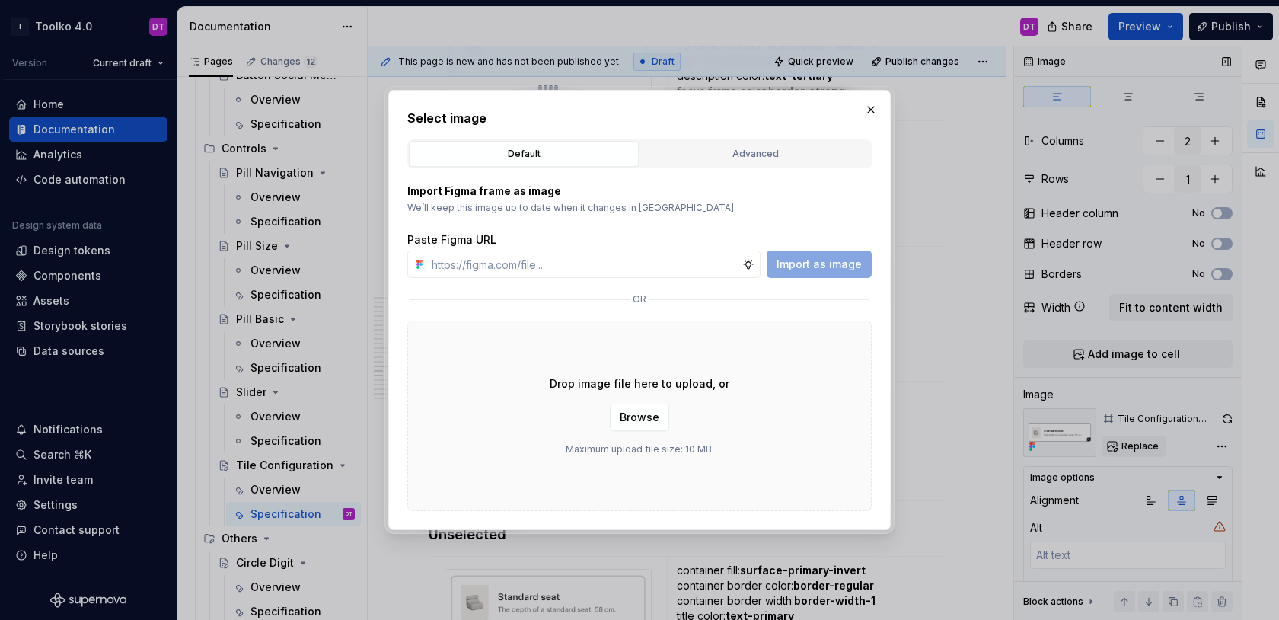
type textarea "*"
click at [741, 168] on div "Default Advanced" at bounding box center [639, 153] width 464 height 29
click at [733, 155] on div "Advanced" at bounding box center [755, 153] width 219 height 15
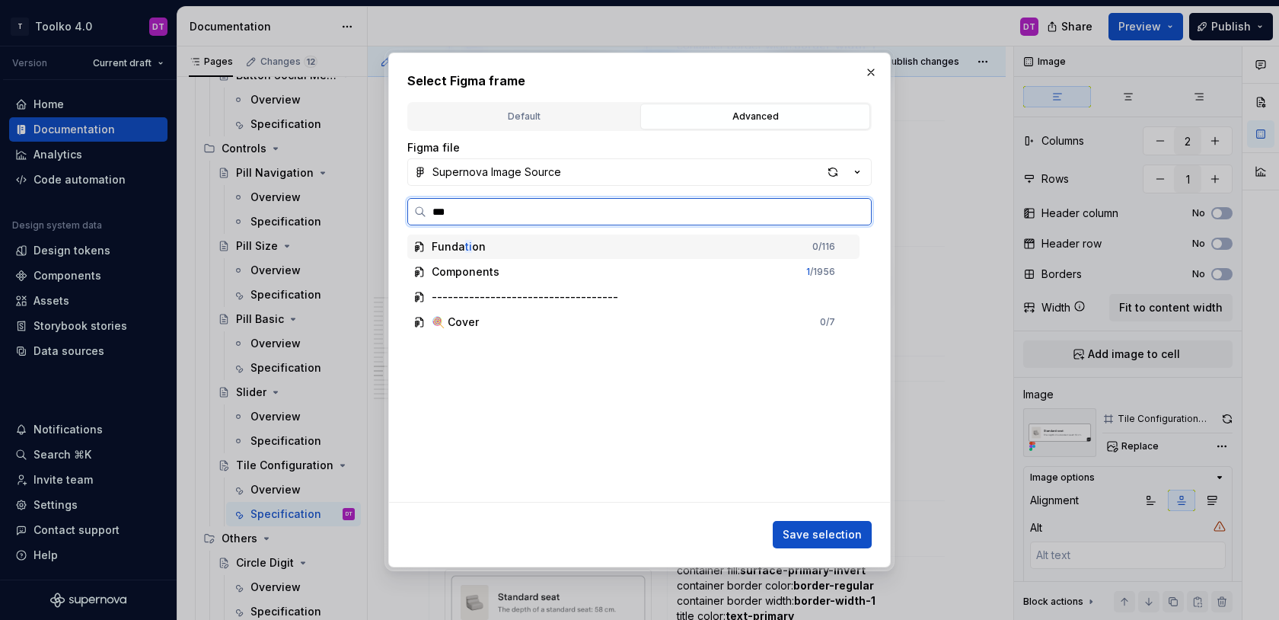
type input "****"
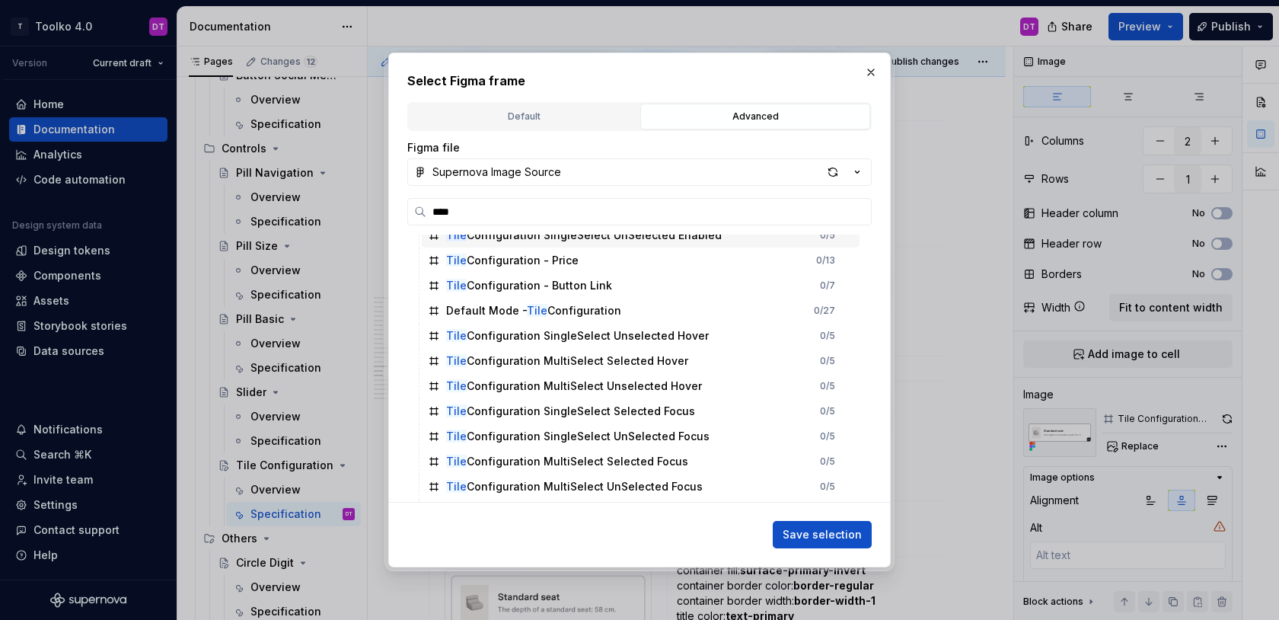
scroll to position [337, 0]
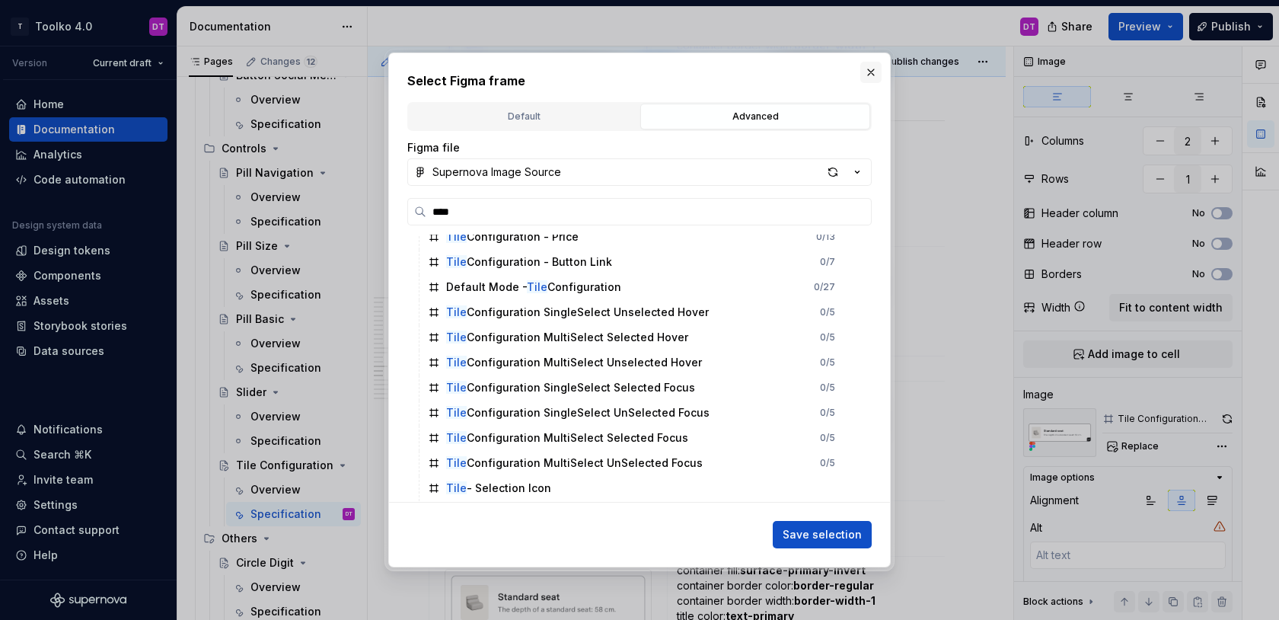
click at [870, 72] on button "button" at bounding box center [870, 72] width 21 height 21
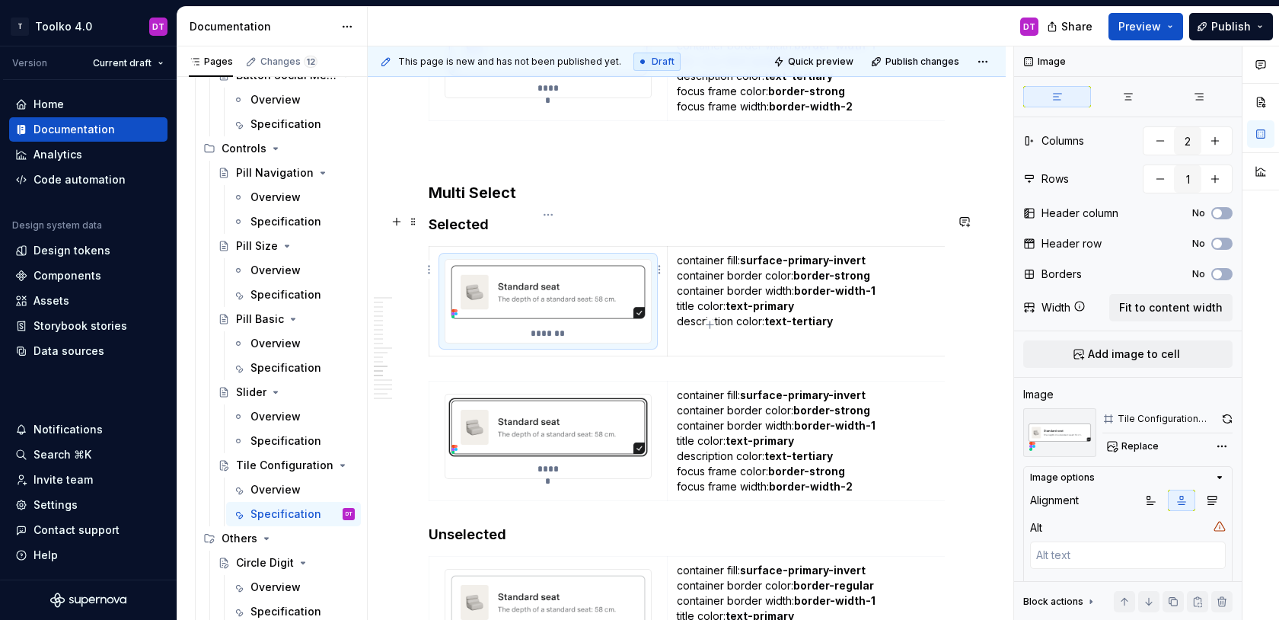
click at [564, 265] on img at bounding box center [548, 292] width 206 height 65
click at [1131, 447] on span "Replace" at bounding box center [1140, 446] width 37 height 12
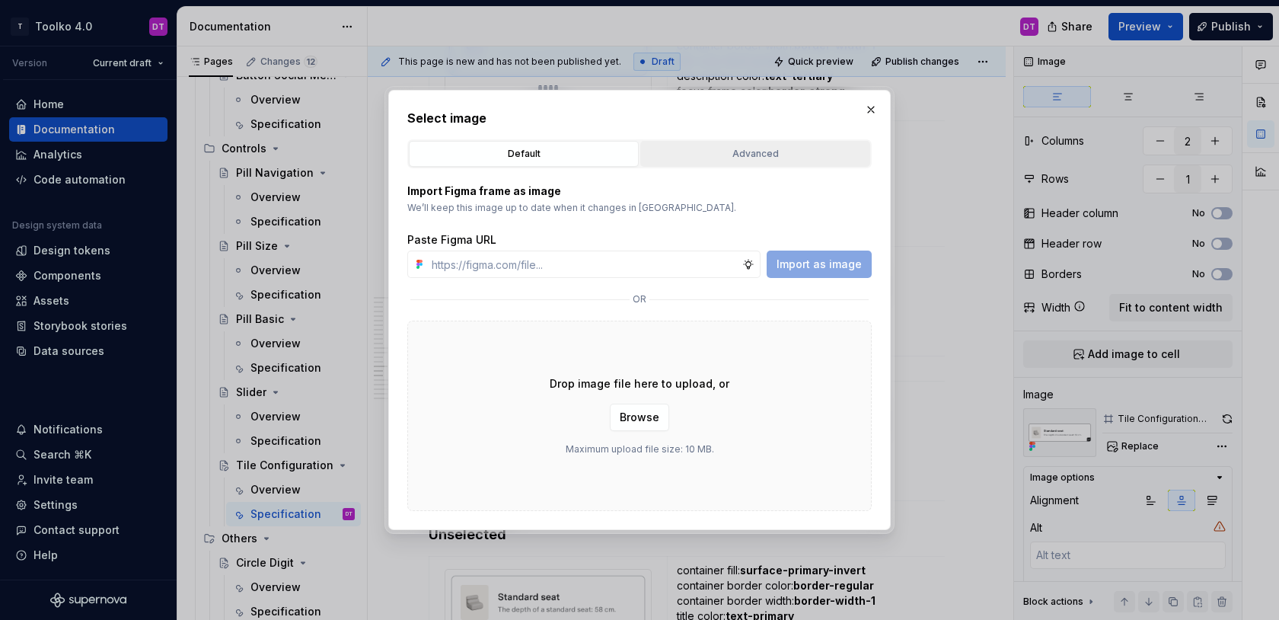
click at [708, 153] on div "Advanced" at bounding box center [755, 153] width 219 height 15
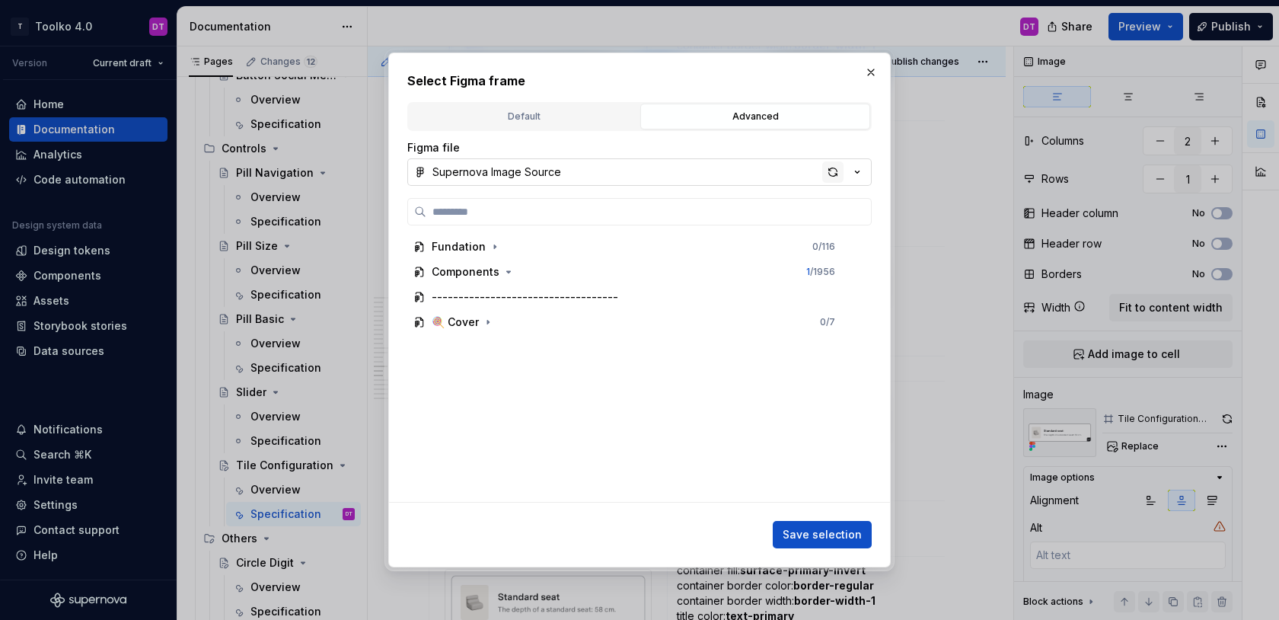
click at [825, 170] on div "button" at bounding box center [832, 171] width 21 height 21
type textarea "*"
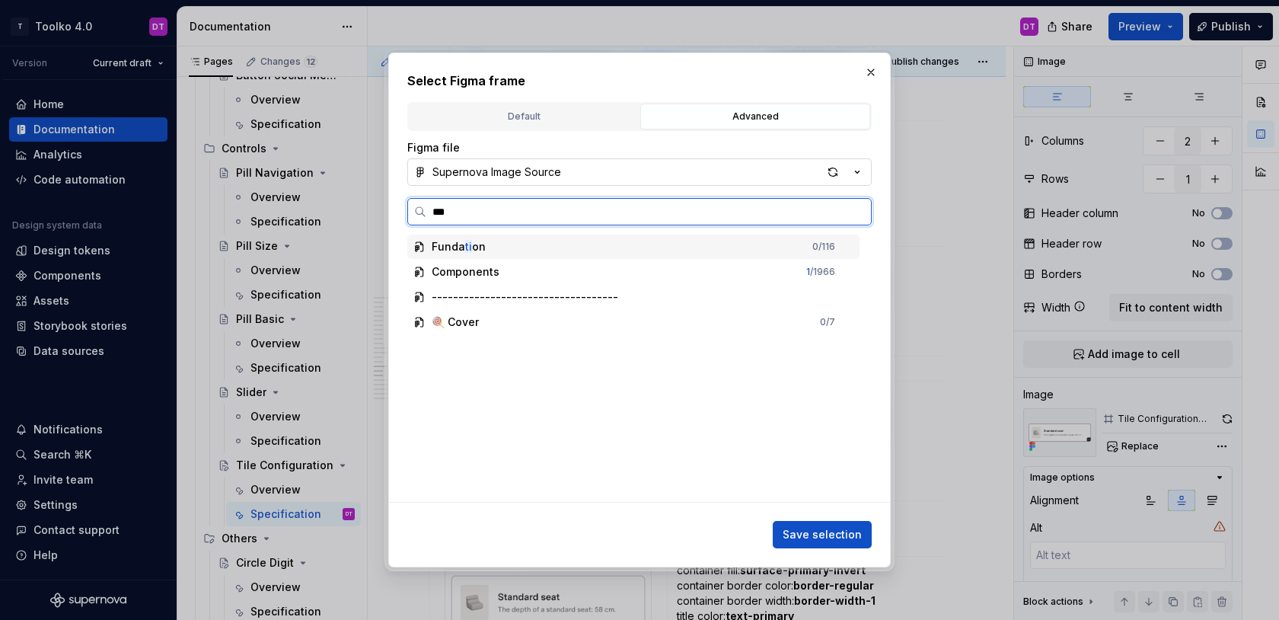
type input "****"
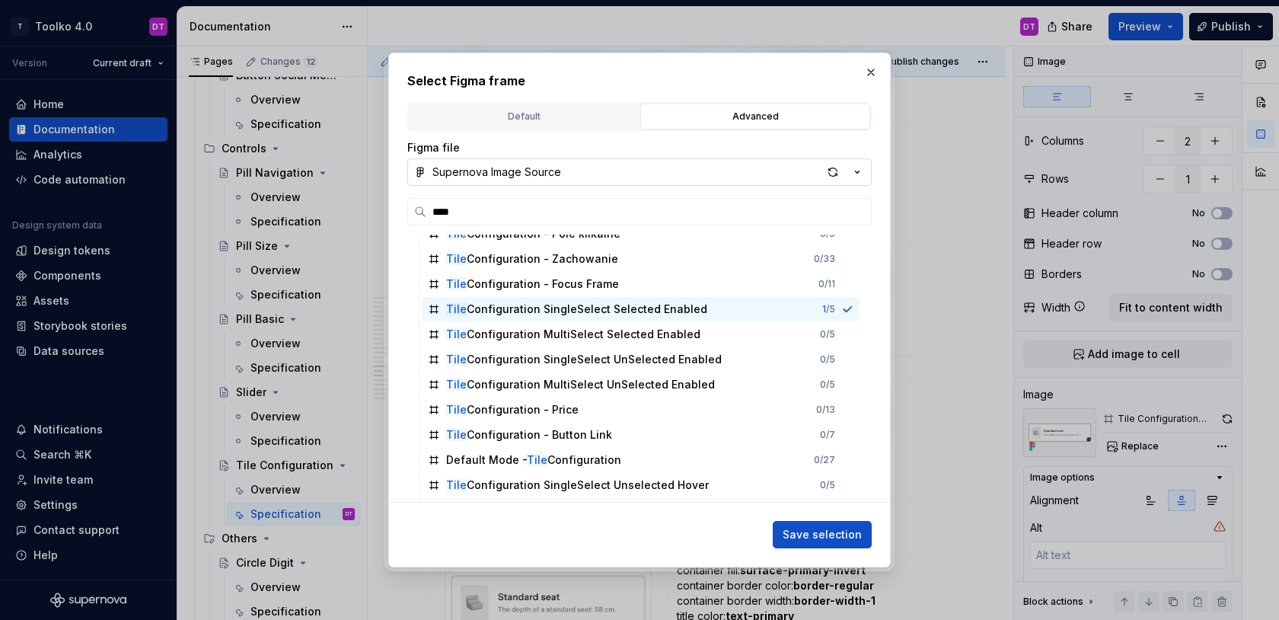
scroll to position [211, 0]
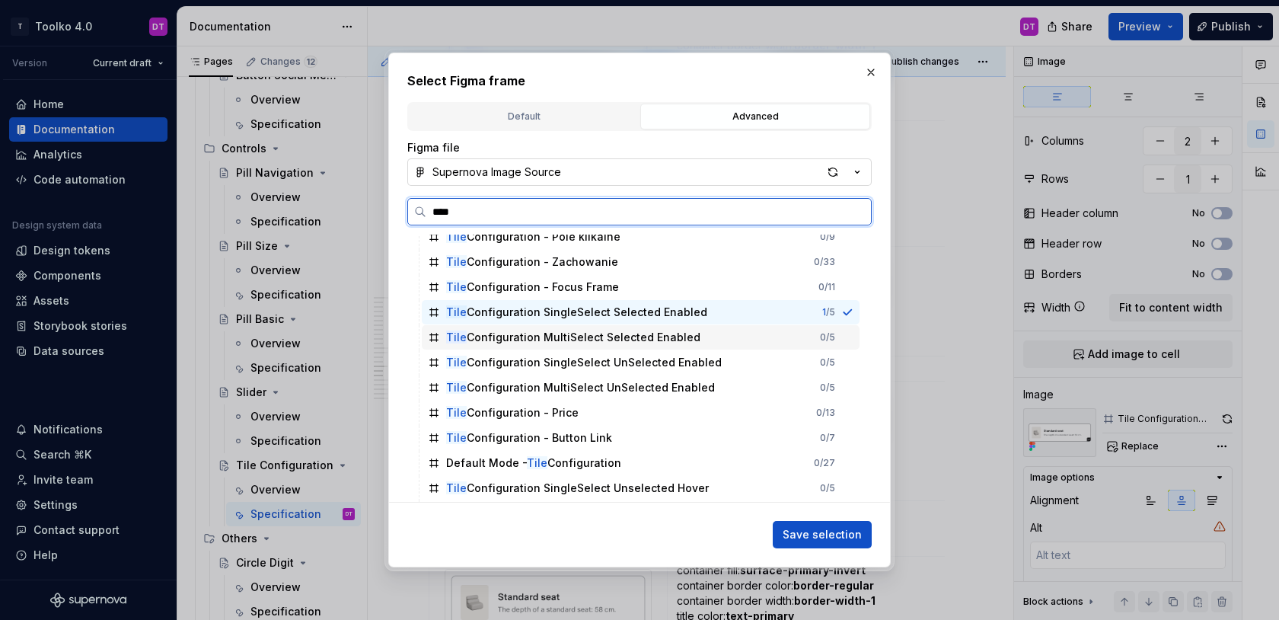
click at [655, 339] on div "Tile Configuration MultiSelect Selected Enabled" at bounding box center [573, 337] width 254 height 15
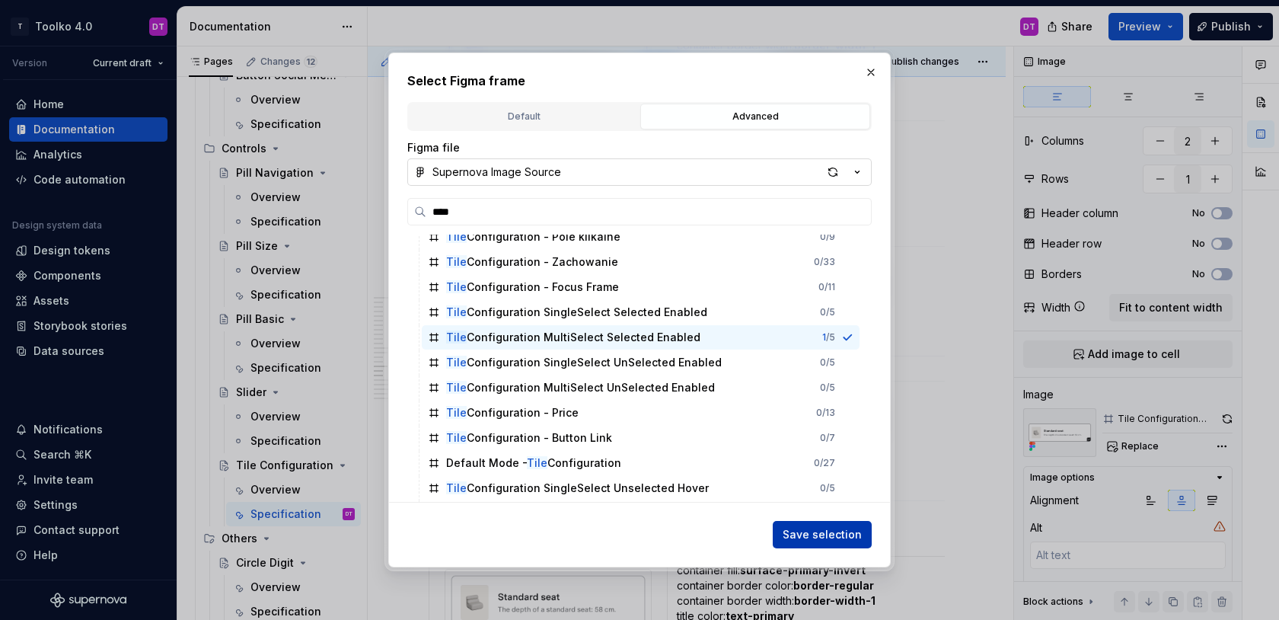
click at [828, 540] on span "Save selection" at bounding box center [822, 534] width 79 height 15
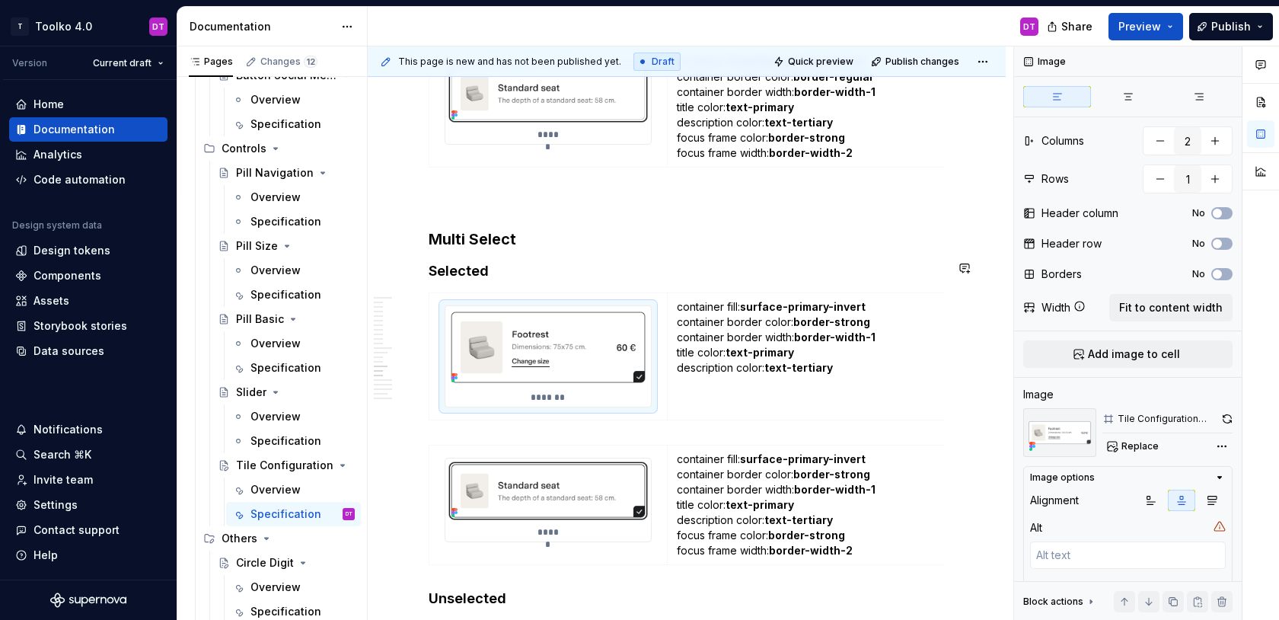
scroll to position [9249, 0]
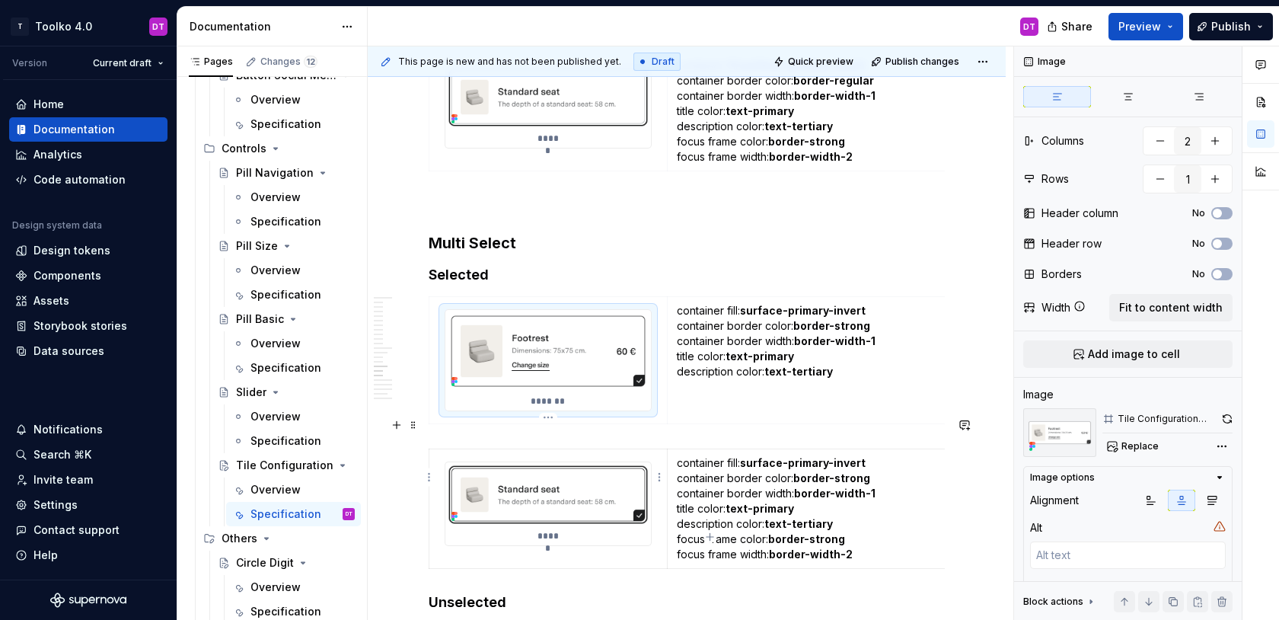
type textarea "*"
type textarea "Focus"
click at [567, 462] on img at bounding box center [548, 494] width 206 height 65
click at [1145, 451] on span "Replace" at bounding box center [1140, 446] width 37 height 12
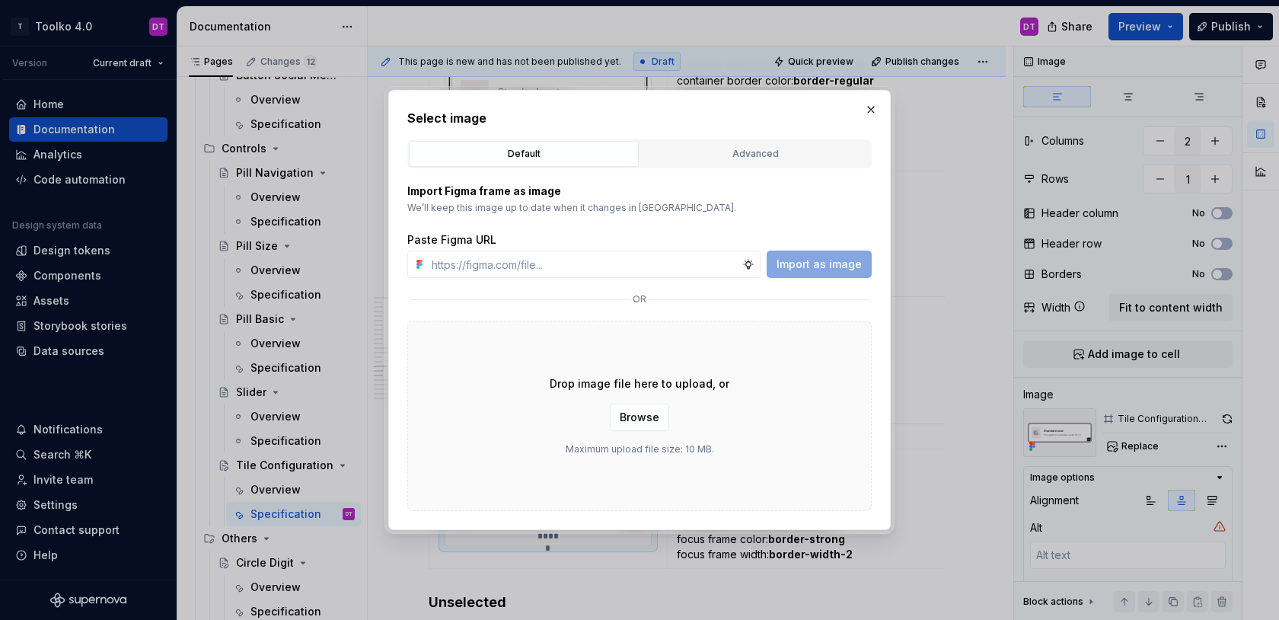
type textarea "*"
click at [668, 155] on div "Advanced" at bounding box center [755, 153] width 219 height 15
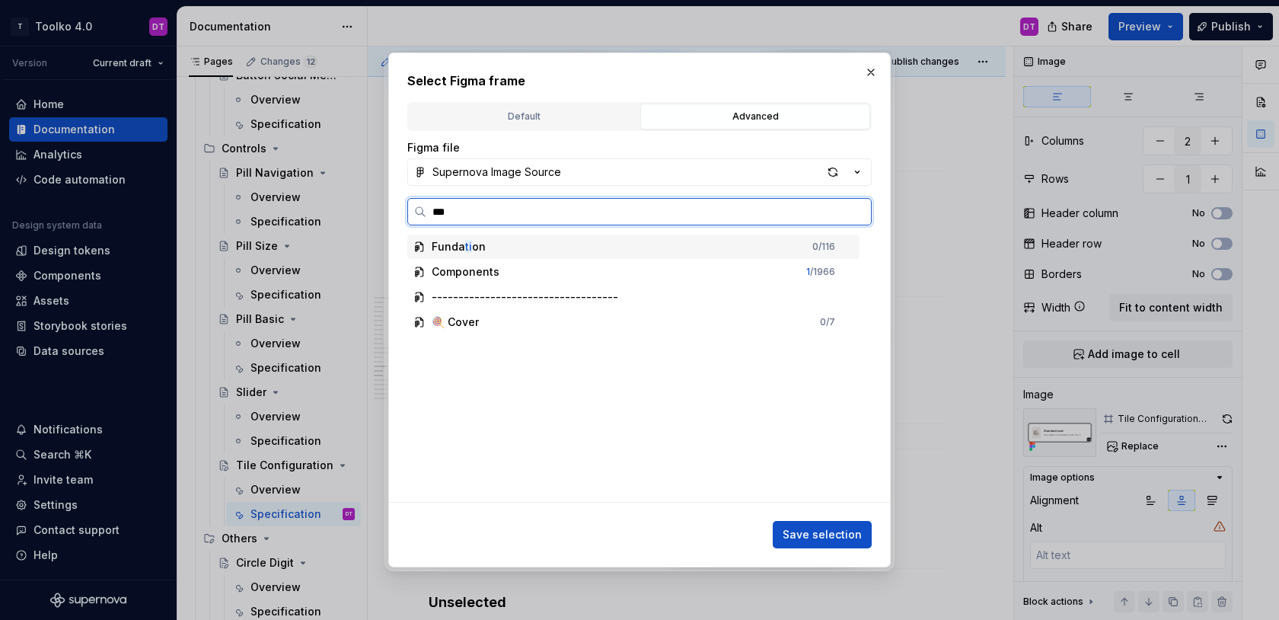
type input "****"
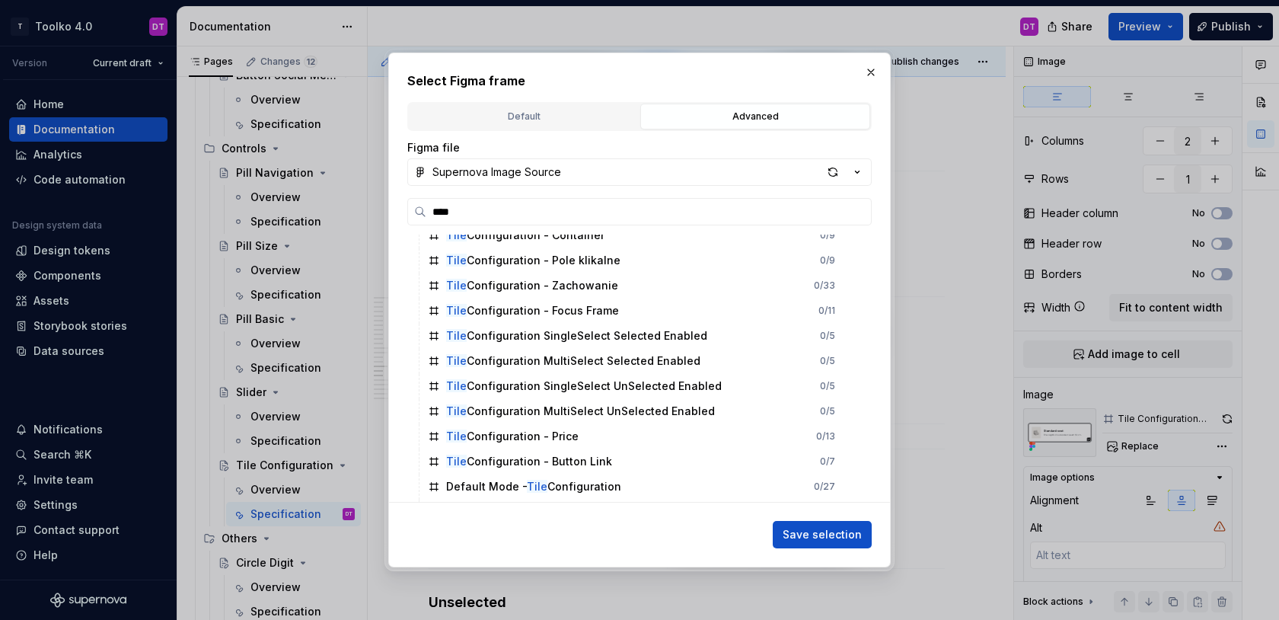
scroll to position [387, 0]
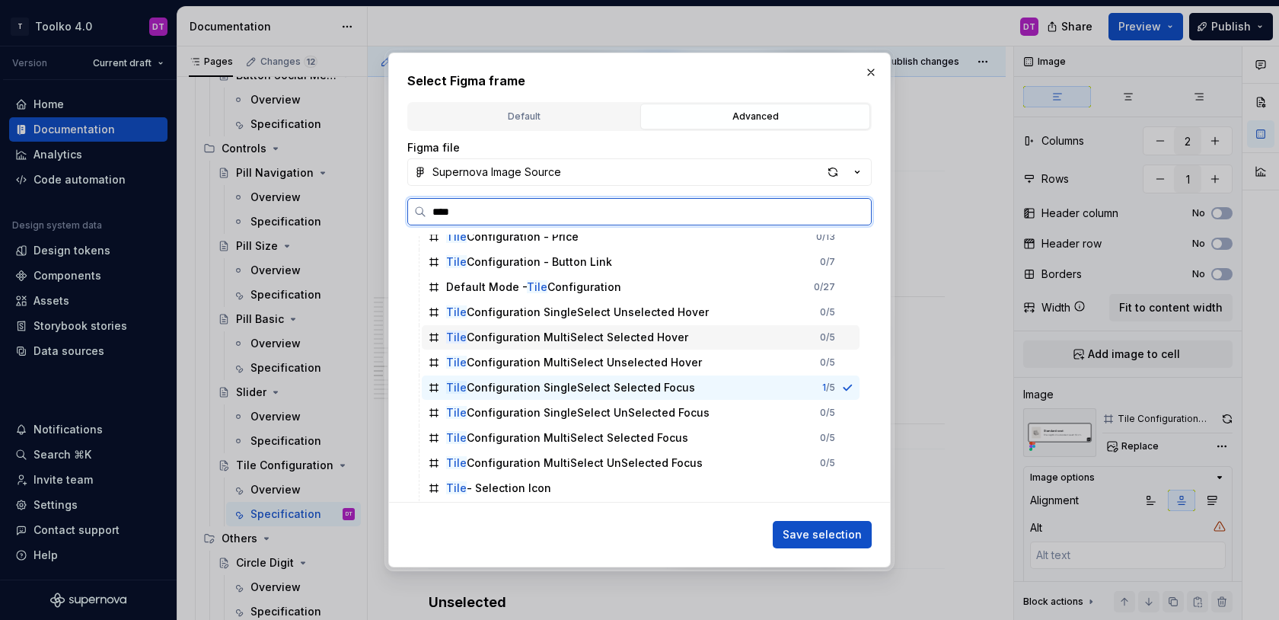
click at [681, 337] on div "Tile Configuration MultiSelect Selected Hover 0 / 5" at bounding box center [641, 337] width 438 height 24
click at [805, 436] on div "Tile Configuration MultiSelect Selected Focus 0 / 5" at bounding box center [641, 438] width 438 height 24
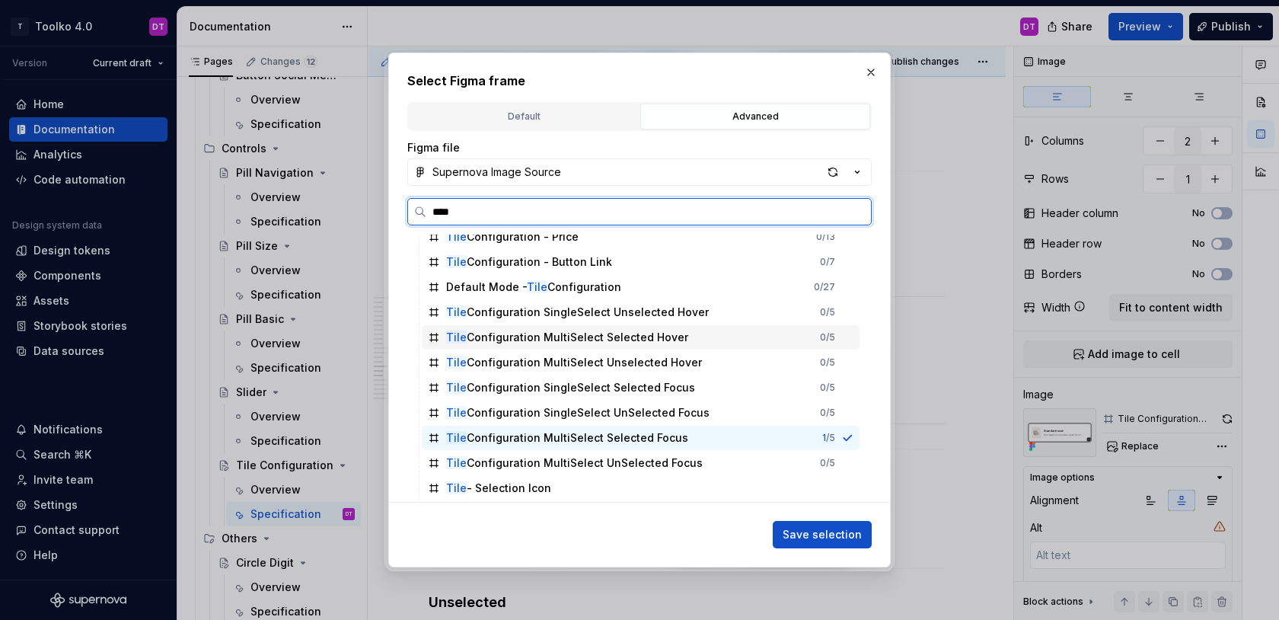
click at [802, 349] on div "Tile Configuration MultiSelect Selected Hover 0 / 5" at bounding box center [641, 337] width 438 height 24
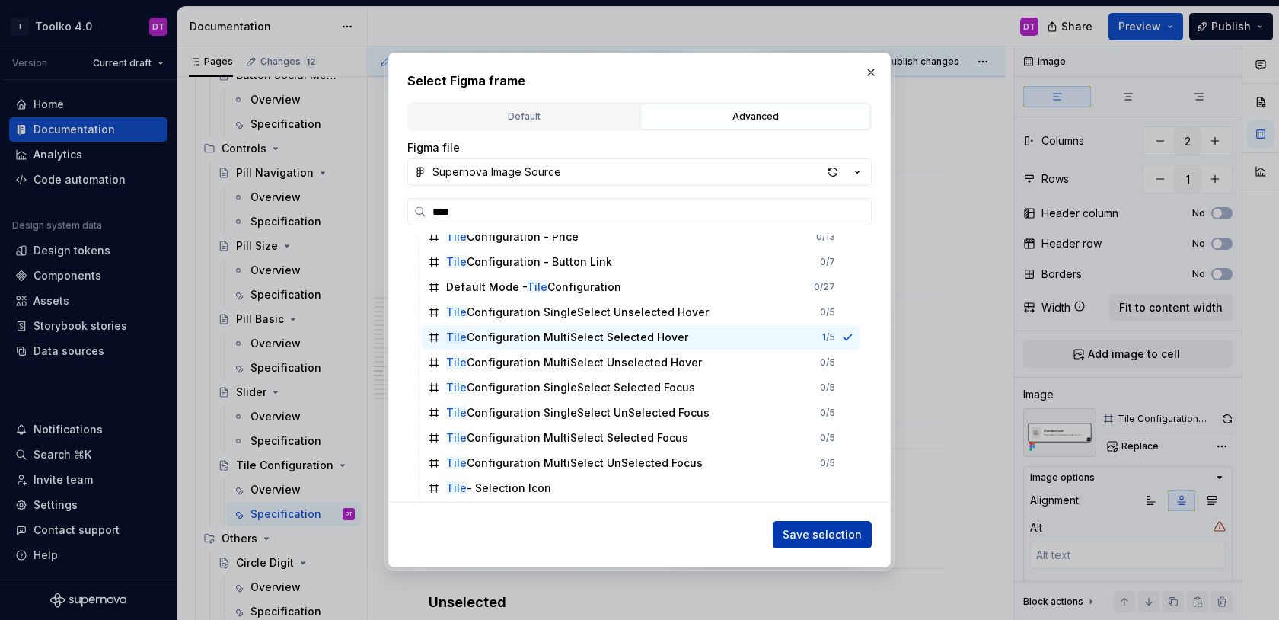
click at [844, 533] on span "Save selection" at bounding box center [822, 534] width 79 height 15
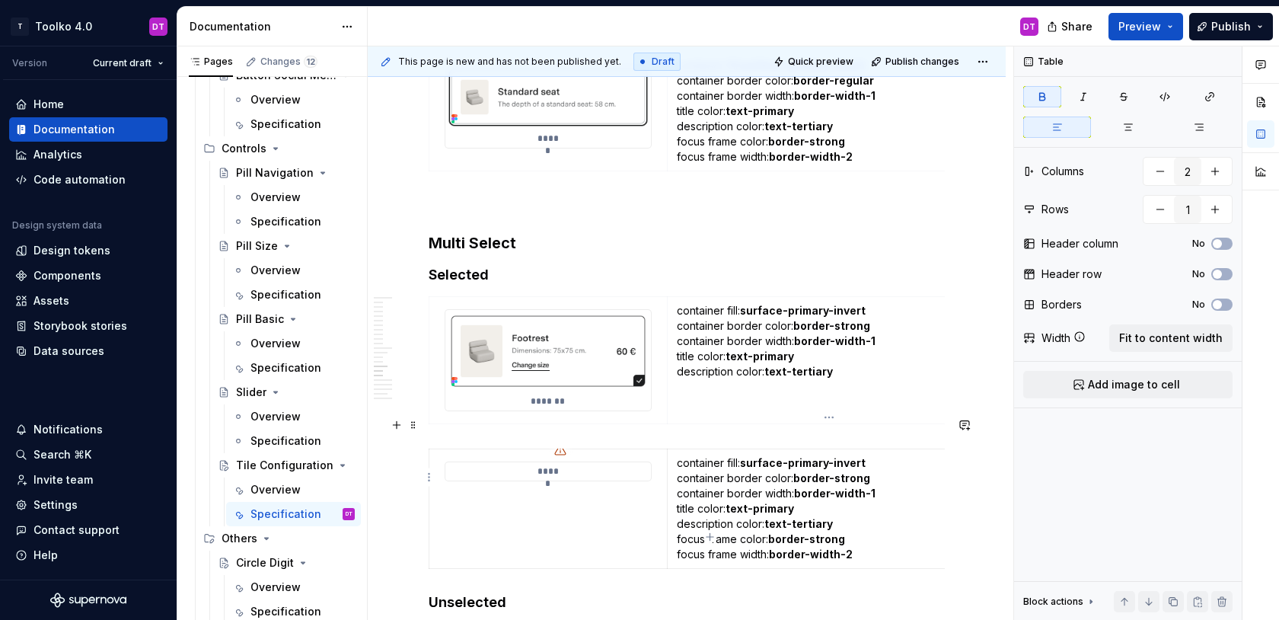
click at [885, 498] on p "container fill: surface-primary-invert container border color: border-strong co…" at bounding box center [829, 508] width 305 height 107
click at [1175, 604] on button "button" at bounding box center [1173, 601] width 21 height 21
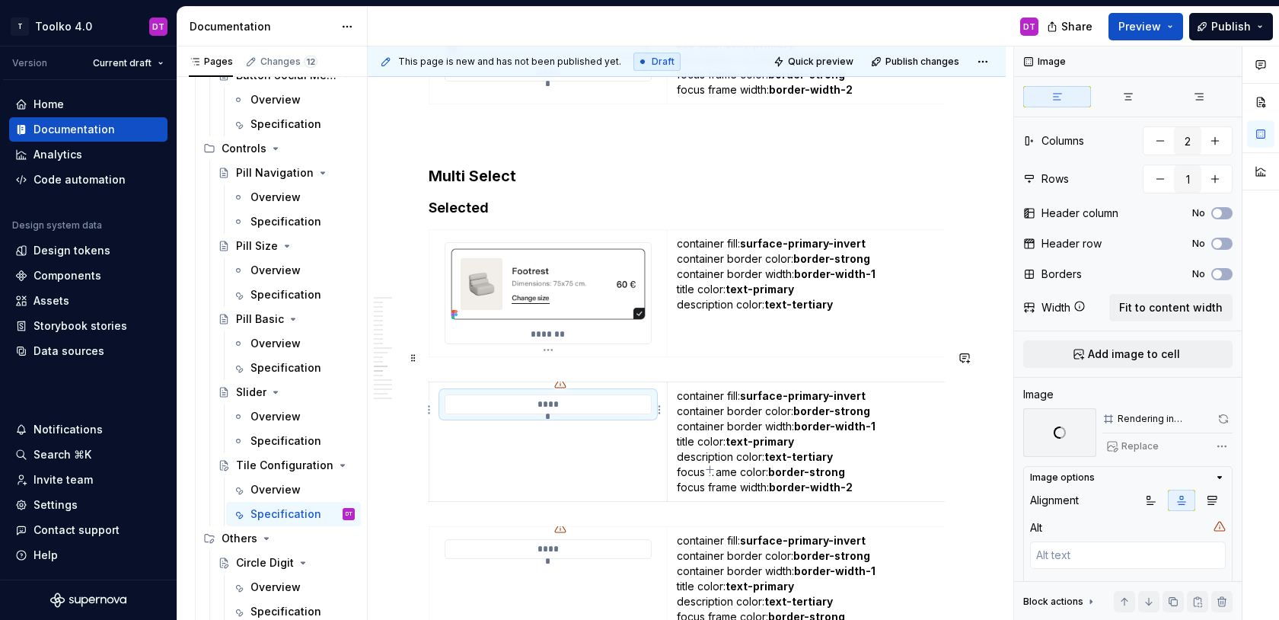
click at [551, 398] on p "*****" at bounding box center [548, 404] width 26 height 12
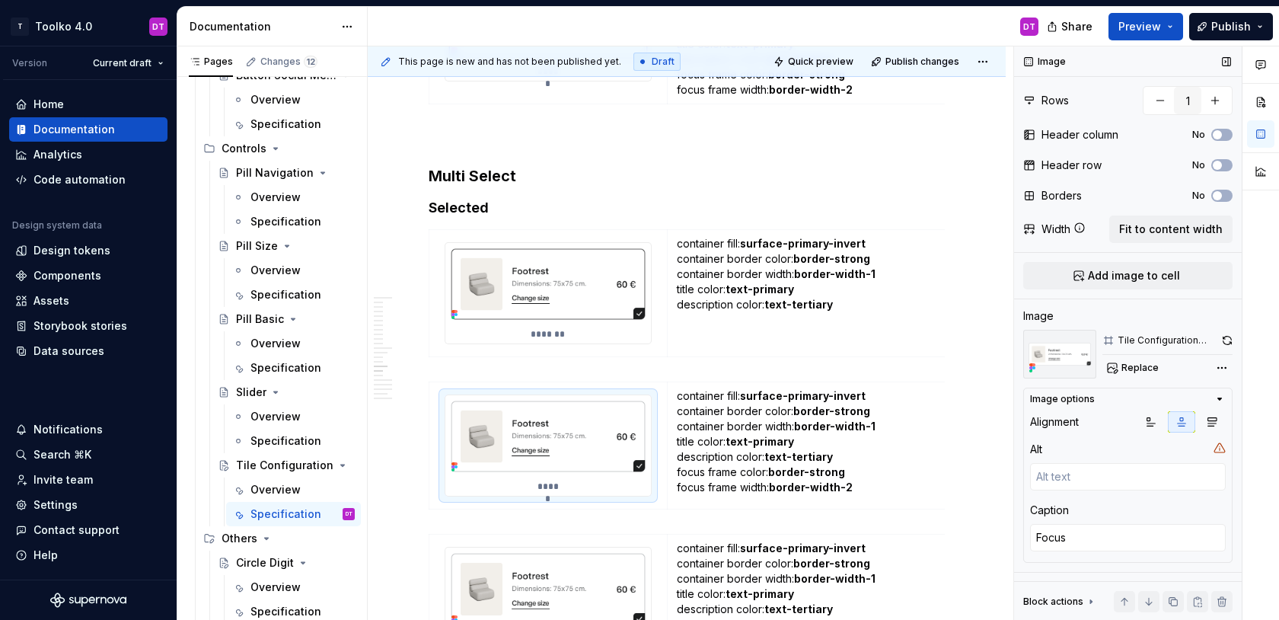
scroll to position [79, 0]
click at [1051, 536] on textarea "Focus" at bounding box center [1128, 536] width 196 height 27
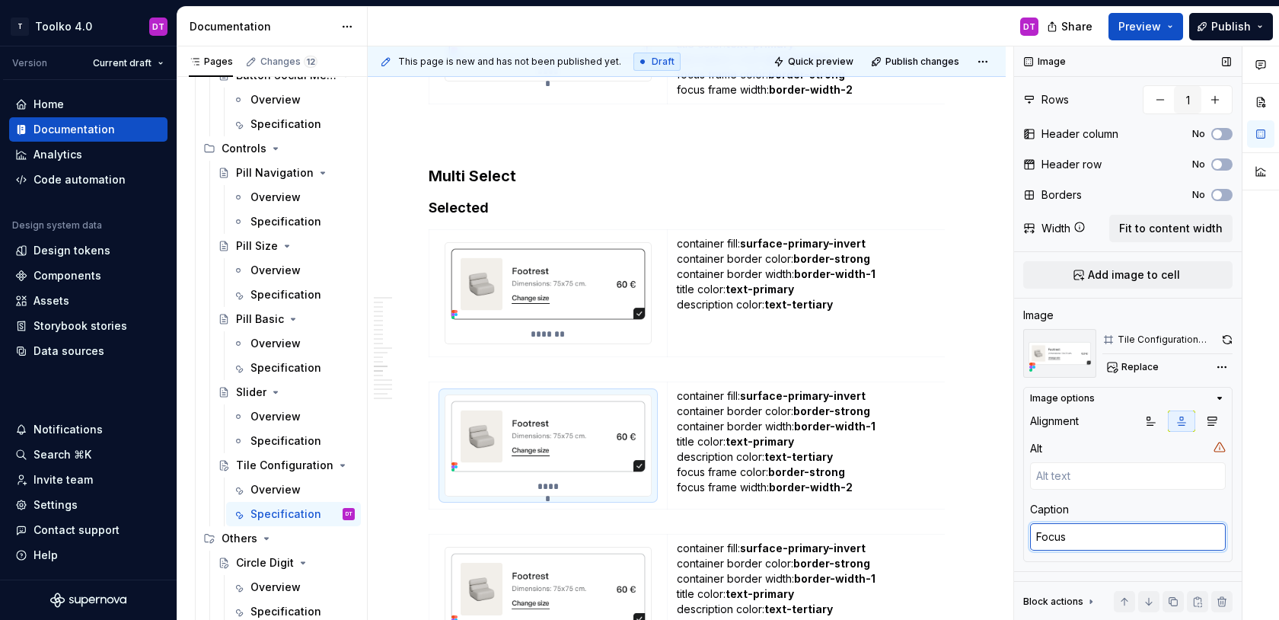
type textarea "*"
type textarea "H"
type textarea "*"
type textarea "Ho"
type textarea "*"
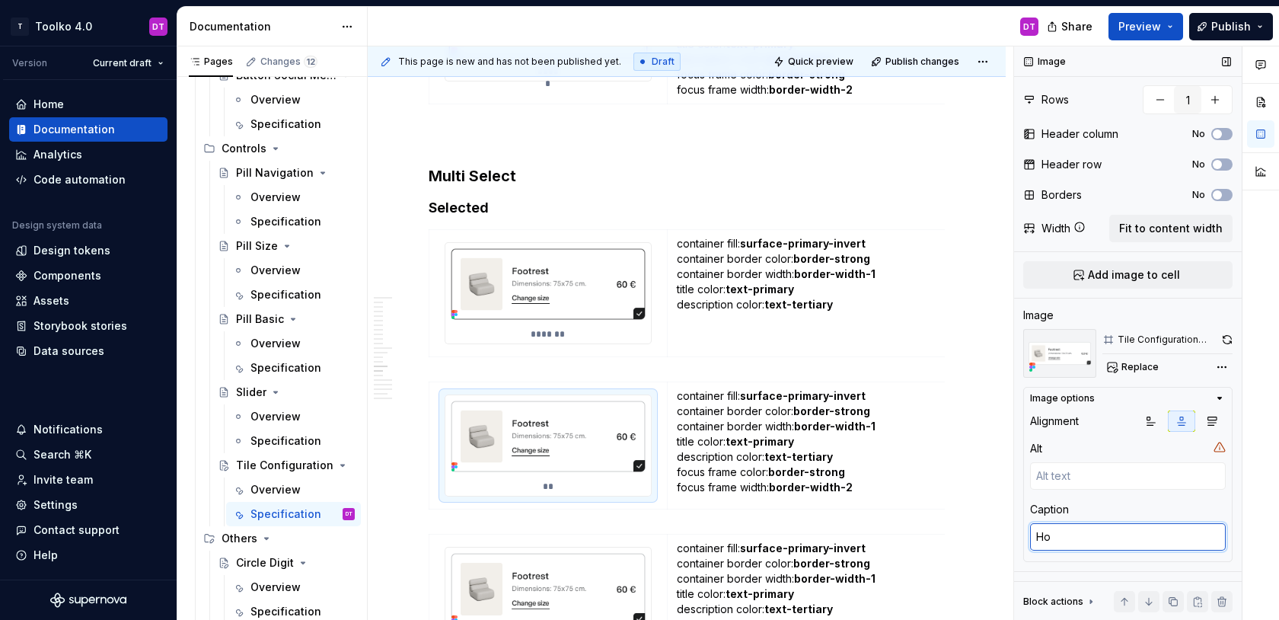
type textarea "Hov"
type textarea "*"
type textarea "Hove"
type textarea "*"
type textarea "Hover"
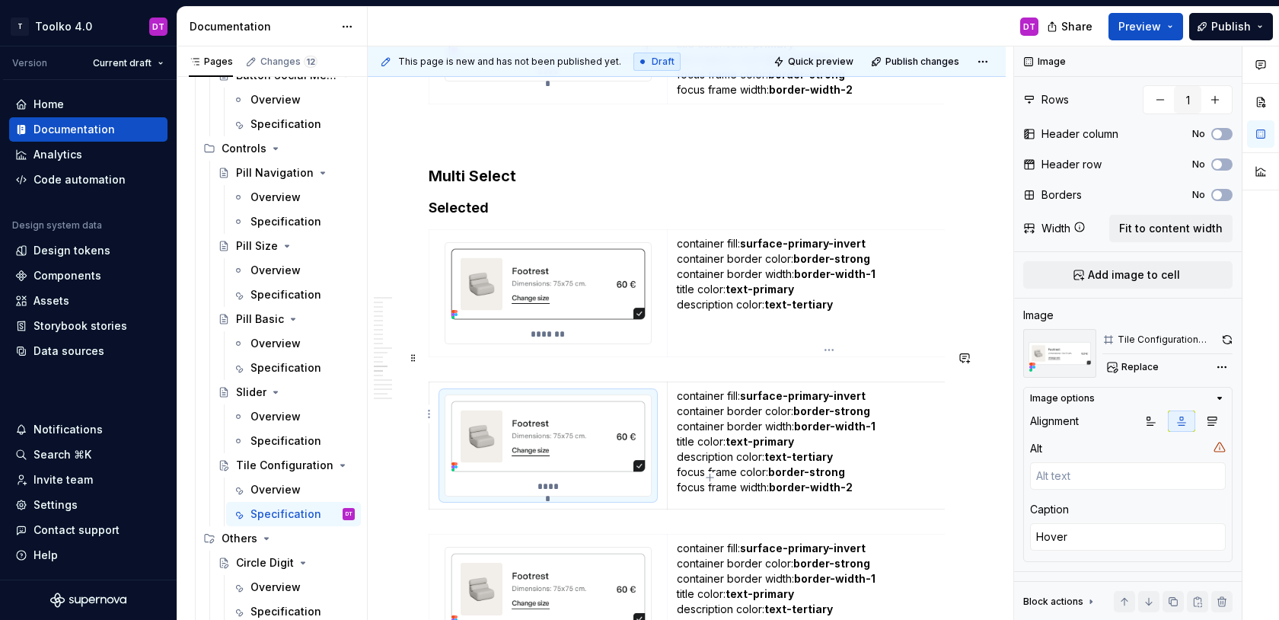
click at [848, 404] on strong "border-strong" at bounding box center [831, 410] width 77 height 13
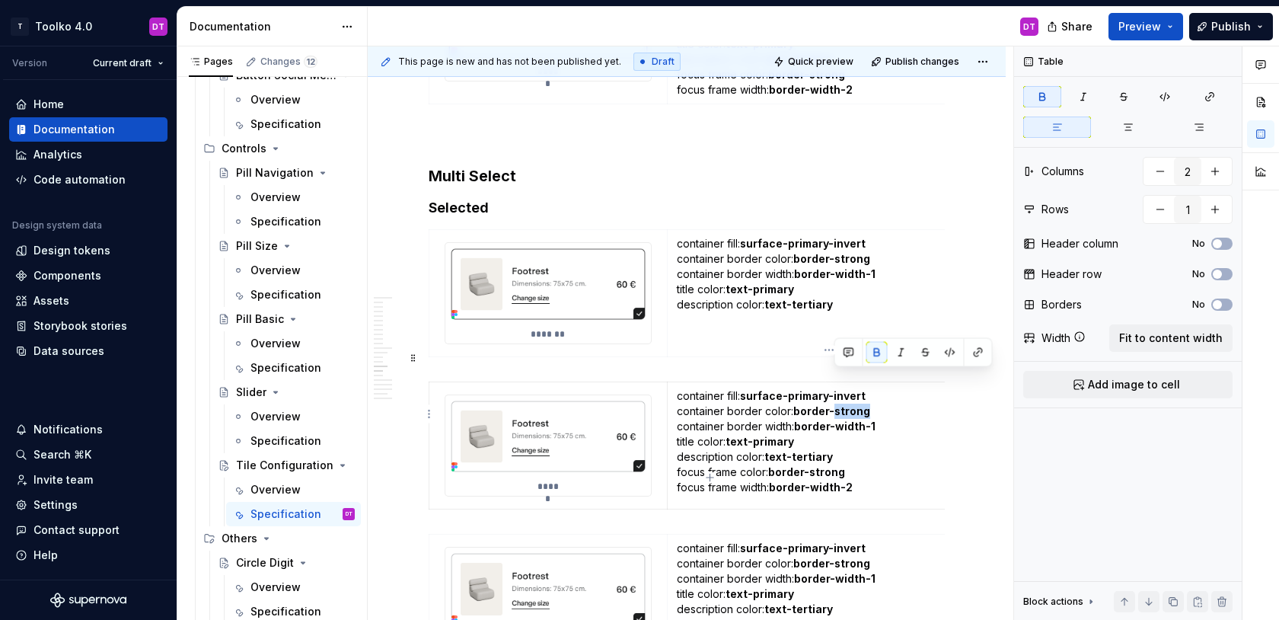
click at [848, 404] on strong "border-strong" at bounding box center [831, 410] width 77 height 13
drag, startPoint x: 860, startPoint y: 457, endPoint x: 678, endPoint y: 437, distance: 183.8
click at [678, 437] on p "container fill: surface-primary-invert container border color: border-regular c…" at bounding box center [829, 441] width 305 height 107
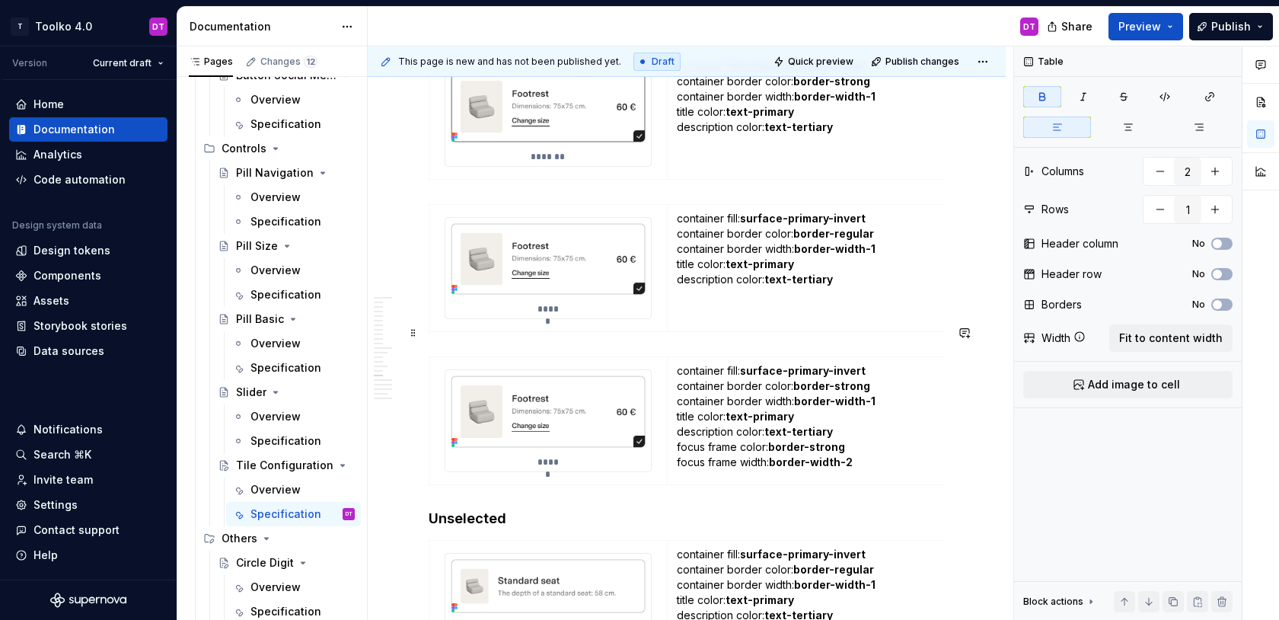
scroll to position [9497, 0]
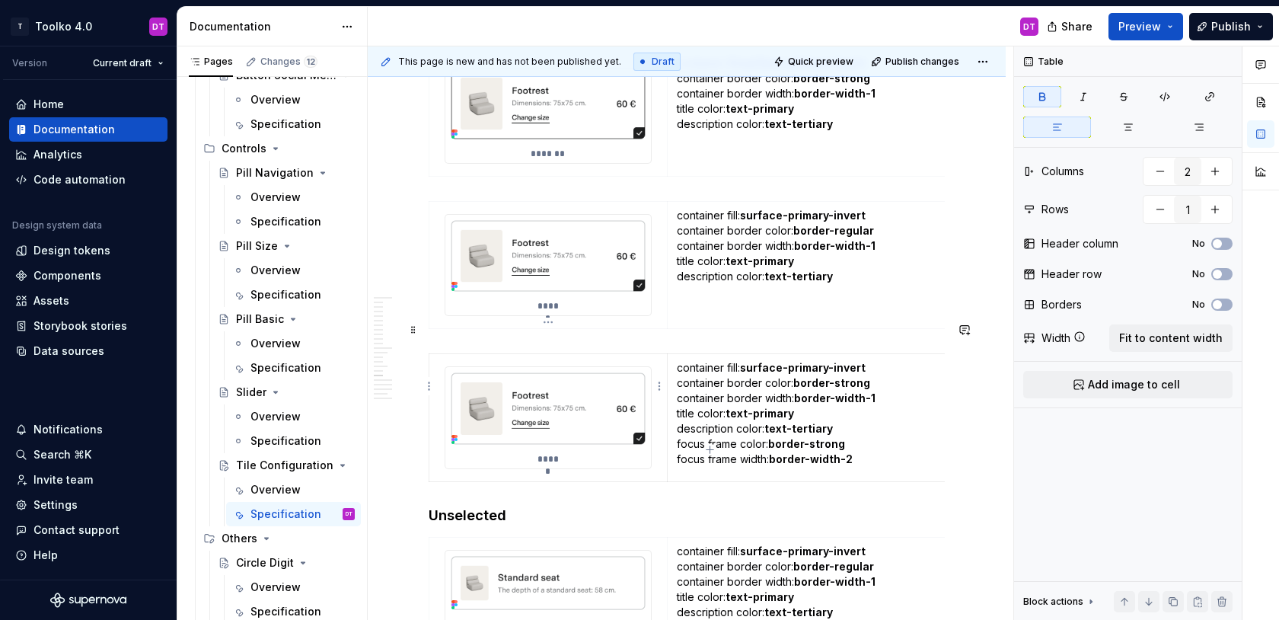
click at [569, 383] on img at bounding box center [548, 408] width 206 height 82
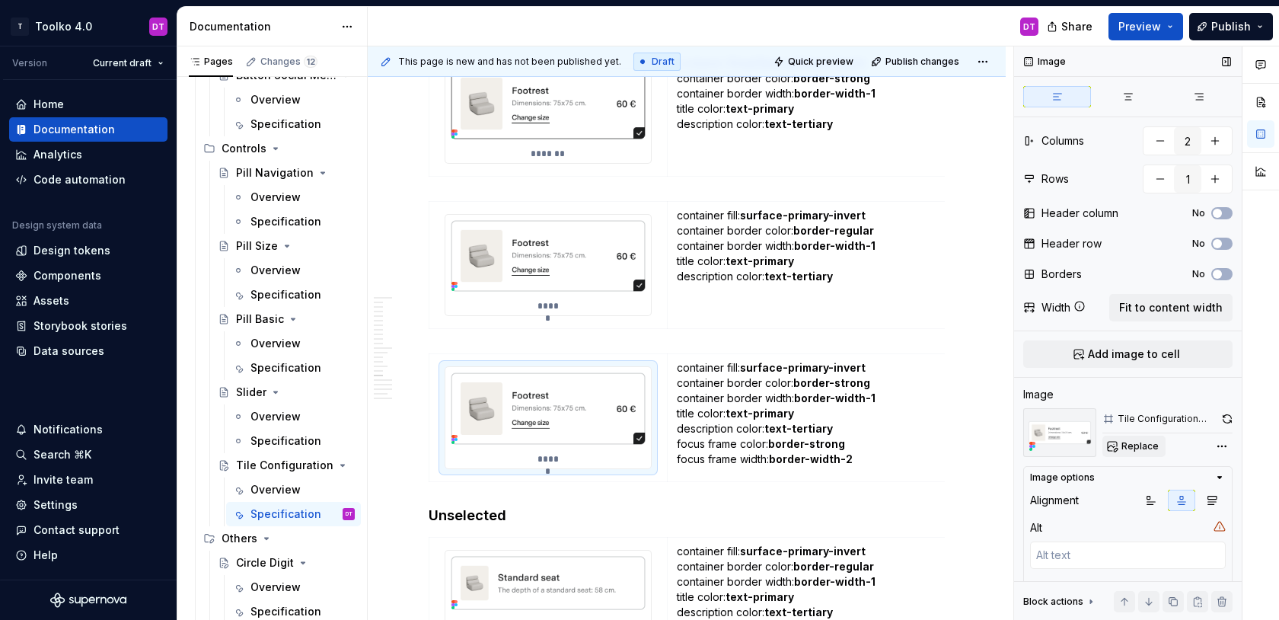
click at [1135, 446] on span "Replace" at bounding box center [1140, 446] width 37 height 12
type textarea "*"
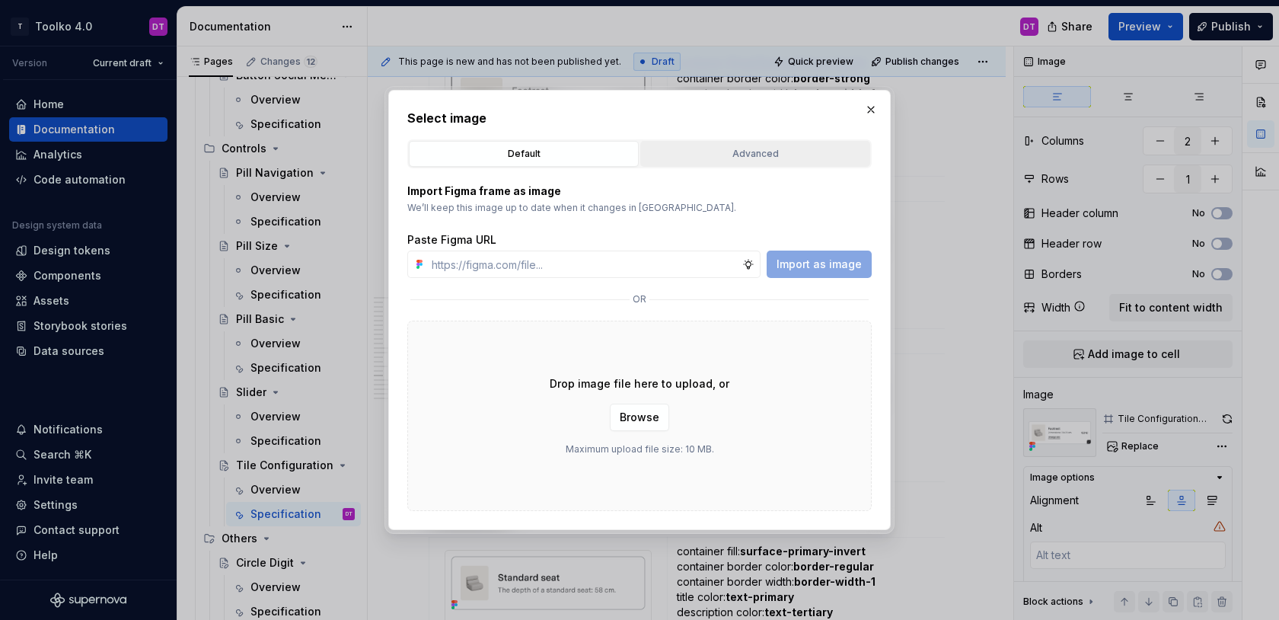
click at [744, 152] on div "Advanced" at bounding box center [755, 153] width 219 height 15
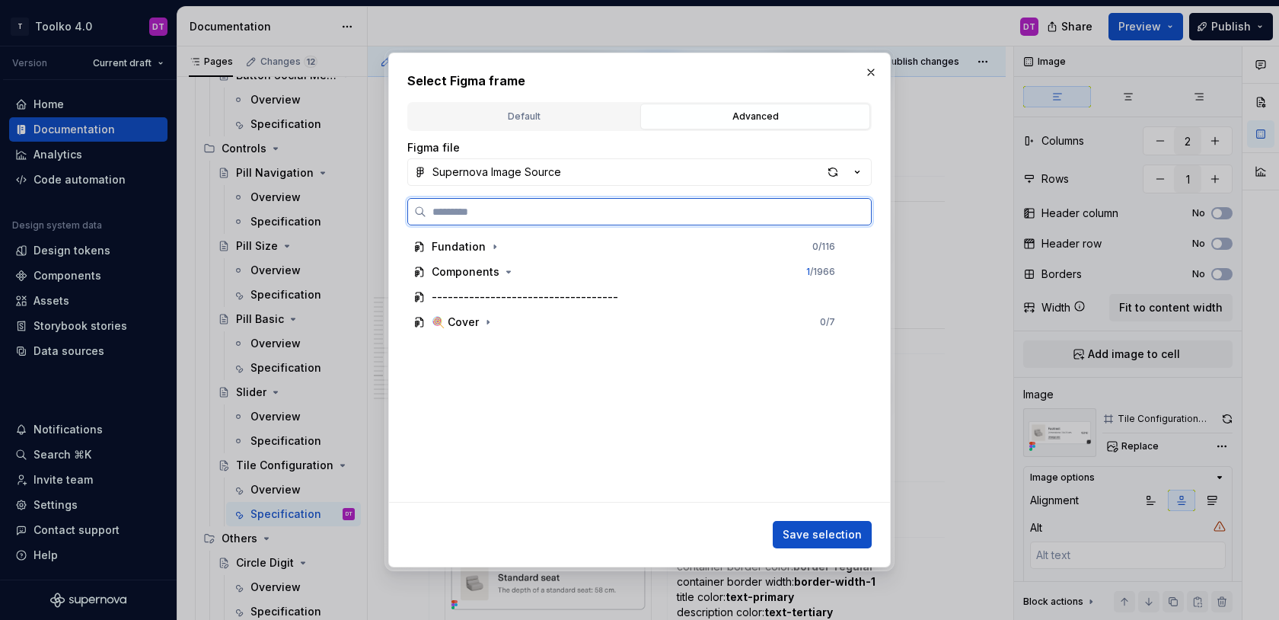
click at [600, 212] on input "search" at bounding box center [648, 211] width 445 height 15
type input "****"
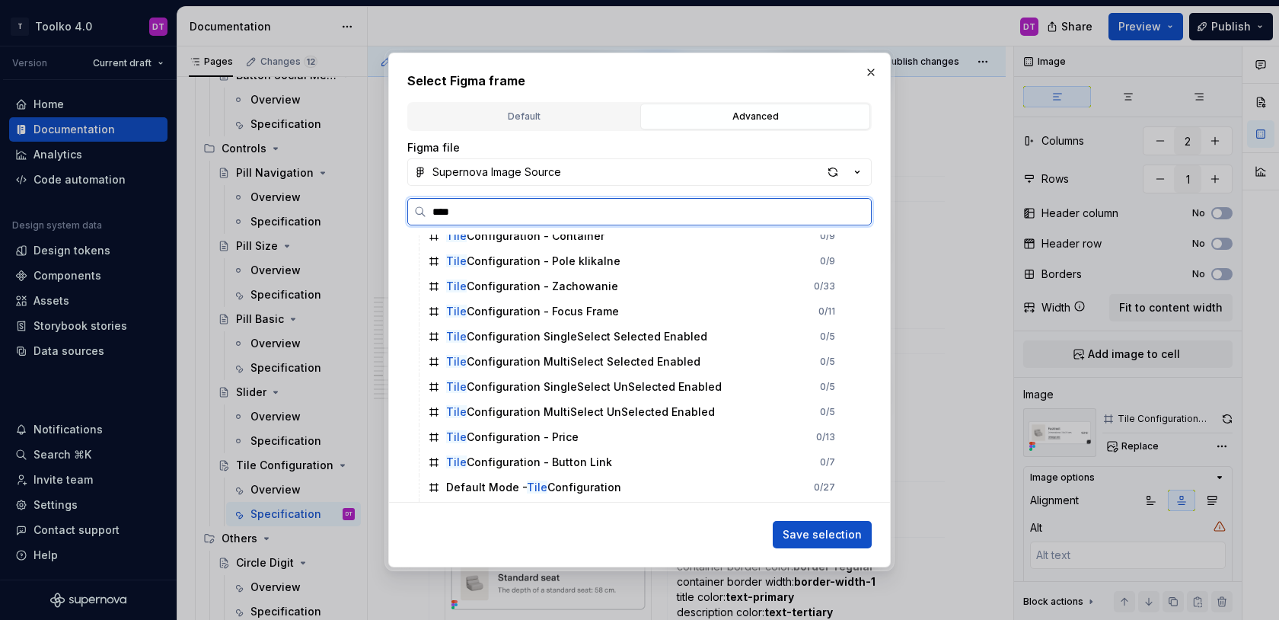
scroll to position [387, 0]
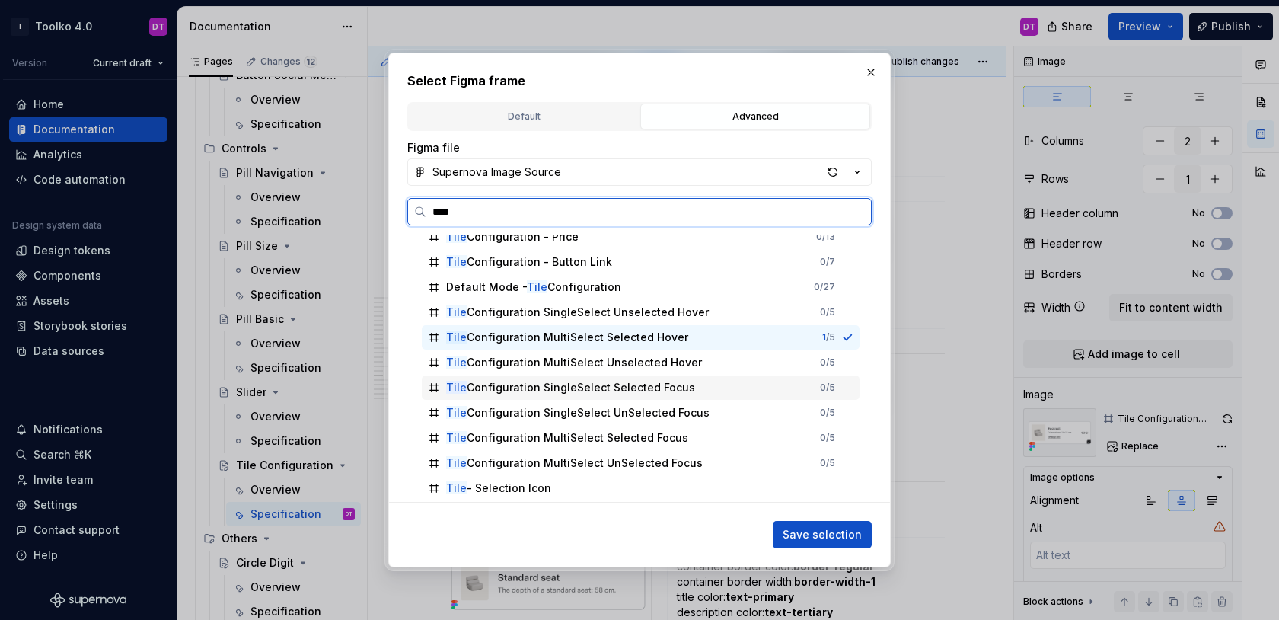
click at [671, 392] on div "Tile Configuration SingleSelect Selected Focus" at bounding box center [570, 387] width 249 height 15
click at [700, 441] on div "Tile Configuration MultiSelect Selected Focus 0 / 5" at bounding box center [641, 438] width 438 height 24
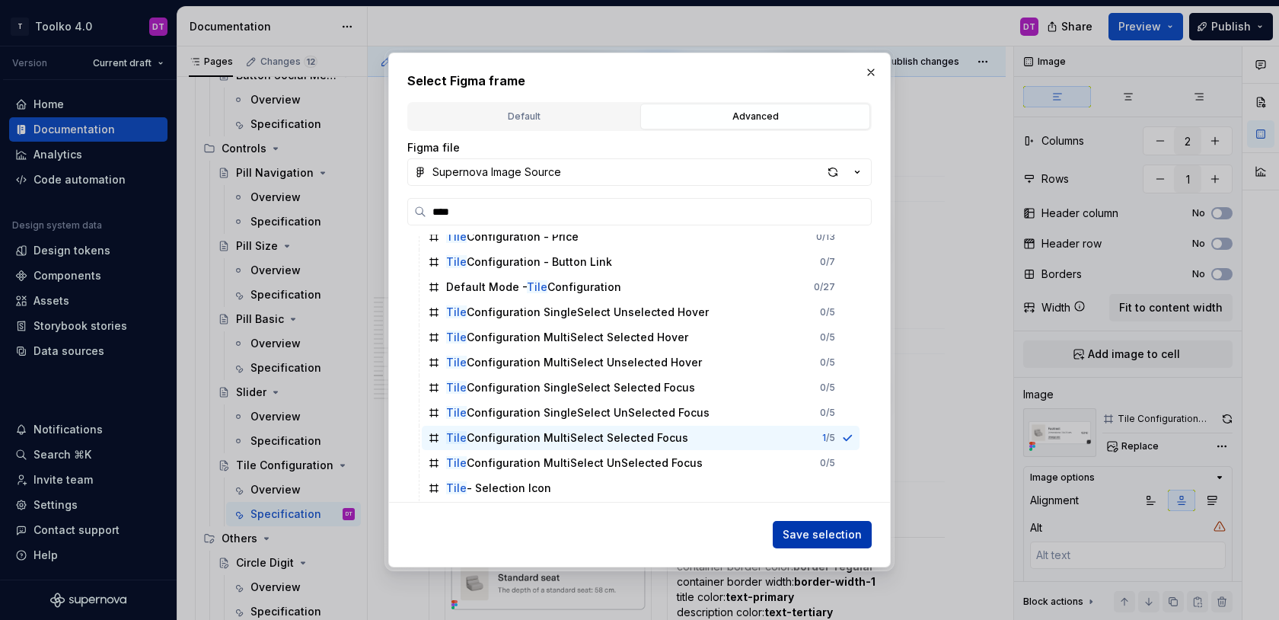
click at [825, 531] on span "Save selection" at bounding box center [822, 534] width 79 height 15
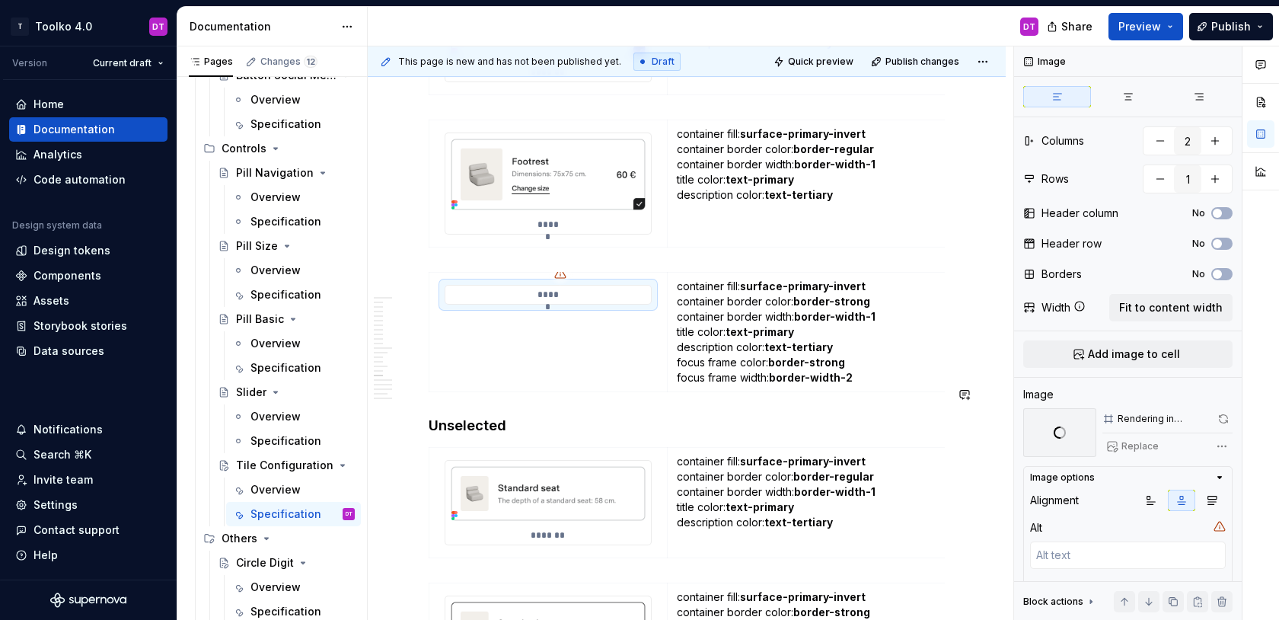
scroll to position [9583, 0]
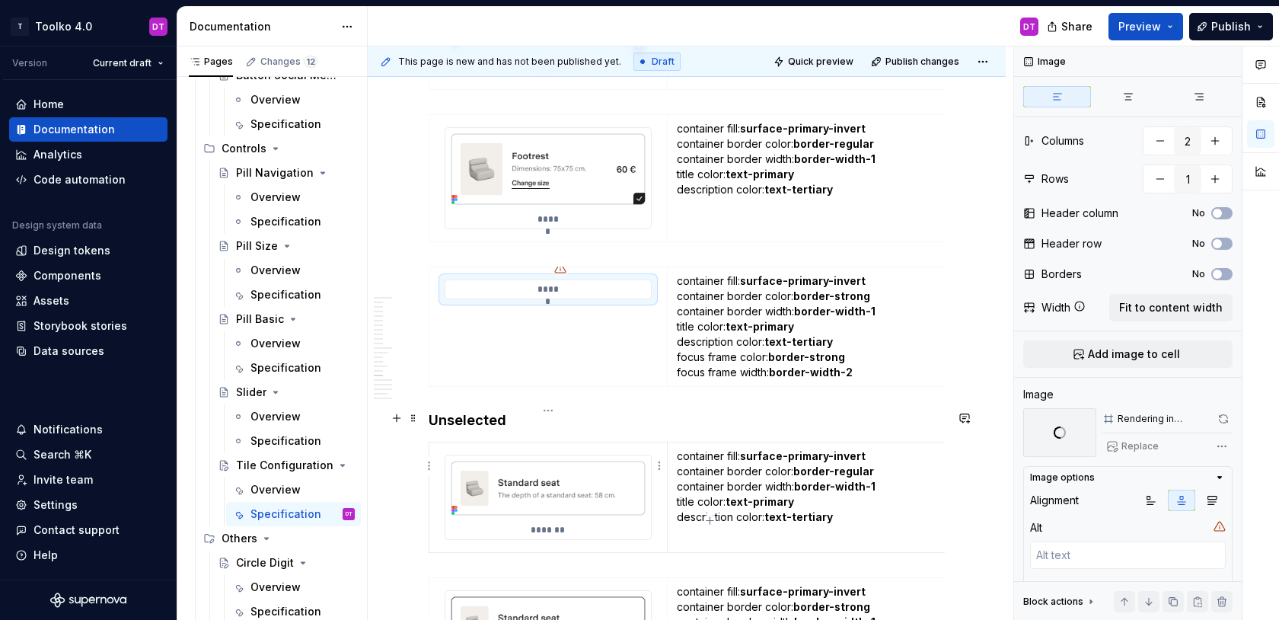
type textarea "*"
type textarea "Enabled"
click at [602, 462] on img at bounding box center [548, 487] width 206 height 65
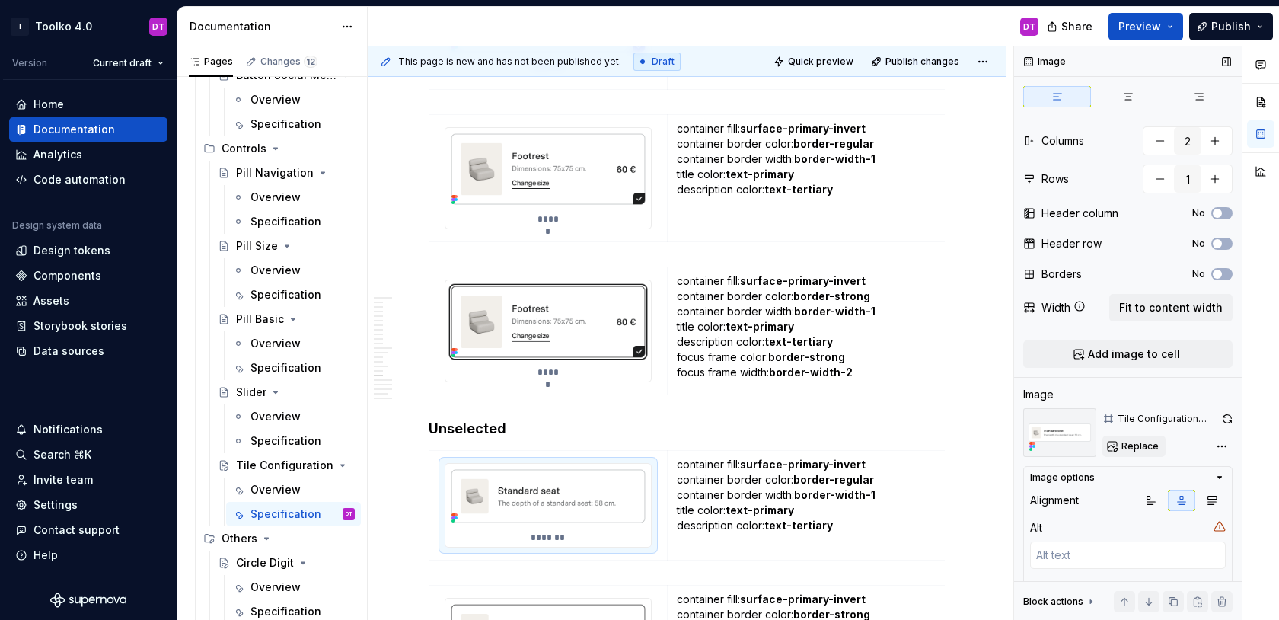
click at [1138, 449] on span "Replace" at bounding box center [1140, 446] width 37 height 12
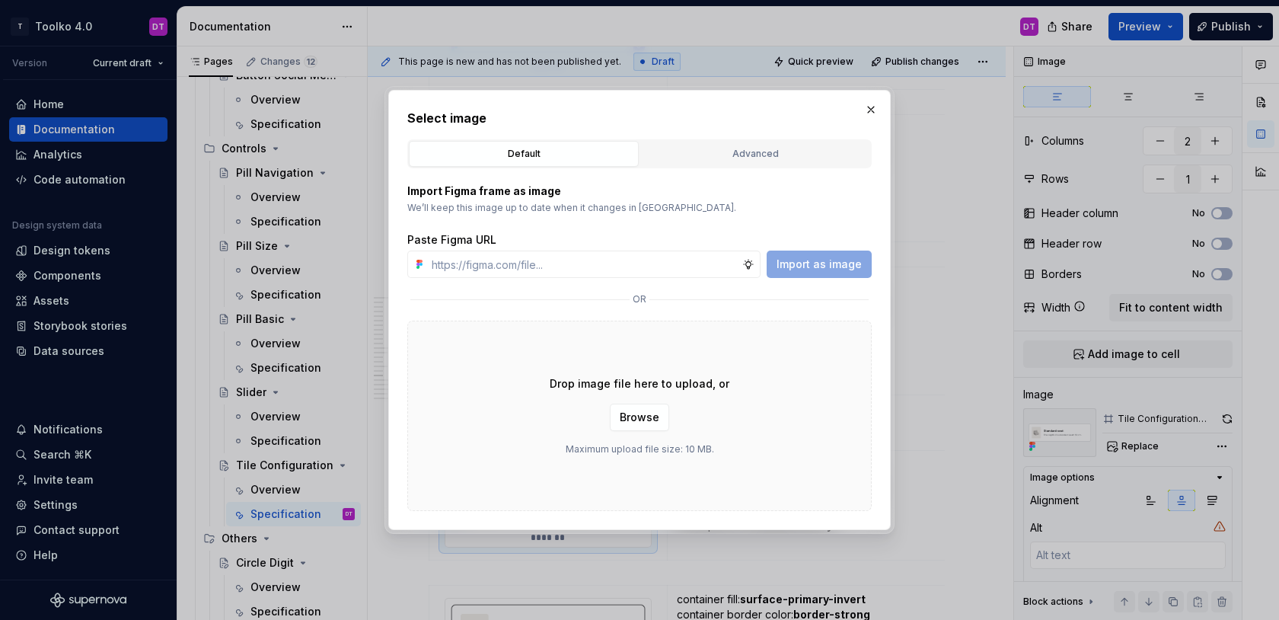
type textarea "*"
click at [697, 147] on div "Advanced" at bounding box center [755, 153] width 219 height 15
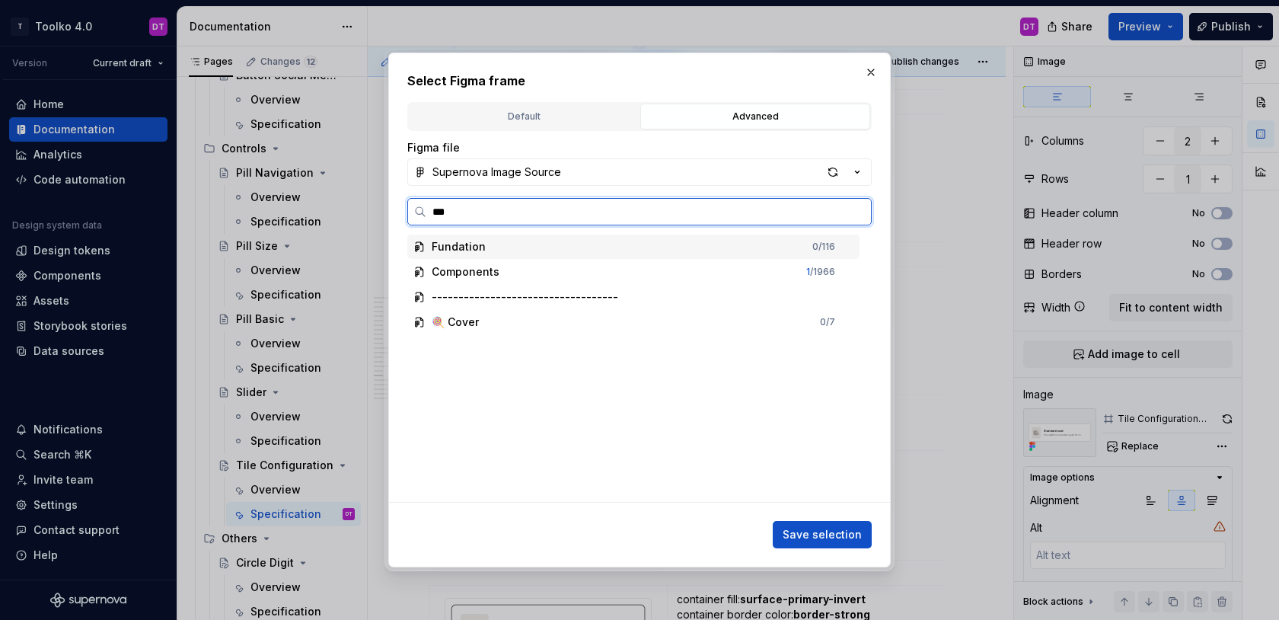
type input "****"
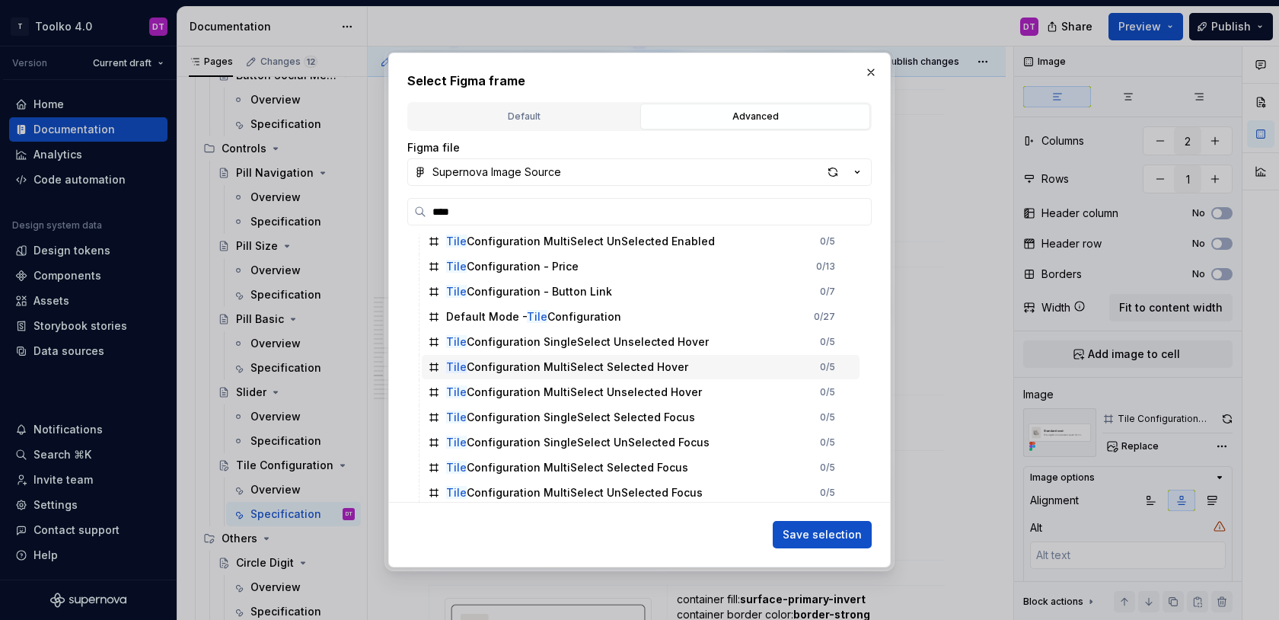
scroll to position [303, 0]
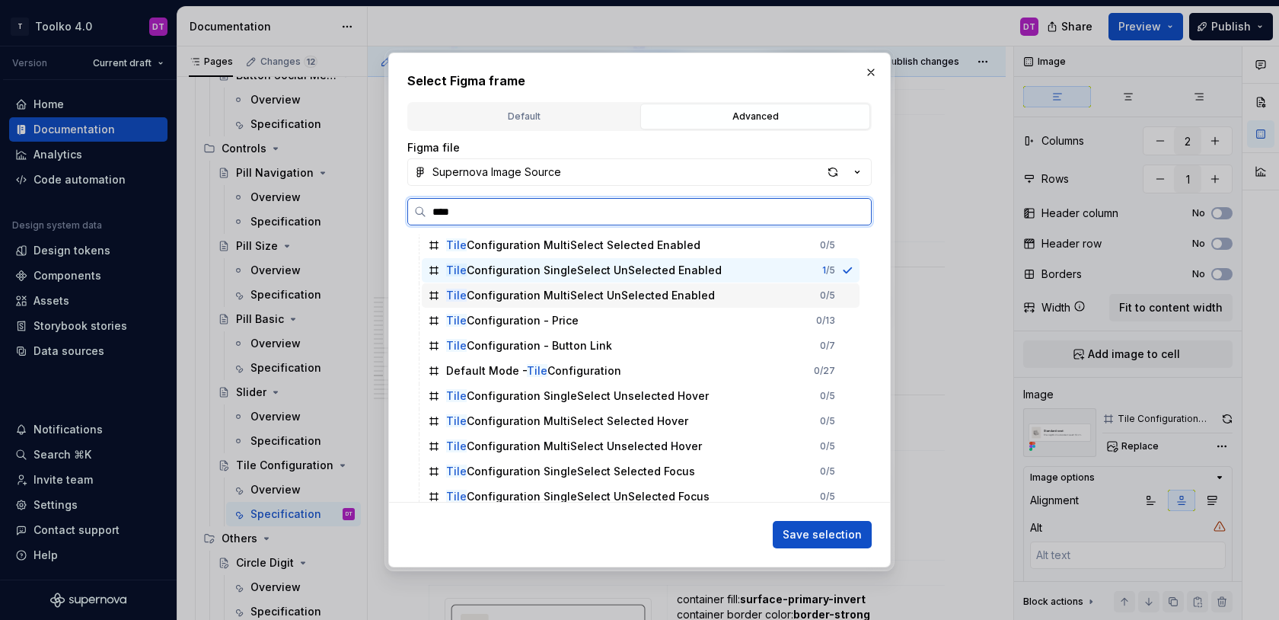
click at [535, 292] on div "Tile Configuration MultiSelect UnSelected Enabled" at bounding box center [580, 295] width 269 height 15
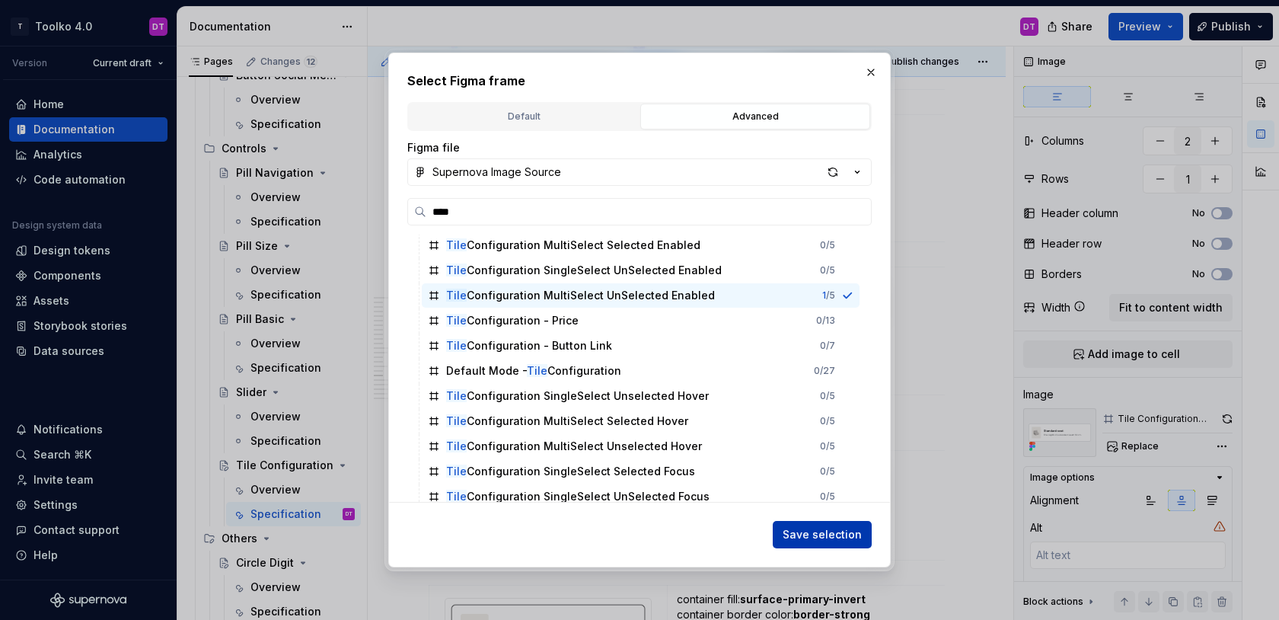
click at [826, 535] on span "Save selection" at bounding box center [822, 534] width 79 height 15
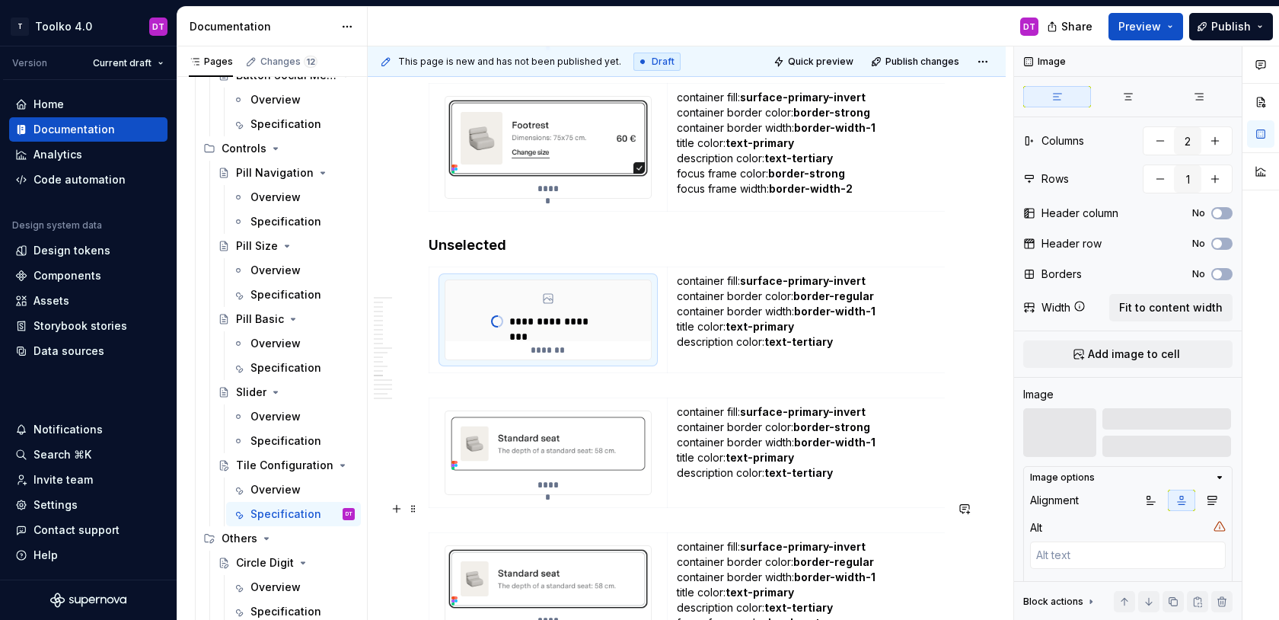
scroll to position [9874, 0]
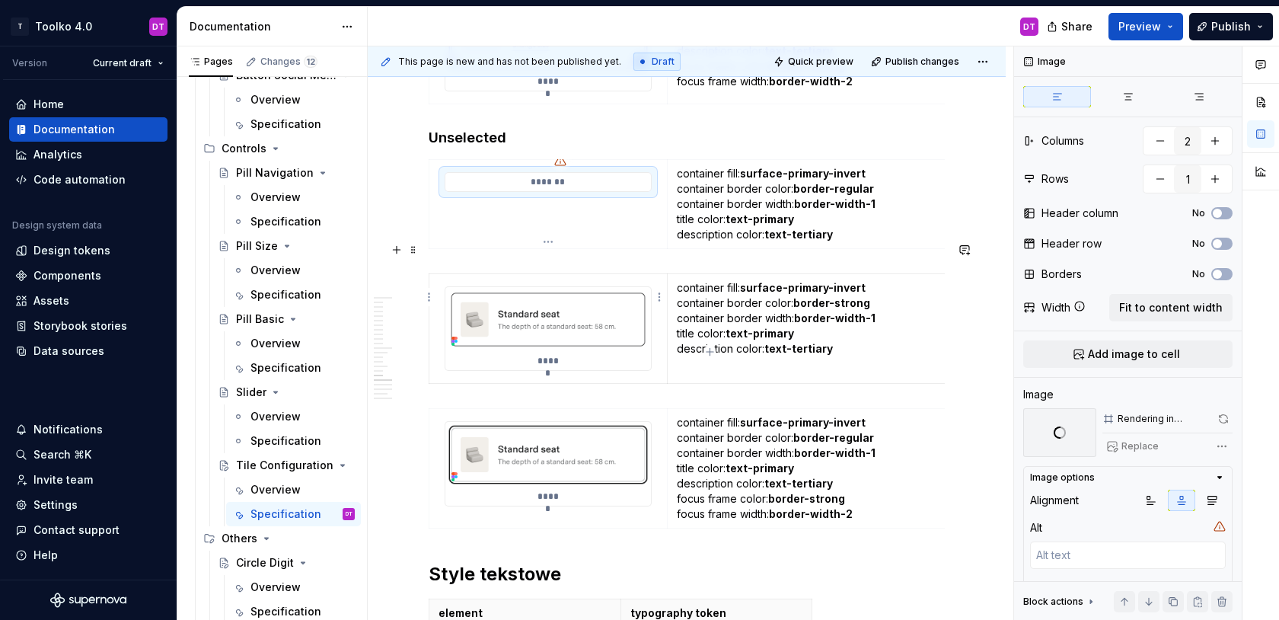
type textarea "*"
type textarea "Hover"
click at [570, 295] on img at bounding box center [548, 319] width 206 height 65
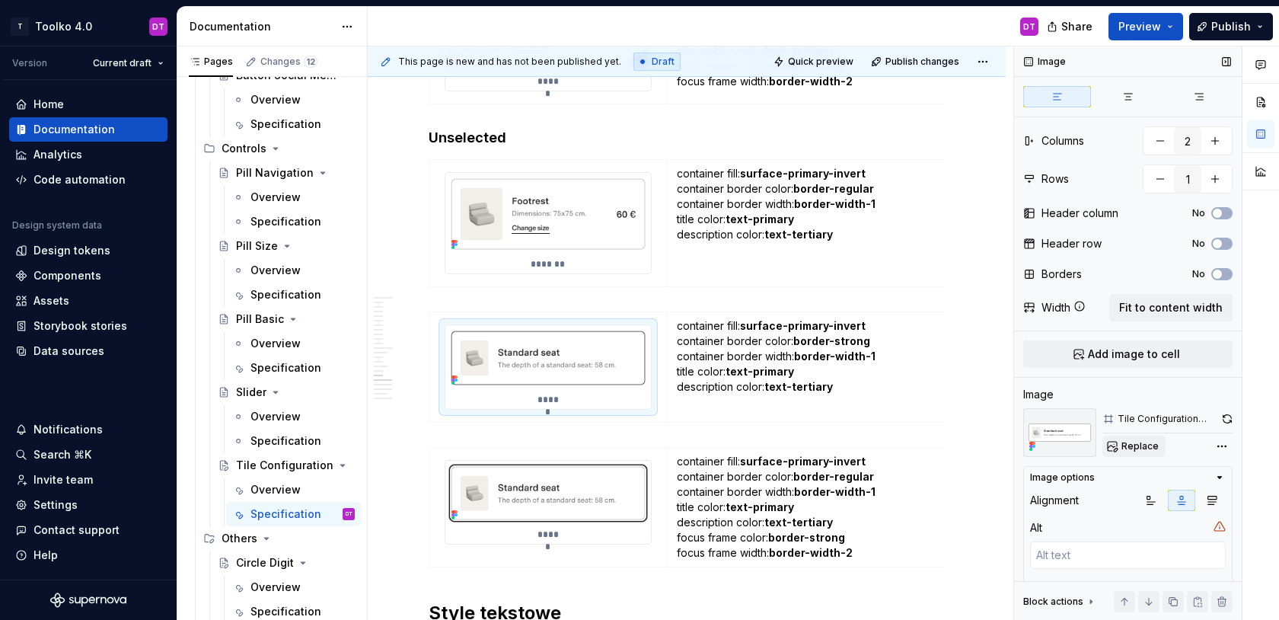
click at [1132, 443] on span "Replace" at bounding box center [1140, 446] width 37 height 12
type textarea "*"
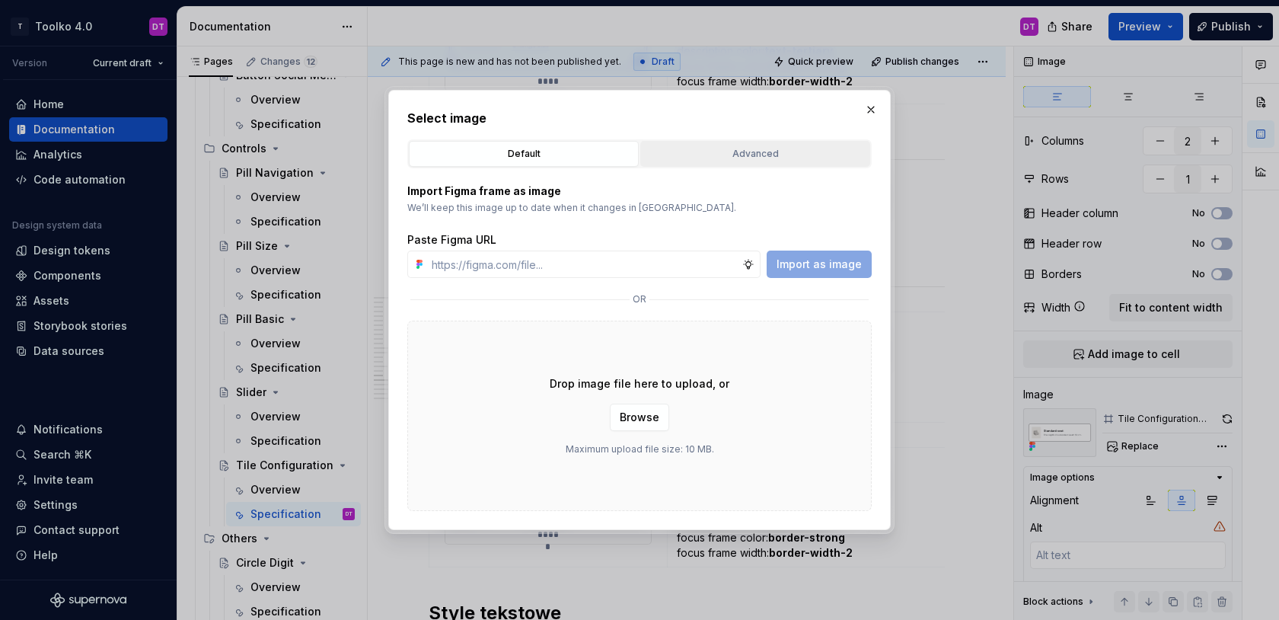
click at [781, 159] on div "Advanced" at bounding box center [755, 153] width 219 height 15
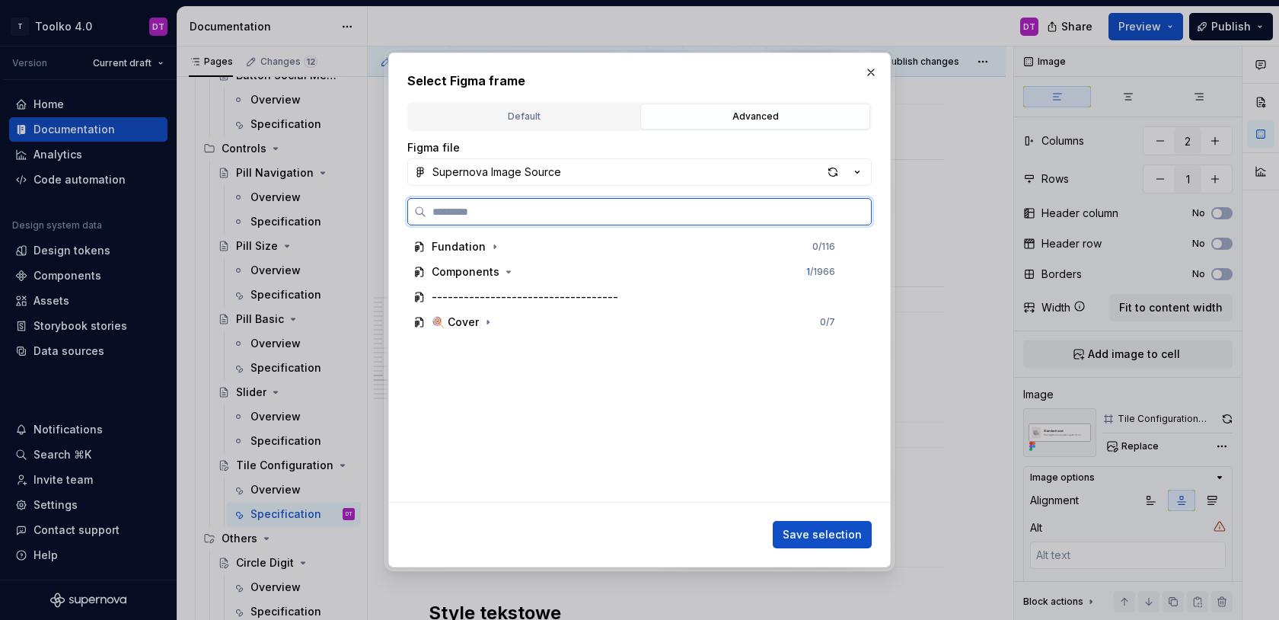
click at [586, 208] on input "search" at bounding box center [648, 211] width 445 height 15
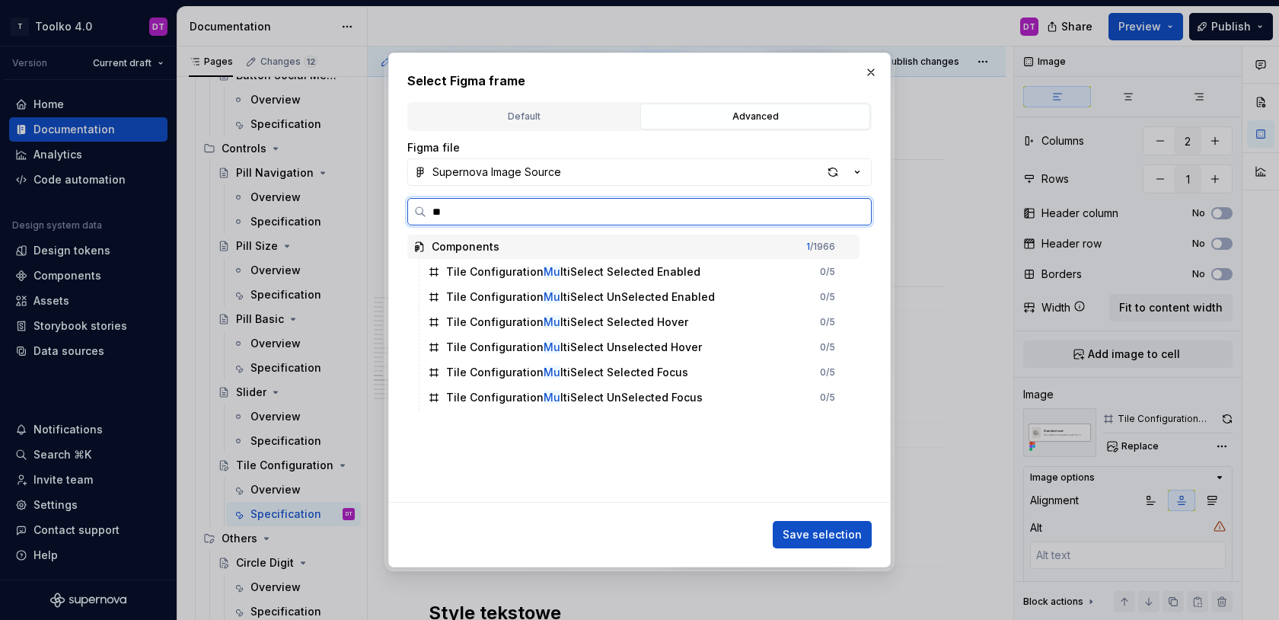
type input "*"
type input "****"
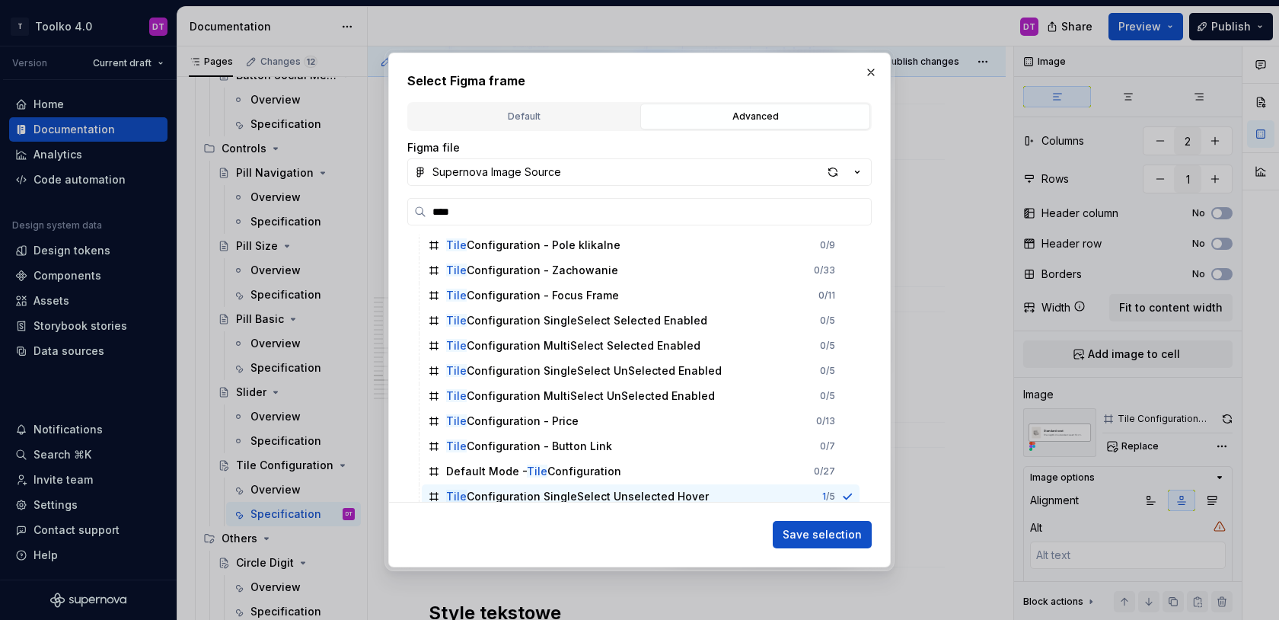
scroll to position [387, 0]
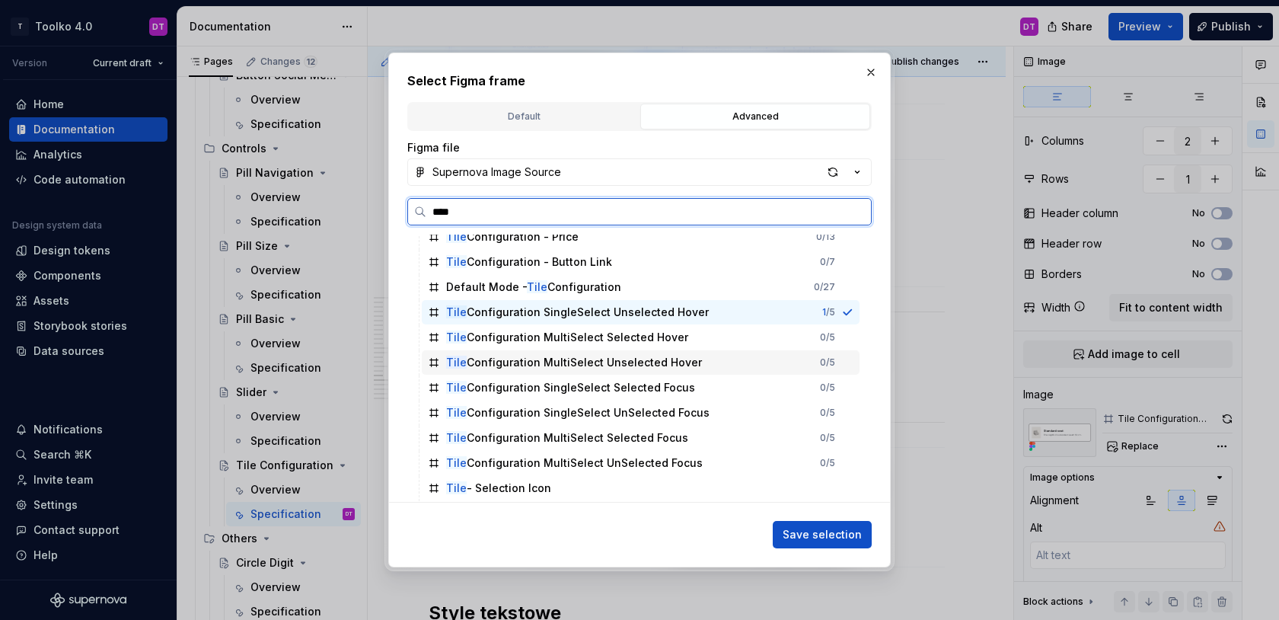
click at [547, 364] on div "Tile Configuration MultiSelect Unselected Hover" at bounding box center [574, 362] width 256 height 15
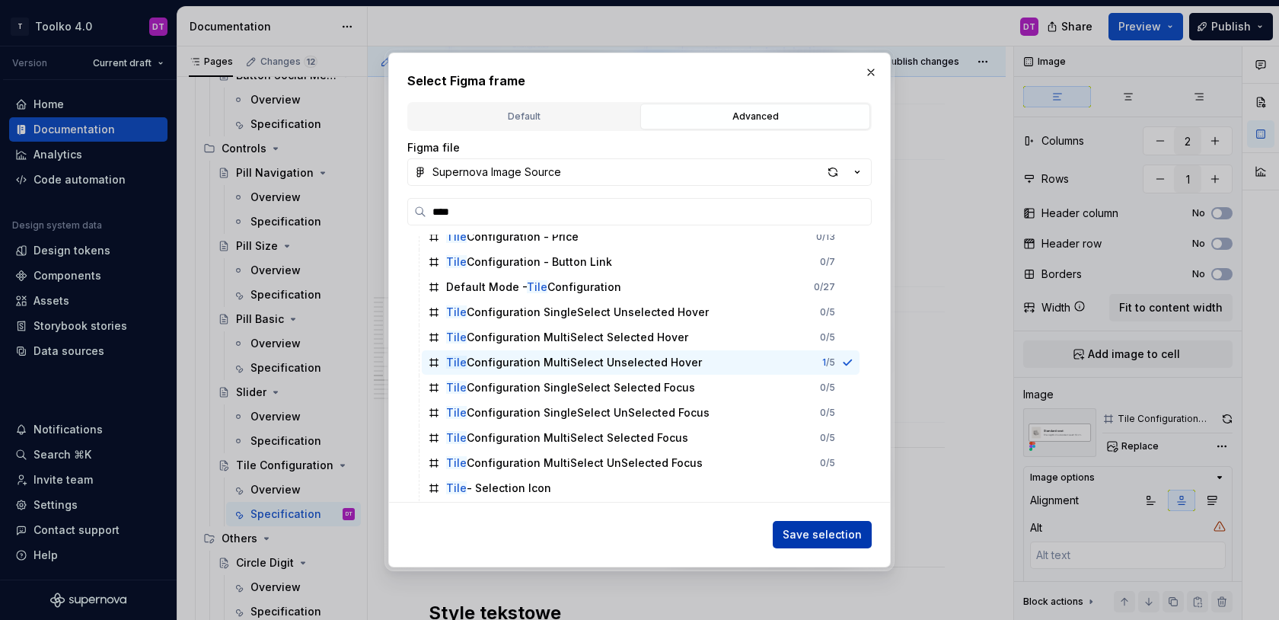
click at [803, 531] on span "Save selection" at bounding box center [822, 534] width 79 height 15
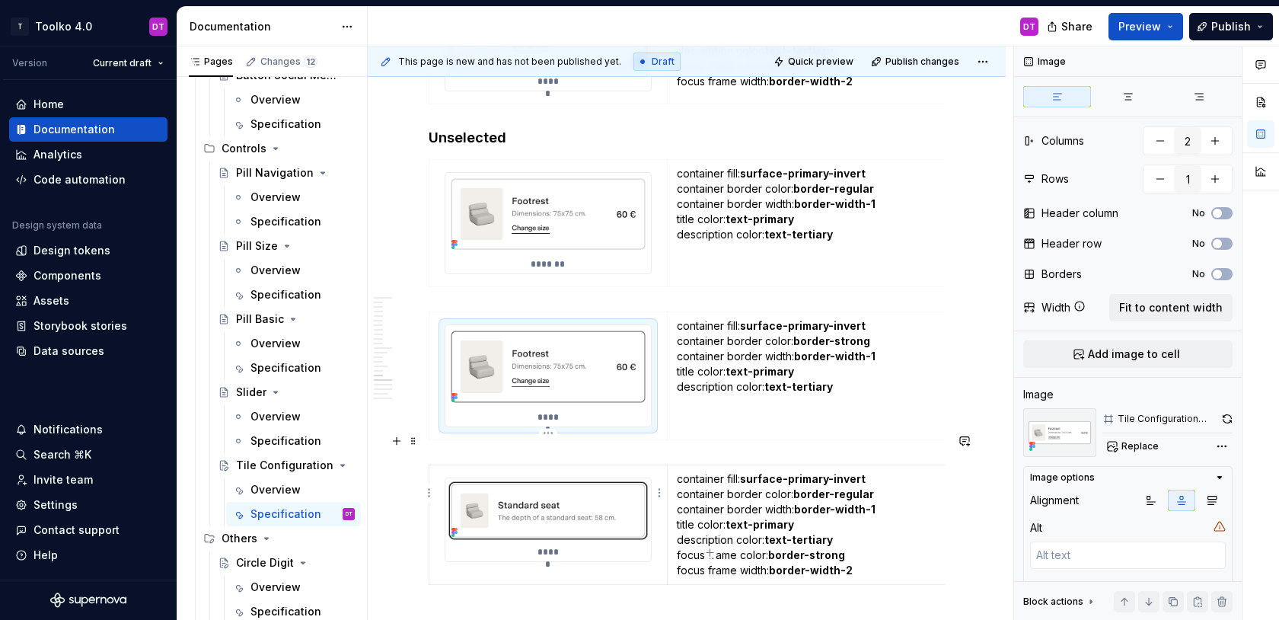
type textarea "*"
type textarea "Focus"
click at [593, 478] on img at bounding box center [548, 510] width 206 height 65
click at [1148, 445] on span "Replace" at bounding box center [1140, 446] width 37 height 12
type textarea "*"
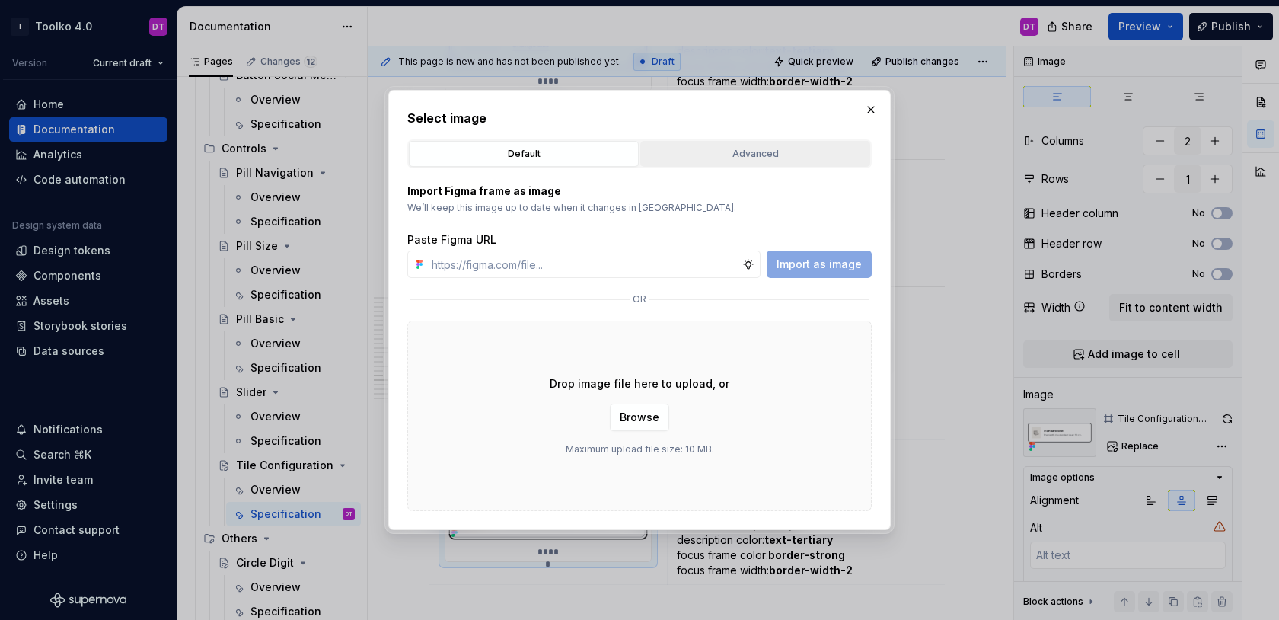
click at [707, 157] on div "Advanced" at bounding box center [755, 153] width 219 height 15
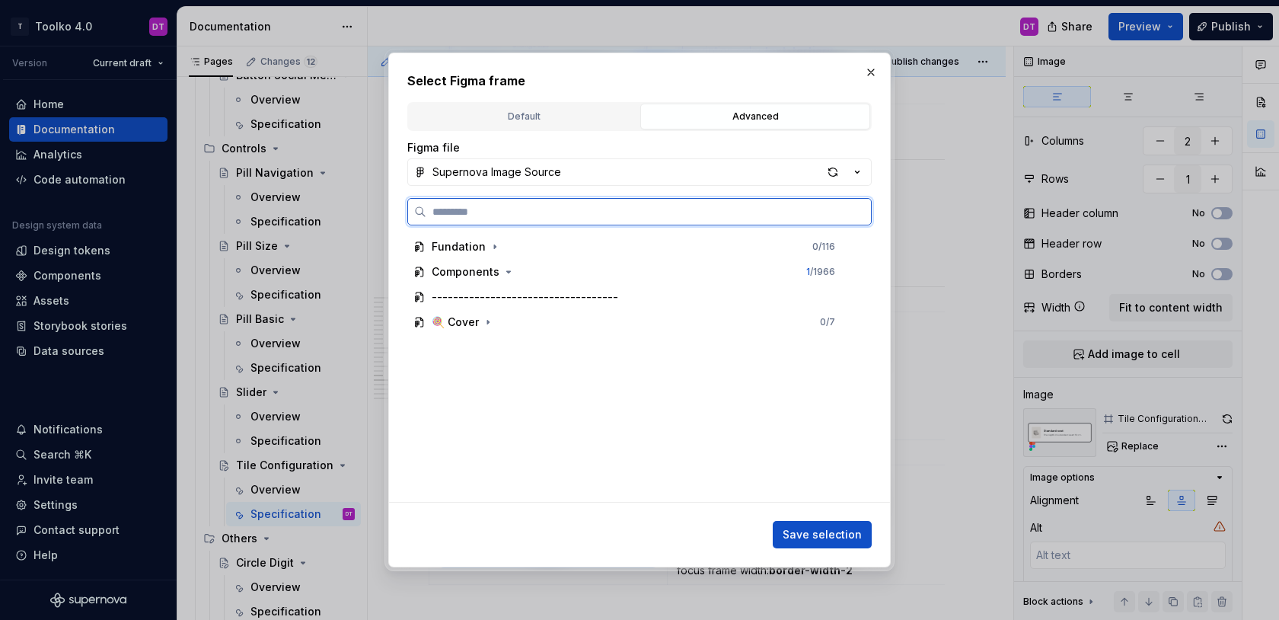
click at [589, 207] on input "search" at bounding box center [648, 211] width 445 height 15
type input "****"
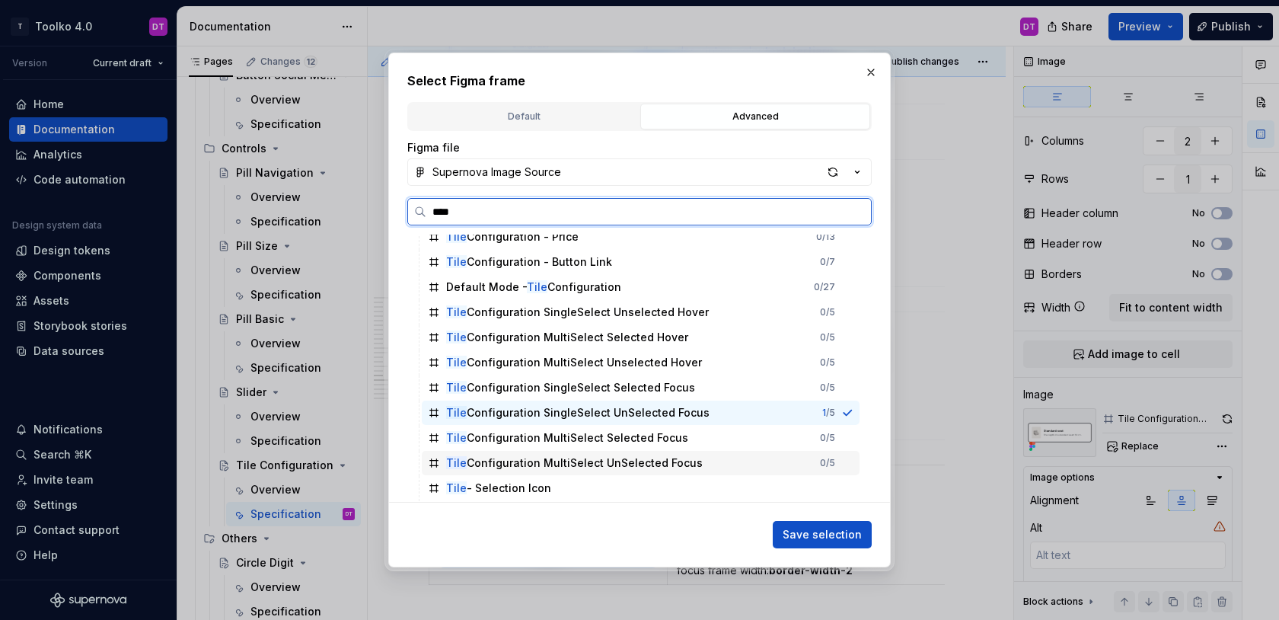
click at [557, 464] on div "Tile Configuration MultiSelect UnSelected Focus" at bounding box center [574, 462] width 257 height 15
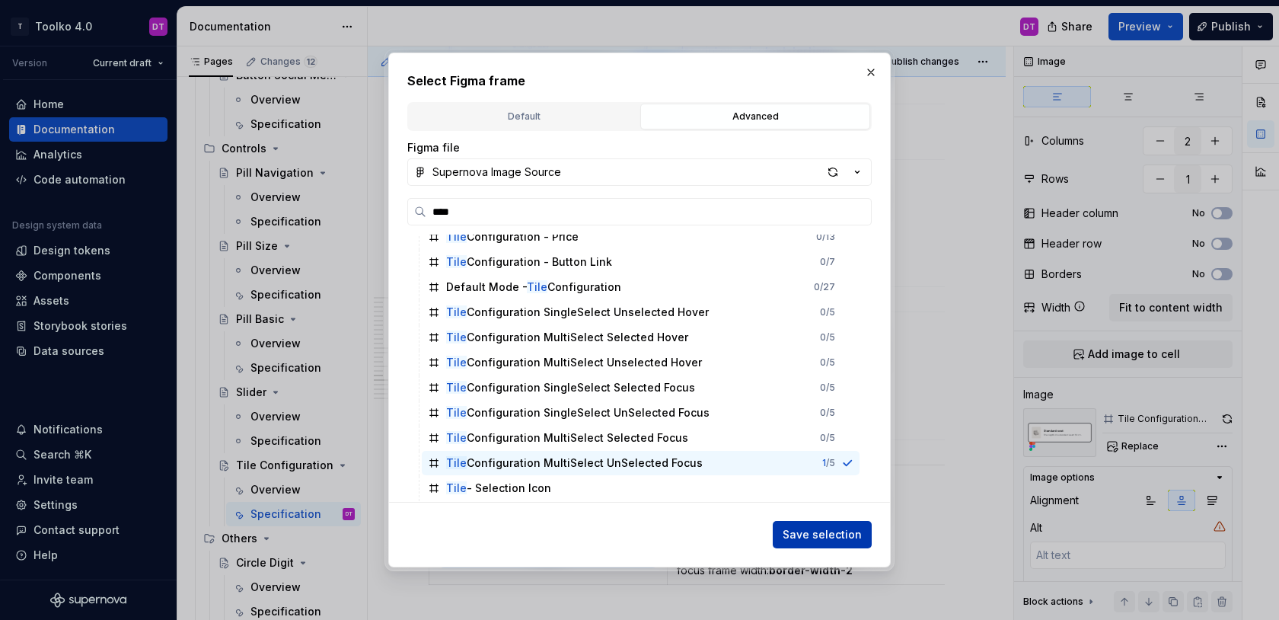
click at [837, 527] on span "Save selection" at bounding box center [822, 534] width 79 height 15
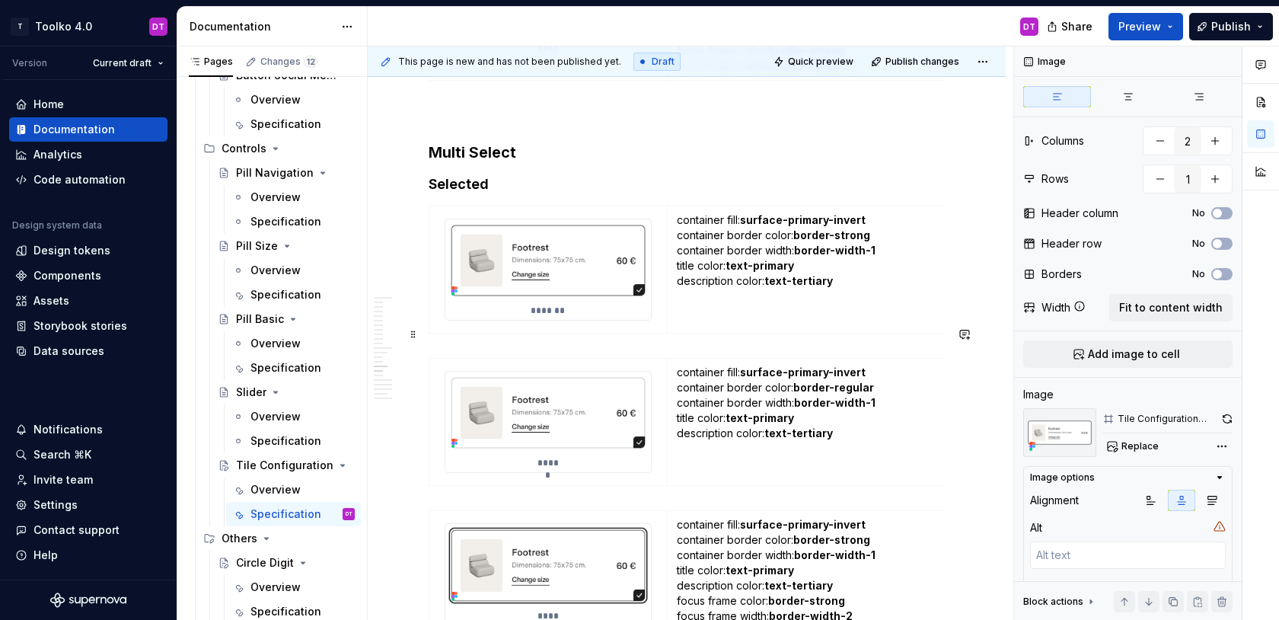
scroll to position [9341, 0]
click at [853, 249] on p "container fill: surface-primary-invert container border color: border-strong co…" at bounding box center [829, 249] width 305 height 76
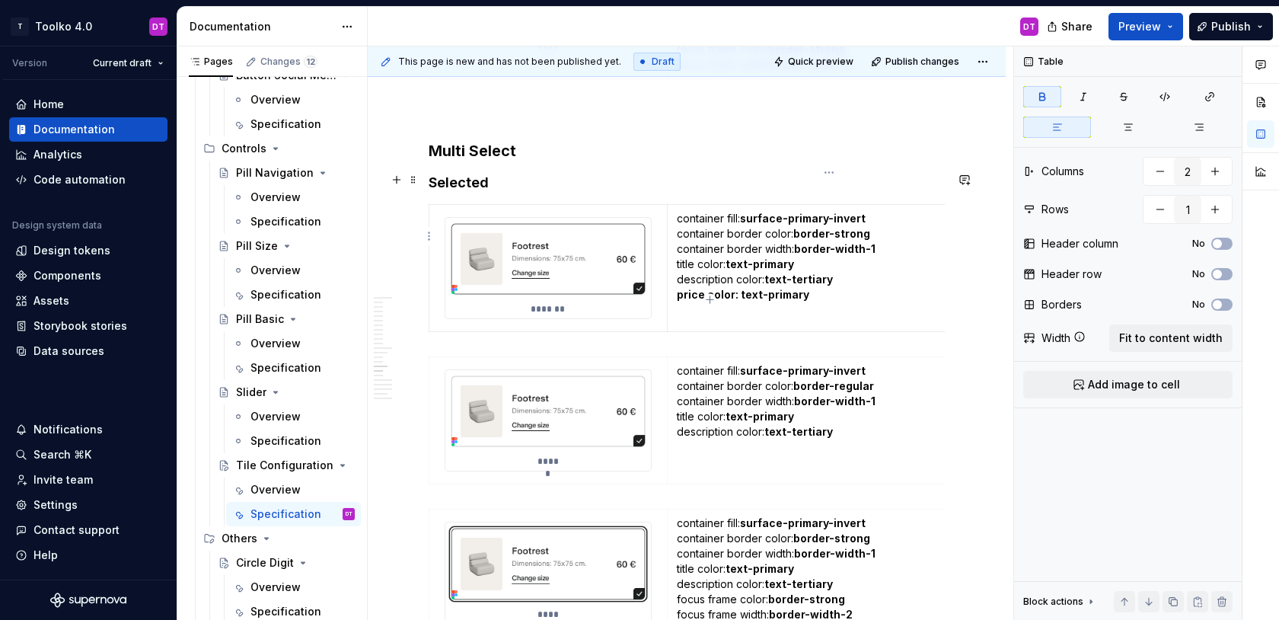
click at [703, 288] on strong "price color: text-primary" at bounding box center [743, 294] width 132 height 13
drag, startPoint x: 785, startPoint y: 263, endPoint x: 675, endPoint y: 262, distance: 109.6
click at [675, 262] on td "container fill: surface-primary-invert container border color: border-strong co…" at bounding box center [829, 267] width 324 height 127
click at [868, 264] on p "container fill: surface-primary-invert container border color: border-strong co…" at bounding box center [829, 264] width 305 height 107
click at [674, 264] on td "container fill: surface-primary-invert container border color: border-strong co…" at bounding box center [829, 267] width 324 height 127
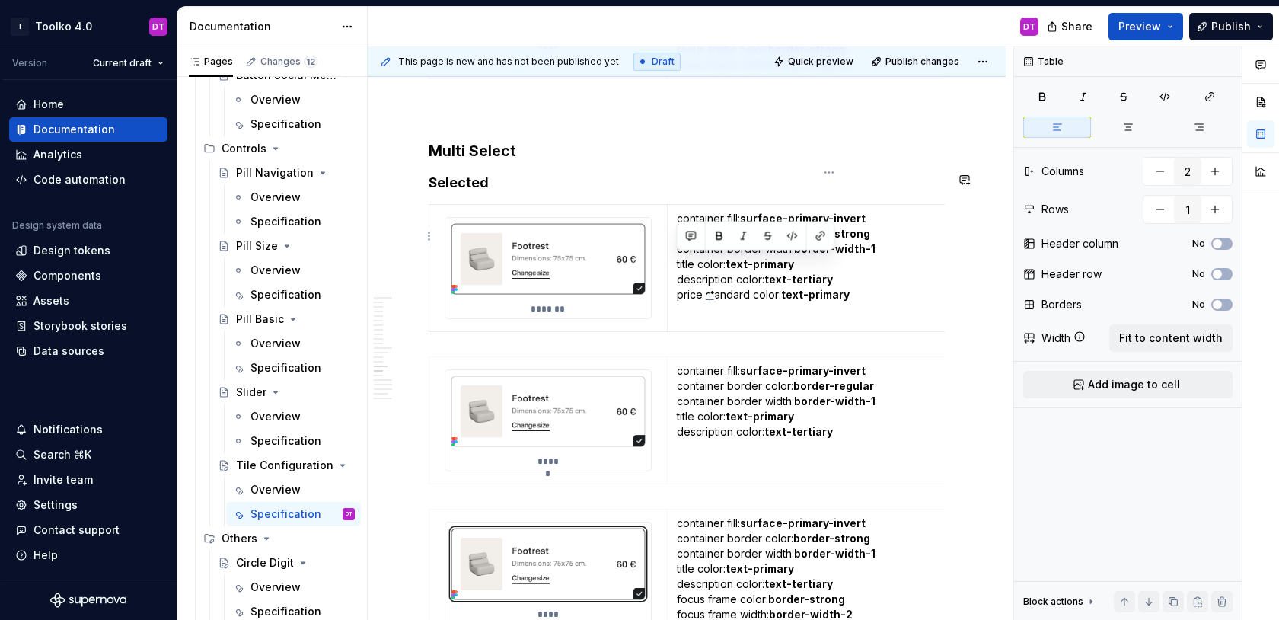
copy p "price standard color: text-primary"
click at [704, 278] on p "container fill: surface-primary-invert container border color: border-strong co…" at bounding box center [829, 264] width 305 height 107
click at [724, 278] on p "container fill: surface-primary-invert container border color: border-strong co…" at bounding box center [829, 264] width 305 height 107
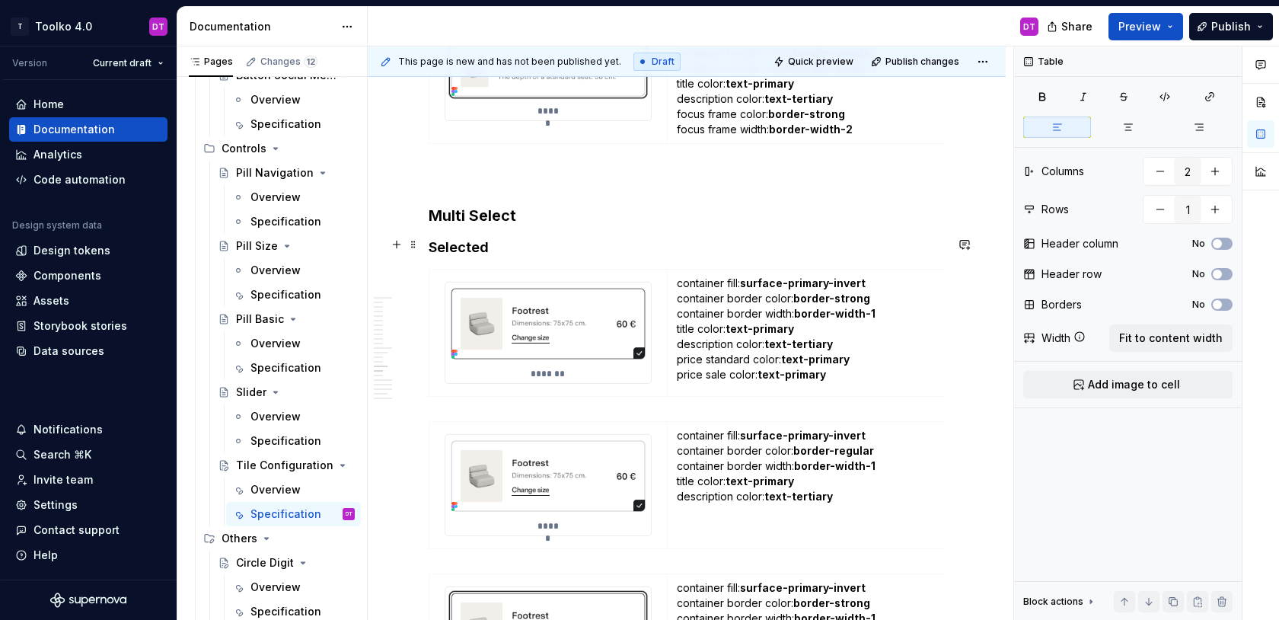
scroll to position [9277, 0]
click at [828, 367] on strong "text-primary" at bounding box center [816, 373] width 69 height 13
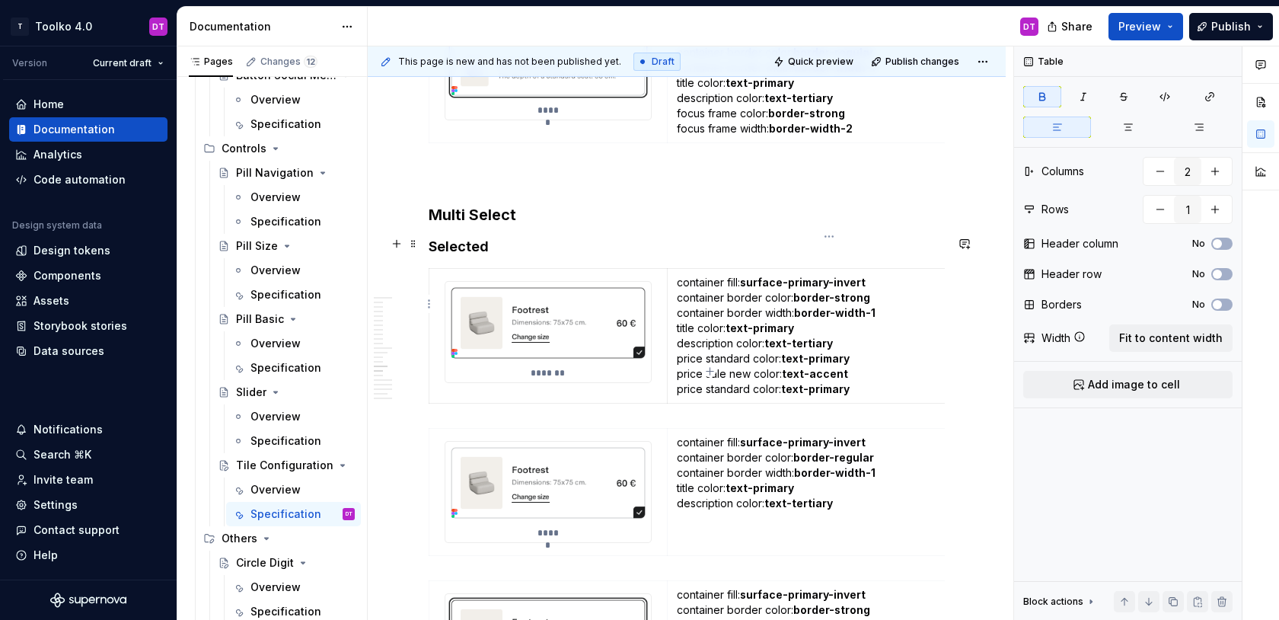
click at [721, 358] on p "container fill: surface-primary-invert container border color: border-strong co…" at bounding box center [829, 336] width 305 height 122
click at [826, 382] on strong "text-primary" at bounding box center [811, 388] width 69 height 13
drag, startPoint x: 858, startPoint y: 359, endPoint x: 672, endPoint y: 324, distance: 188.9
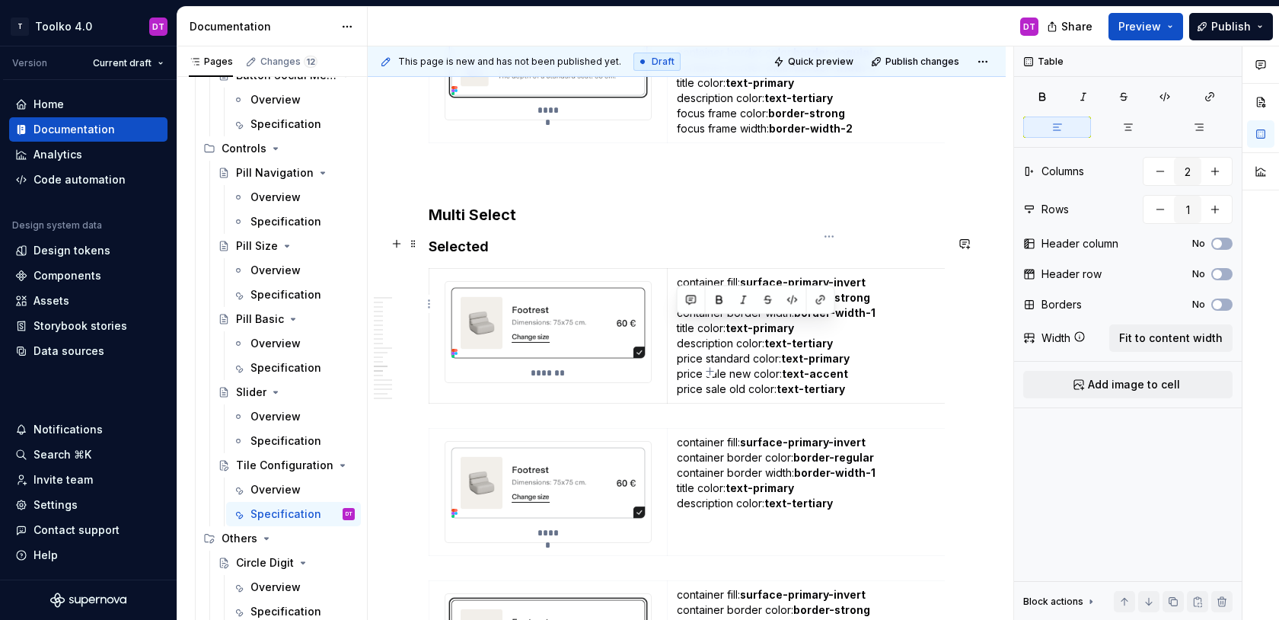
click at [672, 324] on td "container fill: surface-primary-invert container border color: border-strong co…" at bounding box center [829, 335] width 324 height 135
copy p "price standard color: text-primary price sale new color: text-accent price sale…"
click at [857, 468] on p "container fill: surface-primary-invert container border color: border-regular c…" at bounding box center [829, 473] width 305 height 76
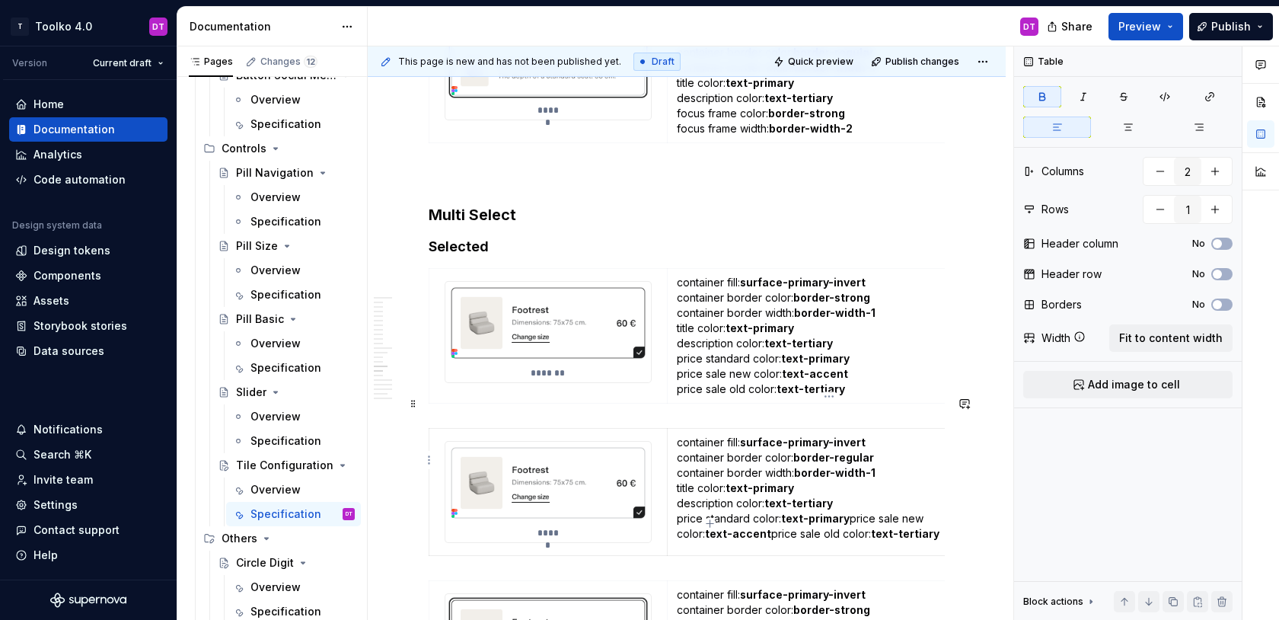
click at [850, 486] on p "container fill: surface-primary-invert container border color: border-regular c…" at bounding box center [829, 488] width 305 height 107
click at [843, 506] on p "container fill: surface-primary-invert container border color: border-regular c…" at bounding box center [829, 496] width 305 height 122
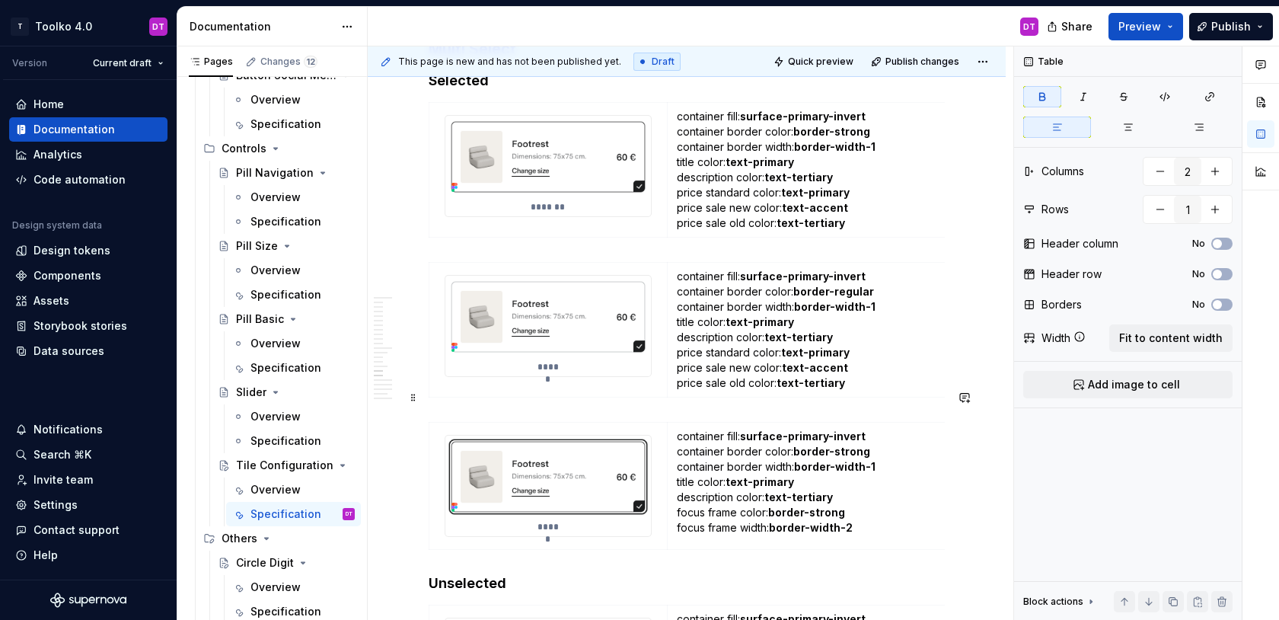
scroll to position [9445, 0]
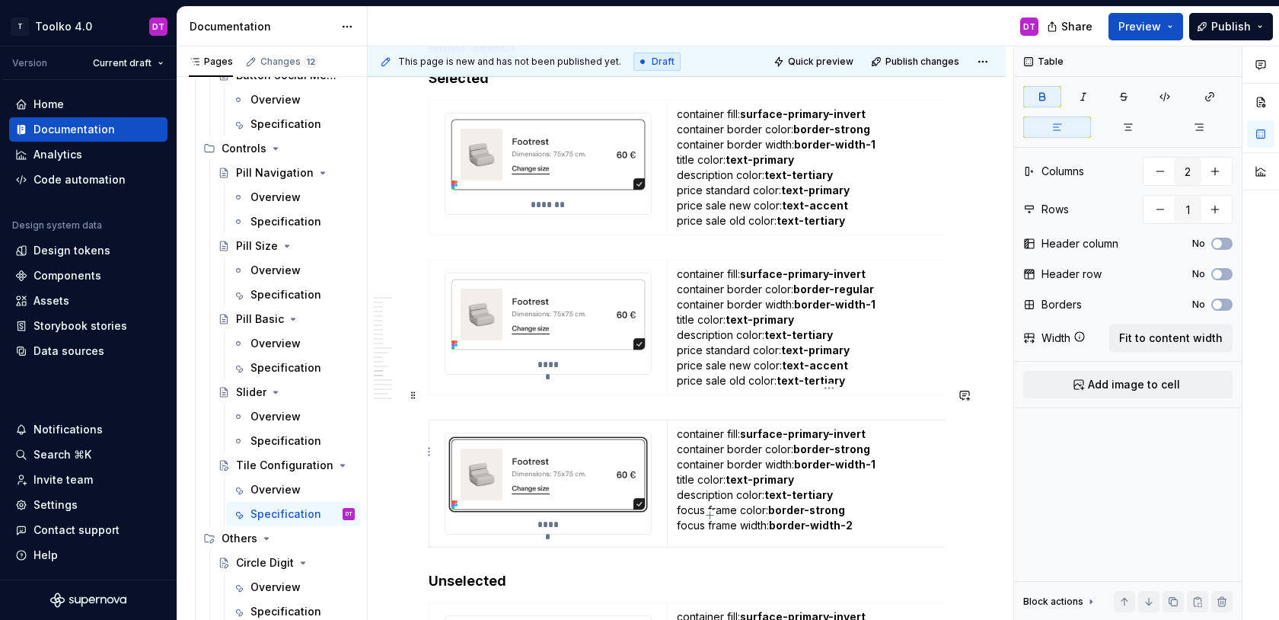
click at [855, 458] on p "container fill: surface-primary-invert container border color: border-strong co…" at bounding box center [829, 479] width 305 height 107
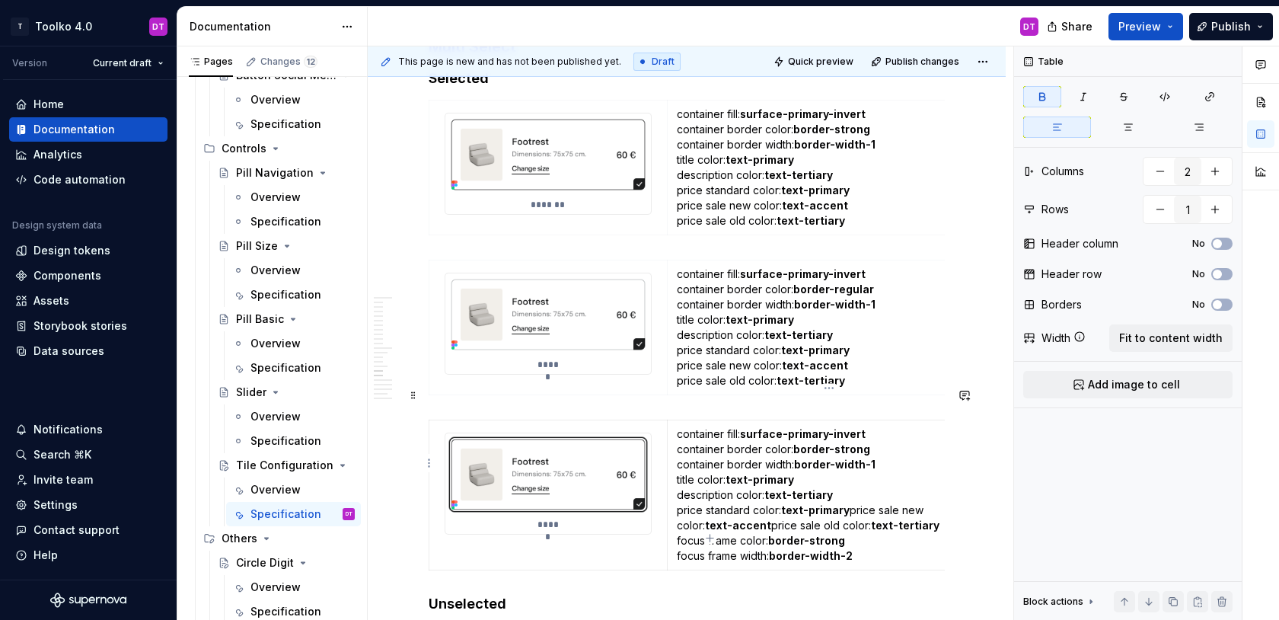
click at [848, 477] on p "container fill: surface-primary-invert container border color: border-strong co…" at bounding box center [829, 494] width 305 height 137
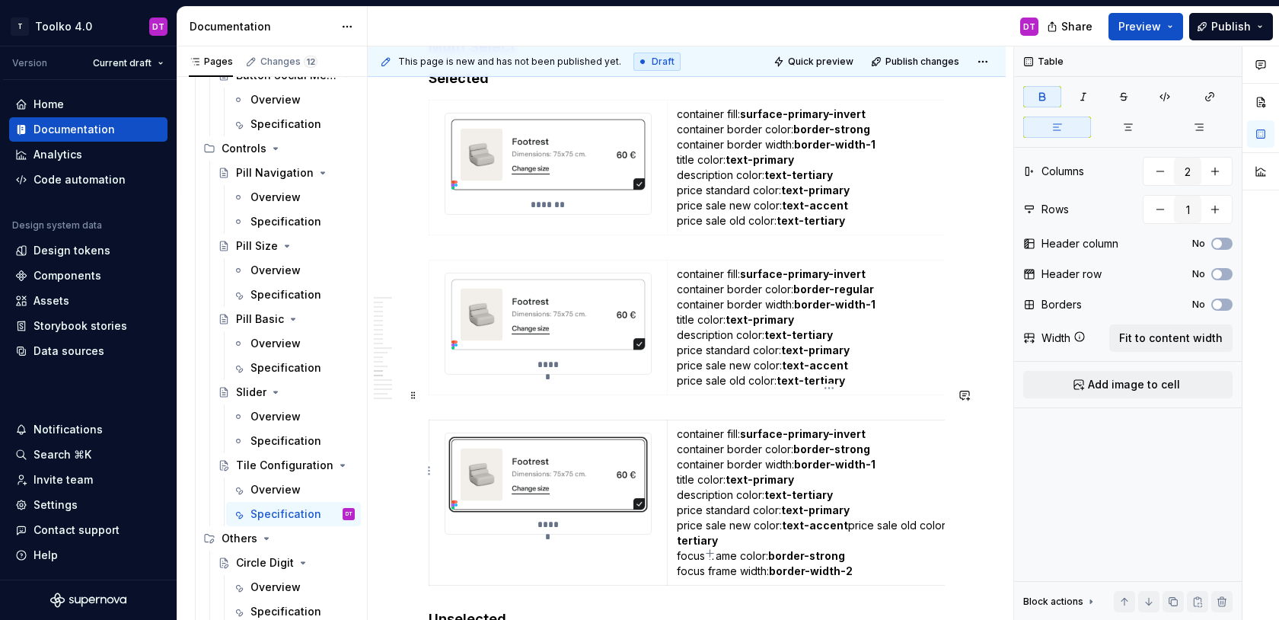
click at [844, 493] on p "container fill: surface-primary-invert container border color: border-strong co…" at bounding box center [829, 502] width 305 height 152
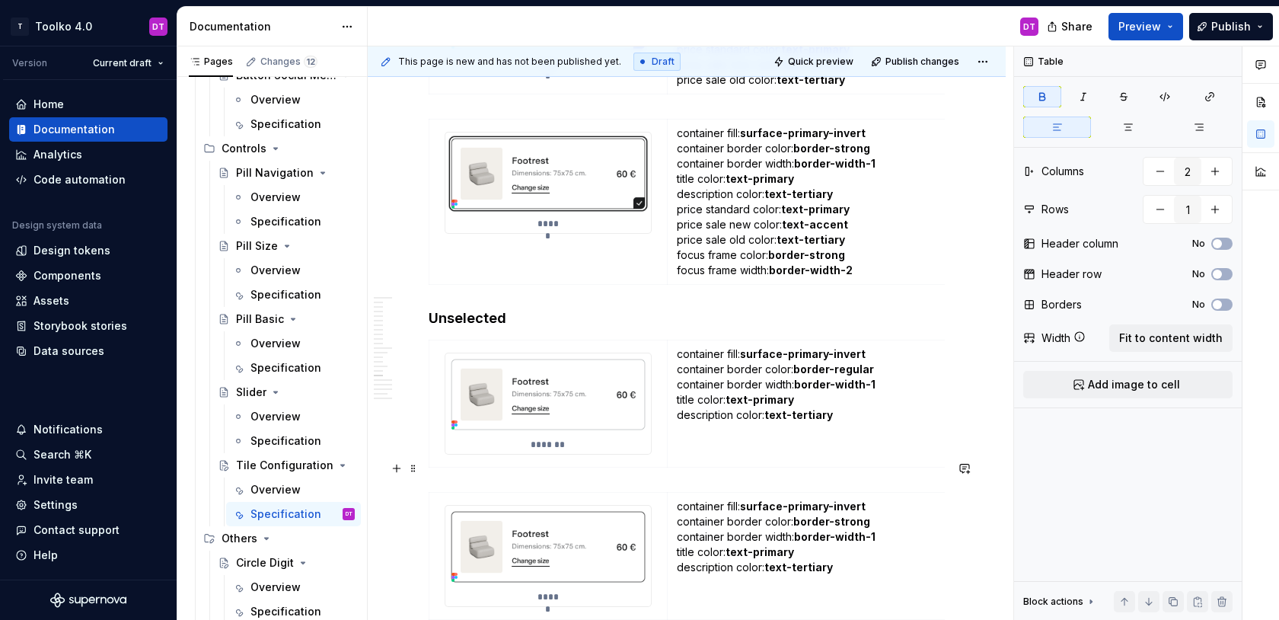
scroll to position [9777, 0]
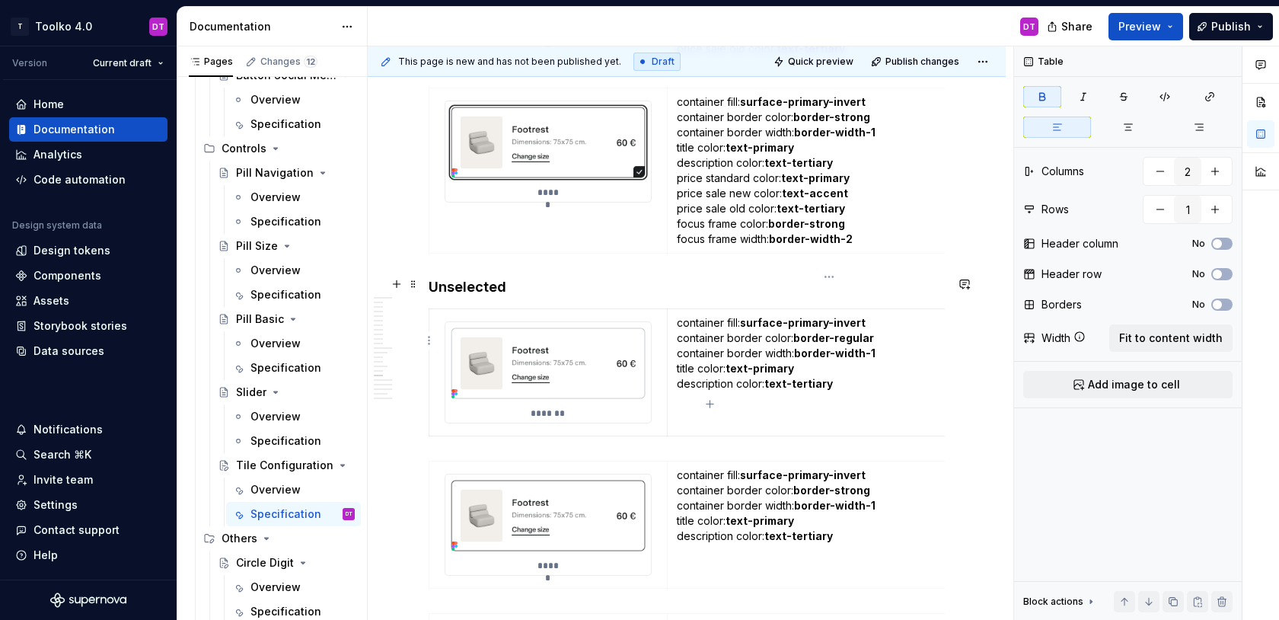
click at [879, 357] on p "container fill: surface-primary-invert container border color: border-regular c…" at bounding box center [829, 353] width 305 height 76
click at [850, 367] on p "container fill: surface-primary-invert container border color: border-regular c…" at bounding box center [829, 368] width 305 height 107
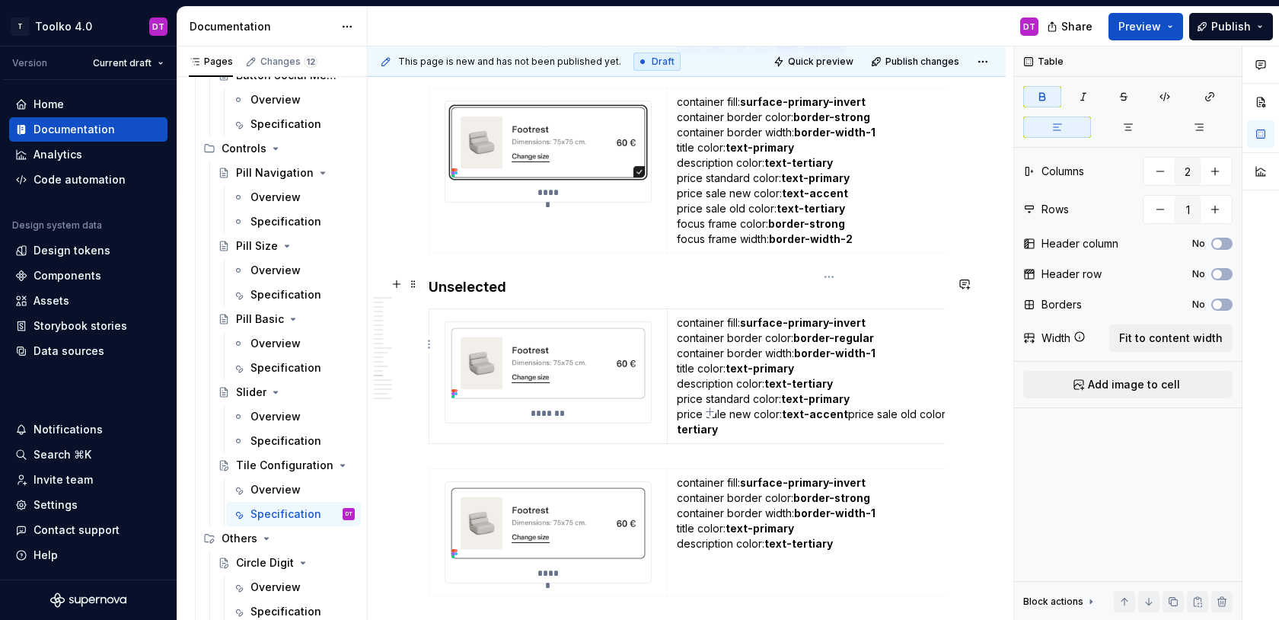
click at [844, 381] on p "container fill: surface-primary-invert container border color: border-regular c…" at bounding box center [829, 376] width 305 height 122
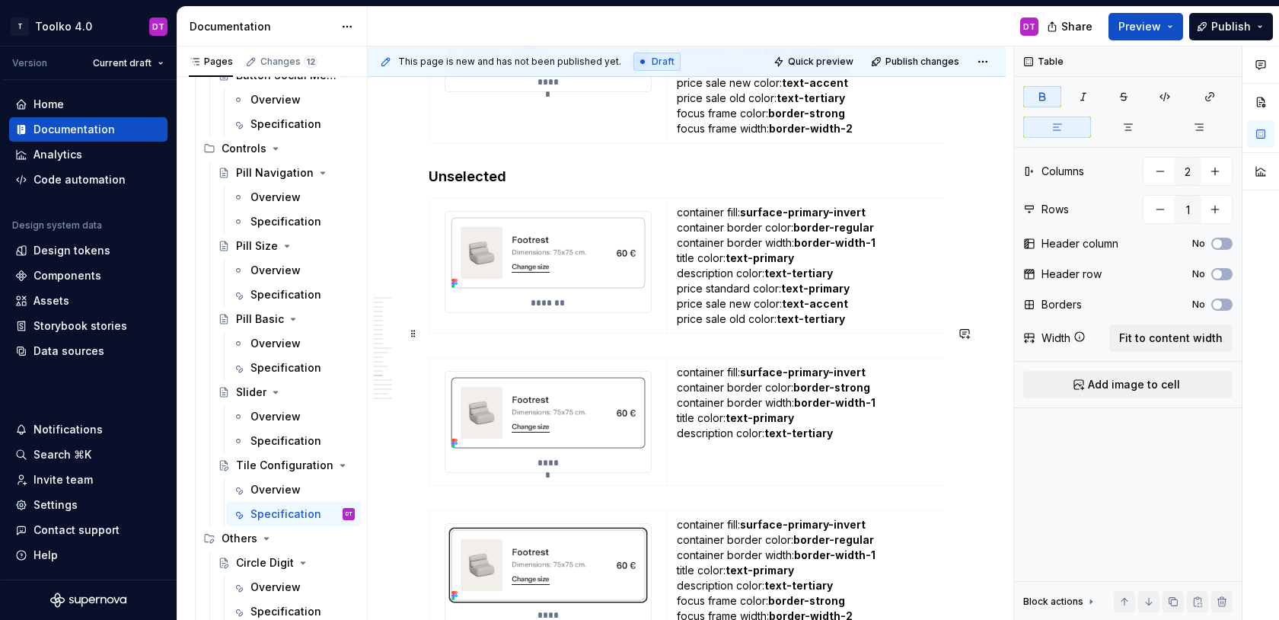
scroll to position [9943, 0]
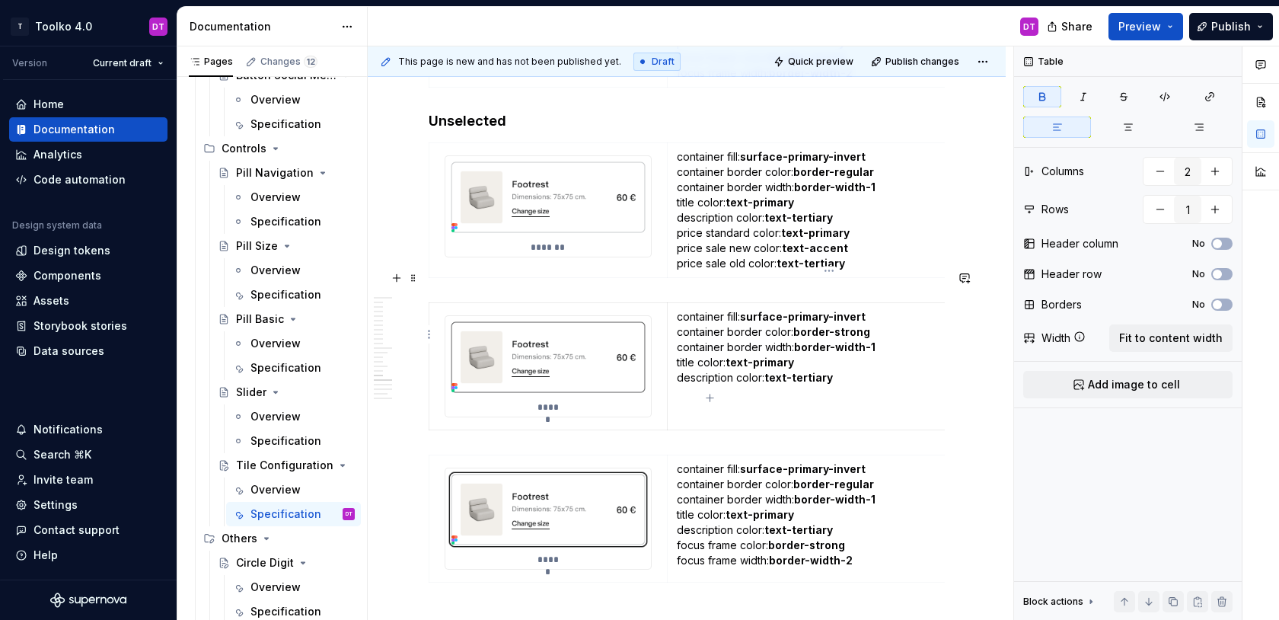
click at [860, 345] on p "container fill: surface-primary-invert container border color: border-strong co…" at bounding box center [829, 347] width 305 height 76
click at [848, 362] on p "container fill: surface-primary-invert container border color: border-strong co…" at bounding box center [829, 362] width 305 height 107
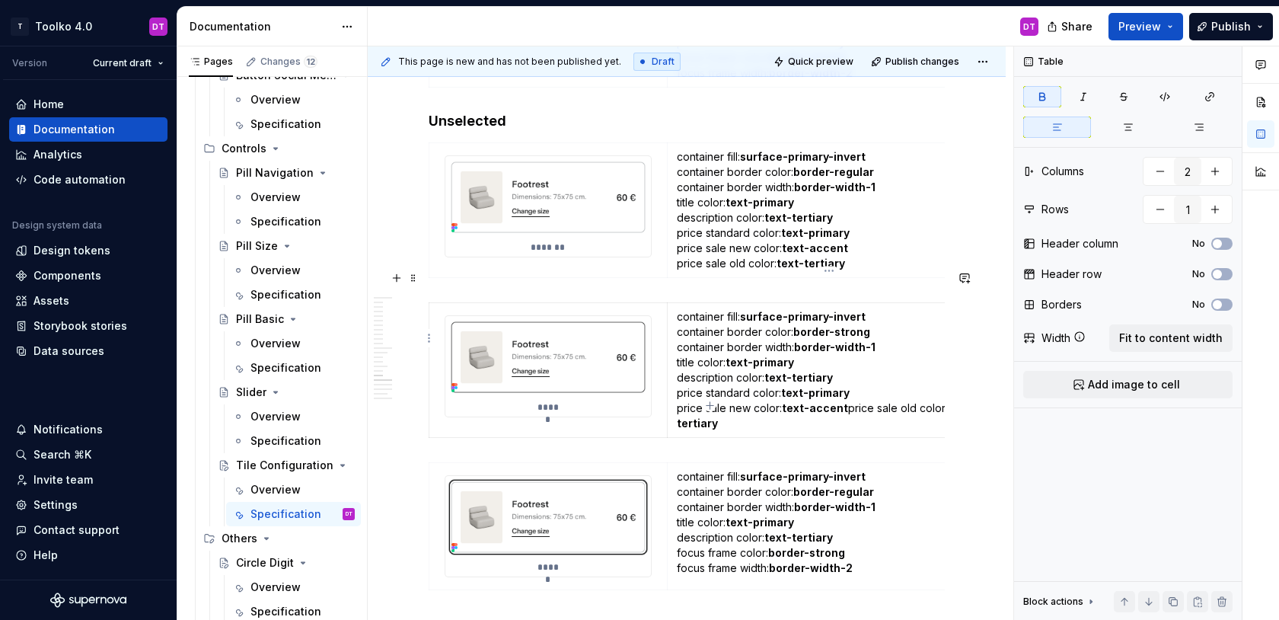
click at [844, 377] on p "container fill: surface-primary-invert container border color: border-strong co…" at bounding box center [829, 370] width 305 height 122
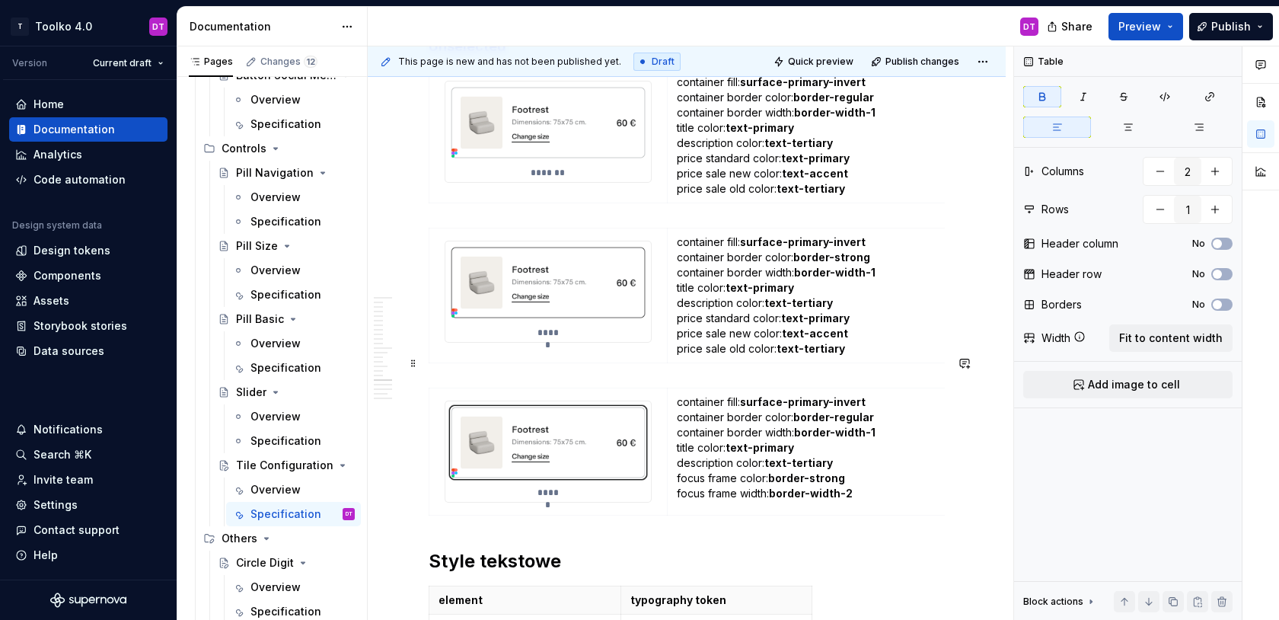
scroll to position [10026, 0]
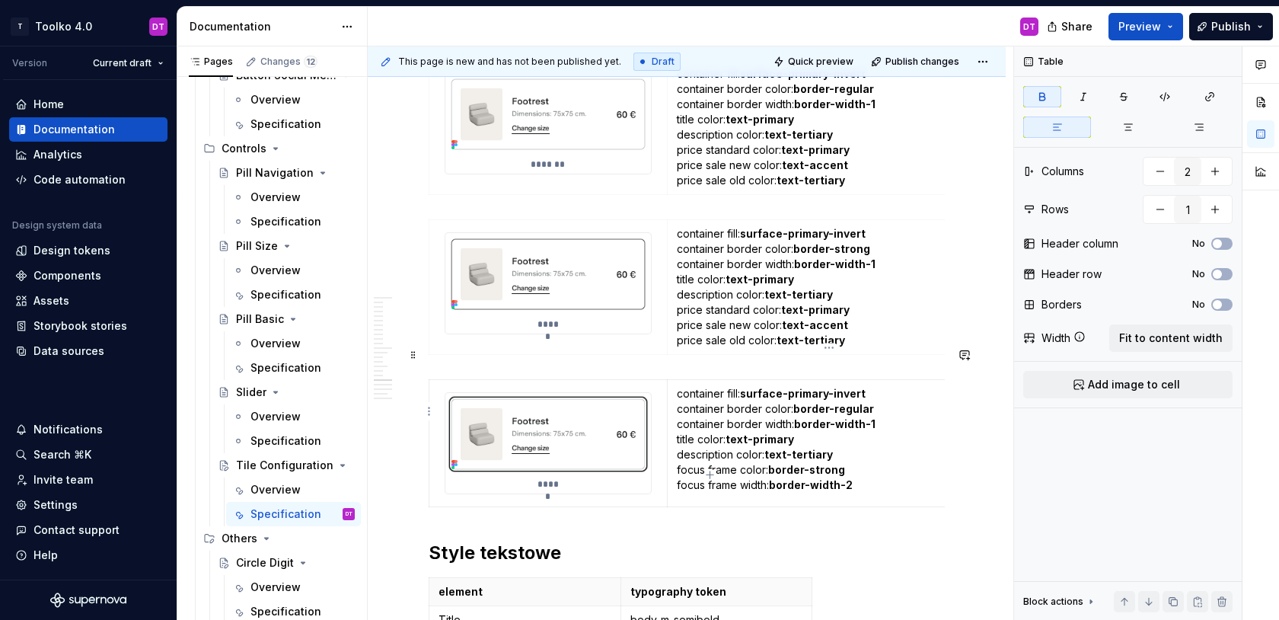
click at [849, 424] on p "container fill: surface-primary-invert container border color: border-regular c…" at bounding box center [829, 439] width 305 height 107
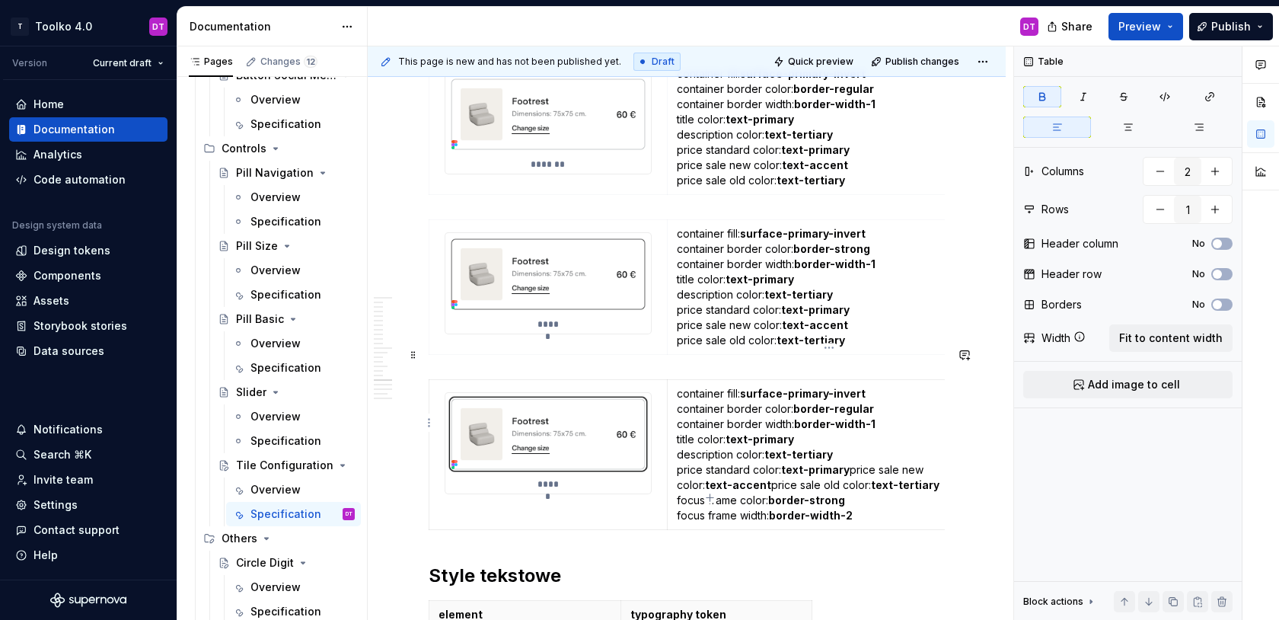
click at [851, 435] on p "container fill: surface-primary-invert container border color: border-regular c…" at bounding box center [829, 454] width 305 height 137
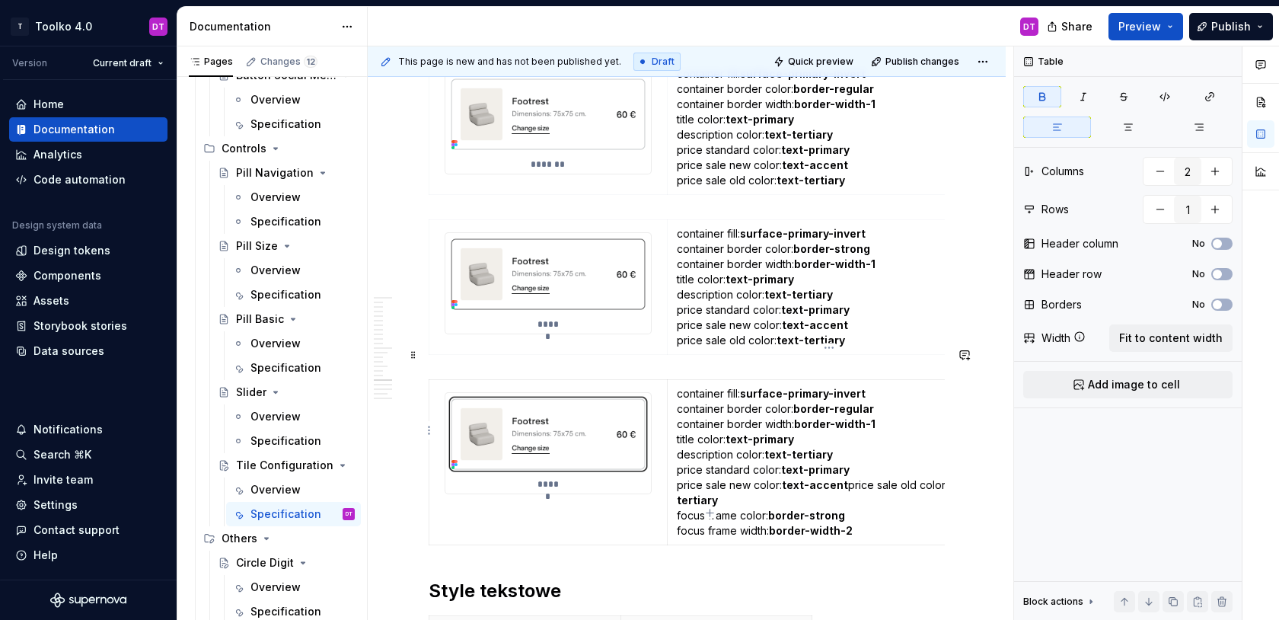
click at [843, 455] on p "container fill: surface-primary-invert container border color: border-regular c…" at bounding box center [829, 462] width 305 height 152
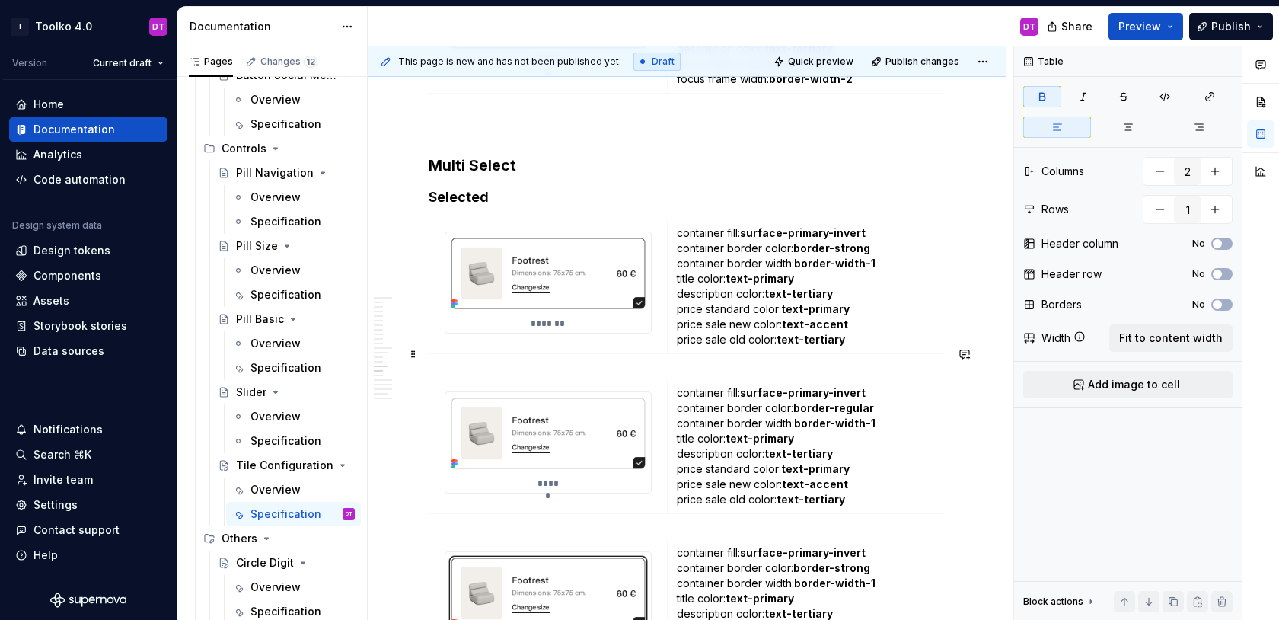
scroll to position [9339, 0]
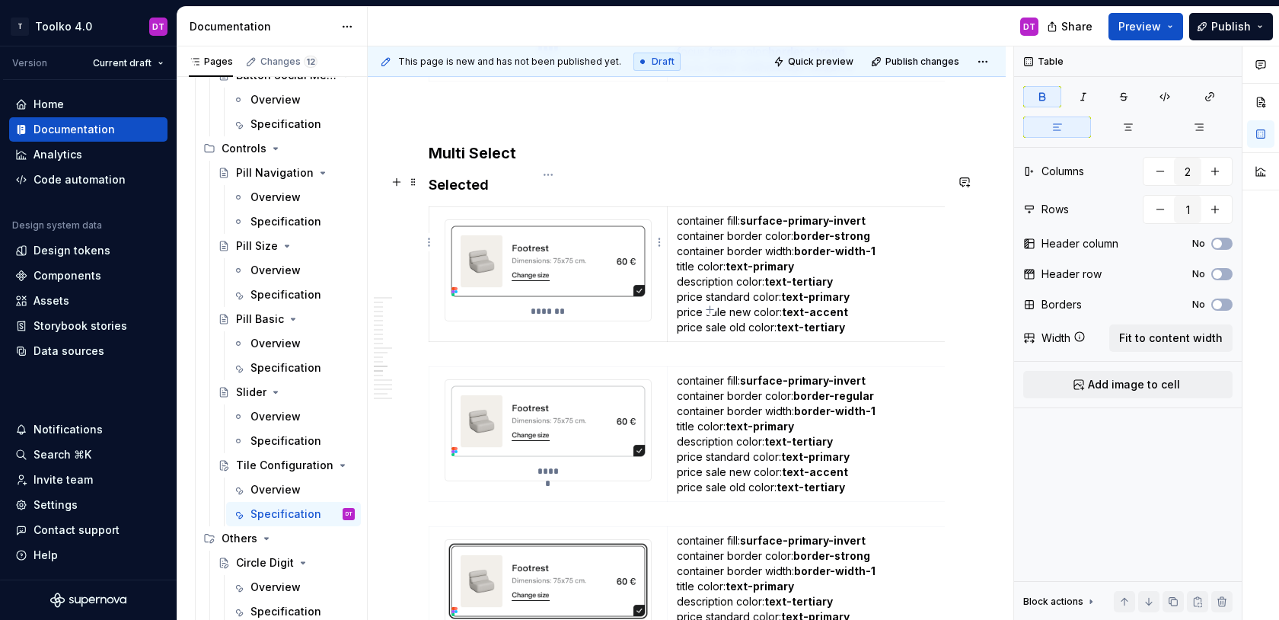
click at [581, 227] on img at bounding box center [548, 261] width 206 height 82
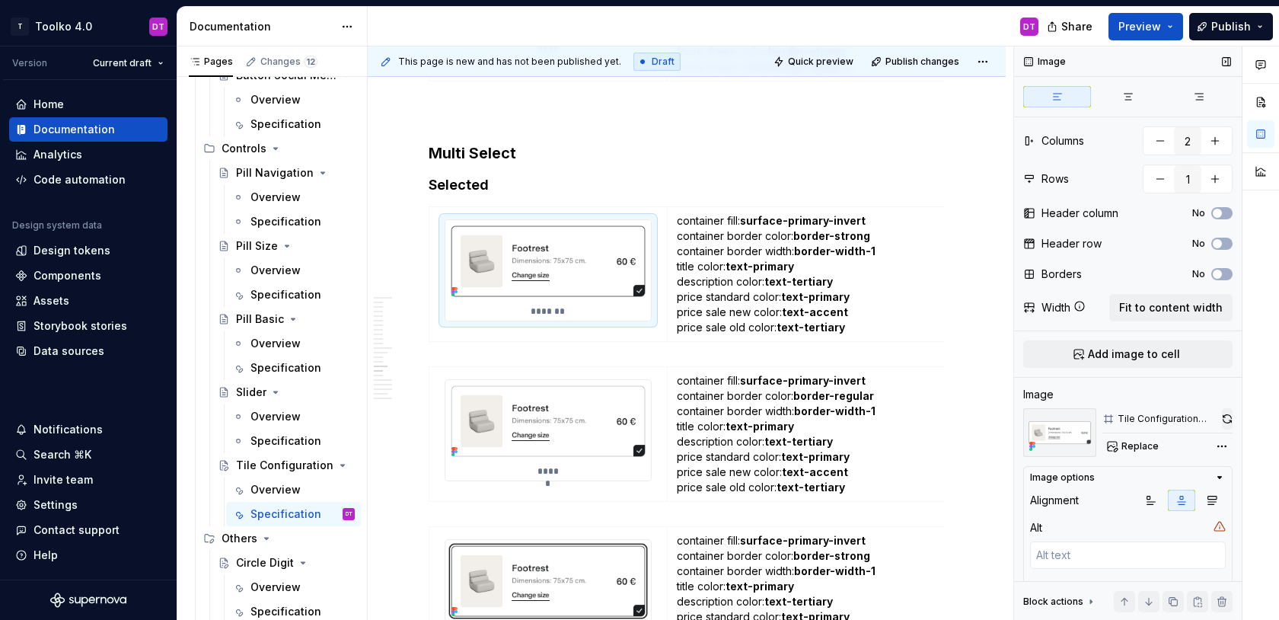
click at [1224, 417] on button "button" at bounding box center [1227, 418] width 11 height 21
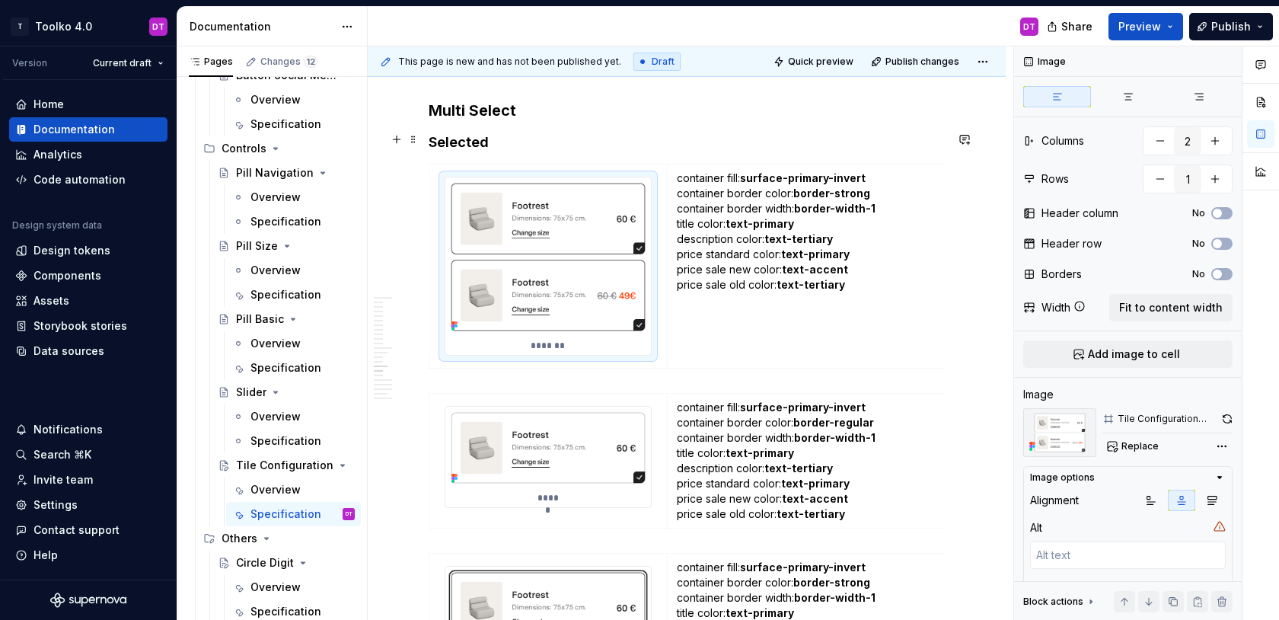
scroll to position [9435, 0]
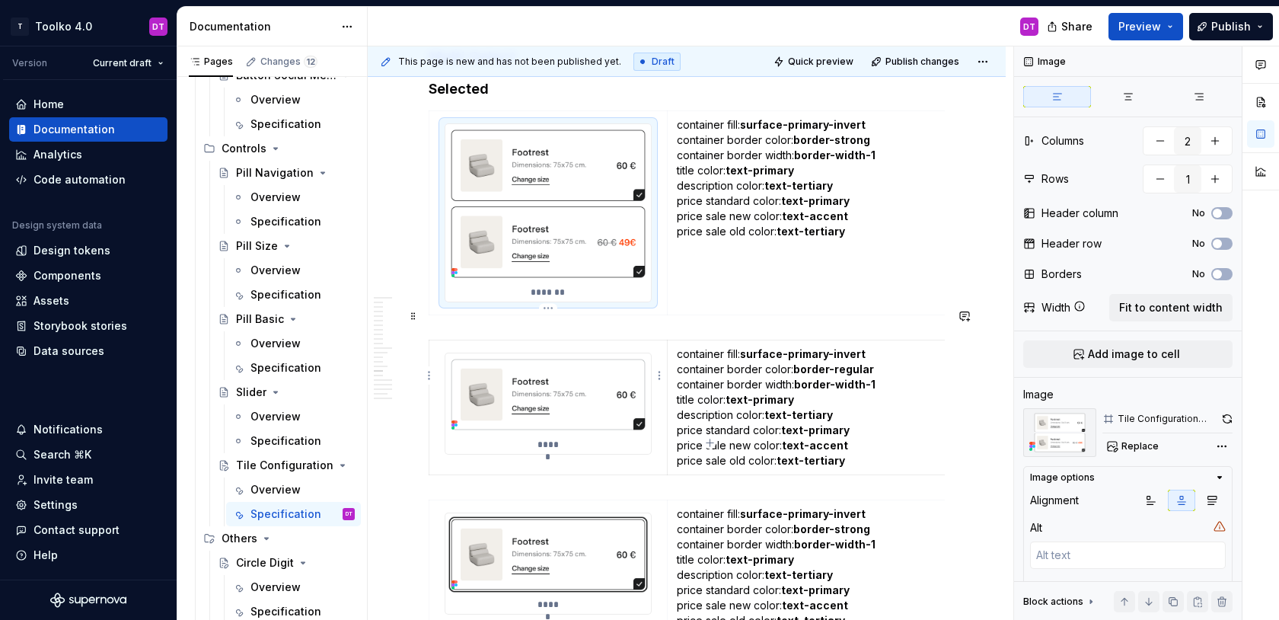
type textarea "*"
type textarea "Hover"
click at [590, 356] on img at bounding box center [548, 394] width 206 height 82
click at [1229, 417] on button "button" at bounding box center [1226, 418] width 11 height 21
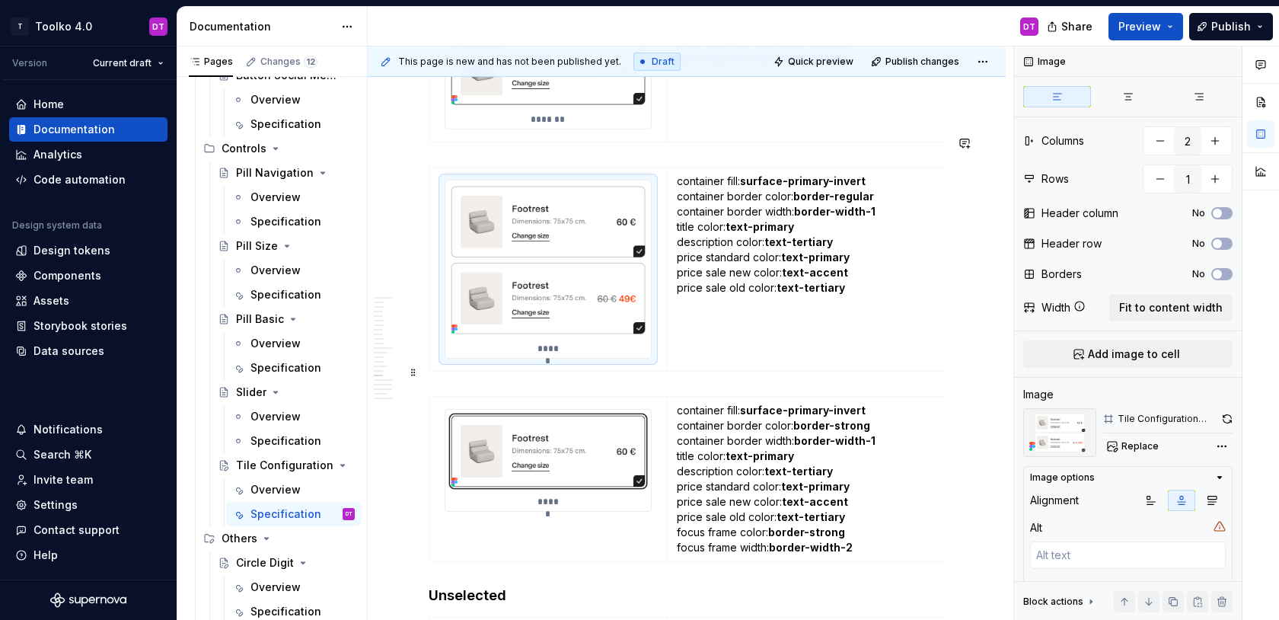
scroll to position [9746, 0]
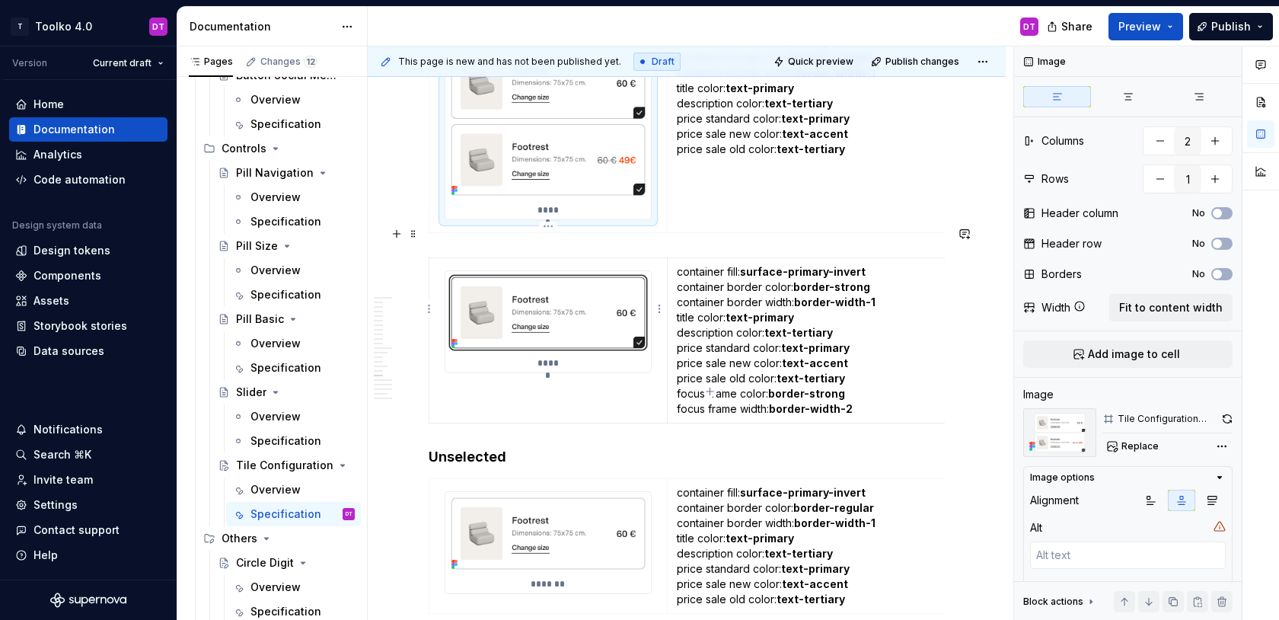
type textarea "*"
type textarea "Focus"
click at [593, 271] on img at bounding box center [548, 312] width 206 height 82
click at [1229, 419] on button "button" at bounding box center [1226, 418] width 11 height 21
type textarea "*"
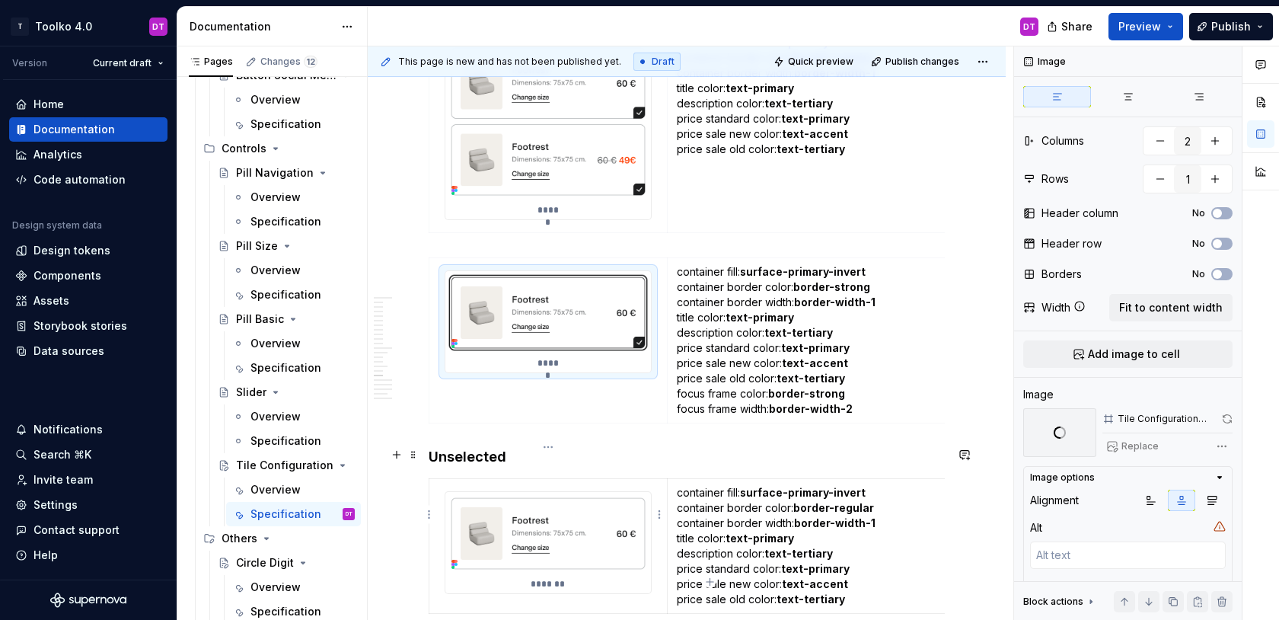
type textarea "Enabled"
click at [582, 496] on img at bounding box center [548, 533] width 206 height 82
click at [1225, 416] on button "button" at bounding box center [1228, 418] width 10 height 21
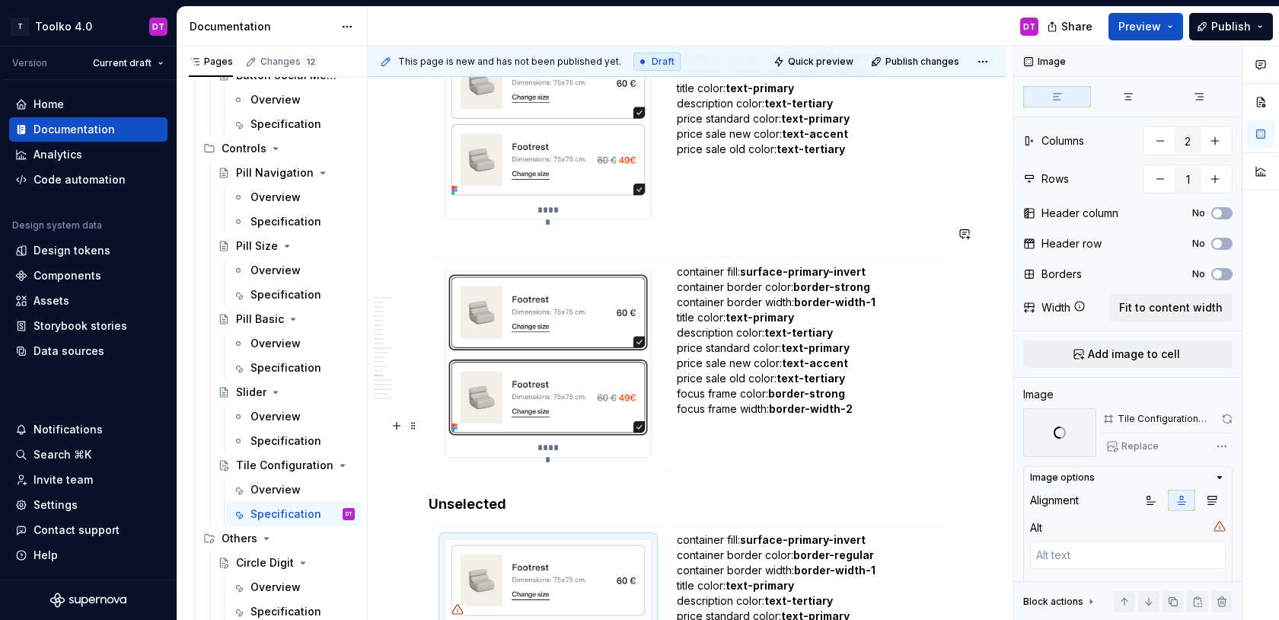
scroll to position [9966, 0]
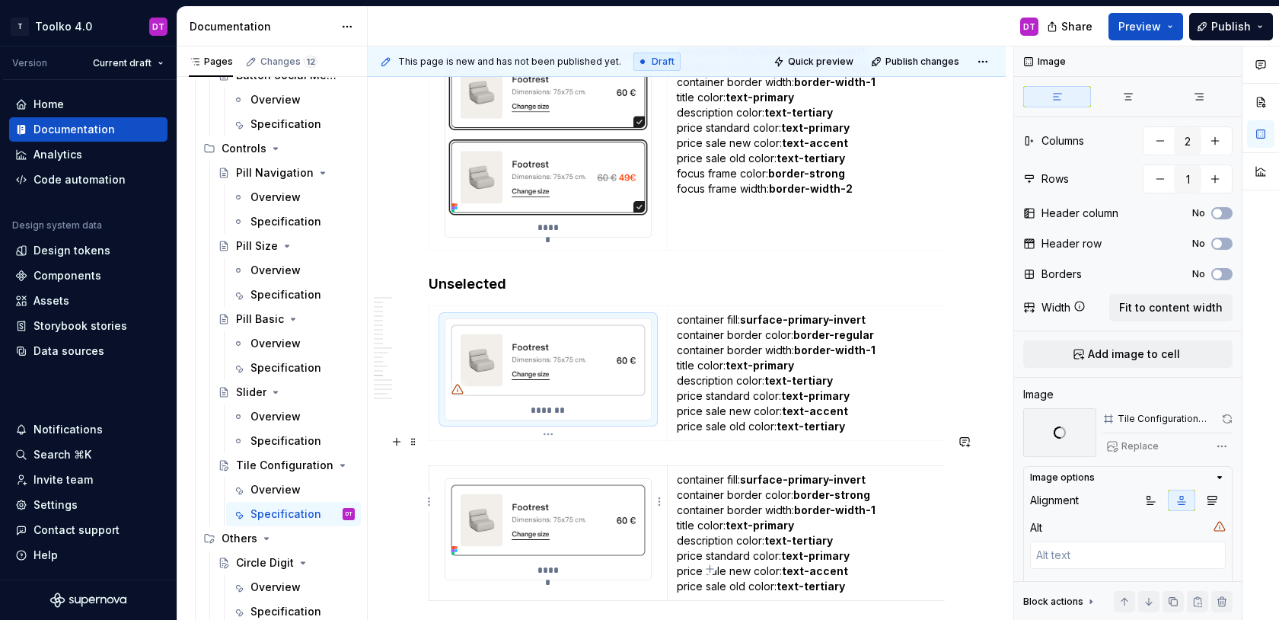
type textarea "*"
type textarea "Hover"
click at [572, 496] on img at bounding box center [548, 520] width 206 height 82
click at [1225, 418] on button "button" at bounding box center [1227, 418] width 11 height 21
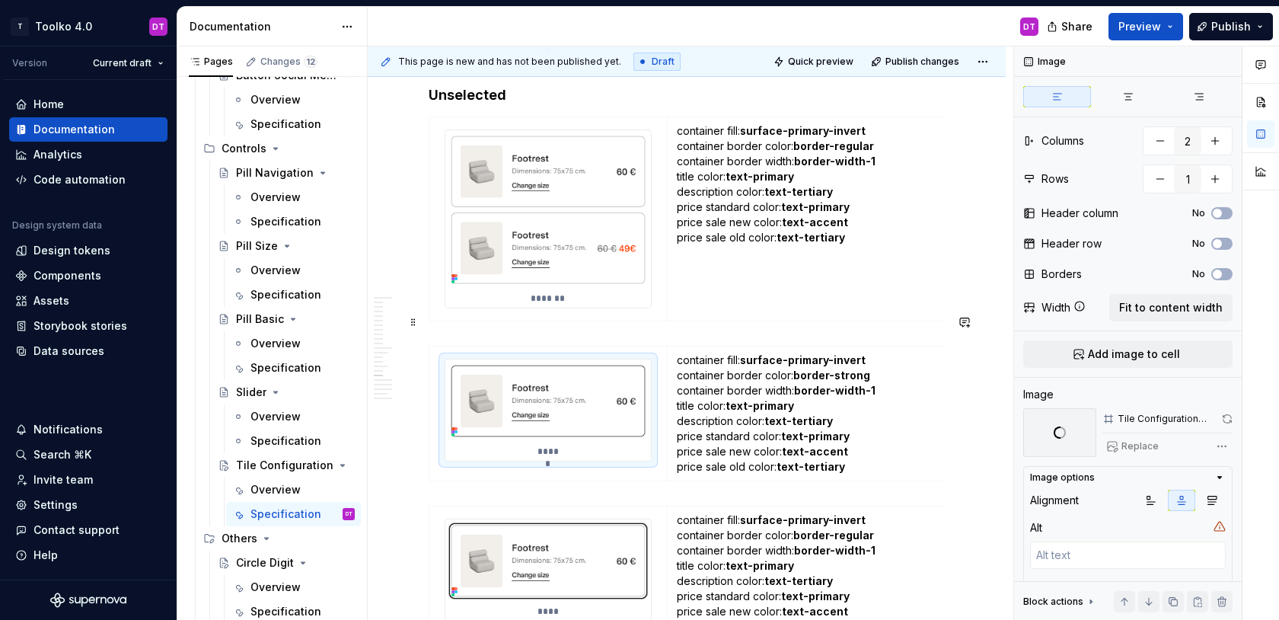
scroll to position [10215, 0]
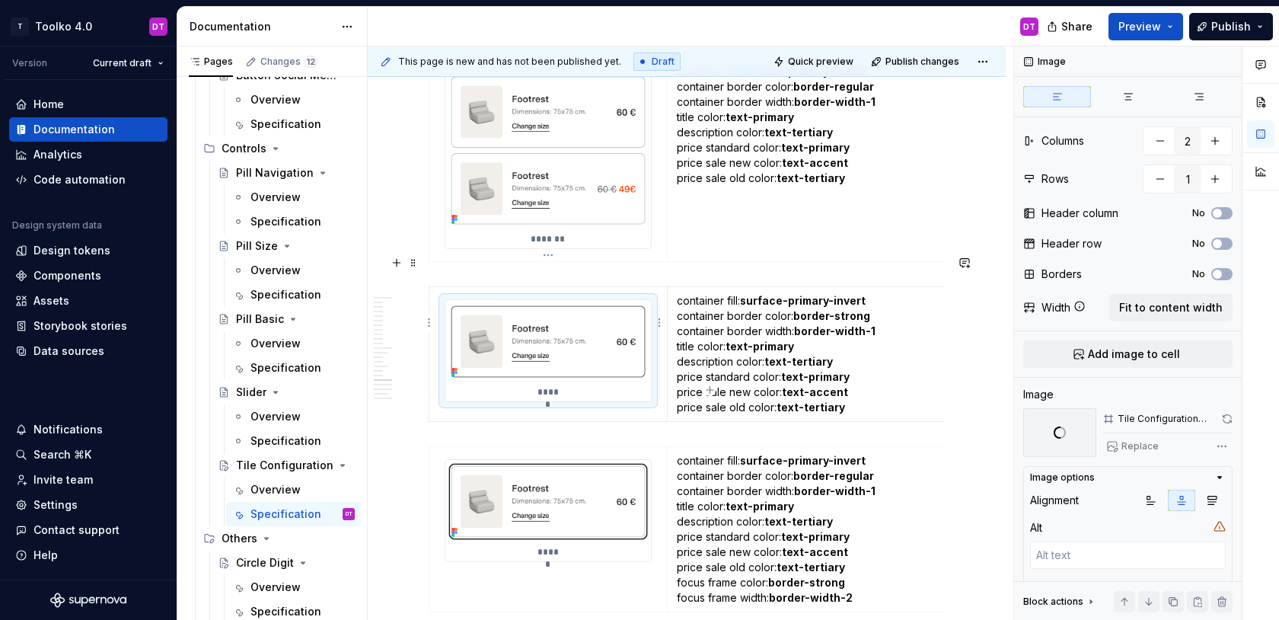
click at [576, 325] on img at bounding box center [548, 341] width 206 height 82
type textarea "*"
type textarea "Focus"
click at [540, 472] on img at bounding box center [548, 501] width 206 height 82
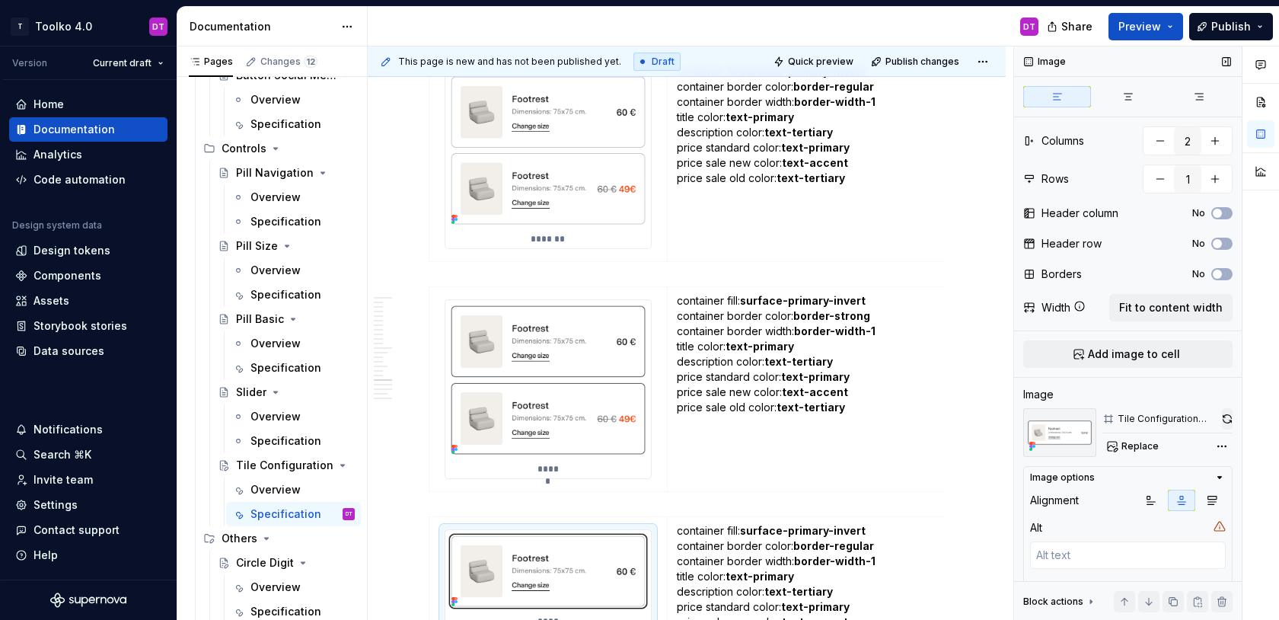
click at [1227, 420] on button "button" at bounding box center [1227, 418] width 11 height 21
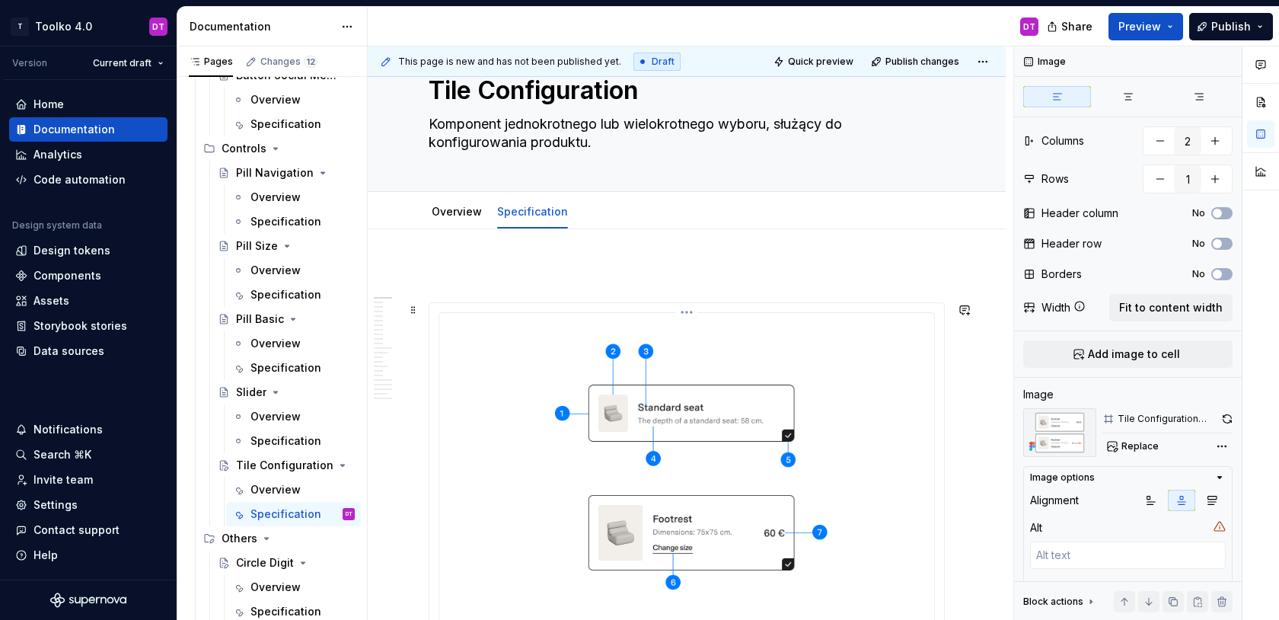
scroll to position [0, 0]
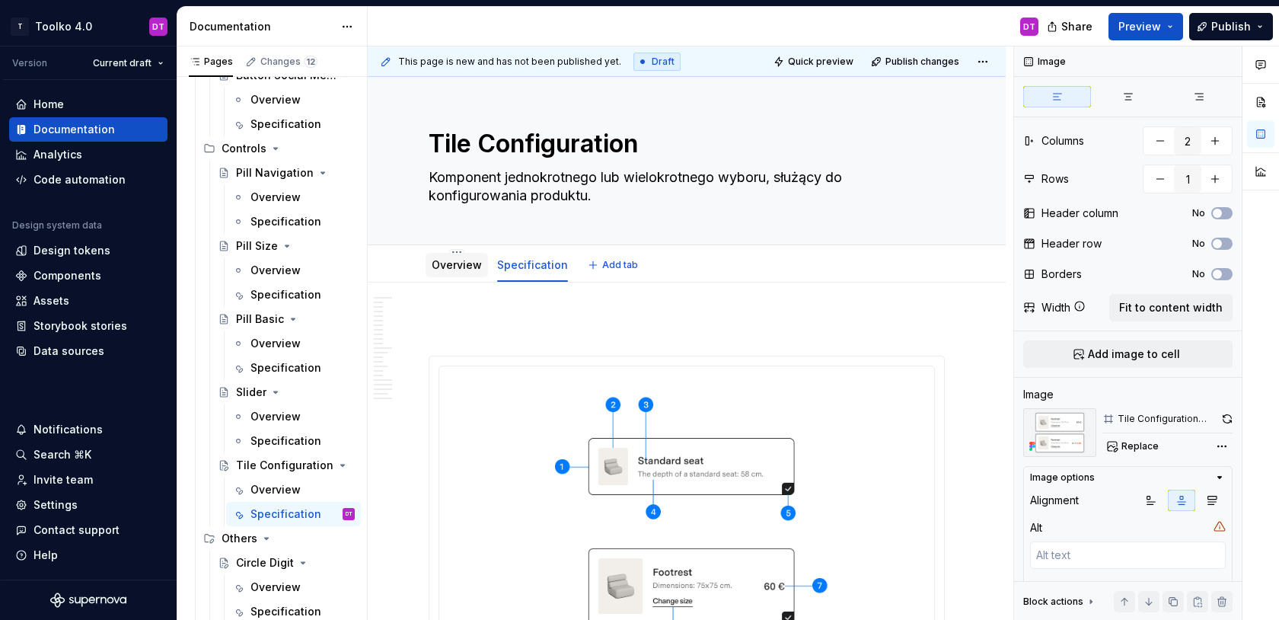
click at [446, 268] on link "Overview" at bounding box center [457, 264] width 50 height 13
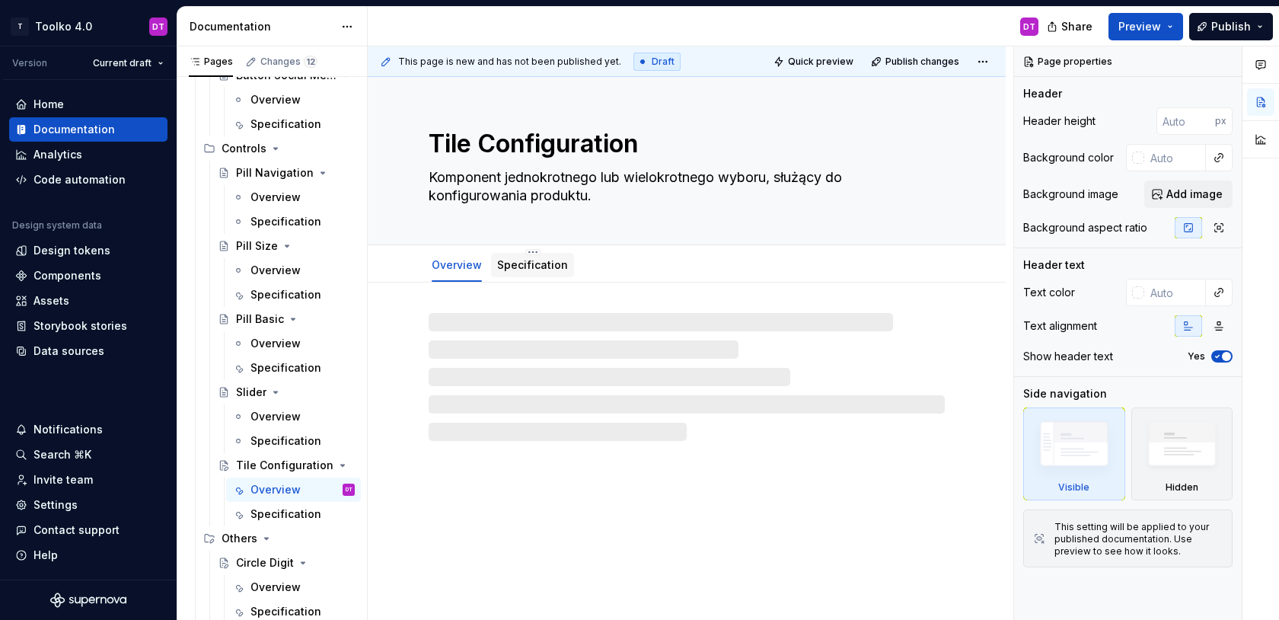
click at [531, 271] on div "Specification" at bounding box center [532, 264] width 71 height 15
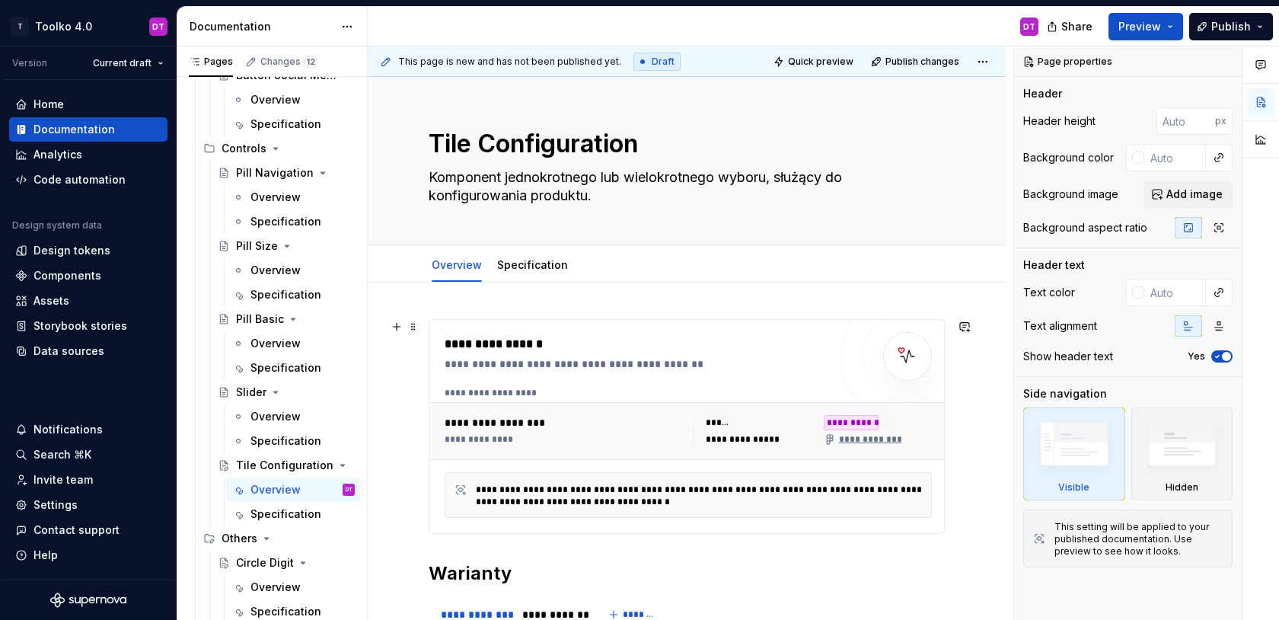
type textarea "*"
